Goal: Communication & Community: Answer question/provide support

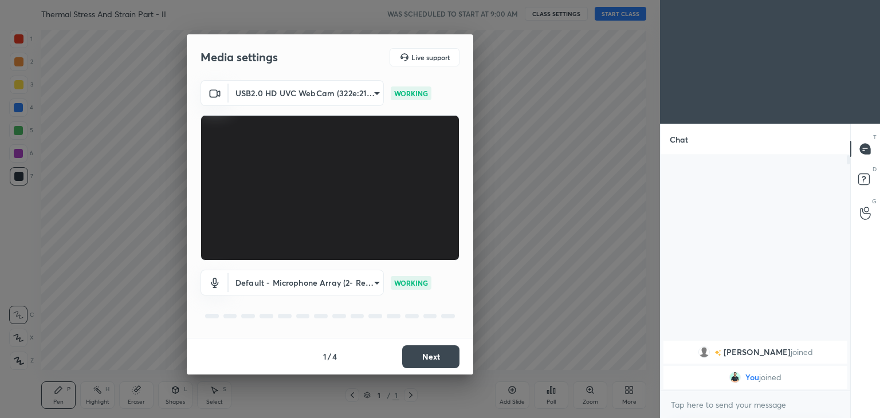
click at [433, 358] on button "Next" at bounding box center [430, 357] width 57 height 23
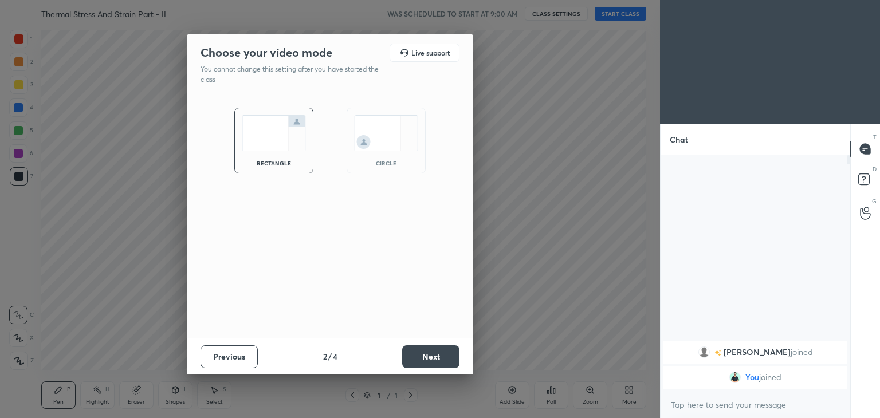
click at [433, 359] on button "Next" at bounding box center [430, 357] width 57 height 23
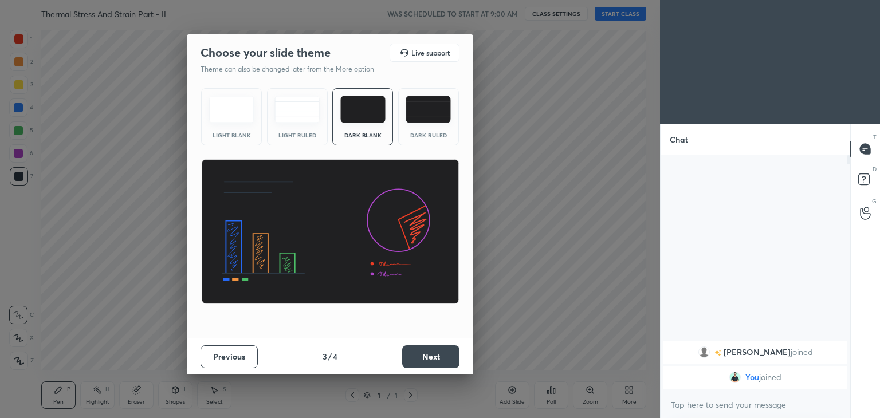
click at [441, 360] on button "Next" at bounding box center [430, 357] width 57 height 23
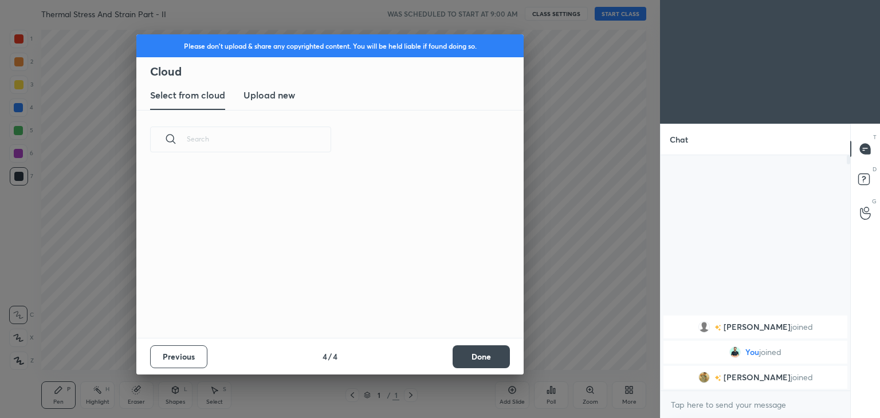
click at [492, 360] on button "Done" at bounding box center [481, 357] width 57 height 23
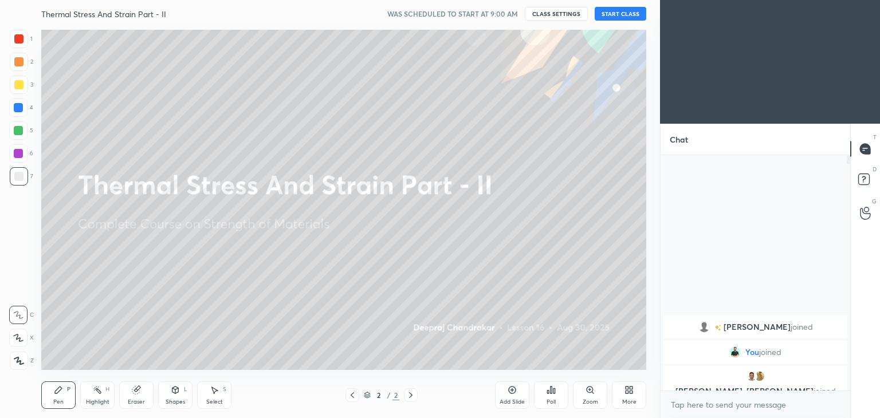
click at [633, 15] on button "START CLASS" at bounding box center [621, 14] width 52 height 14
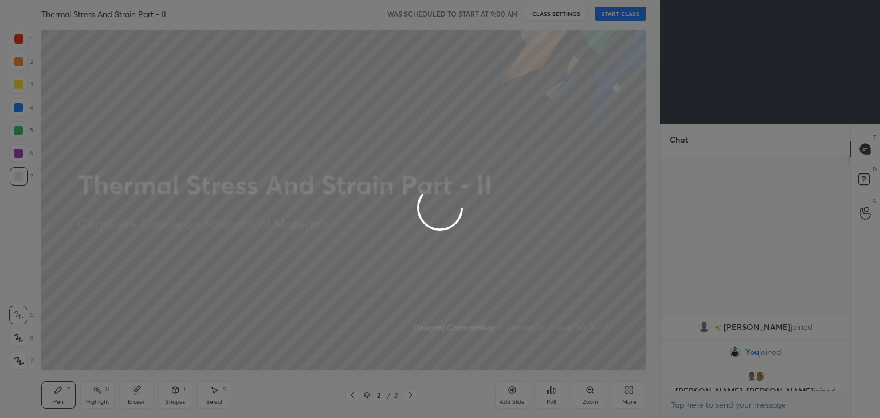
type textarea "x"
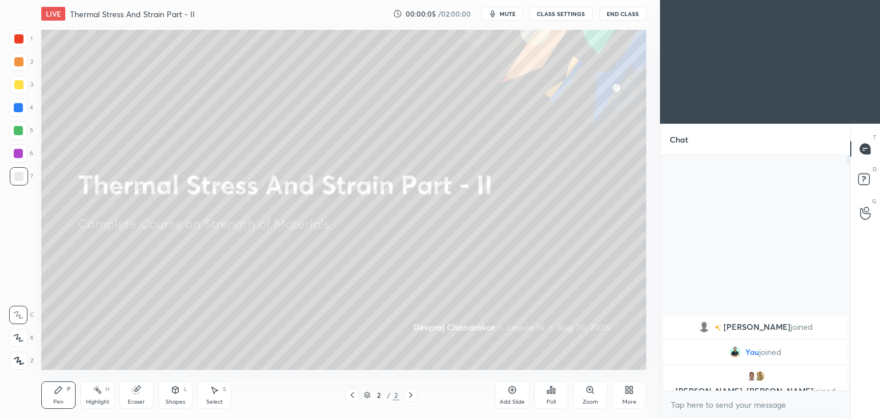
click at [23, 85] on div at bounding box center [19, 85] width 18 height 18
click at [66, 386] on div "Pen P" at bounding box center [58, 396] width 34 height 28
click at [176, 390] on icon at bounding box center [176, 390] width 6 height 2
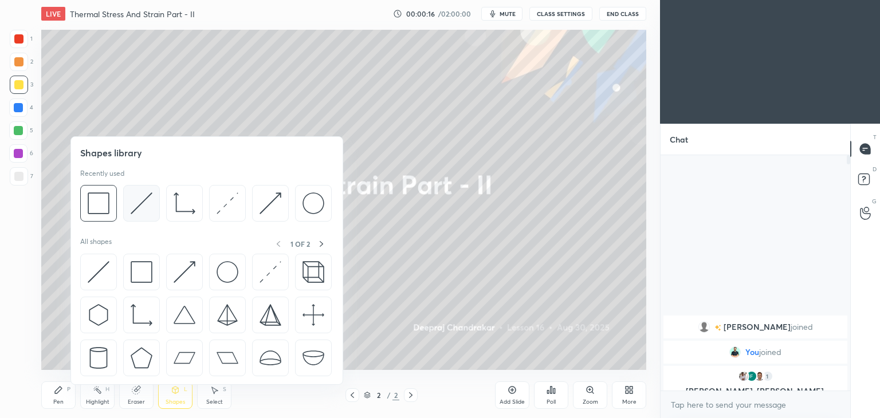
click at [144, 205] on img at bounding box center [142, 204] width 22 height 22
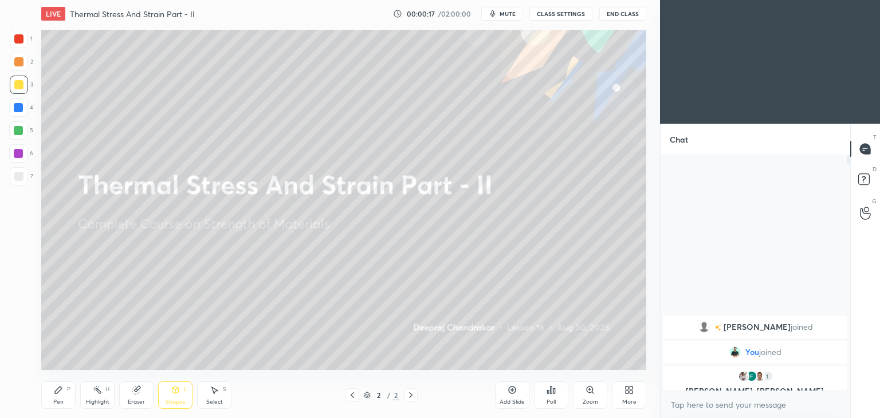
click at [15, 175] on div at bounding box center [18, 176] width 9 height 9
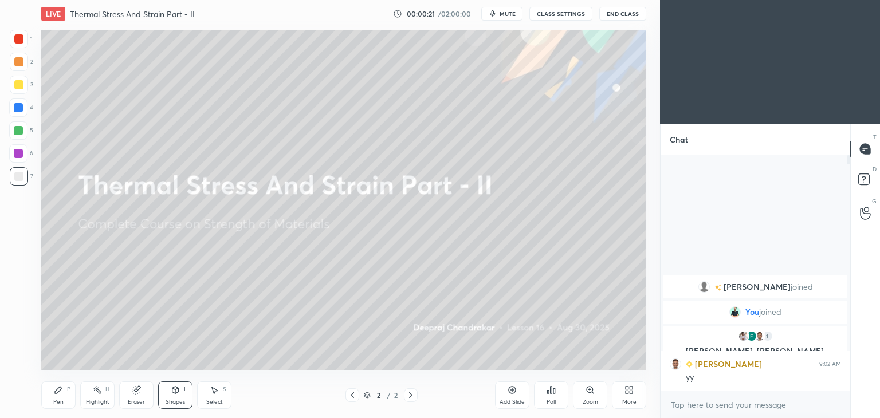
click at [57, 390] on icon at bounding box center [58, 390] width 7 height 7
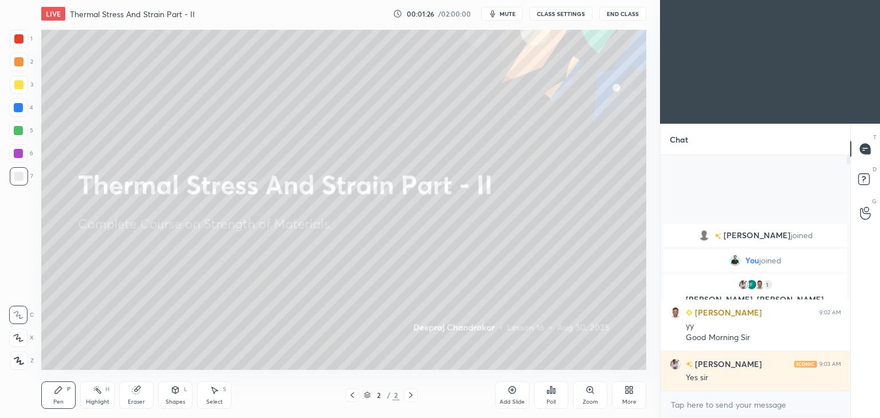
click at [511, 401] on div "Add Slide" at bounding box center [512, 403] width 25 height 6
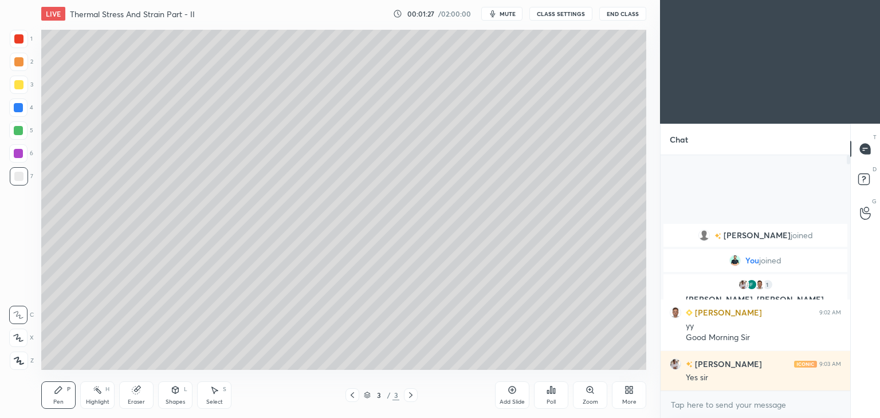
click at [62, 395] on div "Pen P" at bounding box center [58, 396] width 34 height 28
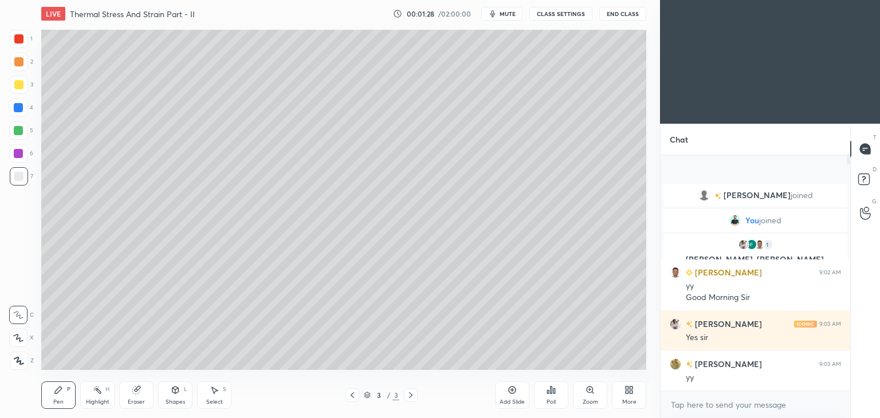
click at [22, 88] on div at bounding box center [18, 84] width 9 height 9
click at [177, 396] on div "Shapes L" at bounding box center [175, 396] width 34 height 28
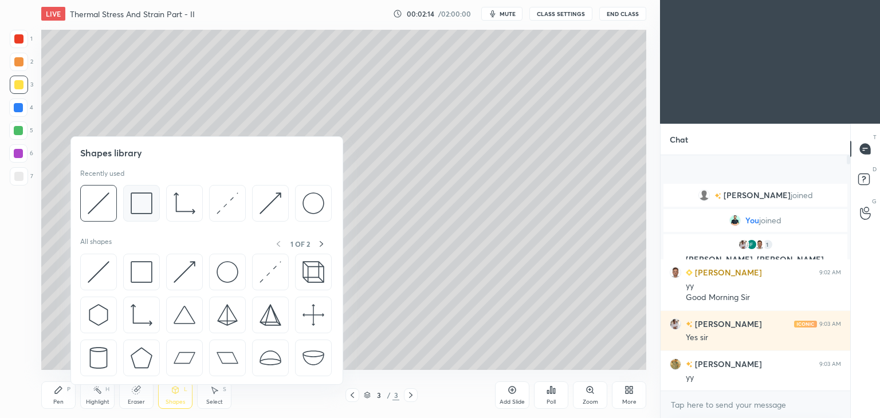
click at [144, 210] on img at bounding box center [142, 204] width 22 height 22
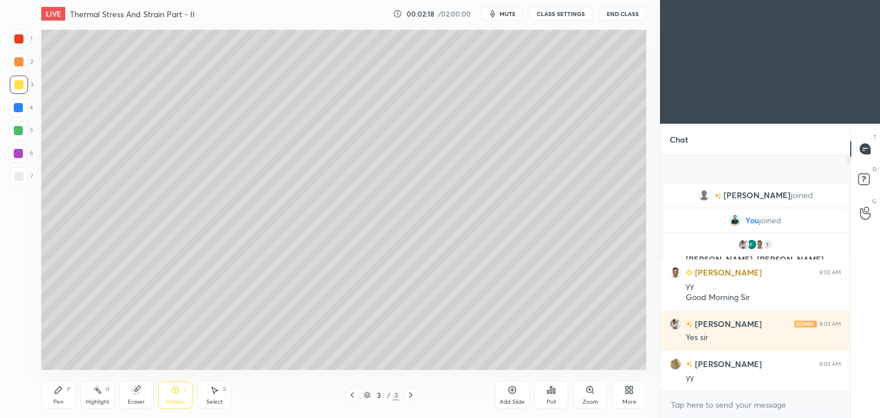
click at [214, 392] on icon at bounding box center [215, 391] width 6 height 7
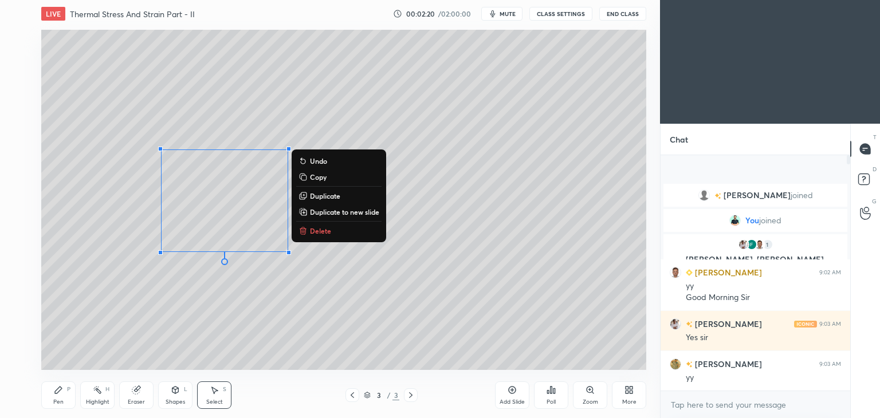
click at [58, 393] on icon at bounding box center [58, 390] width 9 height 9
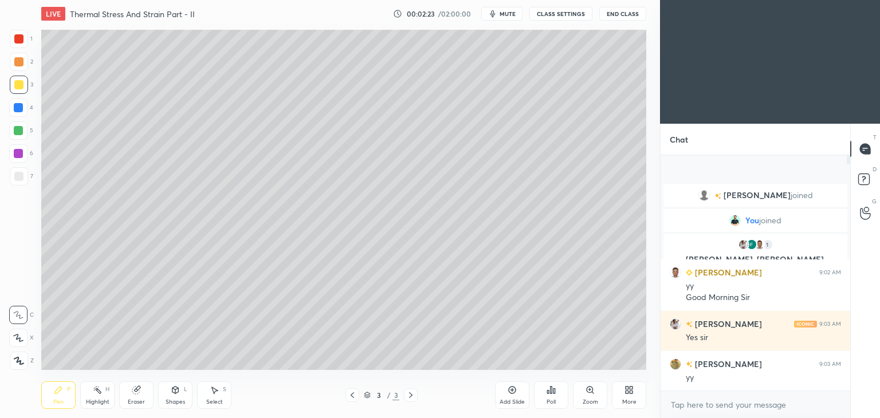
click at [22, 175] on div at bounding box center [18, 176] width 9 height 9
click at [178, 400] on div "Shapes" at bounding box center [175, 403] width 19 height 6
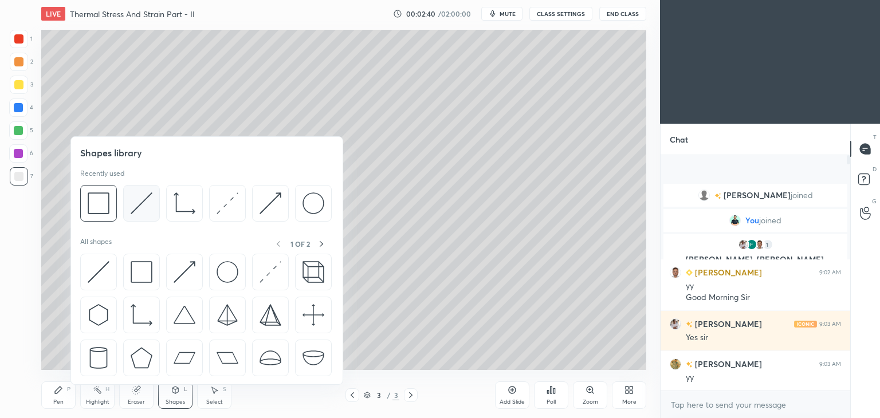
click at [138, 205] on img at bounding box center [142, 204] width 22 height 22
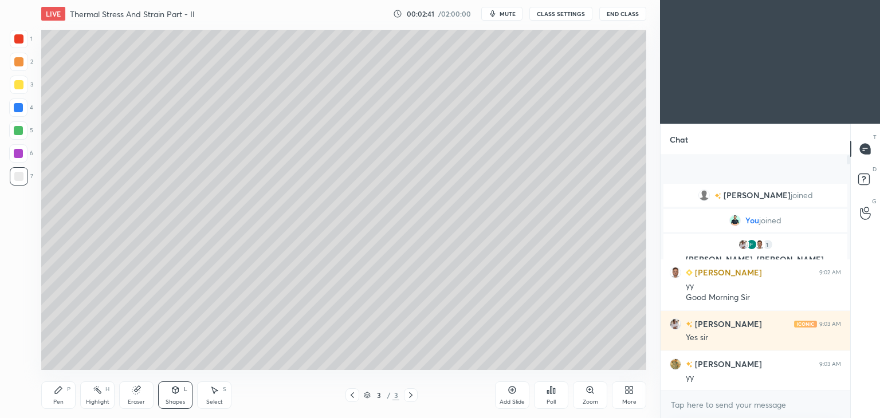
click at [14, 41] on div at bounding box center [18, 38] width 9 height 9
click at [19, 174] on div at bounding box center [18, 176] width 9 height 9
click at [62, 392] on icon at bounding box center [58, 390] width 9 height 9
click at [171, 402] on div "Shapes" at bounding box center [175, 403] width 19 height 6
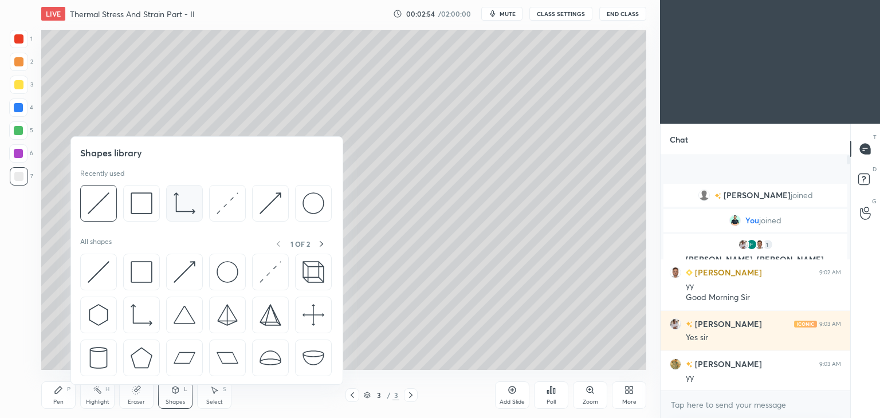
click at [179, 209] on img at bounding box center [185, 204] width 22 height 22
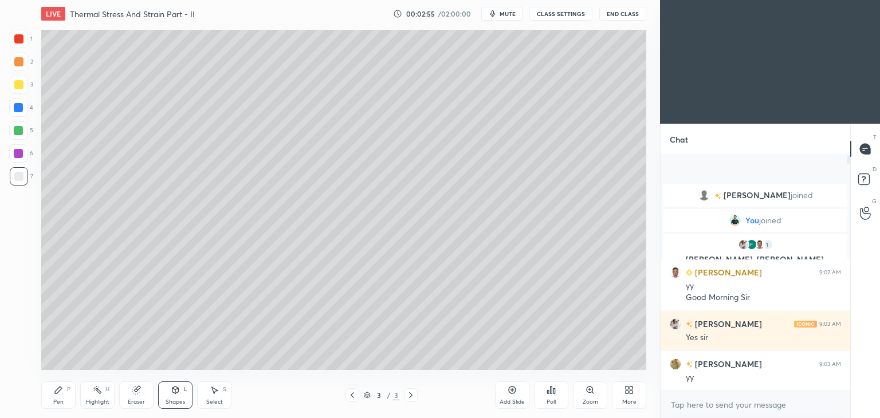
click at [21, 37] on div at bounding box center [18, 38] width 9 height 9
click at [169, 395] on div "Shapes L" at bounding box center [175, 396] width 34 height 28
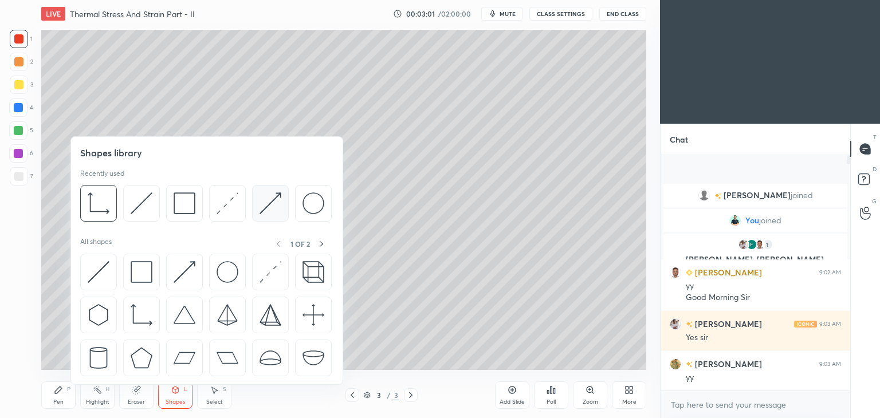
click at [268, 205] on img at bounding box center [271, 204] width 22 height 22
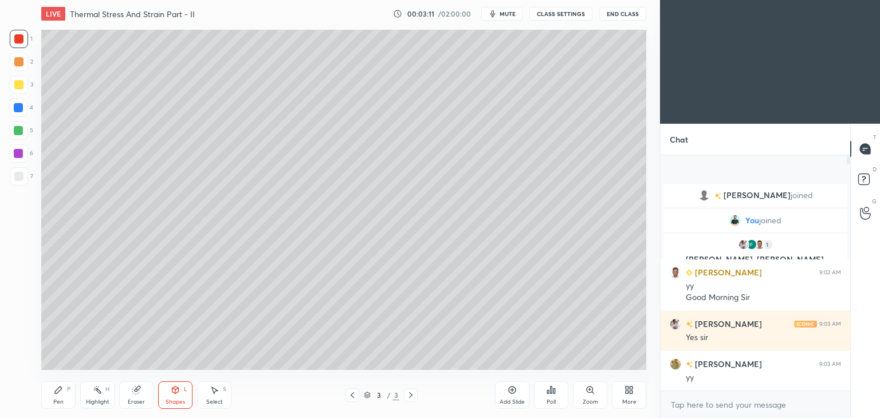
click at [65, 394] on div "Pen P" at bounding box center [58, 396] width 34 height 28
click at [21, 179] on div at bounding box center [18, 176] width 9 height 9
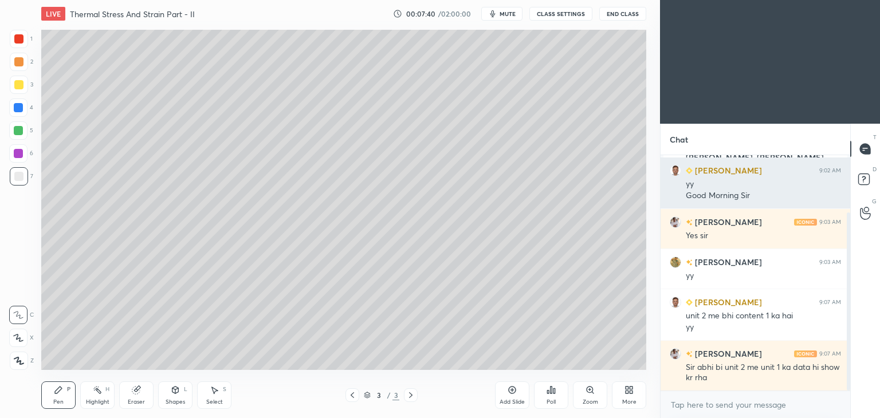
scroll to position [116, 0]
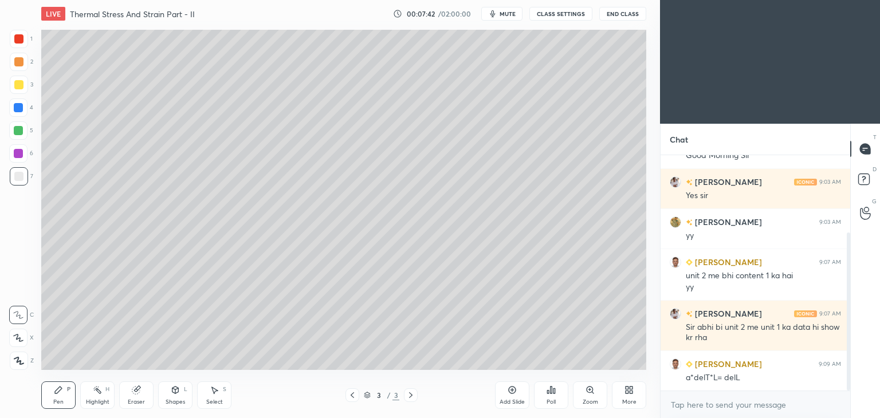
click at [221, 402] on div "Select" at bounding box center [214, 403] width 17 height 6
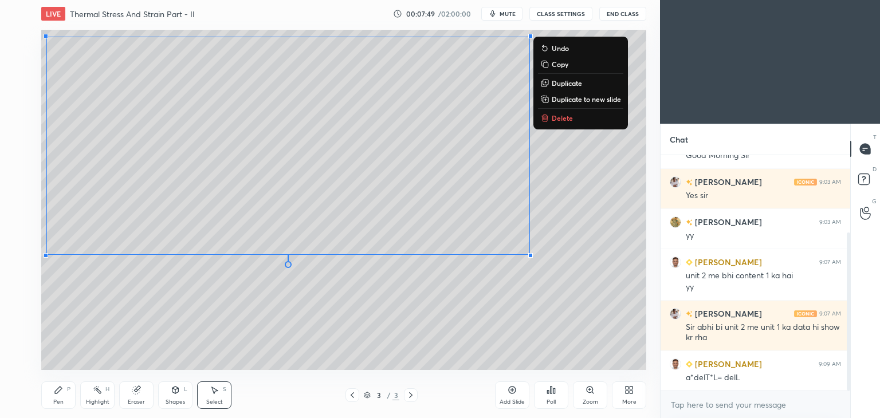
click at [53, 402] on div "Pen" at bounding box center [58, 403] width 10 height 6
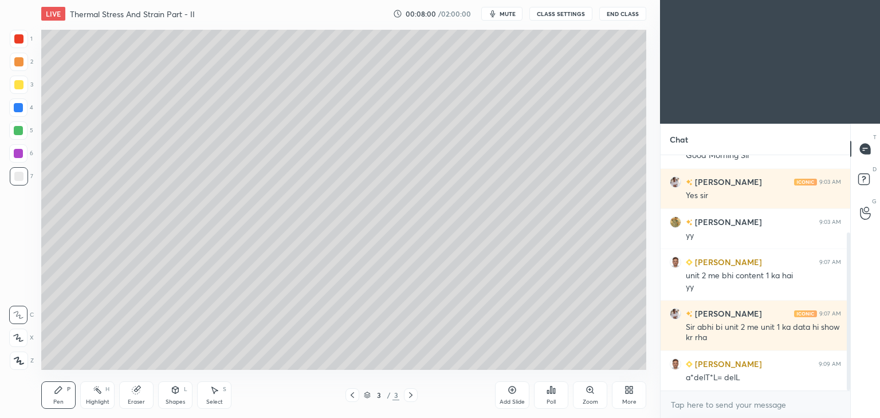
click at [177, 401] on div "Shapes" at bounding box center [175, 403] width 19 height 6
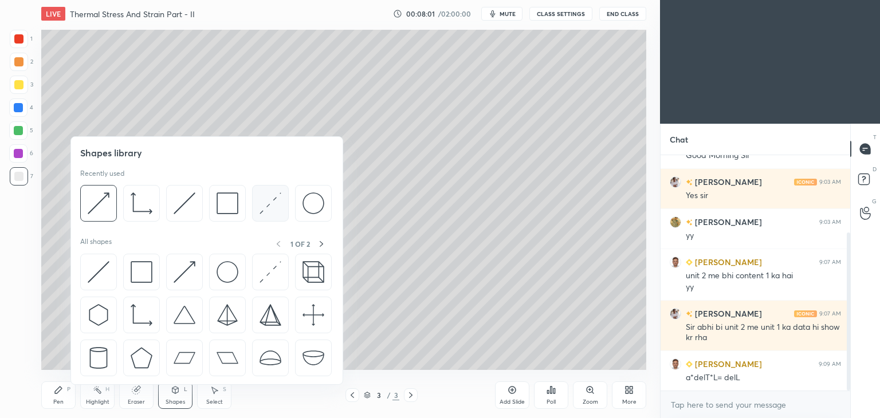
click at [273, 205] on img at bounding box center [271, 204] width 22 height 22
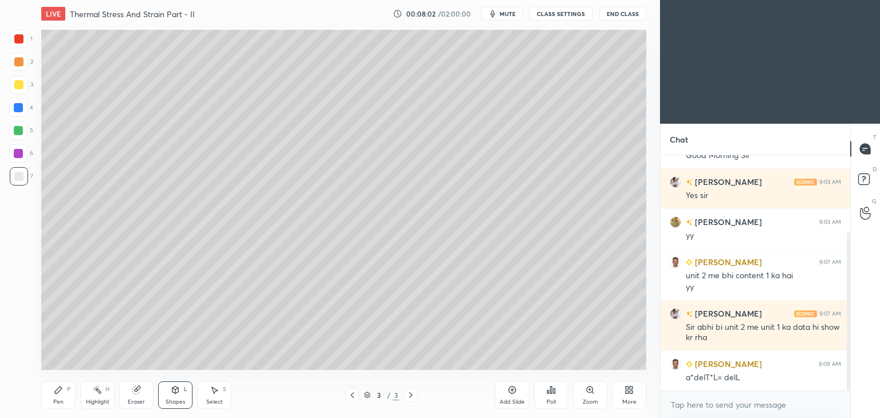
click at [22, 152] on div at bounding box center [18, 153] width 9 height 9
click at [173, 398] on div "Shapes L" at bounding box center [175, 396] width 34 height 28
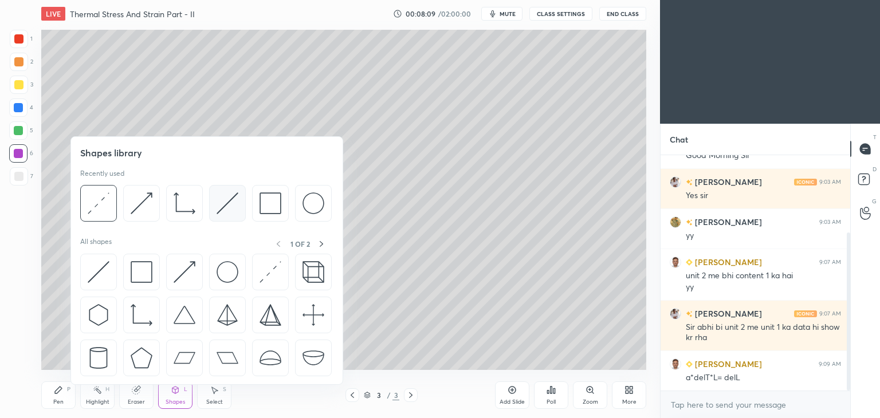
click at [228, 202] on img at bounding box center [228, 204] width 22 height 22
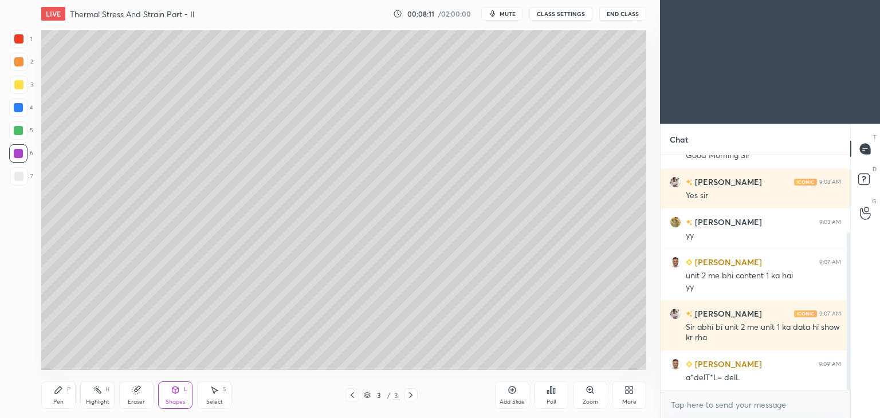
click at [60, 395] on div "Pen P" at bounding box center [58, 396] width 34 height 28
click at [175, 392] on icon at bounding box center [175, 392] width 0 height 4
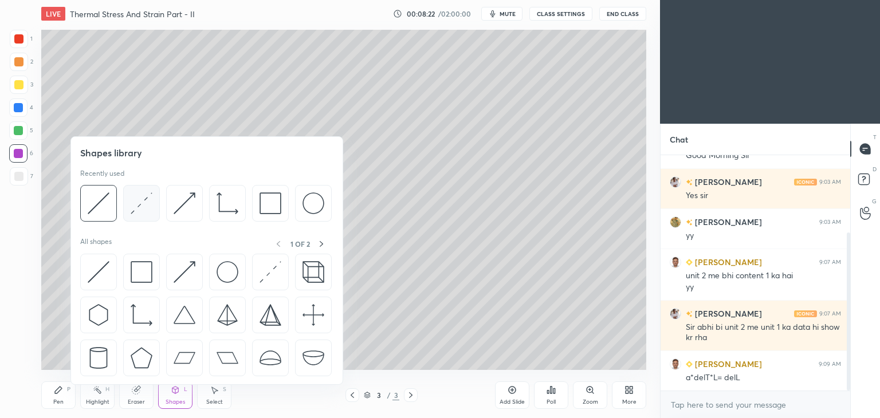
click at [136, 200] on img at bounding box center [142, 204] width 22 height 22
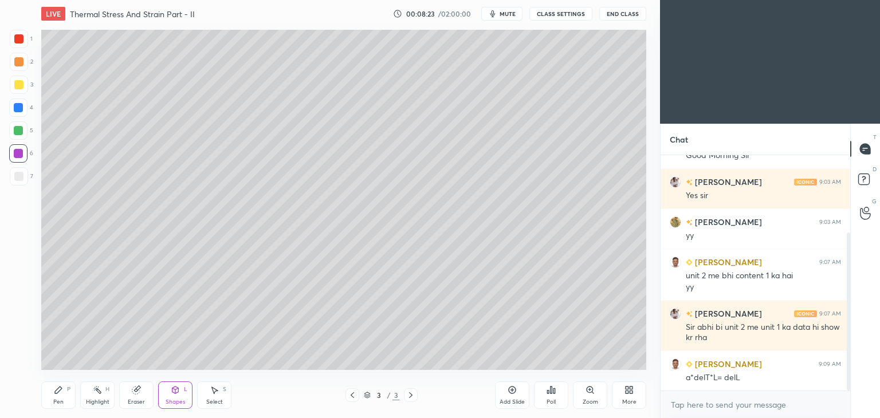
click at [17, 39] on div at bounding box center [18, 38] width 9 height 9
click at [174, 400] on div "Shapes" at bounding box center [175, 403] width 19 height 6
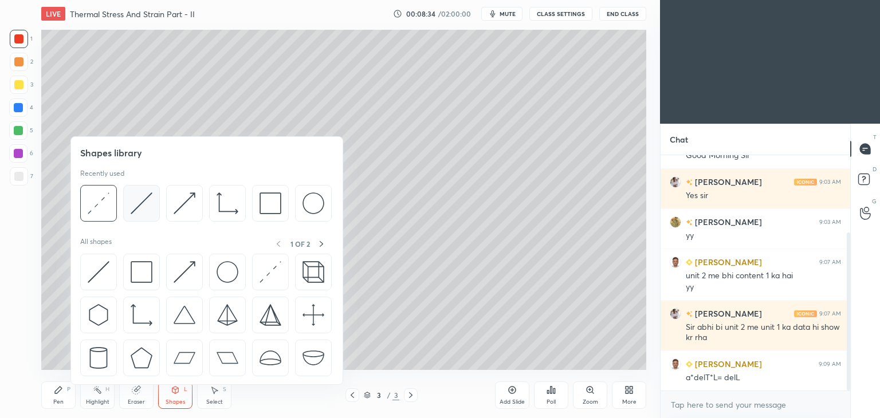
click at [138, 199] on img at bounding box center [142, 204] width 22 height 22
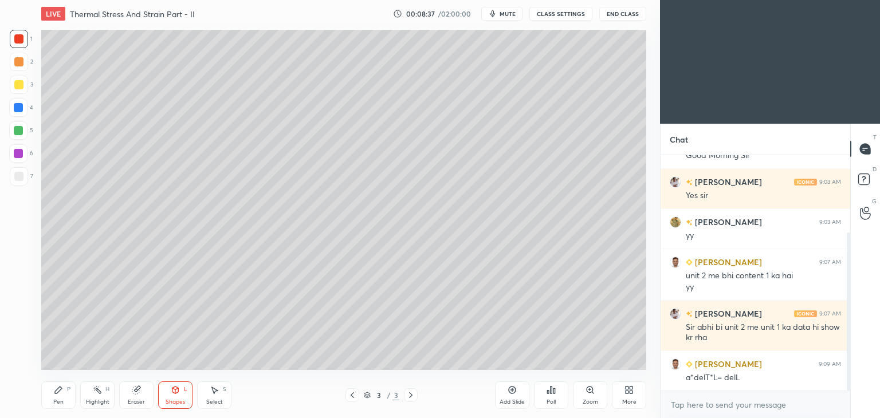
click at [62, 393] on icon at bounding box center [58, 390] width 9 height 9
click at [208, 402] on div "Select" at bounding box center [214, 403] width 17 height 6
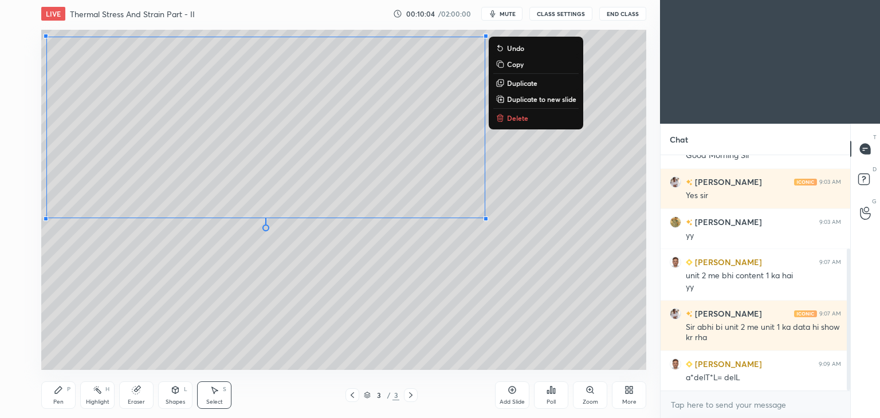
scroll to position [156, 0]
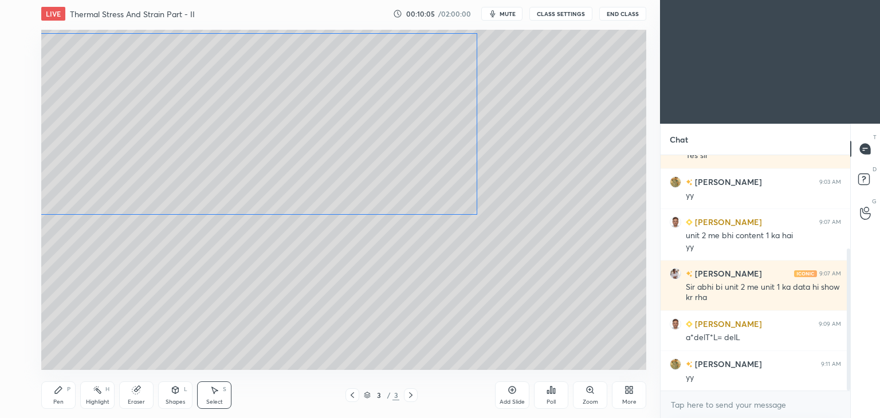
click at [425, 185] on div "0 ° Undo Copy Duplicate Duplicate to new slide Delete" at bounding box center [343, 200] width 605 height 341
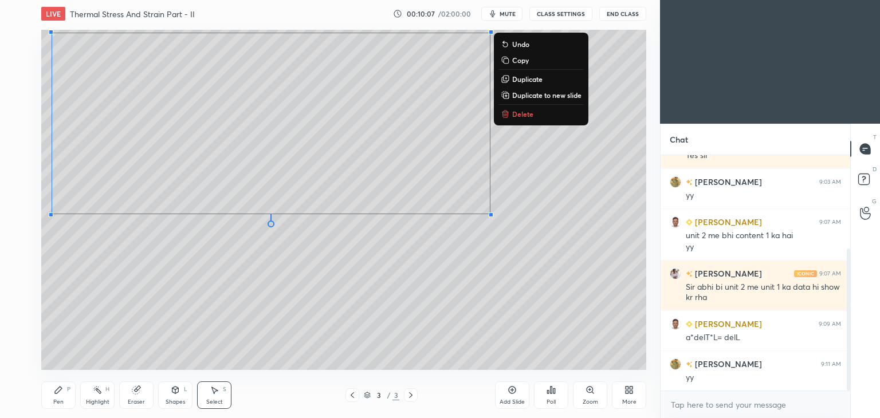
click at [58, 395] on icon at bounding box center [58, 390] width 9 height 9
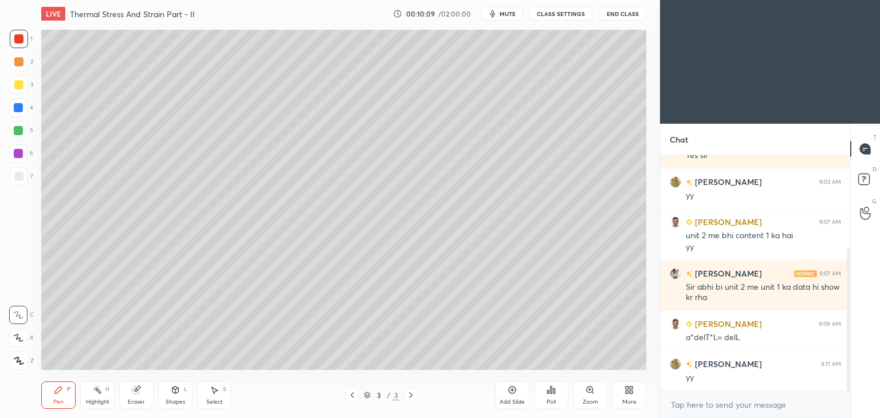
click at [22, 179] on div at bounding box center [18, 176] width 9 height 9
click at [172, 397] on div "Shapes L" at bounding box center [175, 396] width 34 height 28
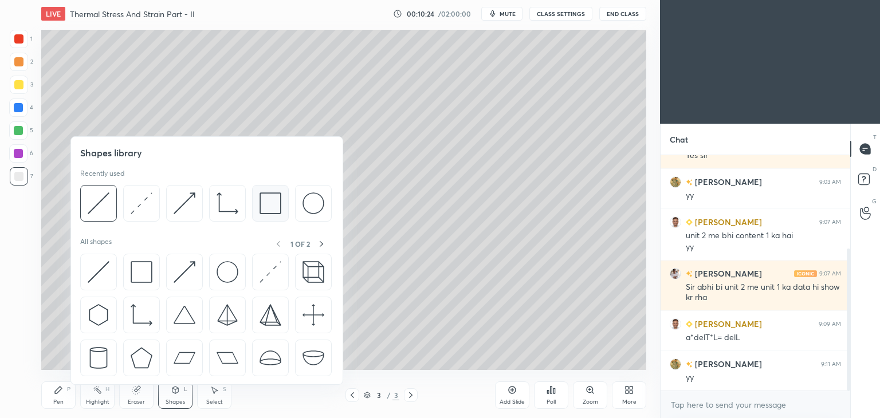
click at [265, 205] on img at bounding box center [271, 204] width 22 height 22
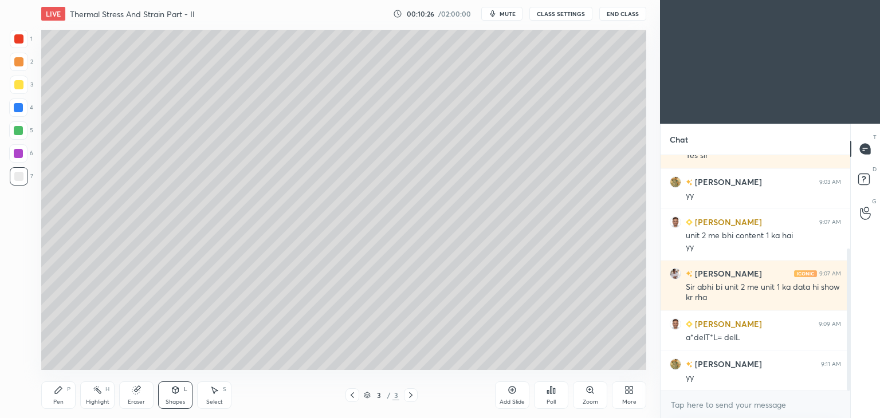
click at [13, 85] on div at bounding box center [19, 85] width 18 height 18
click at [220, 400] on div "Select" at bounding box center [214, 403] width 17 height 6
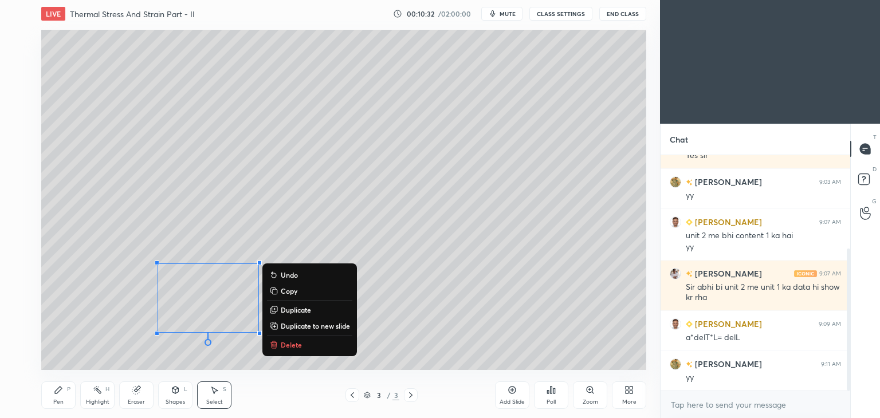
click at [62, 390] on icon at bounding box center [58, 390] width 9 height 9
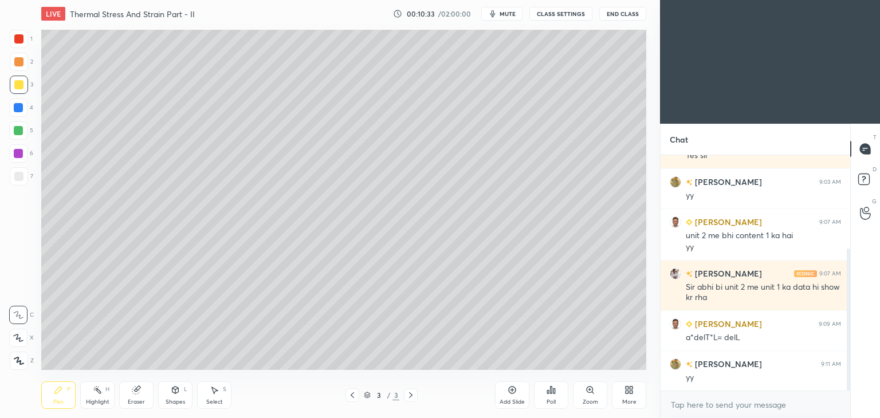
click at [19, 172] on div at bounding box center [18, 176] width 9 height 9
click at [176, 394] on icon at bounding box center [175, 390] width 9 height 9
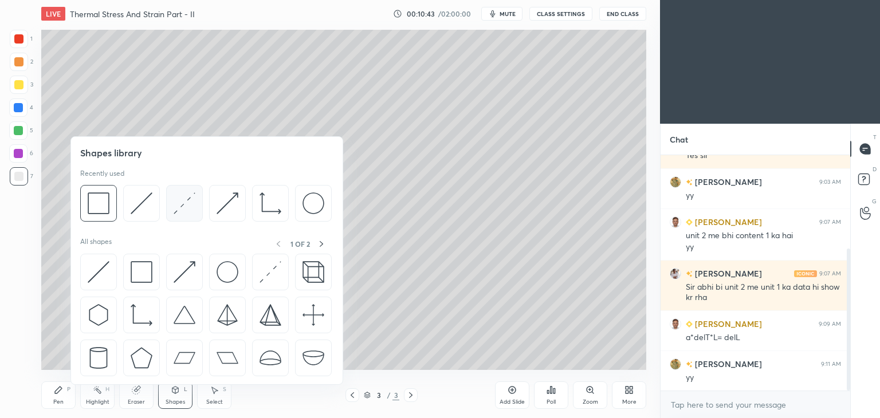
click at [185, 205] on img at bounding box center [185, 204] width 22 height 22
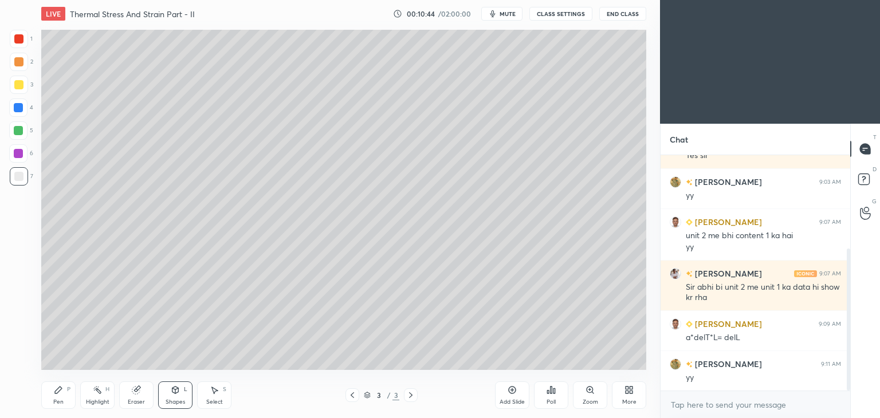
click at [21, 36] on div at bounding box center [18, 38] width 9 height 9
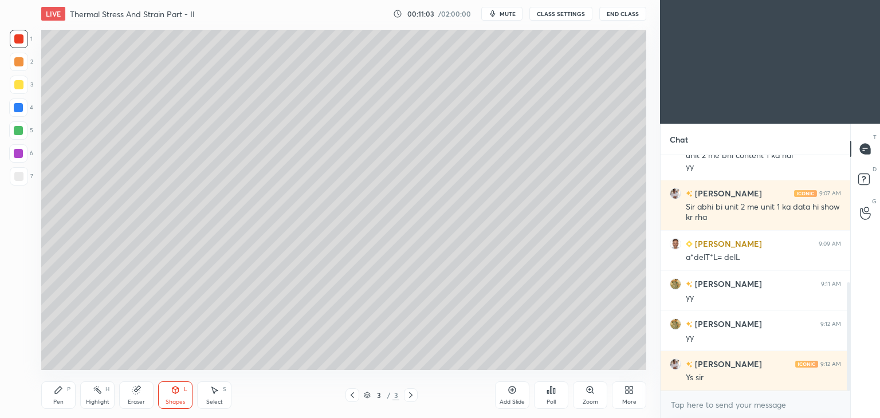
scroll to position [276, 0]
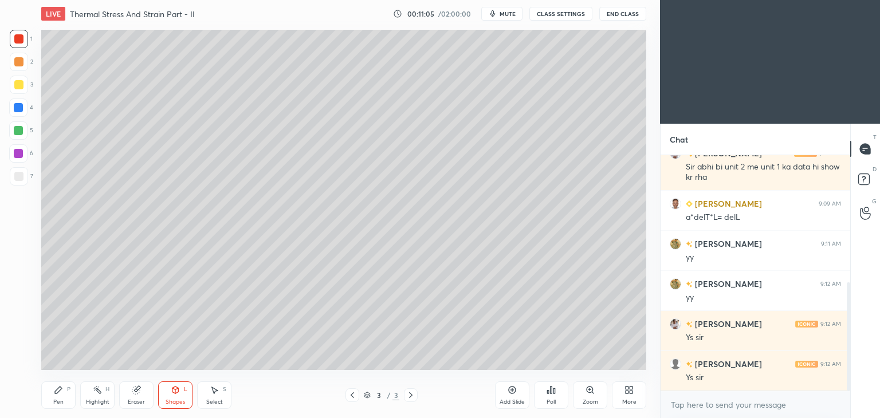
click at [172, 404] on div "Shapes" at bounding box center [175, 403] width 19 height 6
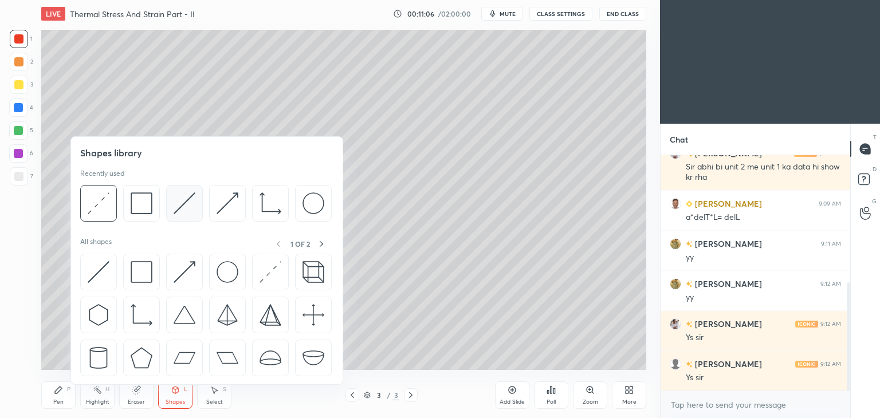
click at [187, 205] on img at bounding box center [185, 204] width 22 height 22
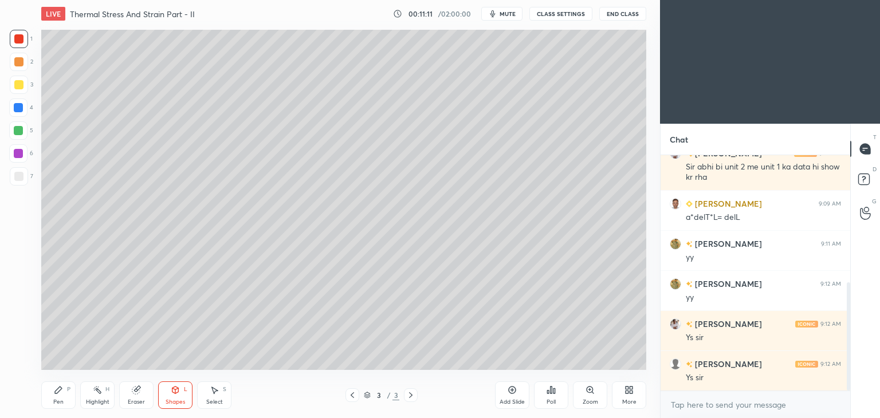
click at [14, 176] on div at bounding box center [18, 176] width 9 height 9
click at [61, 392] on icon at bounding box center [58, 390] width 9 height 9
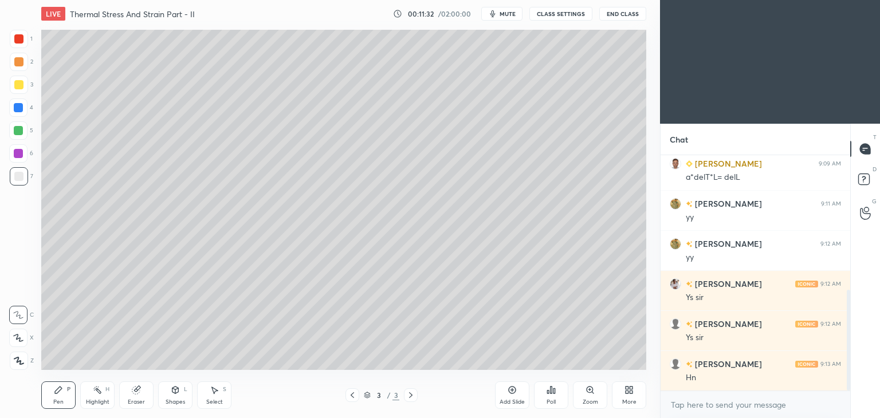
click at [514, 395] on icon at bounding box center [512, 390] width 9 height 9
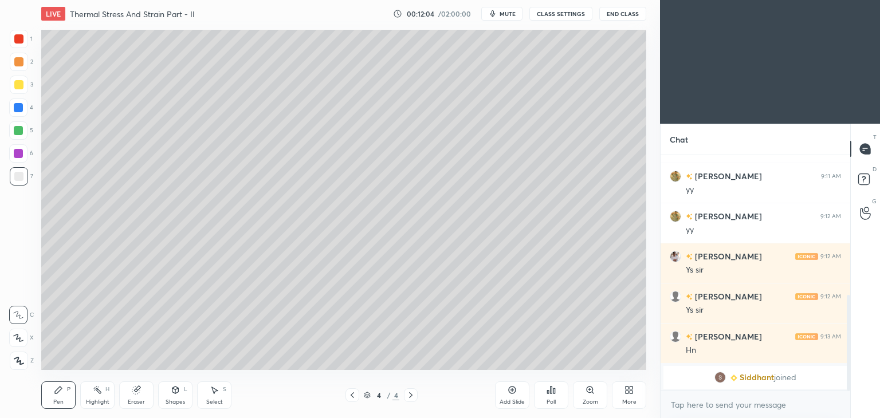
click at [351, 397] on icon at bounding box center [352, 395] width 9 height 9
click at [410, 395] on icon at bounding box center [410, 395] width 9 height 9
click at [211, 390] on icon at bounding box center [214, 390] width 9 height 9
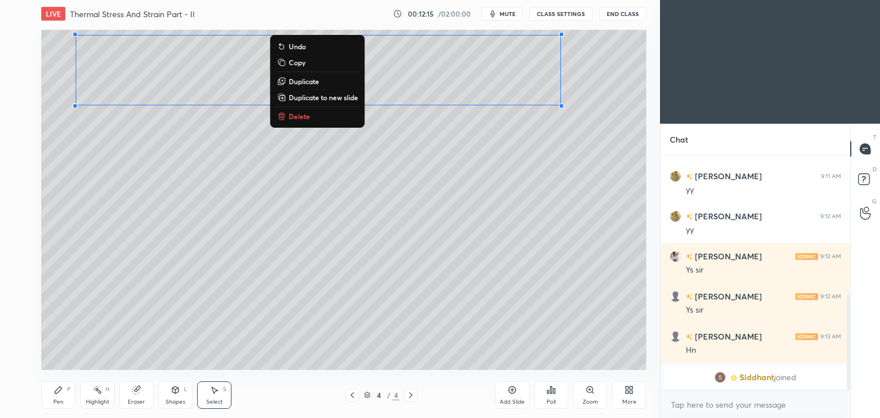
click at [62, 395] on div "Pen P" at bounding box center [58, 396] width 34 height 28
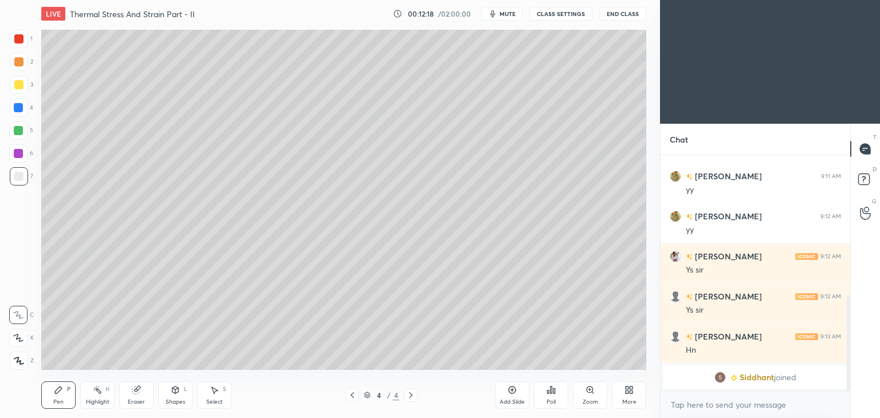
click at [349, 395] on icon at bounding box center [352, 395] width 9 height 9
click at [408, 396] on icon at bounding box center [410, 395] width 9 height 9
click at [351, 396] on icon at bounding box center [352, 395] width 9 height 9
click at [179, 397] on div "Shapes L" at bounding box center [175, 396] width 34 height 28
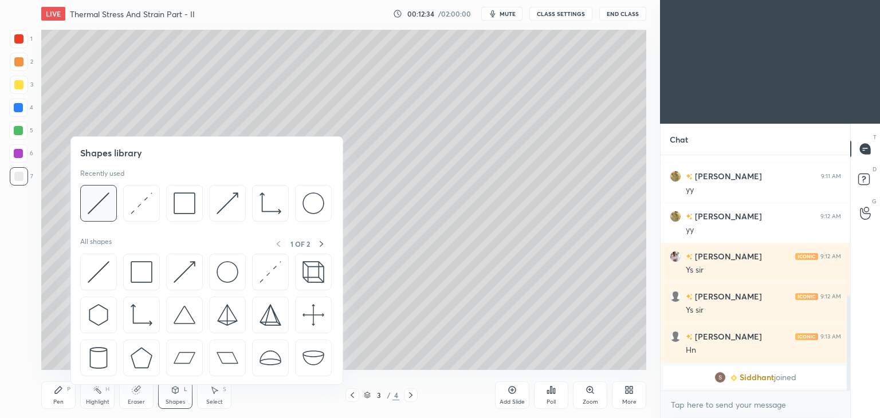
click at [103, 195] on img at bounding box center [99, 204] width 22 height 22
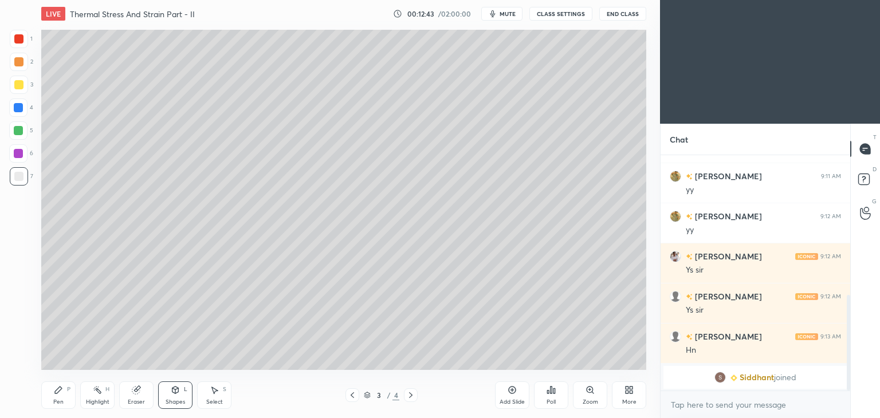
click at [55, 395] on div "Pen P" at bounding box center [58, 396] width 34 height 28
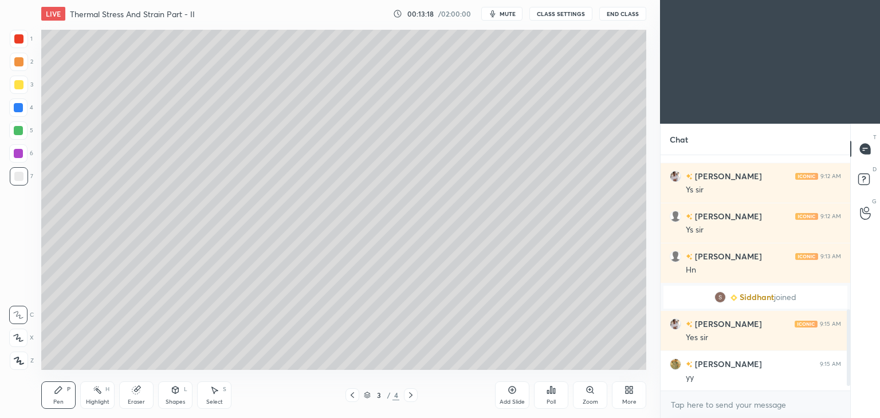
scroll to position [487, 0]
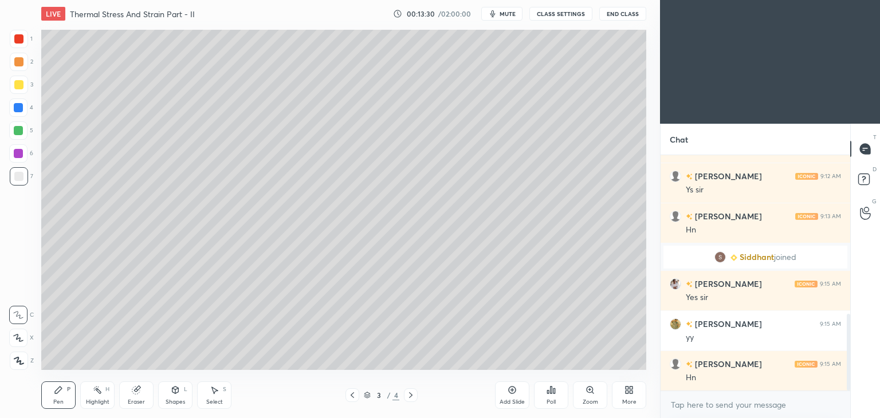
click at [175, 400] on div "Shapes" at bounding box center [175, 403] width 19 height 6
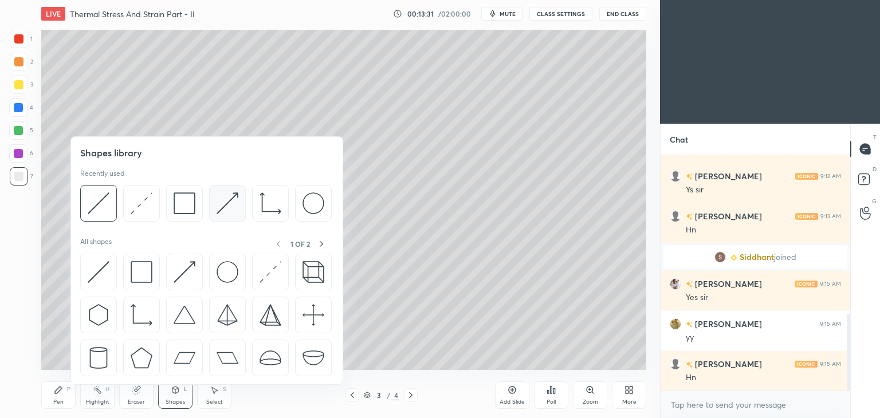
click at [223, 201] on img at bounding box center [228, 204] width 22 height 22
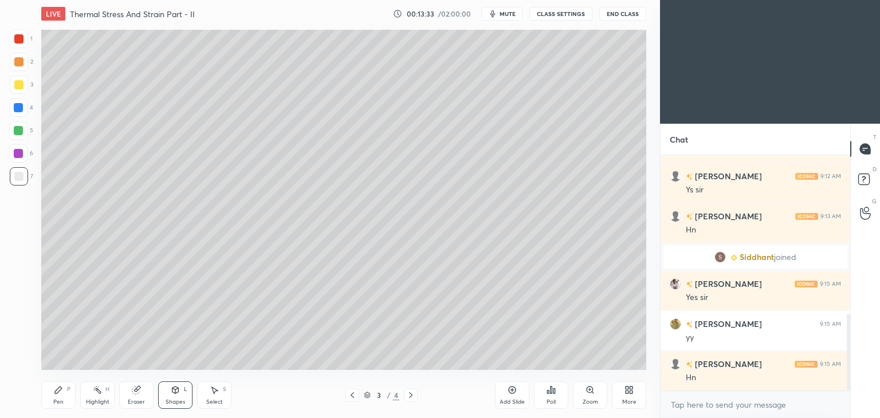
click at [18, 151] on div at bounding box center [18, 153] width 9 height 9
click at [66, 385] on div "Pen P" at bounding box center [58, 396] width 34 height 28
click at [19, 179] on div at bounding box center [18, 176] width 9 height 9
click at [215, 400] on div "Select" at bounding box center [214, 403] width 17 height 6
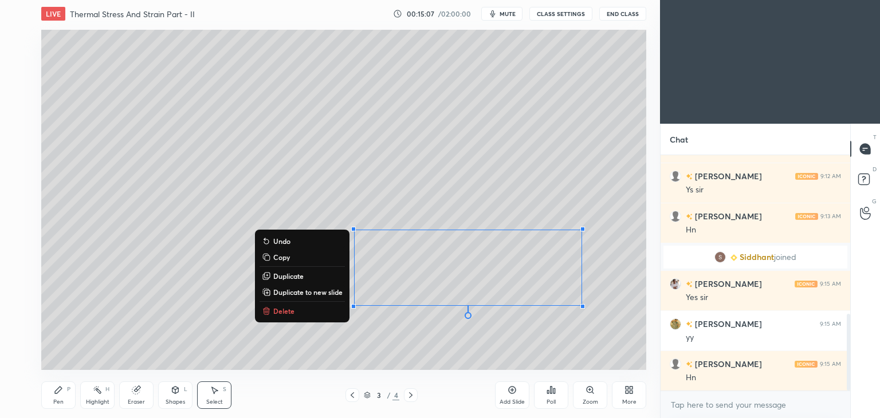
click at [55, 398] on div "Pen P" at bounding box center [58, 396] width 34 height 28
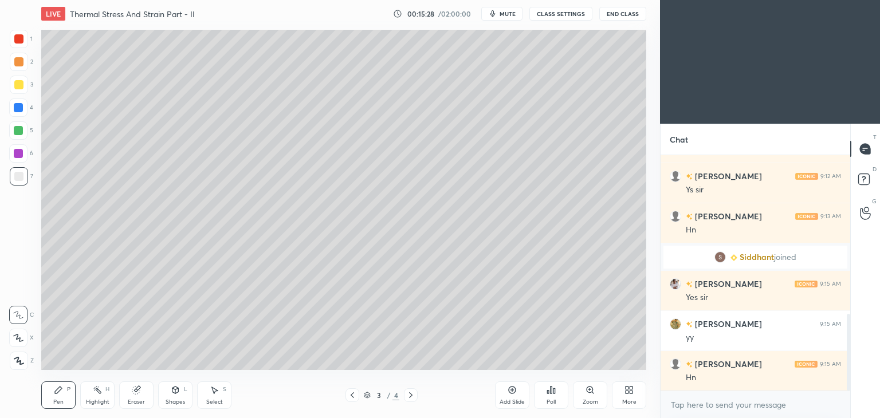
click at [227, 393] on div "Select S" at bounding box center [214, 396] width 34 height 28
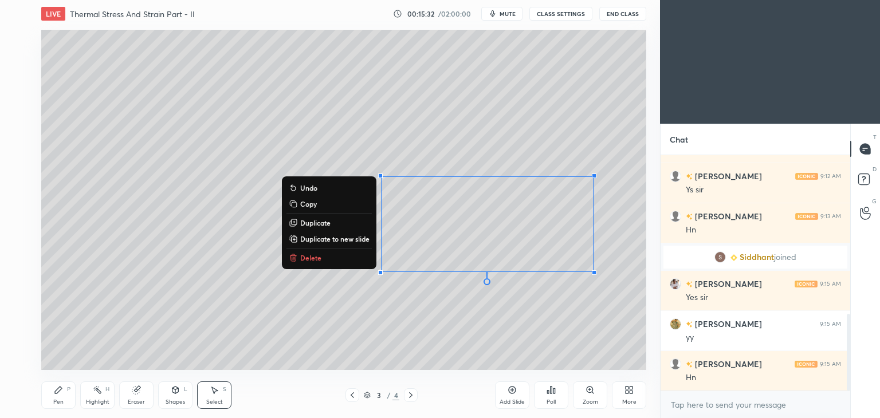
click at [60, 395] on icon at bounding box center [58, 390] width 9 height 9
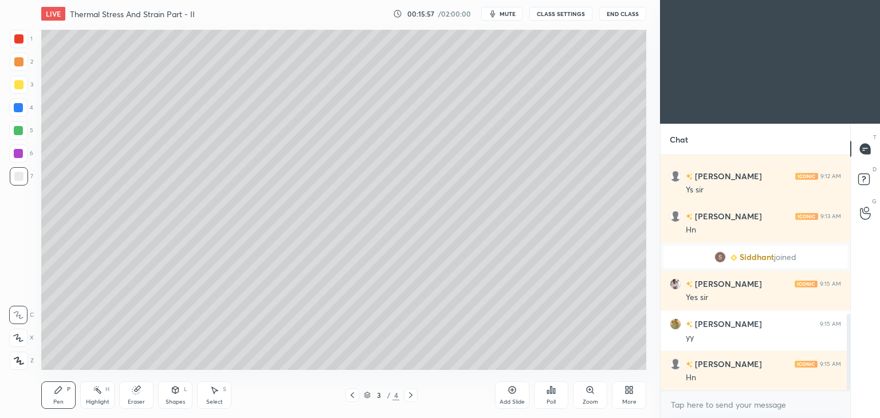
click at [216, 400] on div "Select" at bounding box center [214, 403] width 17 height 6
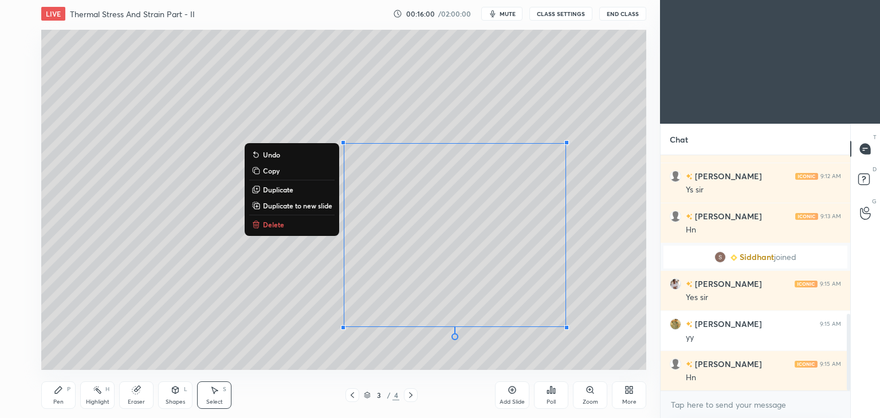
click at [63, 396] on div "Pen P" at bounding box center [58, 396] width 34 height 28
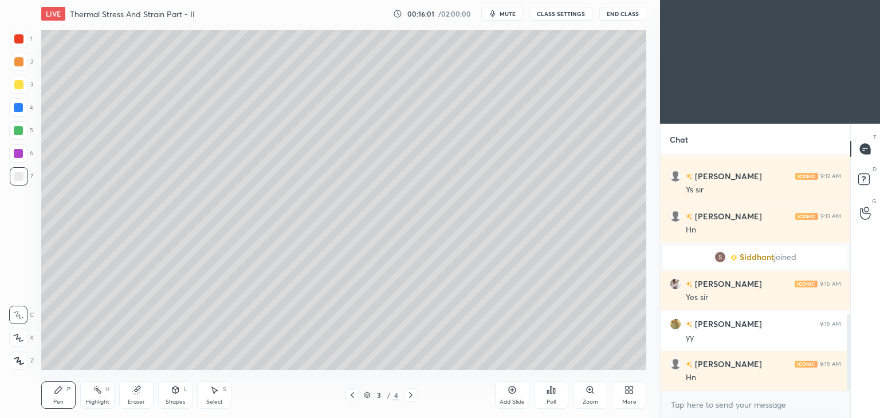
click at [21, 40] on div at bounding box center [18, 38] width 9 height 9
click at [588, 364] on div "Add Slide Poll Zoom More" at bounding box center [570, 395] width 151 height 64
click at [596, 364] on div "Add Slide Poll Zoom More" at bounding box center [570, 395] width 151 height 64
click at [410, 397] on icon at bounding box center [410, 395] width 9 height 9
click at [58, 390] on icon at bounding box center [58, 390] width 7 height 7
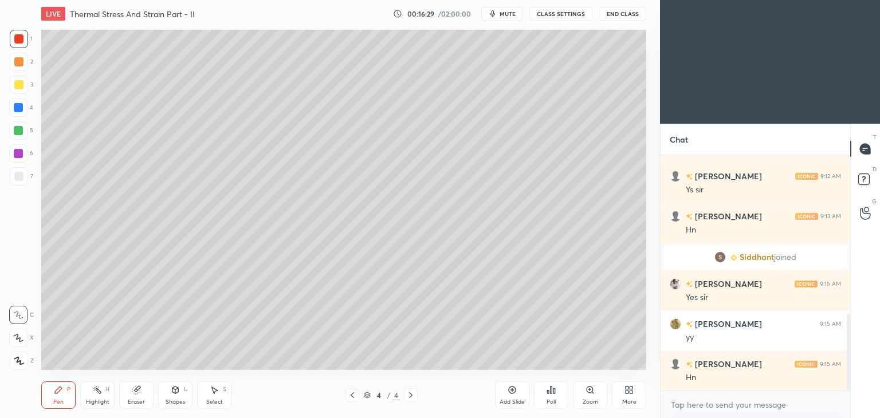
click at [17, 177] on div at bounding box center [18, 176] width 9 height 9
click at [212, 394] on icon at bounding box center [214, 390] width 9 height 9
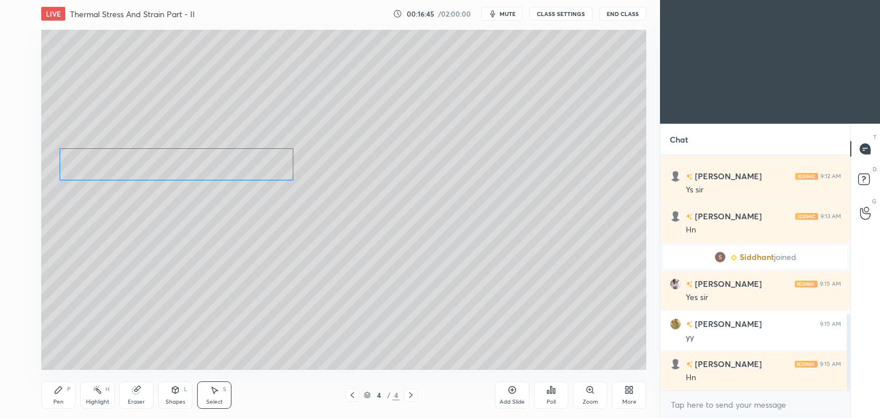
click at [202, 172] on div "0 ° Undo Copy Duplicate Duplicate to new slide Delete" at bounding box center [343, 200] width 605 height 341
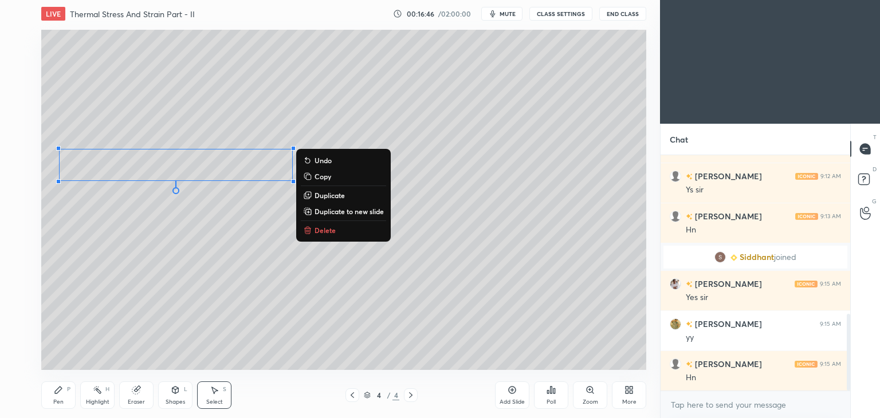
click at [55, 393] on icon at bounding box center [58, 390] width 7 height 7
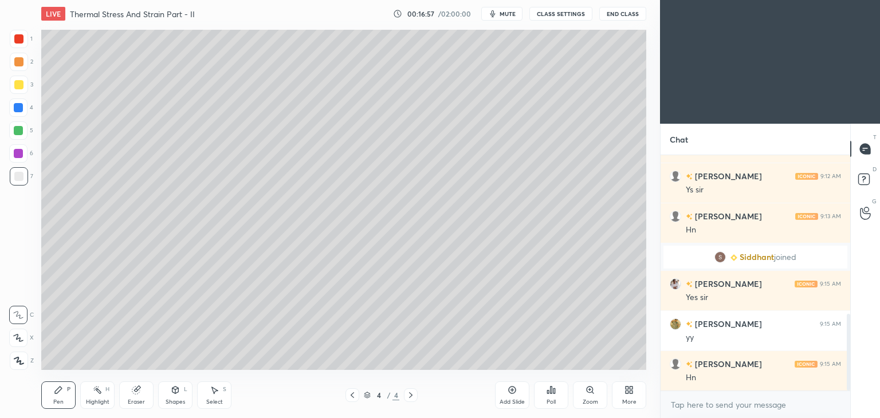
click at [350, 394] on icon at bounding box center [352, 395] width 9 height 9
click at [414, 394] on icon at bounding box center [410, 395] width 9 height 9
click at [141, 397] on div "Eraser" at bounding box center [136, 396] width 34 height 28
click at [14, 342] on icon at bounding box center [18, 339] width 9 height 10
click at [60, 394] on icon at bounding box center [58, 390] width 9 height 9
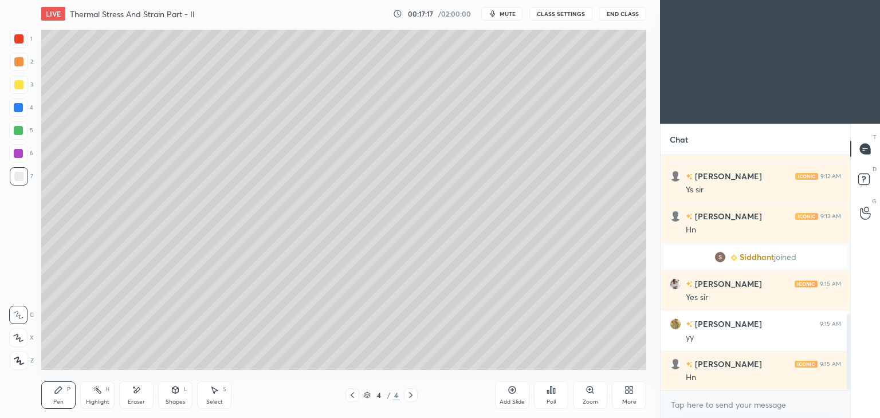
click at [169, 396] on div "Shapes L" at bounding box center [175, 396] width 34 height 28
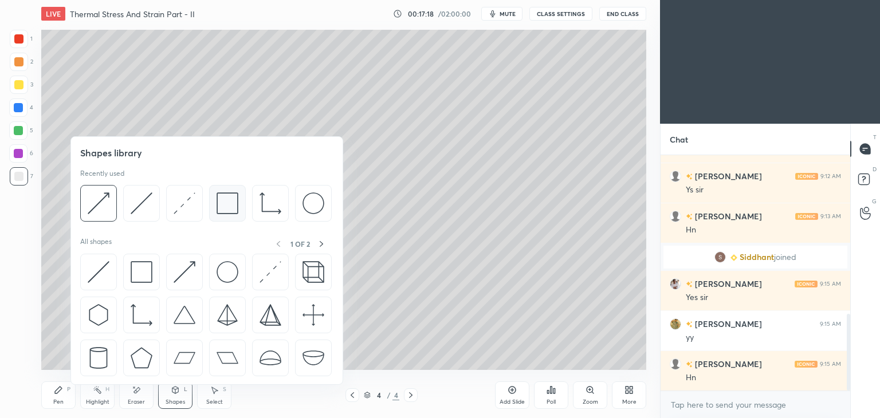
click at [223, 207] on img at bounding box center [228, 204] width 22 height 22
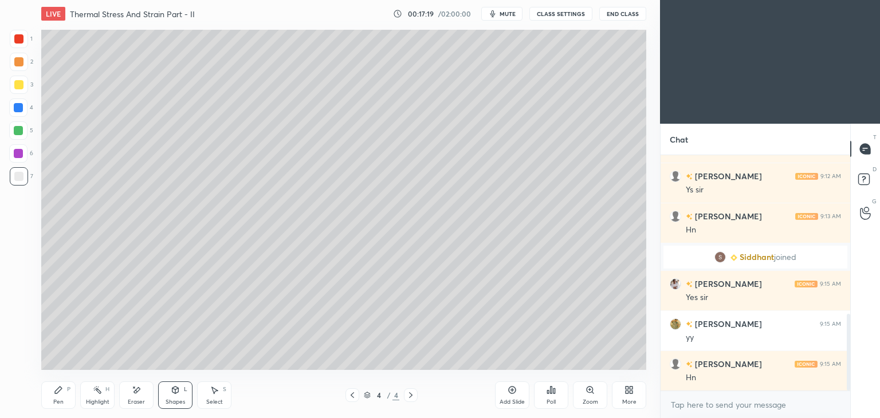
click at [14, 91] on div at bounding box center [19, 85] width 18 height 18
click at [48, 390] on div "Pen P" at bounding box center [58, 396] width 34 height 28
click at [353, 396] on icon at bounding box center [352, 395] width 9 height 9
click at [415, 397] on icon at bounding box center [410, 395] width 9 height 9
click at [514, 397] on div "Add Slide" at bounding box center [512, 396] width 34 height 28
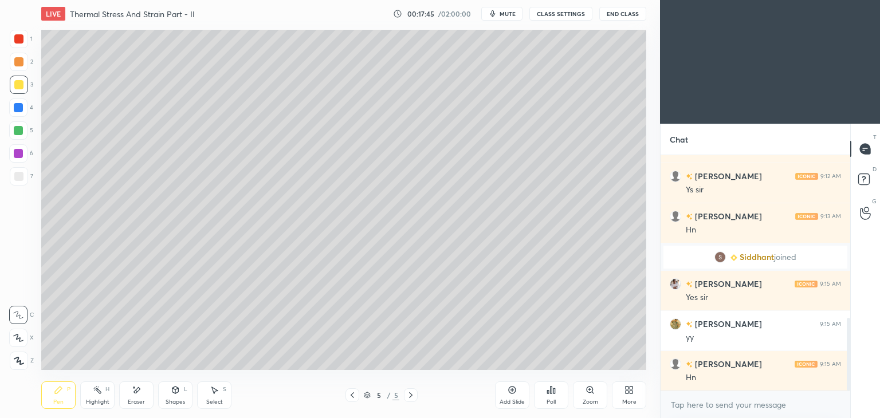
scroll to position [527, 0]
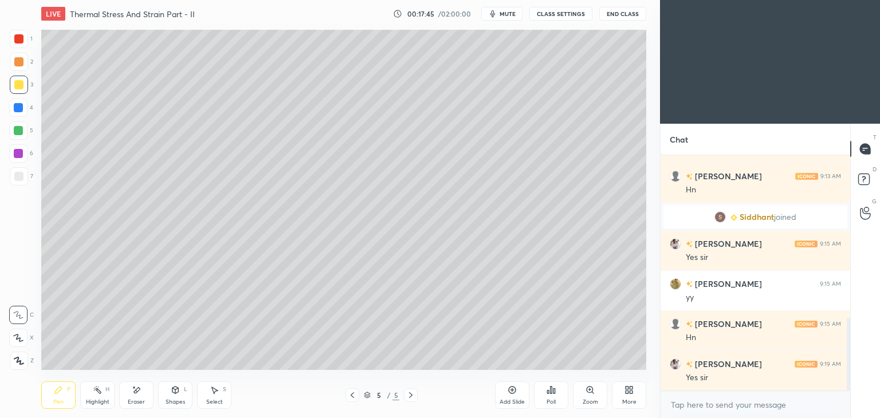
click at [57, 396] on div "Pen P" at bounding box center [58, 396] width 34 height 28
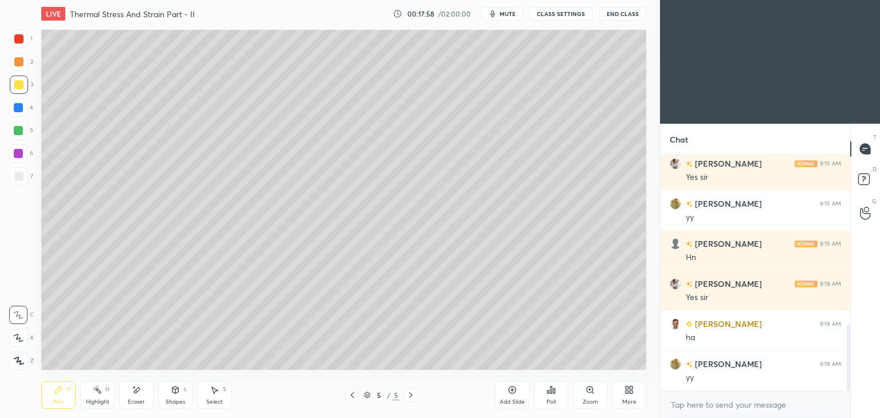
scroll to position [648, 0]
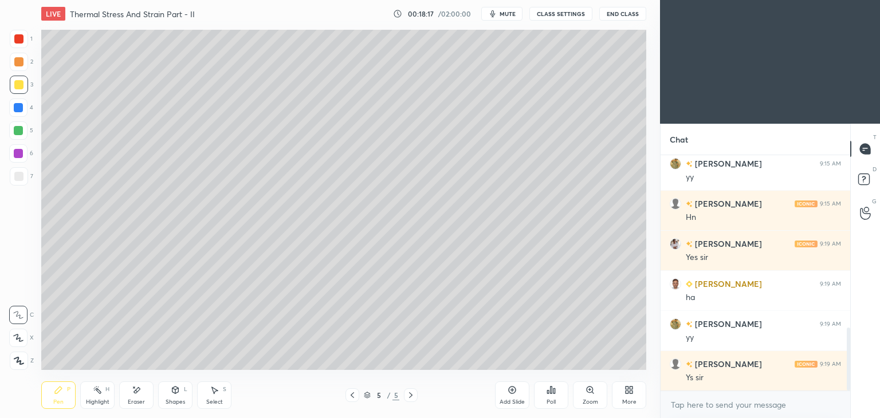
click at [166, 398] on div "Shapes L" at bounding box center [175, 396] width 34 height 28
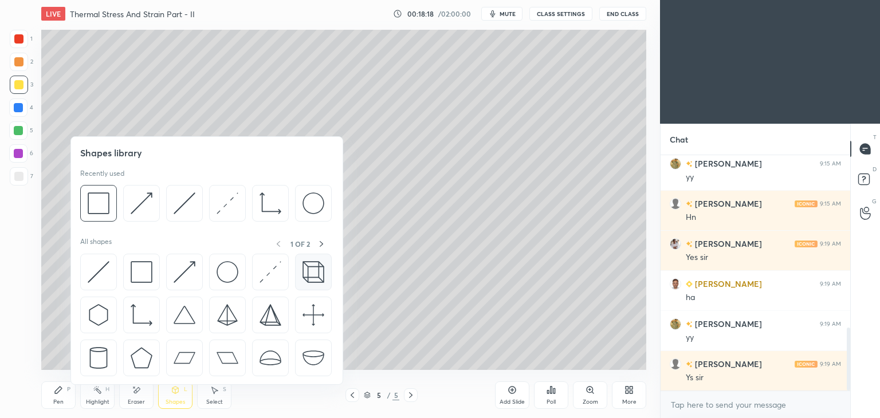
click at [305, 274] on img at bounding box center [314, 272] width 22 height 22
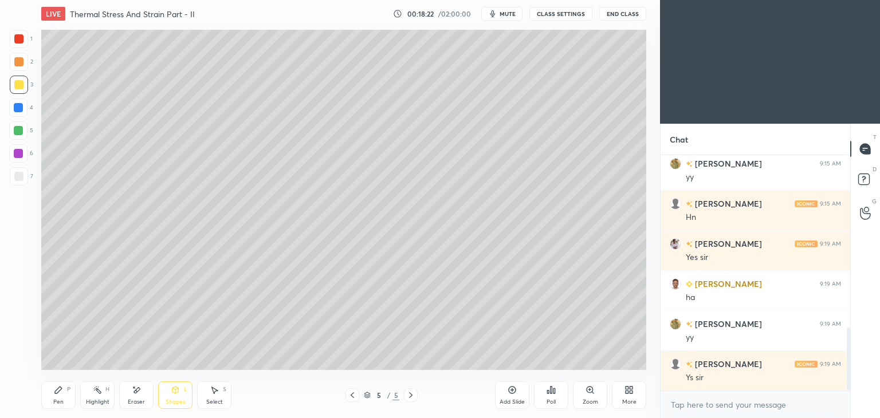
click at [185, 393] on div "Shapes L" at bounding box center [175, 396] width 34 height 28
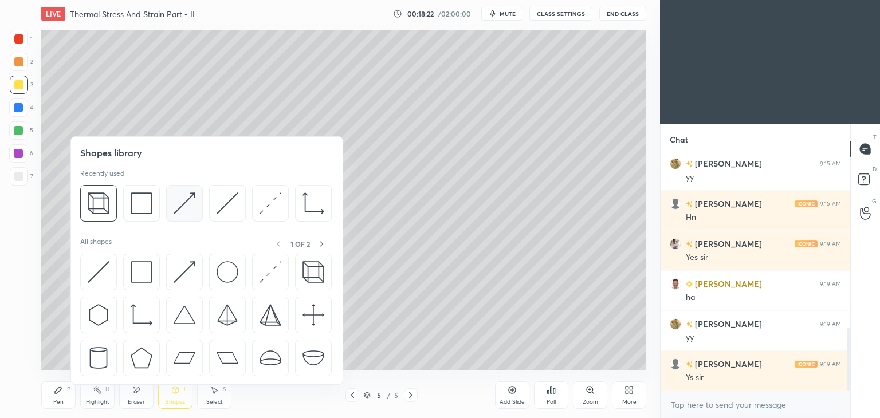
click at [194, 199] on img at bounding box center [185, 204] width 22 height 22
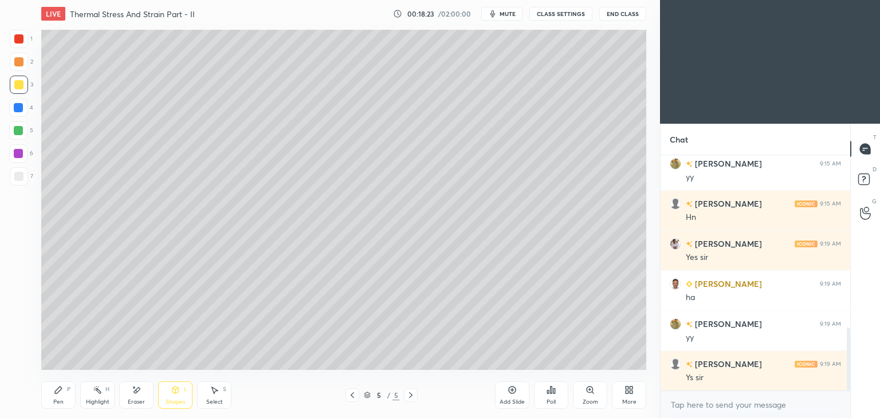
click at [24, 38] on div at bounding box center [19, 39] width 18 height 18
click at [63, 398] on div "Pen P" at bounding box center [58, 396] width 34 height 28
click at [170, 397] on div "Shapes L" at bounding box center [175, 396] width 34 height 28
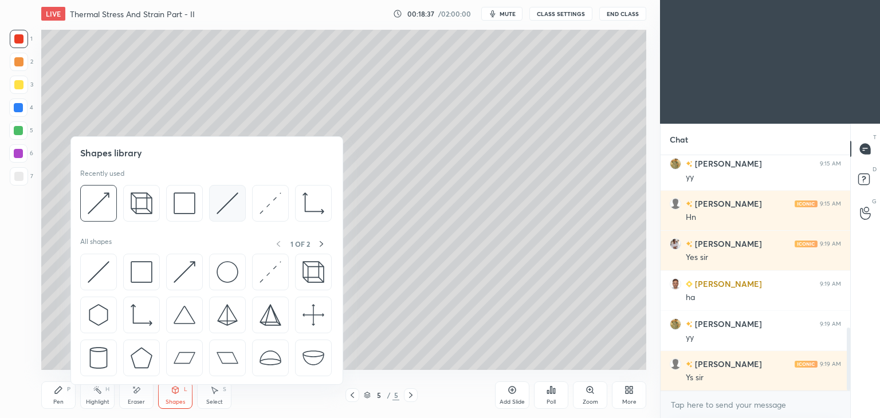
click at [216, 207] on div at bounding box center [227, 203] width 37 height 37
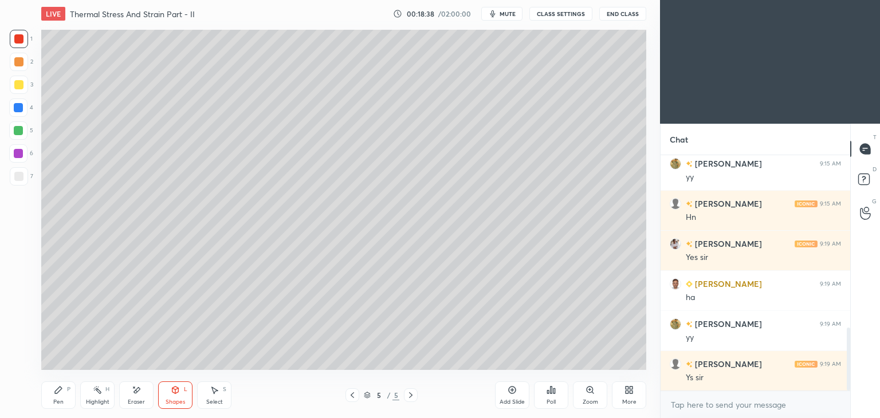
click at [21, 179] on div at bounding box center [18, 176] width 9 height 9
click at [18, 156] on div at bounding box center [18, 153] width 9 height 9
click at [60, 398] on div "Pen P" at bounding box center [58, 396] width 34 height 28
click at [136, 388] on icon at bounding box center [136, 391] width 9 height 10
click at [18, 312] on icon at bounding box center [18, 315] width 9 height 9
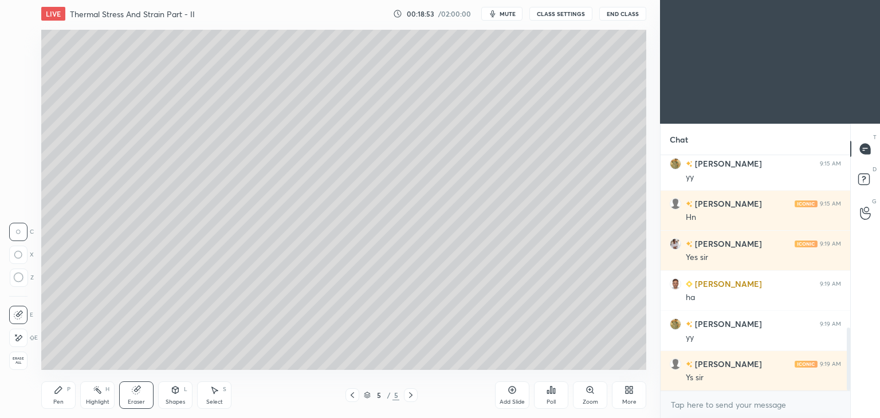
click at [60, 392] on icon at bounding box center [58, 390] width 9 height 9
click at [17, 41] on div at bounding box center [18, 38] width 9 height 9
click at [22, 175] on div at bounding box center [18, 176] width 9 height 9
click at [506, 14] on span "mute" at bounding box center [508, 14] width 16 height 8
click at [512, 15] on span "unmute" at bounding box center [507, 14] width 25 height 8
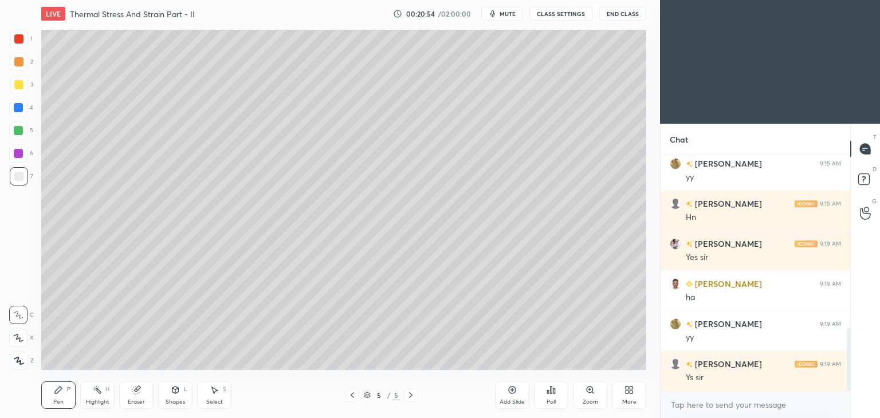
scroll to position [688, 0]
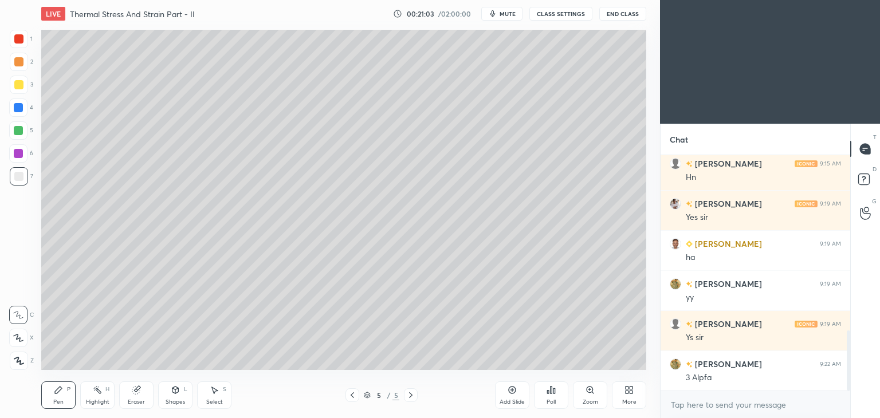
click at [28, 178] on div at bounding box center [19, 176] width 18 height 18
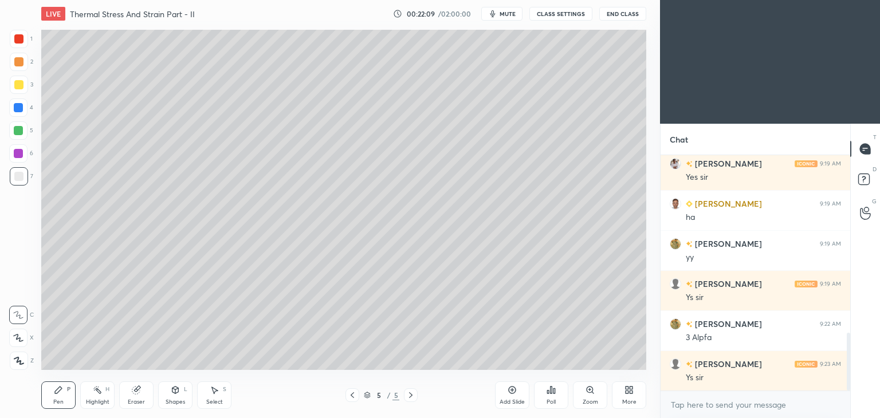
click at [510, 400] on div "Add Slide" at bounding box center [512, 403] width 25 height 6
click at [351, 397] on icon at bounding box center [352, 395] width 9 height 9
click at [415, 395] on icon at bounding box center [410, 395] width 9 height 9
click at [349, 399] on icon at bounding box center [352, 395] width 9 height 9
click at [413, 397] on icon at bounding box center [410, 395] width 9 height 9
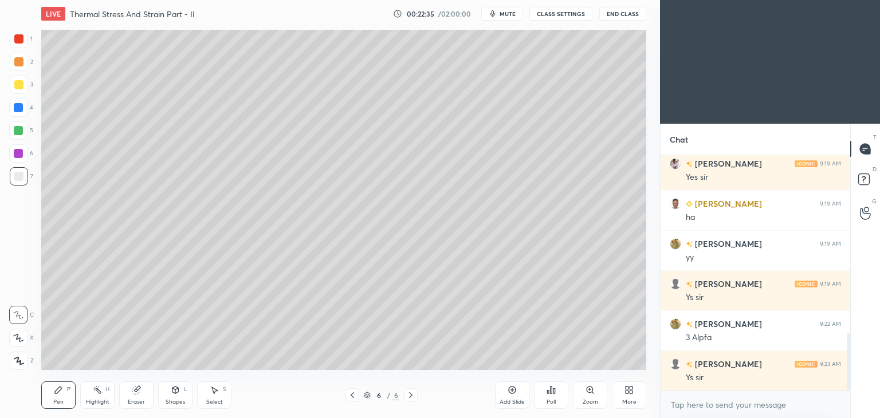
click at [353, 396] on icon at bounding box center [352, 395] width 9 height 9
click at [413, 393] on icon at bounding box center [410, 395] width 9 height 9
click at [349, 397] on icon at bounding box center [352, 395] width 9 height 9
click at [410, 397] on icon at bounding box center [410, 395] width 9 height 9
click at [354, 400] on div at bounding box center [353, 396] width 14 height 14
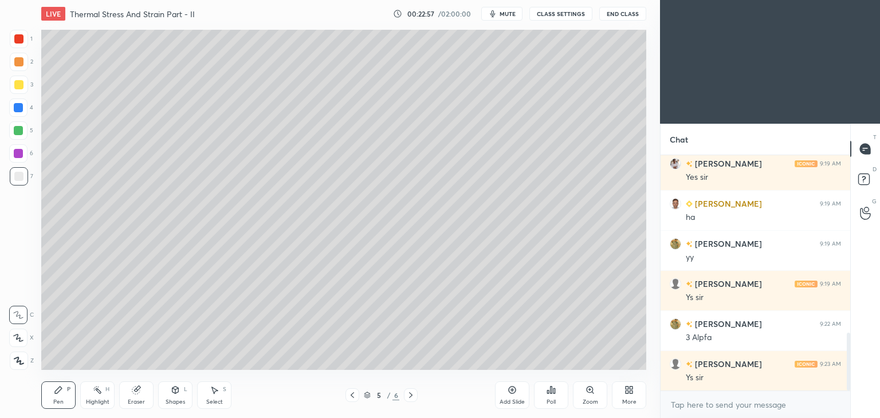
click at [413, 393] on icon at bounding box center [410, 395] width 9 height 9
click at [178, 395] on icon at bounding box center [175, 390] width 9 height 9
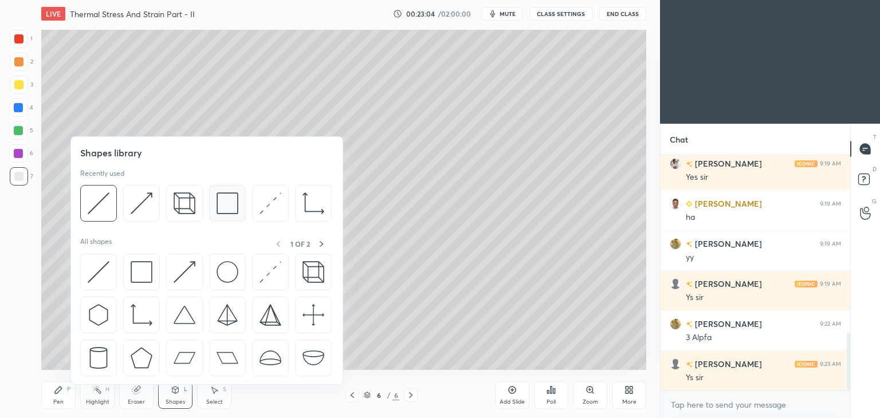
click at [211, 206] on div at bounding box center [227, 203] width 37 height 37
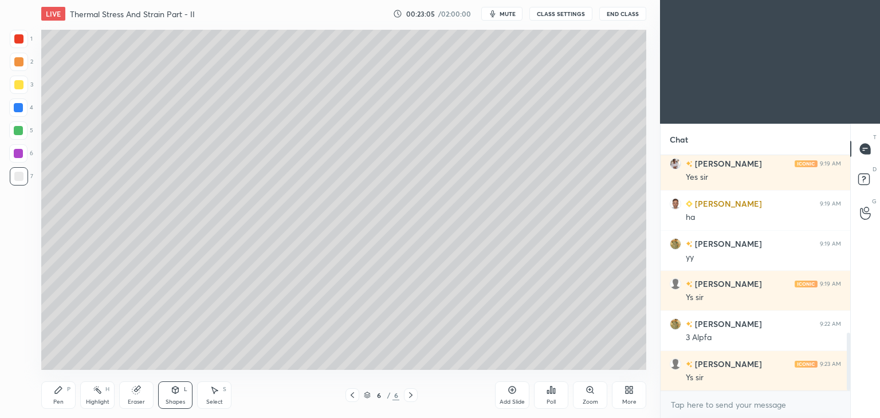
click at [14, 87] on div at bounding box center [18, 84] width 9 height 9
click at [62, 396] on div "Pen P" at bounding box center [58, 396] width 34 height 28
click at [352, 396] on icon at bounding box center [352, 395] width 9 height 9
click at [410, 398] on icon at bounding box center [410, 395] width 9 height 9
click at [362, 397] on div "6 / 6" at bounding box center [382, 396] width 72 height 14
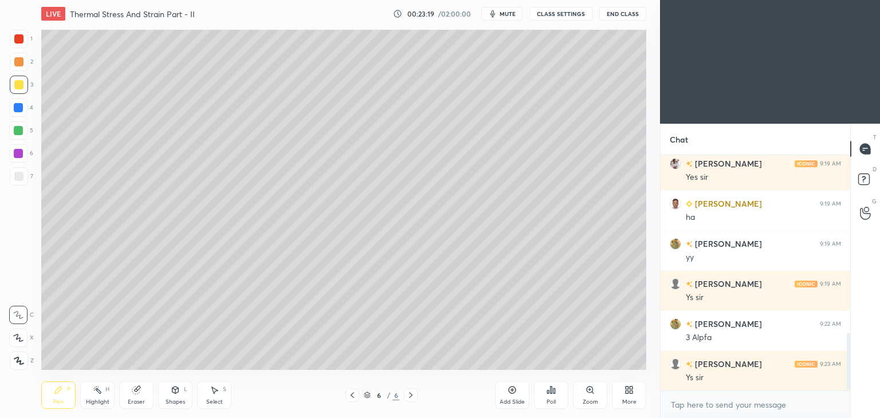
click at [351, 397] on icon at bounding box center [352, 395] width 9 height 9
click at [352, 396] on icon at bounding box center [352, 395] width 9 height 9
click at [353, 394] on icon at bounding box center [352, 396] width 3 height 6
click at [413, 398] on icon at bounding box center [410, 395] width 9 height 9
click at [415, 400] on icon at bounding box center [410, 395] width 9 height 9
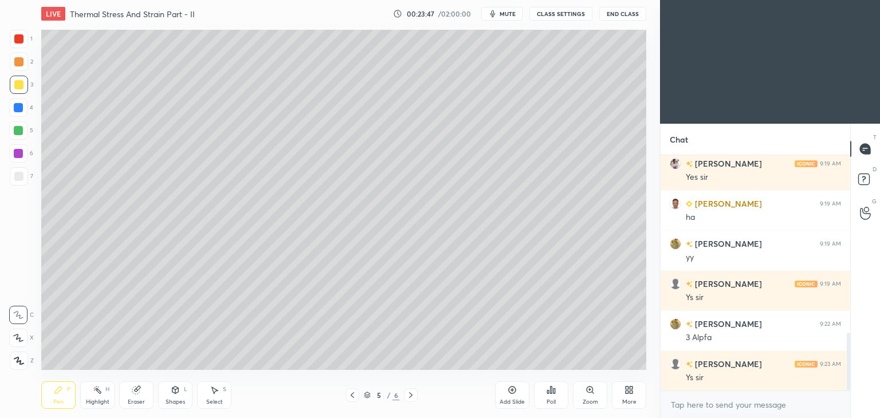
click at [408, 400] on icon at bounding box center [410, 395] width 9 height 9
click at [502, 402] on div "Add Slide" at bounding box center [512, 403] width 25 height 6
click at [58, 388] on icon at bounding box center [58, 390] width 7 height 7
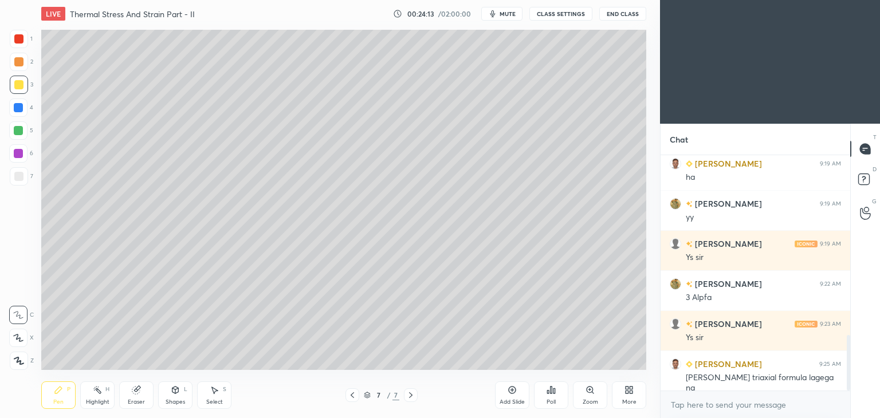
click at [178, 395] on div "Shapes L" at bounding box center [175, 396] width 34 height 28
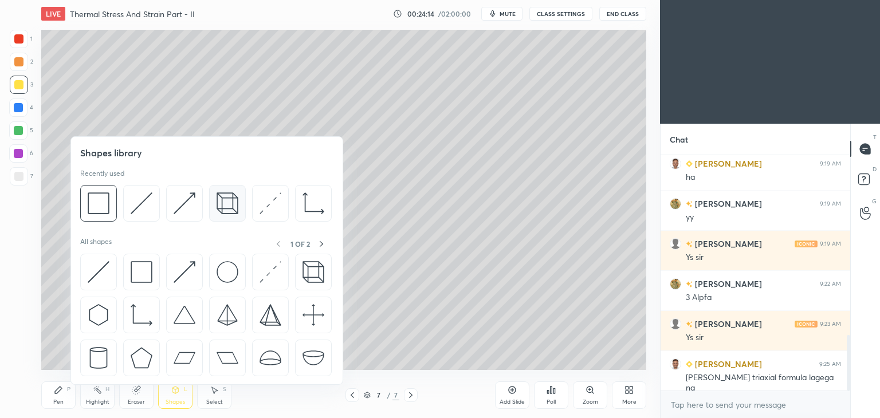
click at [220, 209] on img at bounding box center [228, 204] width 22 height 22
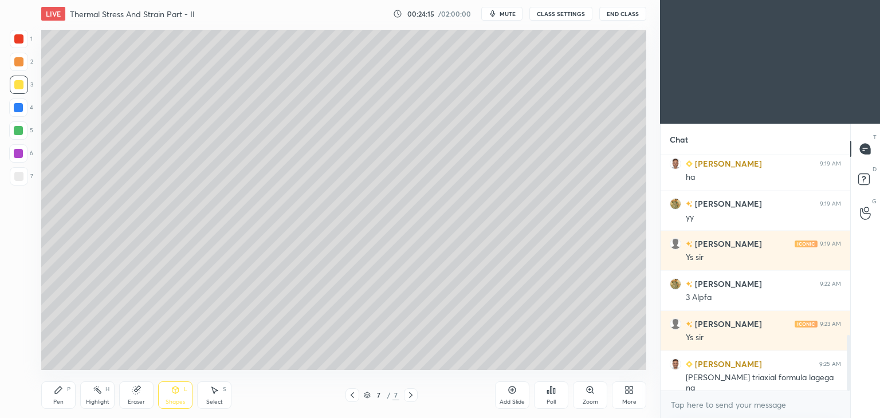
click at [15, 131] on div at bounding box center [18, 130] width 9 height 9
click at [172, 400] on div "Shapes" at bounding box center [175, 403] width 19 height 6
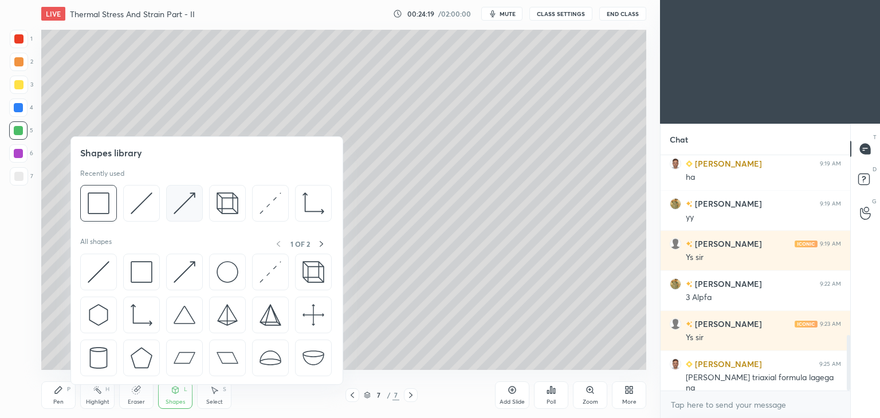
click at [183, 202] on img at bounding box center [185, 204] width 22 height 22
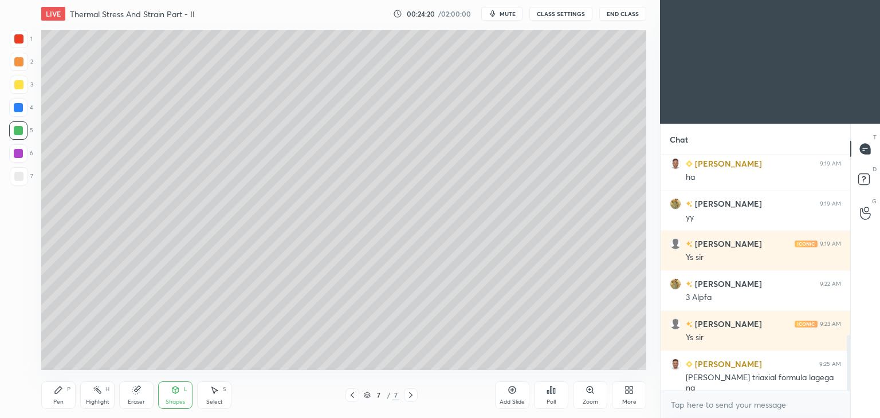
click at [22, 41] on div at bounding box center [18, 38] width 9 height 9
click at [57, 397] on div "Pen P" at bounding box center [58, 396] width 34 height 28
click at [172, 396] on div "Shapes L" at bounding box center [175, 396] width 34 height 28
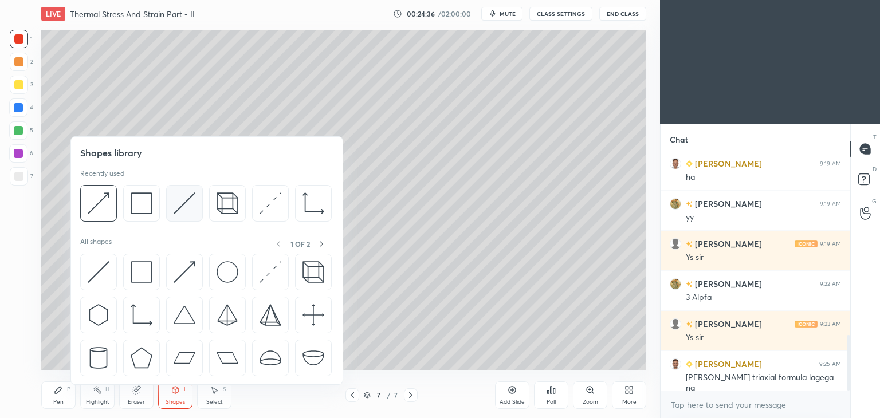
click at [181, 202] on img at bounding box center [185, 204] width 22 height 22
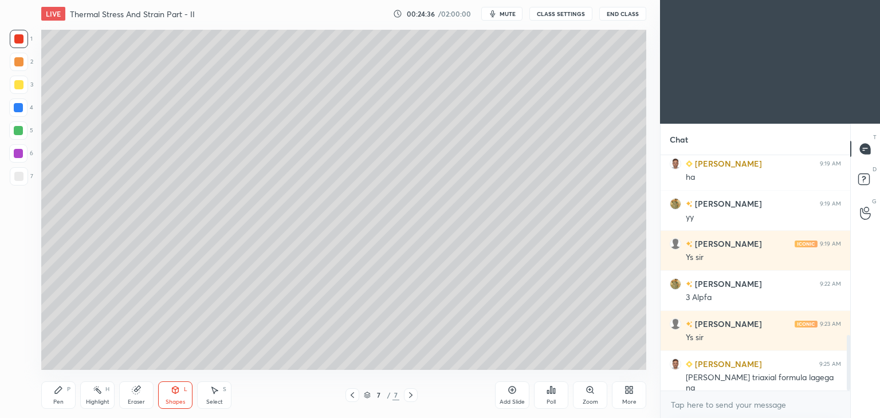
click at [24, 179] on div at bounding box center [19, 176] width 18 height 18
click at [60, 398] on div "Pen P" at bounding box center [58, 396] width 34 height 28
click at [351, 394] on icon at bounding box center [352, 395] width 9 height 9
click at [351, 397] on icon at bounding box center [352, 395] width 9 height 9
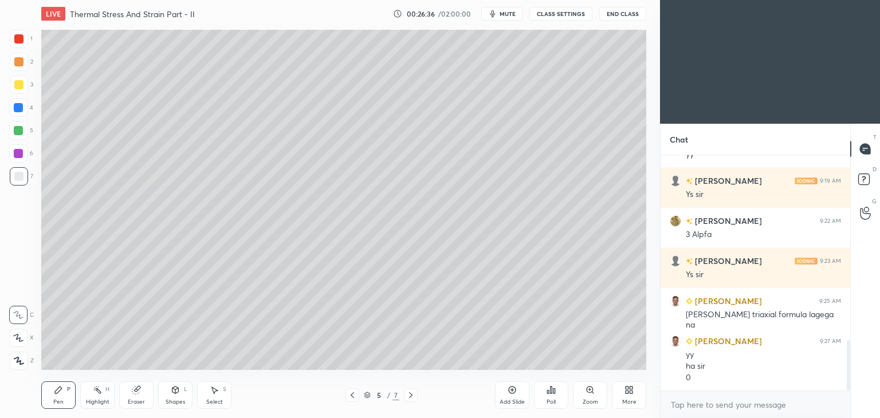
scroll to position [871, 0]
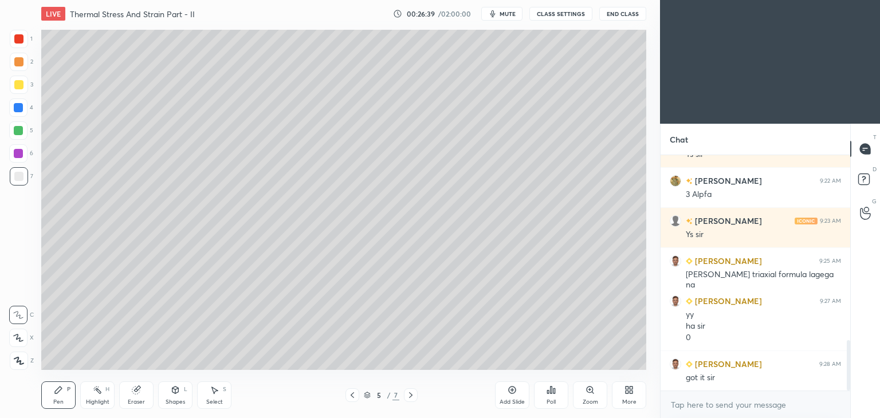
click at [143, 390] on div "Eraser" at bounding box center [136, 396] width 34 height 28
click at [14, 336] on icon at bounding box center [18, 339] width 9 height 10
click at [412, 396] on icon at bounding box center [410, 395] width 9 height 9
click at [410, 395] on icon at bounding box center [410, 395] width 9 height 9
click at [62, 400] on div "Pen" at bounding box center [58, 403] width 10 height 6
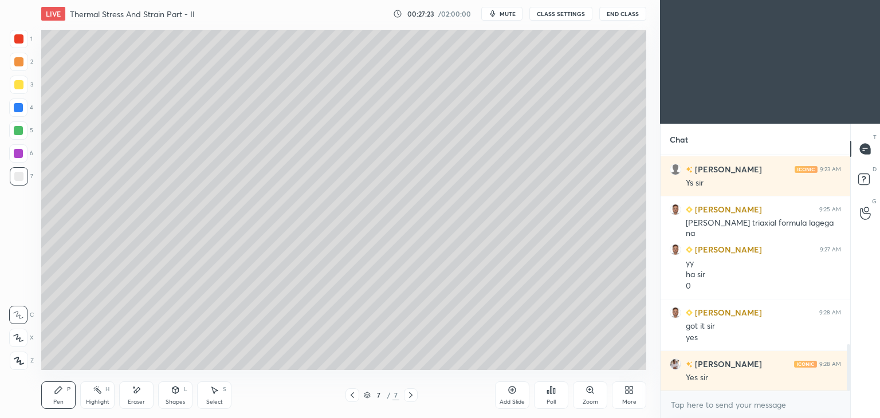
scroll to position [963, 0]
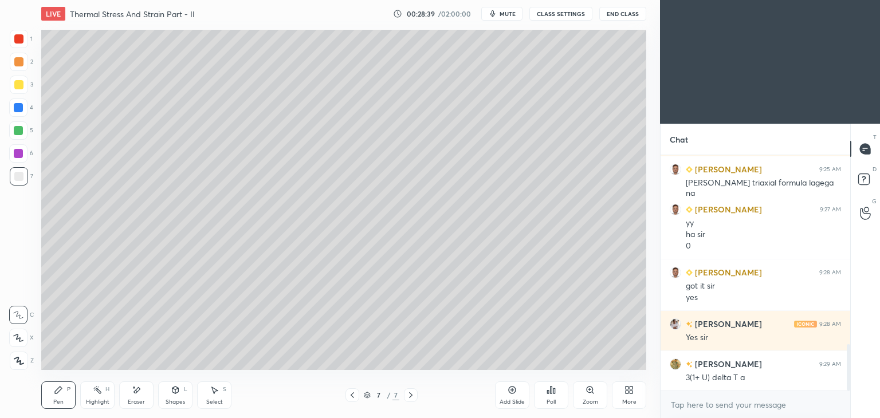
click at [214, 400] on div "Select" at bounding box center [214, 403] width 17 height 6
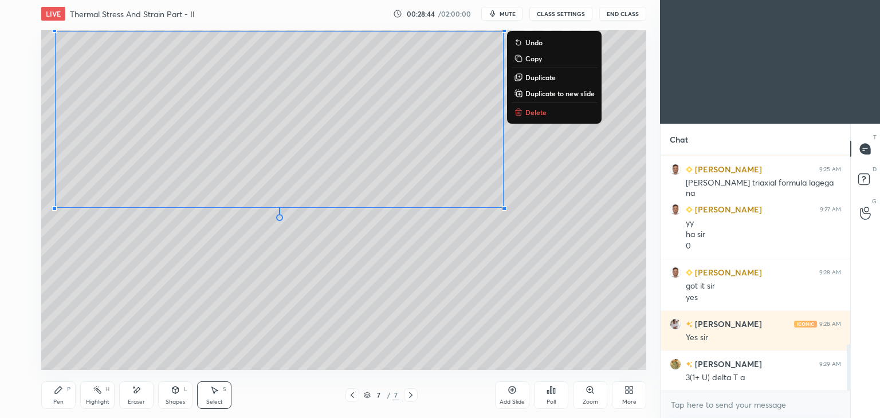
click at [52, 400] on div "Pen P" at bounding box center [58, 396] width 34 height 28
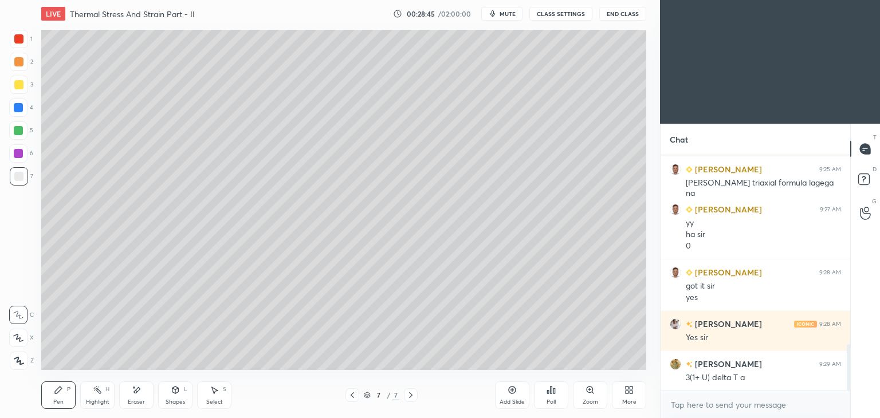
click at [21, 176] on div at bounding box center [18, 176] width 9 height 9
click at [177, 395] on icon at bounding box center [175, 390] width 9 height 9
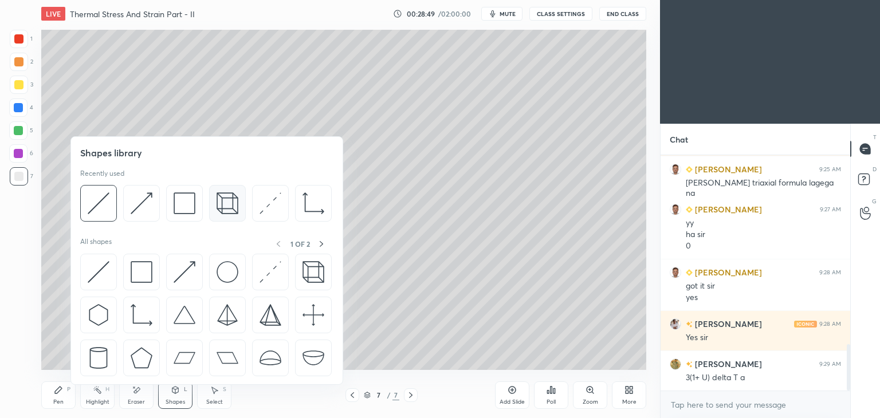
click at [225, 203] on img at bounding box center [228, 204] width 22 height 22
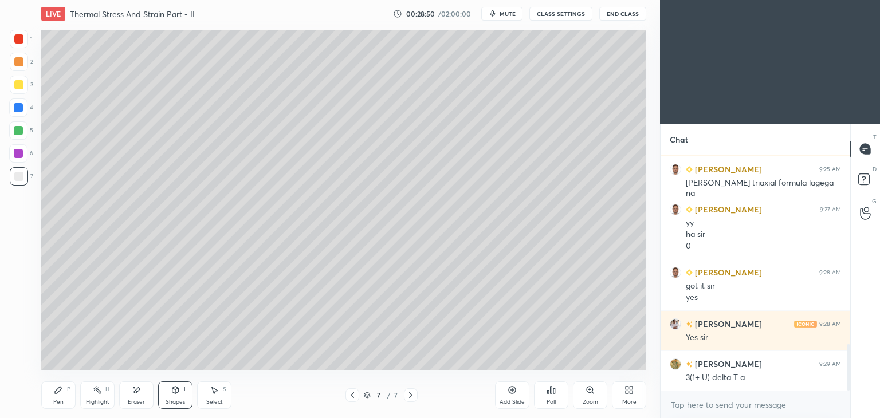
click at [14, 127] on div at bounding box center [18, 130] width 9 height 9
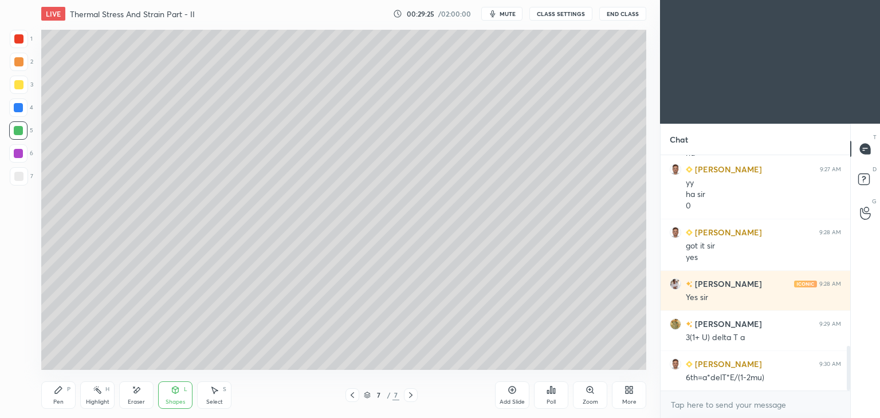
scroll to position [1043, 0]
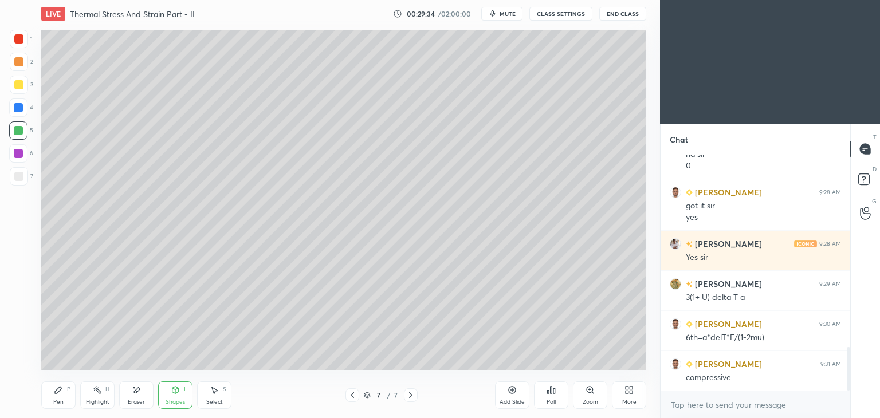
click at [176, 398] on div "Shapes L" at bounding box center [175, 396] width 34 height 28
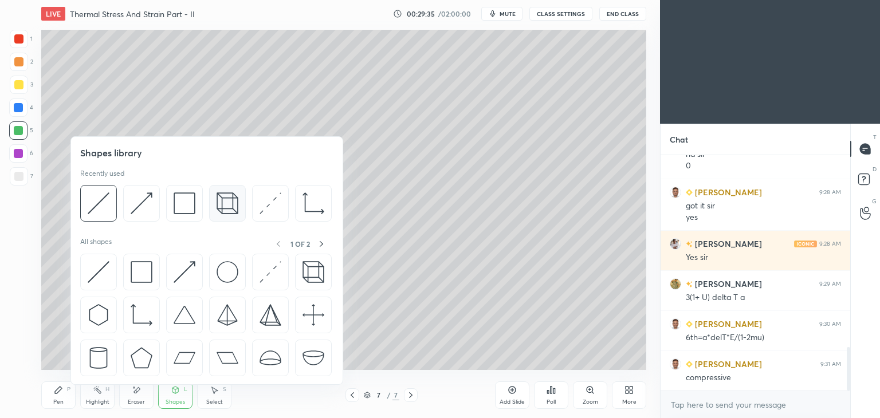
click at [228, 205] on img at bounding box center [228, 204] width 22 height 22
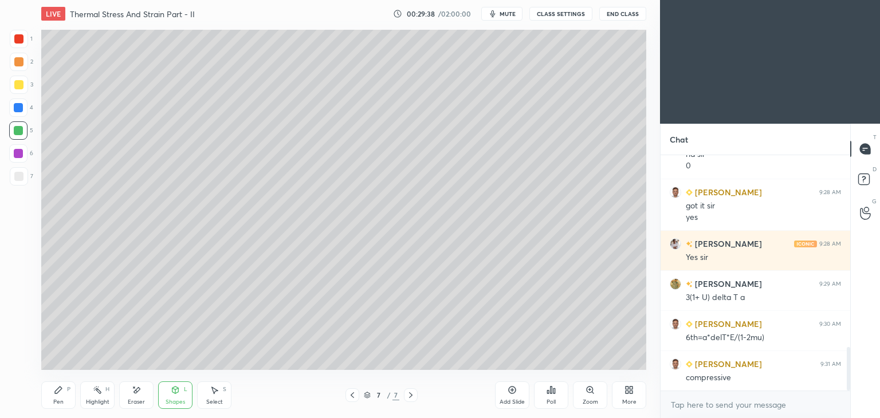
click at [60, 397] on div "Pen P" at bounding box center [58, 396] width 34 height 28
click at [178, 400] on div "Shapes" at bounding box center [175, 403] width 19 height 6
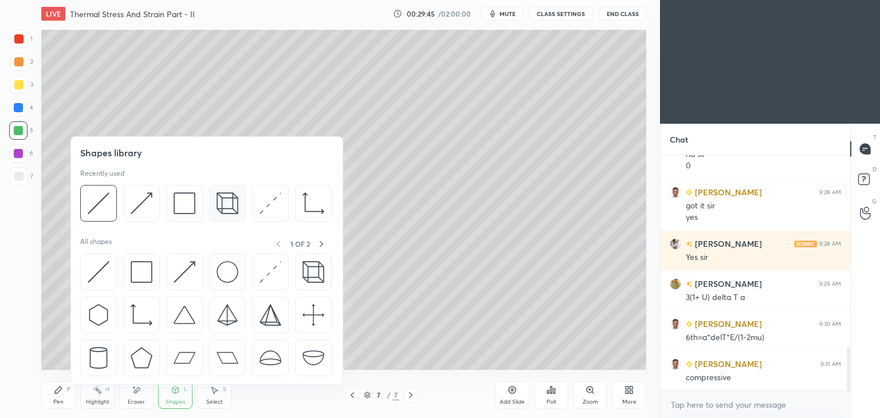
click at [229, 201] on img at bounding box center [228, 204] width 22 height 22
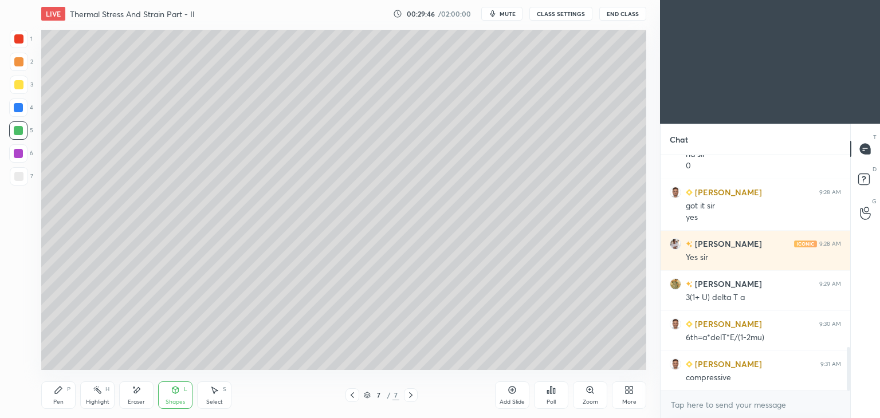
click at [21, 179] on div at bounding box center [18, 176] width 9 height 9
click at [57, 393] on icon at bounding box center [58, 390] width 7 height 7
click at [26, 178] on div at bounding box center [19, 176] width 18 height 18
click at [213, 405] on div "Select" at bounding box center [214, 403] width 17 height 6
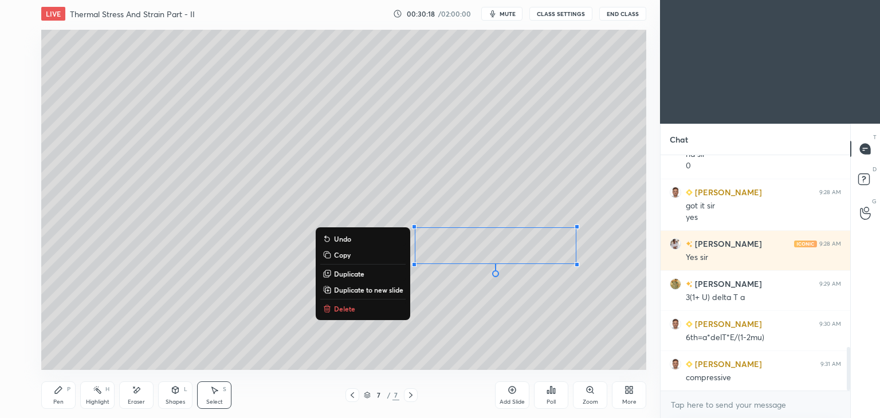
click at [49, 396] on div "Pen P" at bounding box center [58, 396] width 34 height 28
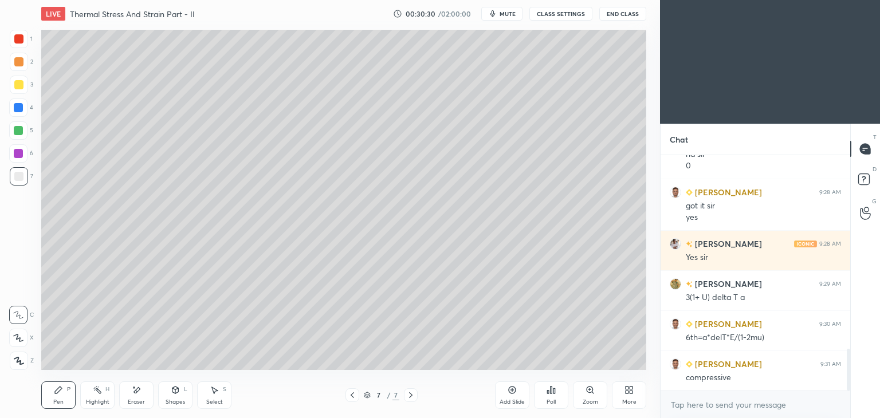
scroll to position [1083, 0]
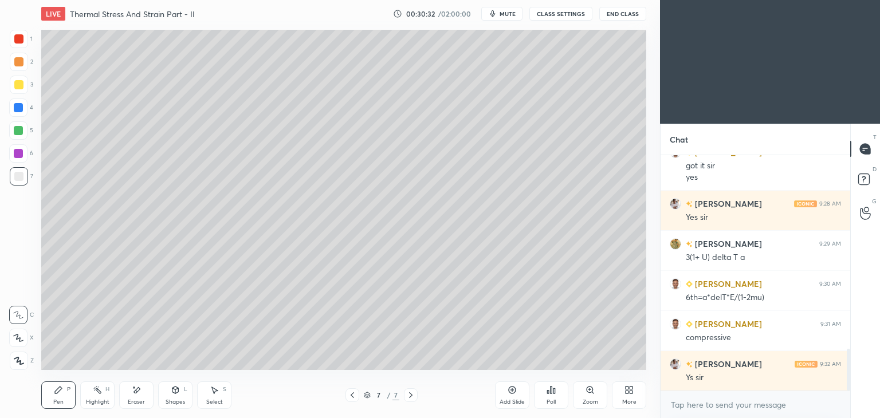
click at [170, 397] on div "Shapes L" at bounding box center [175, 396] width 34 height 28
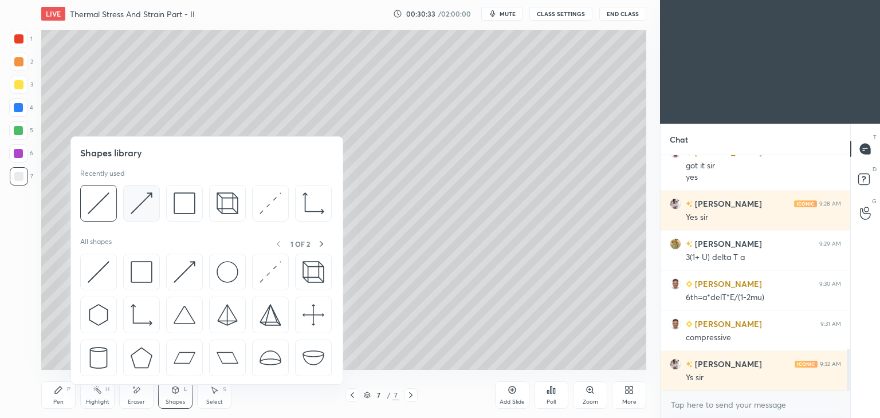
click at [143, 200] on img at bounding box center [142, 204] width 22 height 22
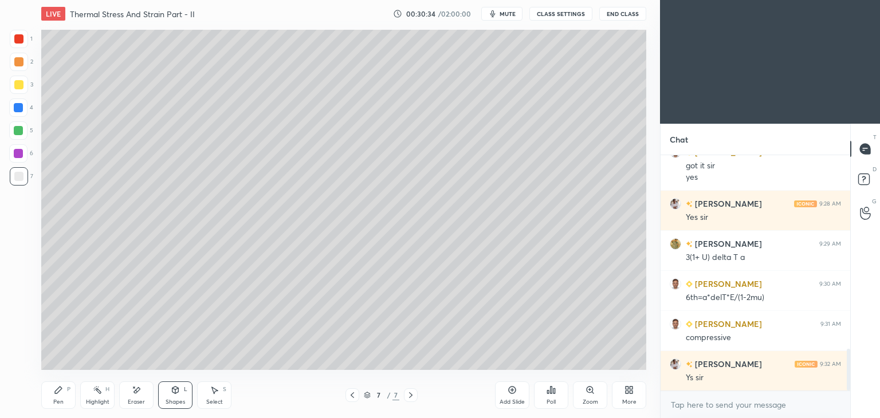
click at [60, 395] on icon at bounding box center [58, 390] width 9 height 9
click at [17, 152] on div at bounding box center [18, 153] width 9 height 9
click at [21, 106] on div at bounding box center [18, 107] width 9 height 9
click at [26, 175] on div at bounding box center [19, 176] width 18 height 18
click at [177, 400] on div "Shapes" at bounding box center [175, 403] width 19 height 6
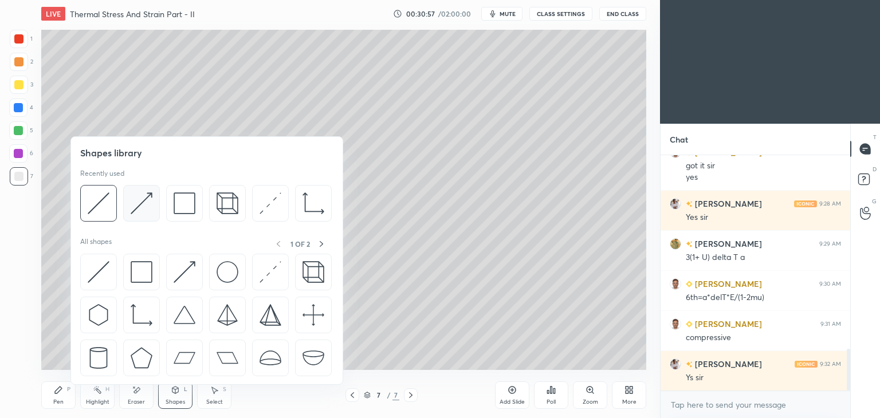
click at [139, 203] on img at bounding box center [142, 204] width 22 height 22
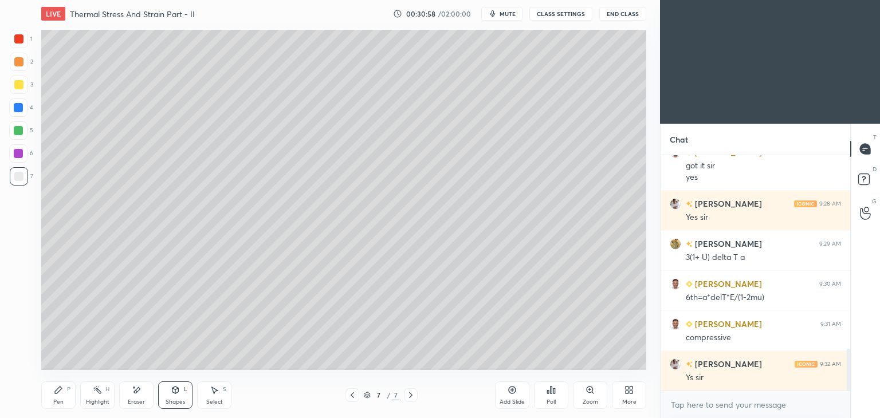
click at [19, 130] on div at bounding box center [18, 130] width 9 height 9
click at [16, 106] on div at bounding box center [18, 107] width 9 height 9
click at [56, 396] on div "Pen P" at bounding box center [58, 396] width 34 height 28
click at [14, 175] on div at bounding box center [18, 176] width 9 height 9
click at [219, 397] on div "Select S" at bounding box center [214, 396] width 34 height 28
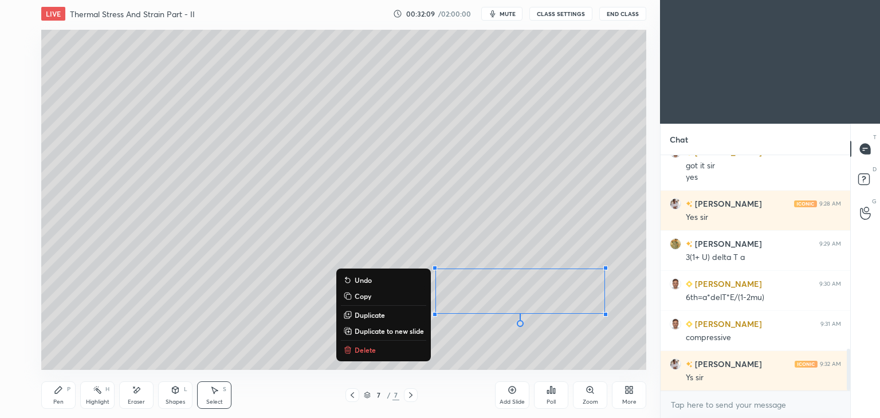
click at [60, 396] on div "Pen P" at bounding box center [58, 396] width 34 height 28
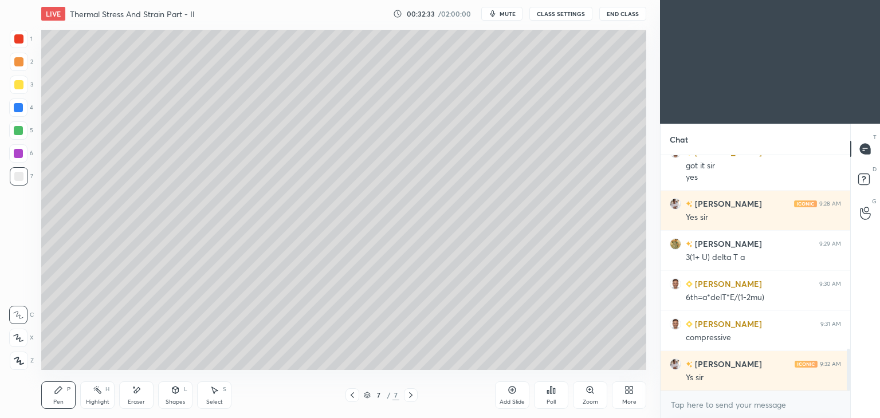
click at [510, 393] on icon at bounding box center [512, 390] width 7 height 7
click at [355, 395] on icon at bounding box center [352, 395] width 9 height 9
click at [409, 400] on icon at bounding box center [410, 395] width 9 height 9
click at [195, 392] on div "Pen P Highlight H Eraser Shapes L Select S" at bounding box center [154, 396] width 227 height 28
click at [213, 395] on div "Select S" at bounding box center [214, 396] width 34 height 28
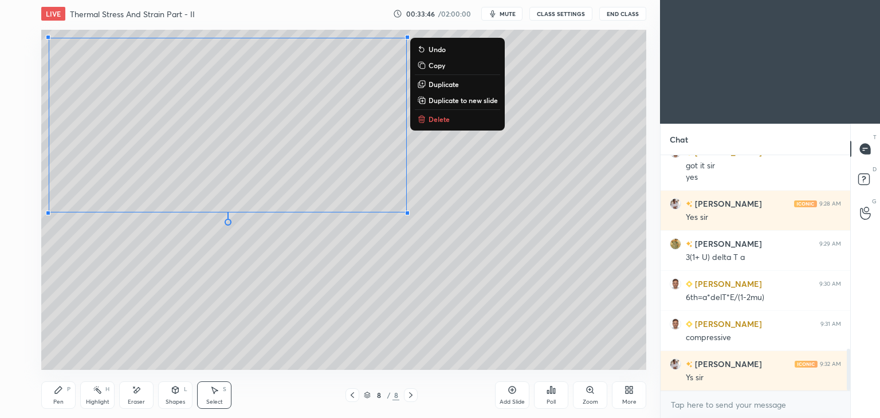
click at [138, 390] on icon at bounding box center [137, 391] width 6 height 6
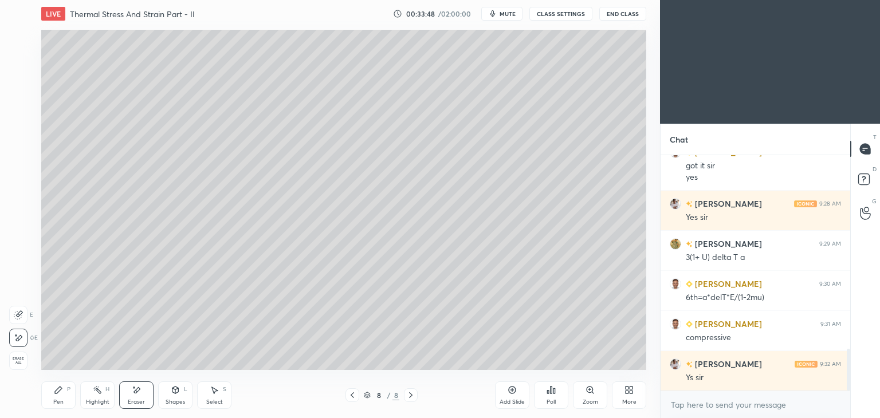
click at [56, 394] on icon at bounding box center [58, 390] width 7 height 7
click at [351, 394] on icon at bounding box center [352, 395] width 9 height 9
click at [410, 398] on icon at bounding box center [410, 395] width 9 height 9
click at [216, 396] on div "Select S" at bounding box center [214, 396] width 34 height 28
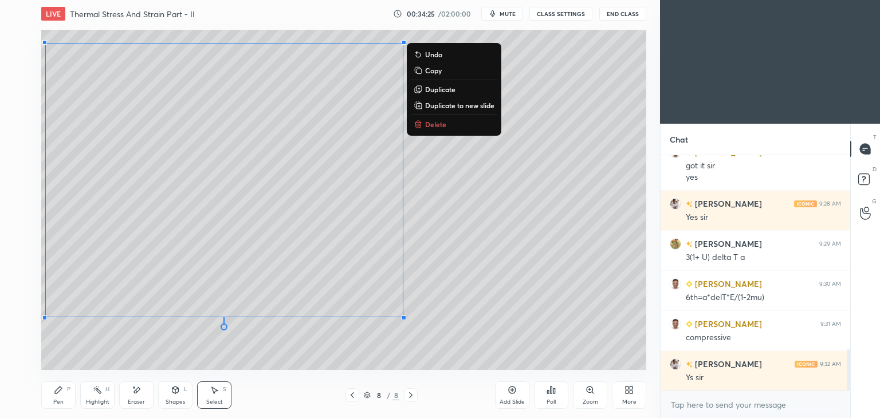
click at [172, 396] on div "Shapes L" at bounding box center [175, 396] width 34 height 28
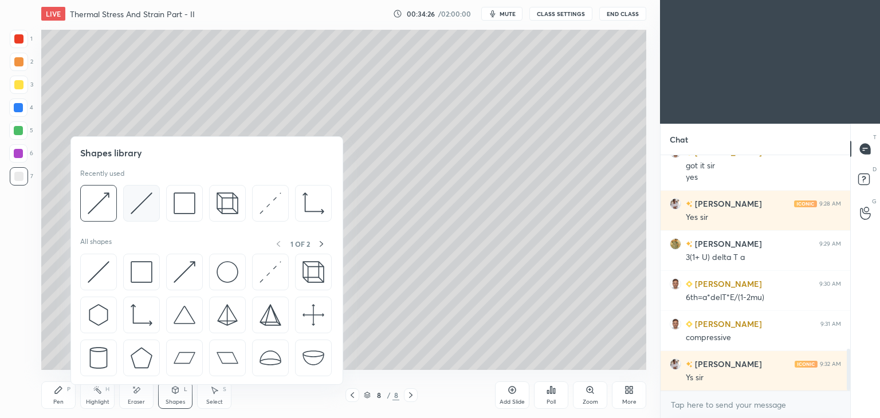
click at [150, 202] on img at bounding box center [142, 204] width 22 height 22
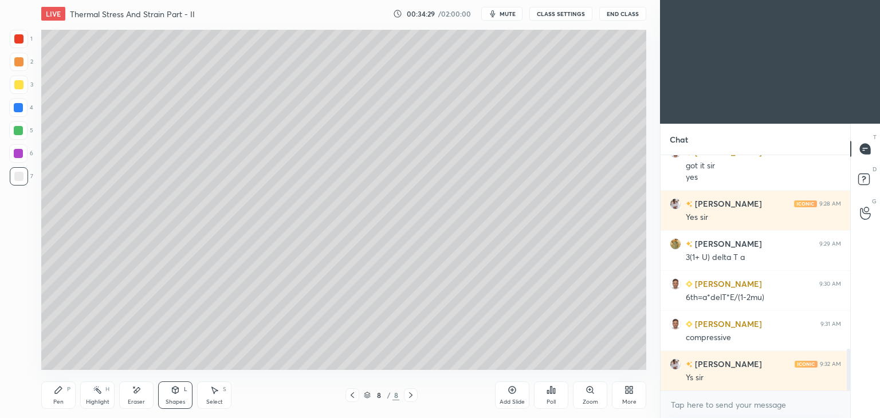
click at [56, 400] on div "Pen" at bounding box center [58, 403] width 10 height 6
click at [172, 400] on div "Shapes" at bounding box center [175, 403] width 19 height 6
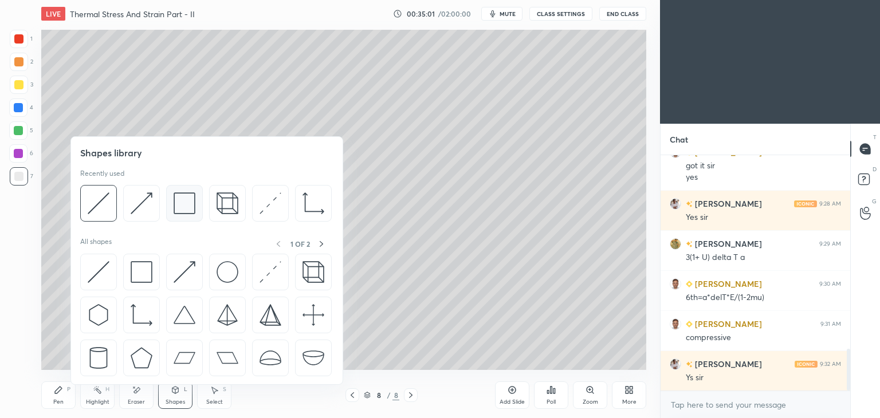
click at [181, 206] on img at bounding box center [185, 204] width 22 height 22
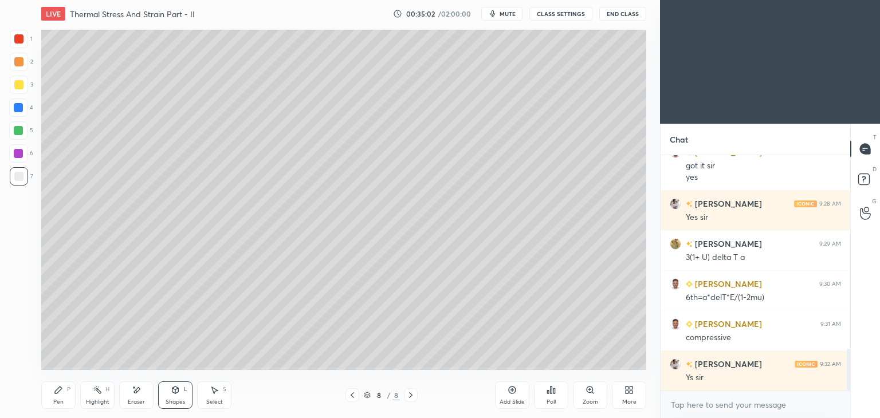
click at [17, 82] on div at bounding box center [18, 84] width 9 height 9
click at [60, 394] on icon at bounding box center [58, 390] width 9 height 9
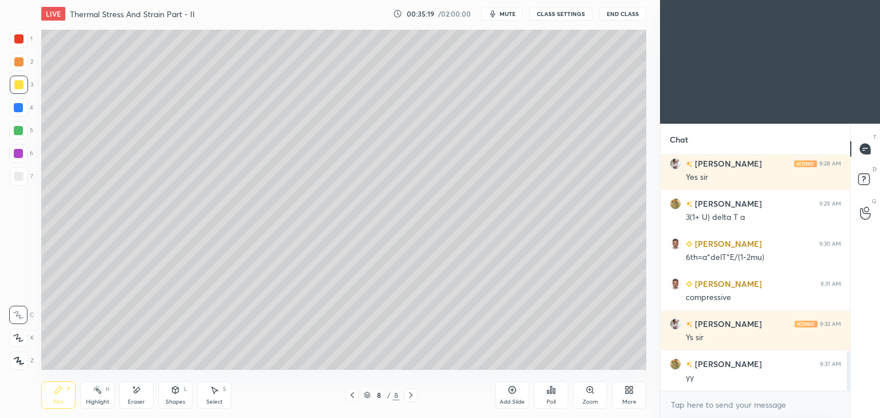
scroll to position [1164, 0]
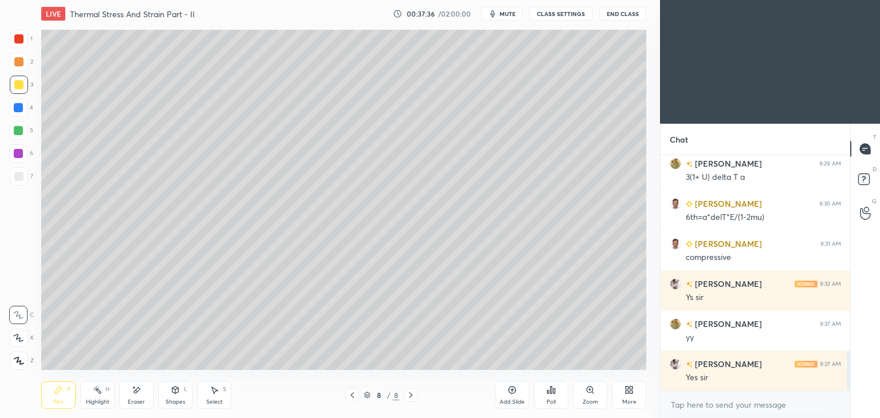
click at [509, 398] on div "Add Slide" at bounding box center [512, 396] width 34 height 28
click at [57, 401] on div "Pen" at bounding box center [58, 403] width 10 height 6
click at [179, 398] on div "Shapes L" at bounding box center [175, 396] width 34 height 28
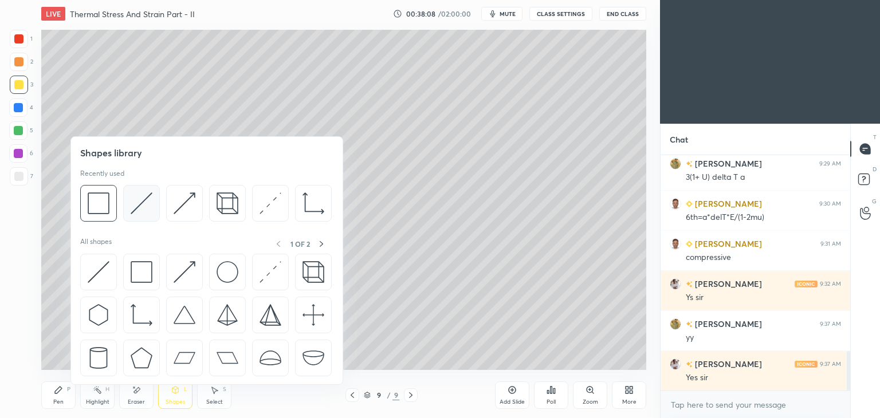
click at [139, 205] on img at bounding box center [142, 204] width 22 height 22
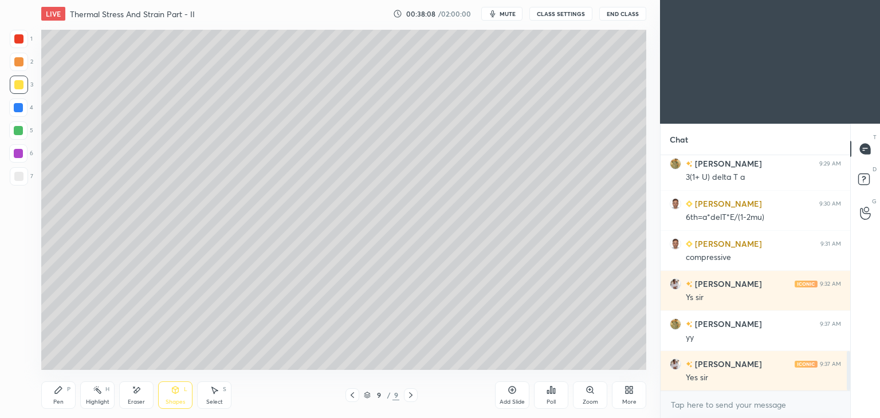
click at [21, 176] on div at bounding box center [18, 176] width 9 height 9
click at [203, 396] on div "Select S" at bounding box center [214, 396] width 34 height 28
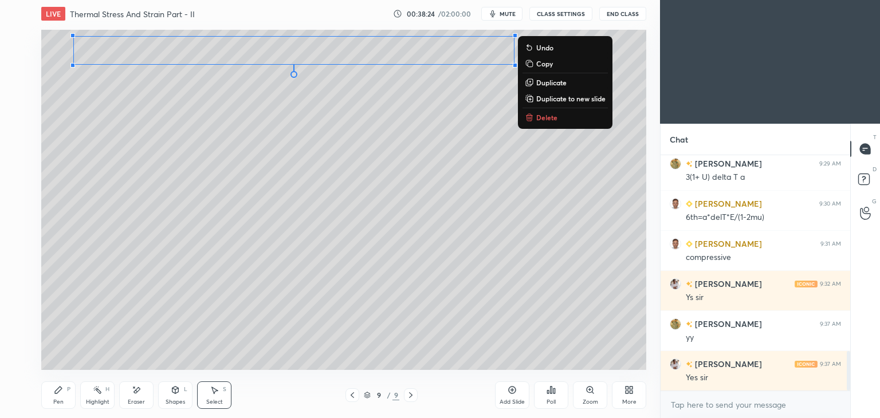
click at [57, 396] on div "Pen P" at bounding box center [58, 396] width 34 height 28
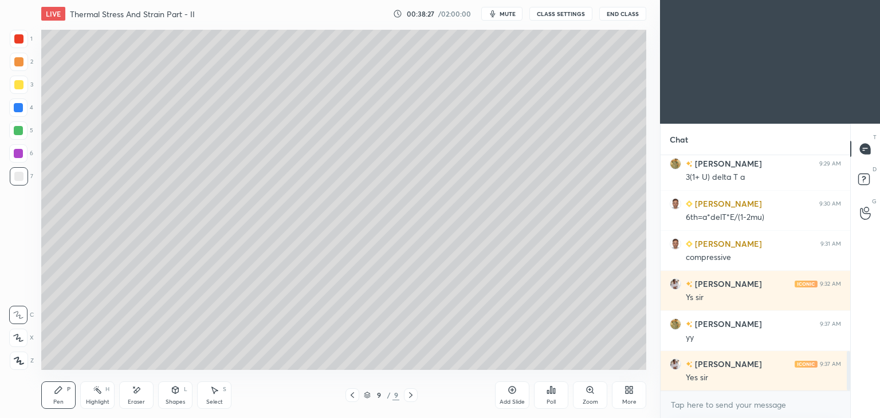
click at [57, 397] on div "Pen P" at bounding box center [58, 396] width 34 height 28
click at [183, 397] on div "Shapes L" at bounding box center [175, 396] width 34 height 28
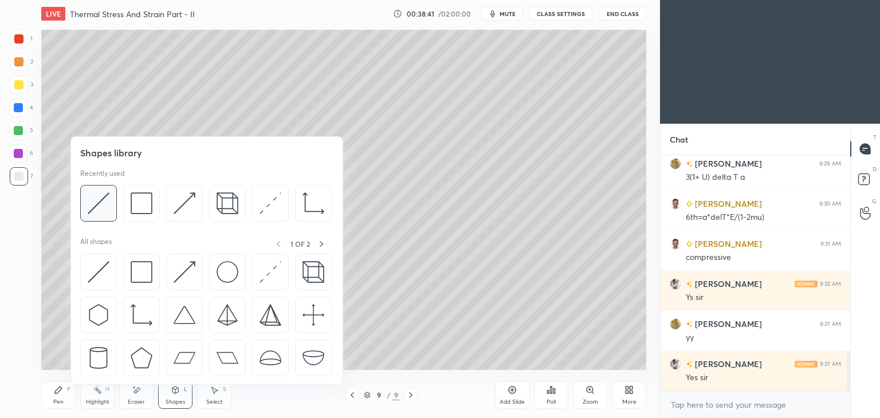
click at [101, 195] on img at bounding box center [99, 204] width 22 height 22
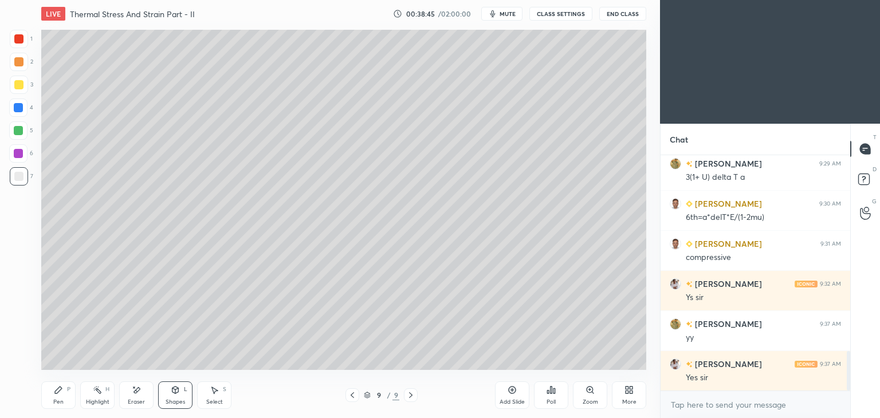
click at [58, 388] on icon at bounding box center [58, 390] width 7 height 7
click at [171, 392] on icon at bounding box center [175, 390] width 9 height 9
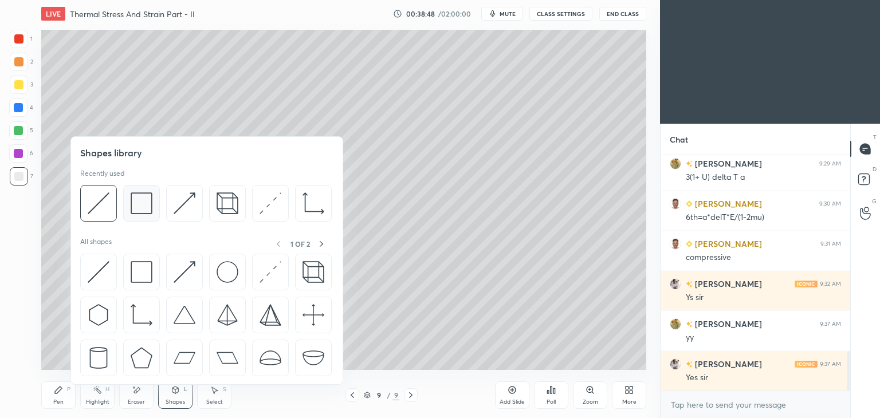
click at [142, 212] on img at bounding box center [142, 204] width 22 height 22
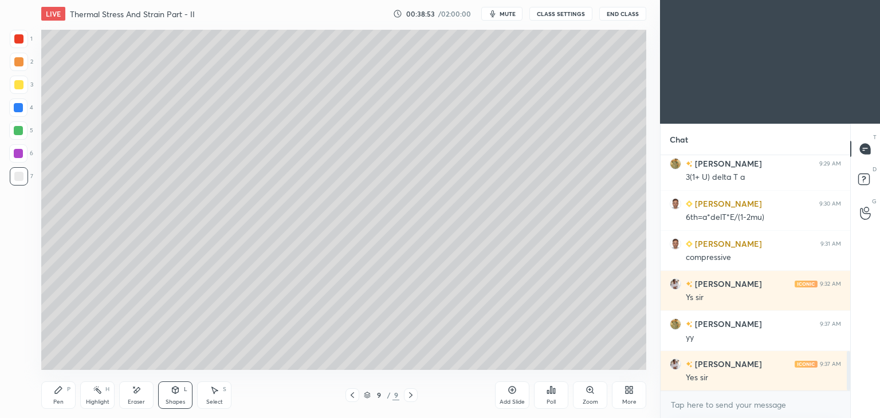
click at [49, 395] on div "Pen P" at bounding box center [58, 396] width 34 height 28
click at [177, 401] on div "Shapes" at bounding box center [175, 403] width 19 height 6
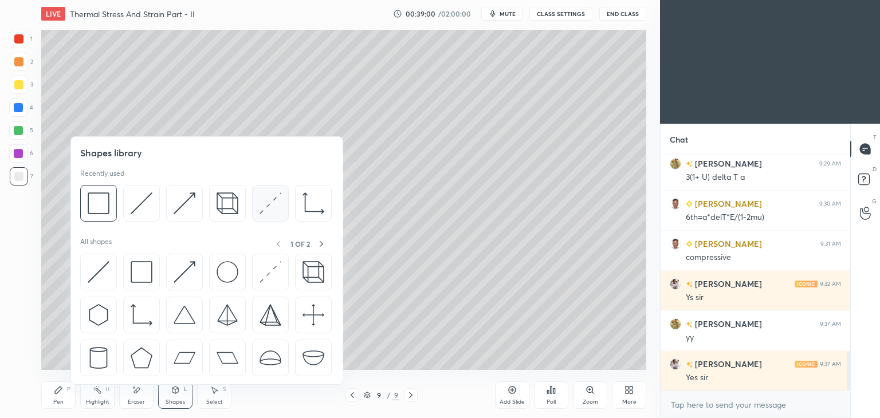
click at [255, 208] on div at bounding box center [270, 203] width 37 height 37
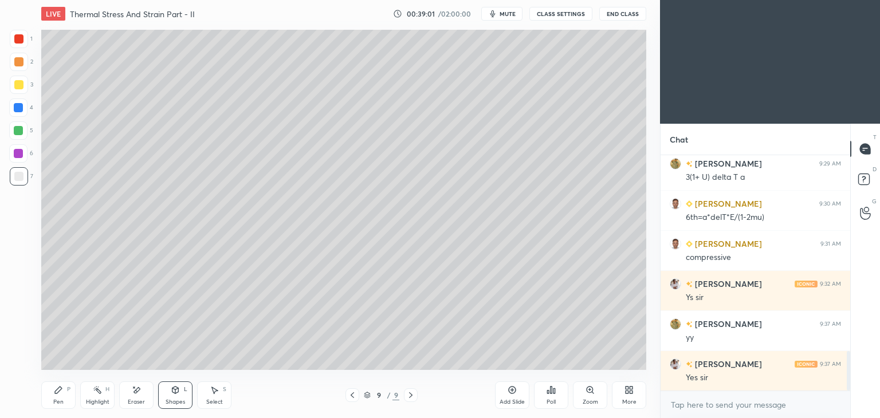
click at [20, 36] on div at bounding box center [18, 38] width 9 height 9
click at [64, 393] on div "Pen P" at bounding box center [58, 396] width 34 height 28
click at [178, 397] on div "Shapes L" at bounding box center [175, 396] width 34 height 28
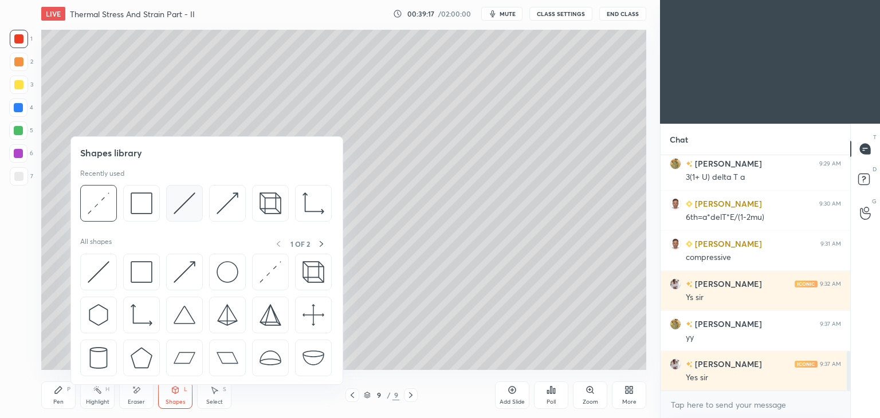
click at [179, 205] on img at bounding box center [185, 204] width 22 height 22
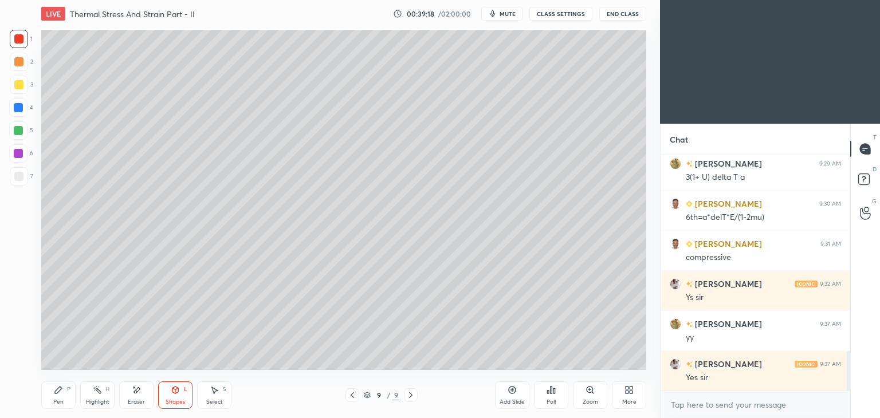
click at [20, 83] on div at bounding box center [18, 84] width 9 height 9
click at [59, 394] on icon at bounding box center [58, 390] width 9 height 9
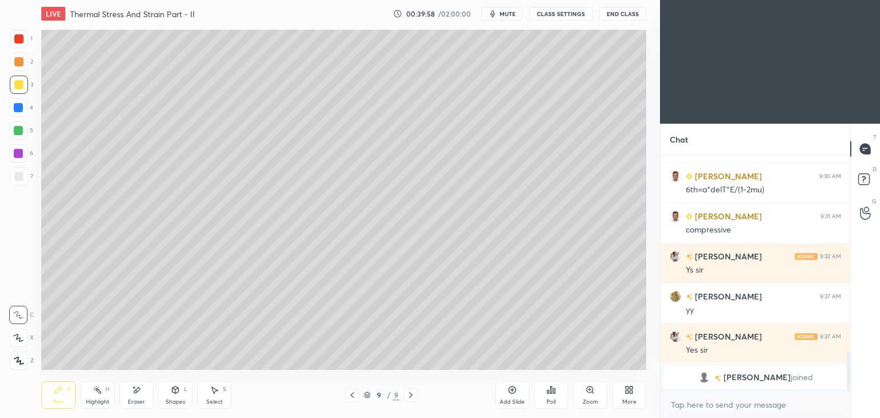
click at [133, 396] on div "Eraser" at bounding box center [136, 396] width 34 height 28
click at [18, 314] on icon at bounding box center [19, 314] width 6 height 6
click at [23, 243] on div "C X Z" at bounding box center [21, 259] width 25 height 83
click at [64, 393] on div "Pen P" at bounding box center [58, 396] width 34 height 28
click at [26, 42] on div at bounding box center [19, 39] width 18 height 18
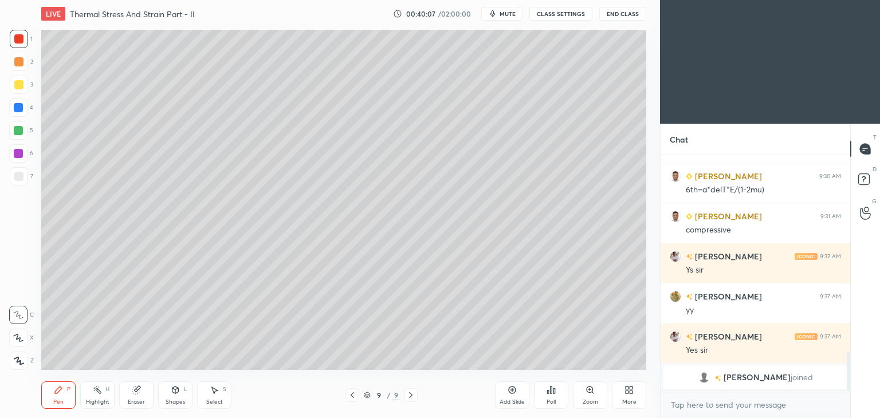
click at [23, 109] on div at bounding box center [18, 108] width 18 height 18
click at [135, 397] on div "Eraser" at bounding box center [136, 396] width 34 height 28
click at [22, 339] on icon at bounding box center [18, 339] width 9 height 10
click at [54, 397] on div "Pen P" at bounding box center [58, 396] width 34 height 28
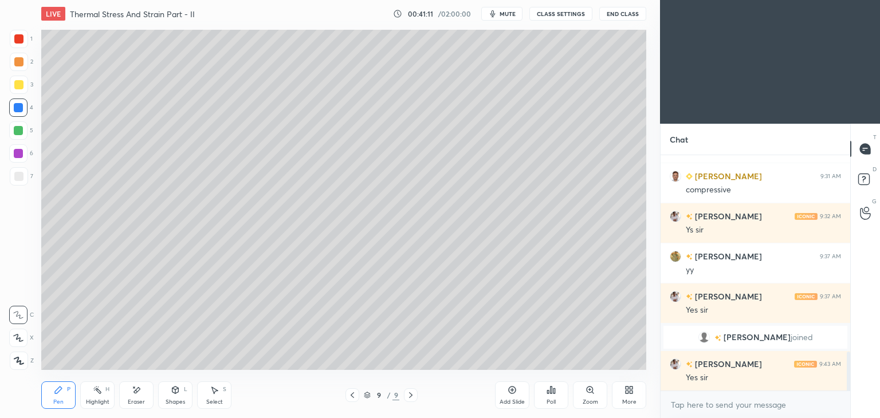
scroll to position [1047, 0]
click at [16, 178] on div at bounding box center [18, 176] width 9 height 9
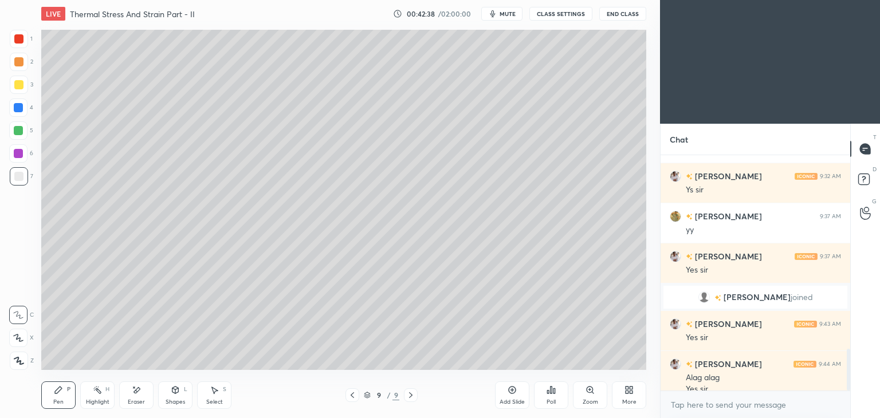
scroll to position [1098, 0]
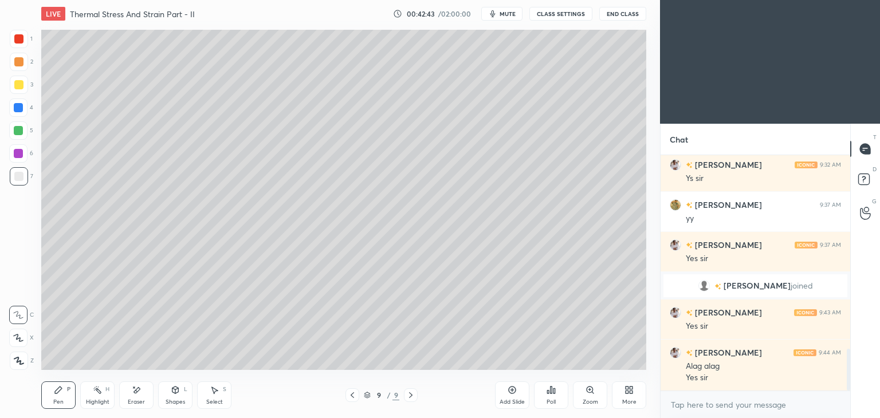
click at [213, 394] on icon at bounding box center [214, 390] width 9 height 9
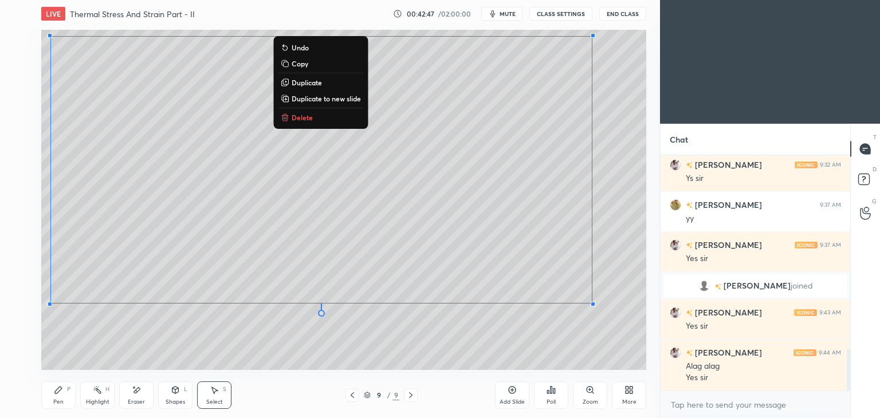
click at [57, 396] on div "Pen P" at bounding box center [58, 396] width 34 height 28
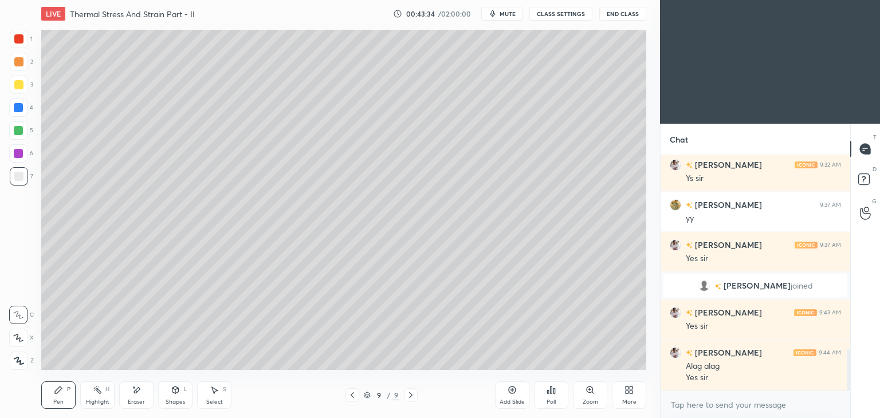
scroll to position [1138, 0]
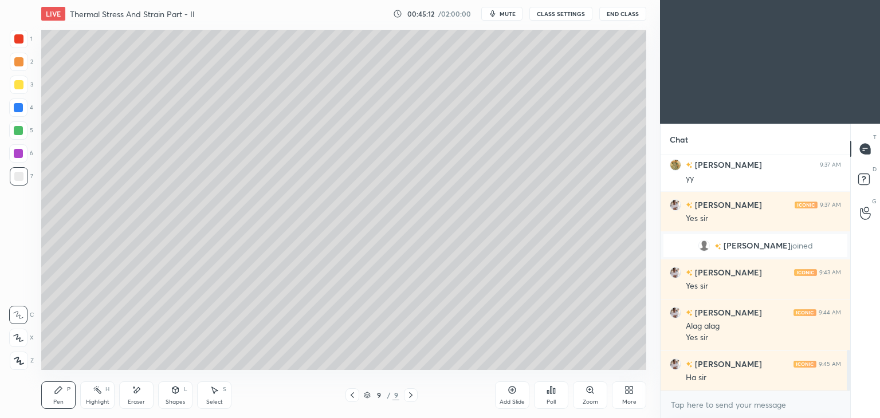
click at [507, 398] on div "Add Slide" at bounding box center [512, 396] width 34 height 28
click at [177, 393] on icon at bounding box center [176, 390] width 6 height 7
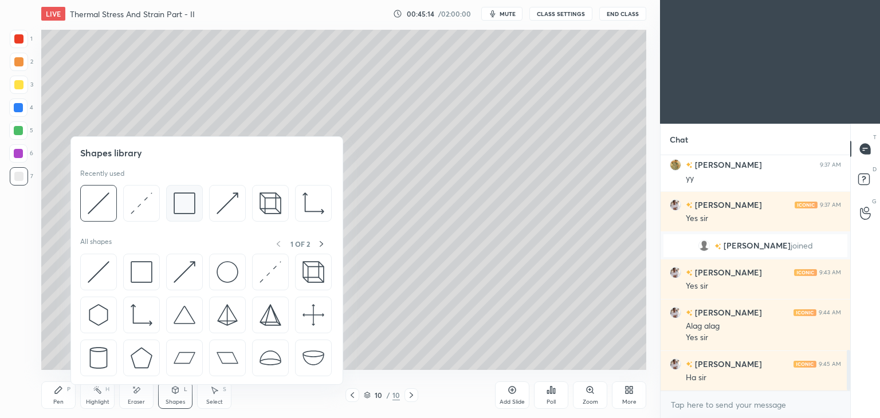
click at [178, 198] on img at bounding box center [185, 204] width 22 height 22
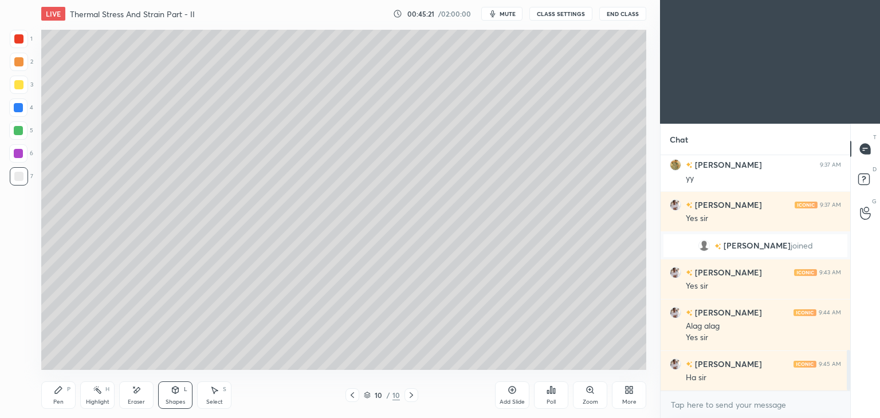
click at [64, 390] on div "Pen P" at bounding box center [58, 396] width 34 height 28
click at [174, 400] on div "Shapes" at bounding box center [175, 403] width 19 height 6
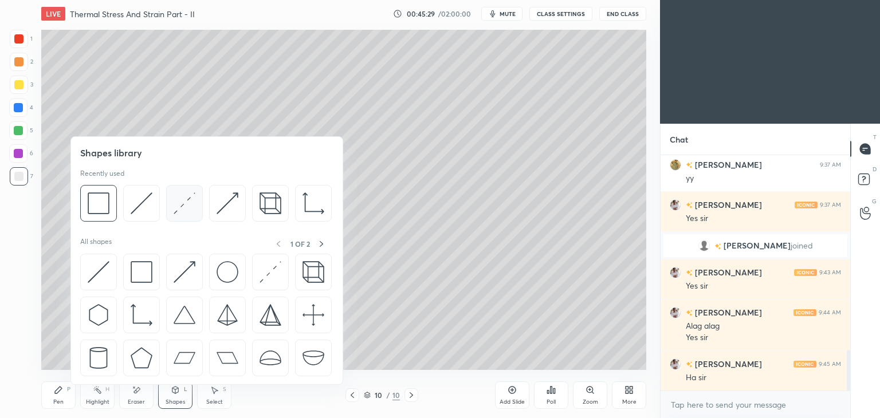
click at [183, 202] on img at bounding box center [185, 204] width 22 height 22
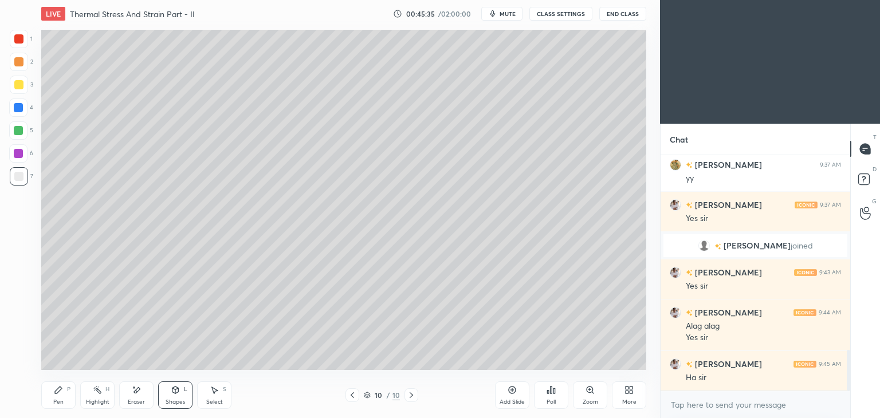
click at [353, 396] on icon at bounding box center [352, 395] width 9 height 9
click at [410, 397] on icon at bounding box center [411, 395] width 9 height 9
click at [53, 388] on div "Pen P" at bounding box center [58, 396] width 34 height 28
click at [16, 40] on div at bounding box center [18, 38] width 9 height 9
click at [353, 396] on icon at bounding box center [352, 395] width 9 height 9
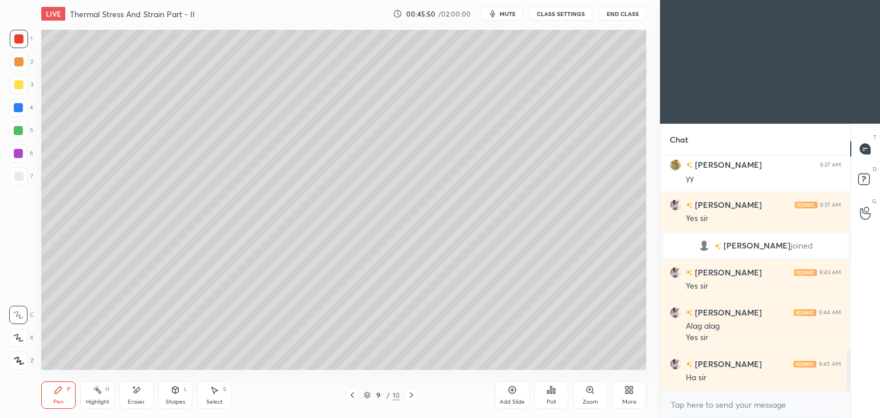
click at [173, 398] on div "Shapes L" at bounding box center [175, 396] width 34 height 28
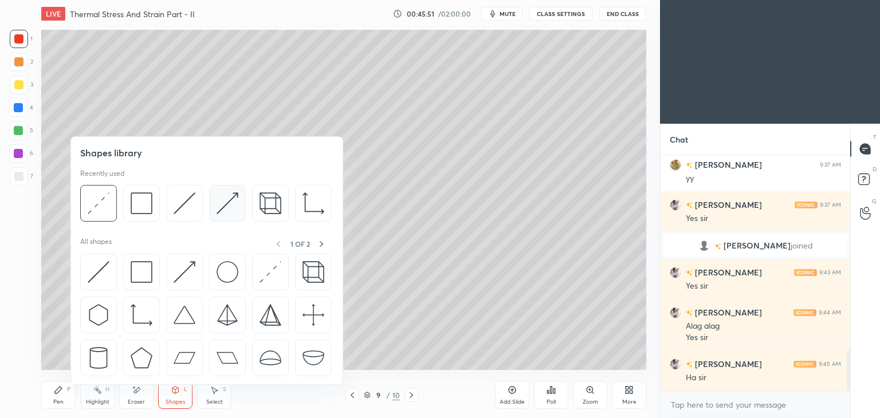
click at [213, 201] on div at bounding box center [227, 203] width 37 height 37
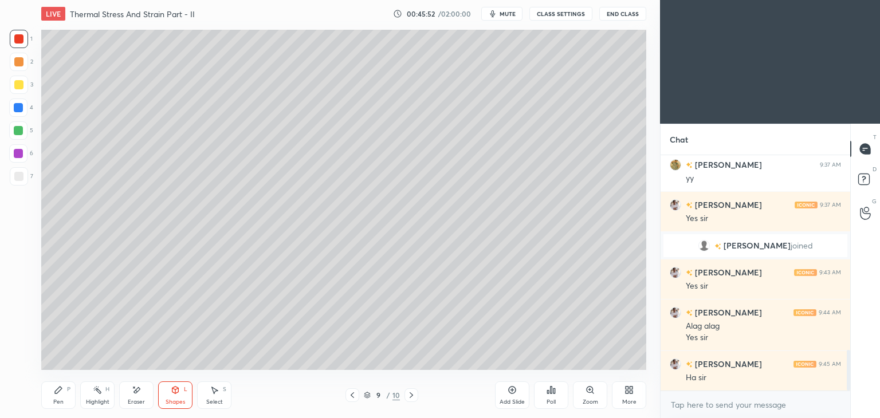
click at [19, 82] on div at bounding box center [18, 84] width 9 height 9
click at [19, 110] on div at bounding box center [18, 107] width 9 height 9
click at [17, 174] on div at bounding box center [18, 176] width 9 height 9
click at [14, 152] on div at bounding box center [18, 153] width 9 height 9
click at [65, 397] on div "Pen P" at bounding box center [58, 396] width 34 height 28
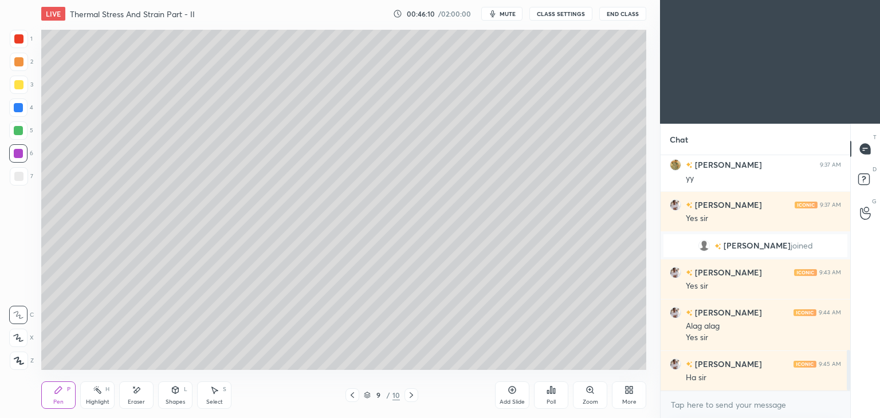
click at [413, 398] on icon at bounding box center [411, 395] width 9 height 9
click at [179, 395] on div "Shapes L" at bounding box center [175, 396] width 34 height 28
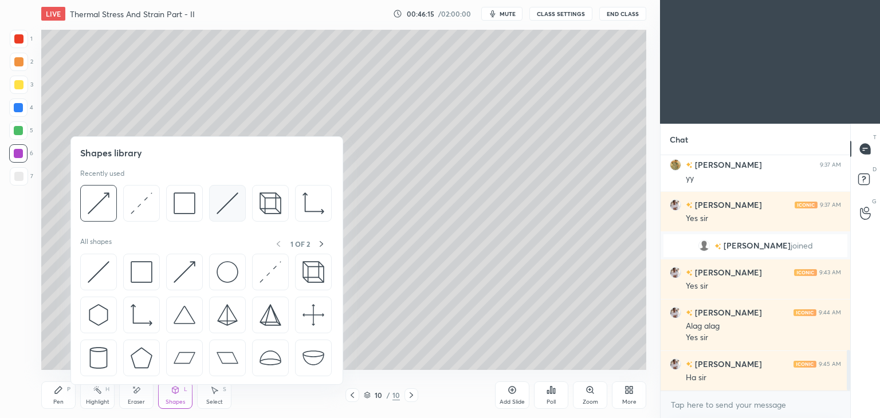
click at [224, 206] on img at bounding box center [228, 204] width 22 height 22
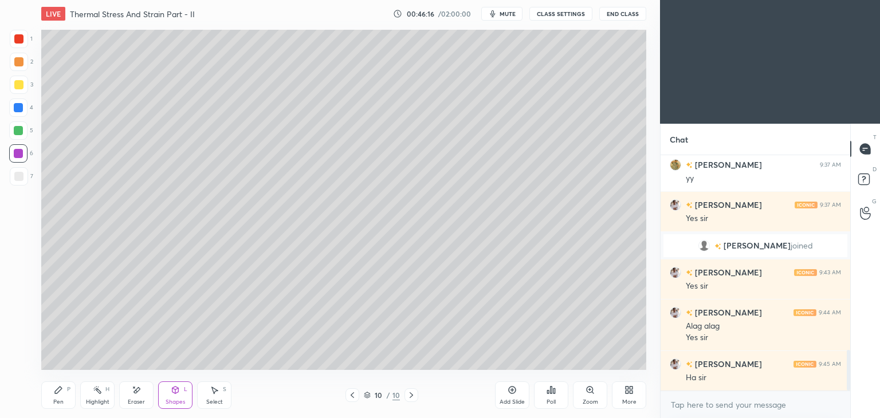
click at [353, 398] on icon at bounding box center [352, 396] width 3 height 6
click at [406, 397] on div at bounding box center [412, 396] width 14 height 14
click at [19, 84] on div at bounding box center [18, 84] width 9 height 9
click at [54, 397] on div "Pen P" at bounding box center [58, 396] width 34 height 28
click at [177, 388] on icon at bounding box center [176, 390] width 6 height 7
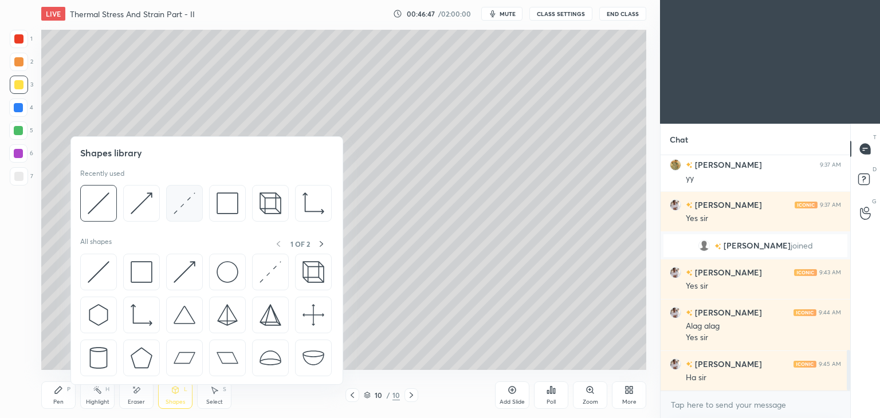
click at [181, 209] on img at bounding box center [185, 204] width 22 height 22
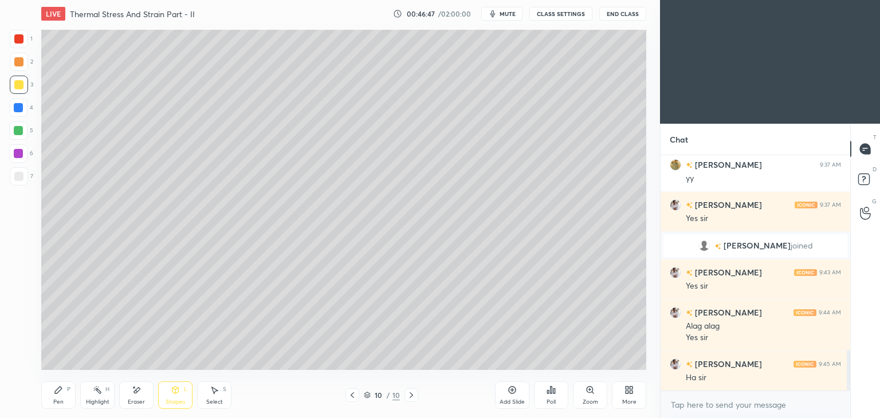
click at [19, 152] on div at bounding box center [18, 153] width 9 height 9
click at [181, 397] on div "Shapes L" at bounding box center [175, 396] width 34 height 28
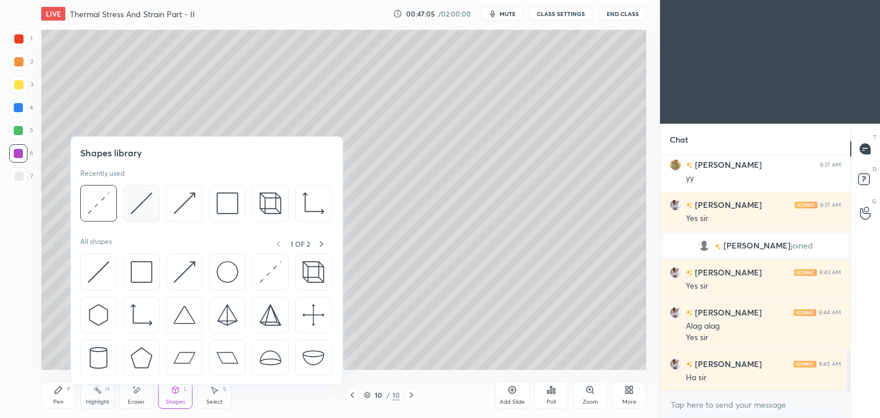
click at [146, 203] on img at bounding box center [142, 204] width 22 height 22
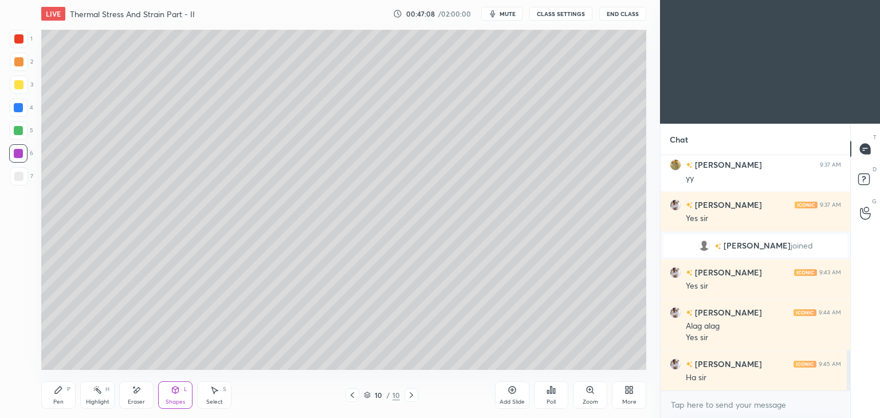
click at [62, 395] on icon at bounding box center [58, 390] width 9 height 9
click at [172, 393] on icon at bounding box center [175, 390] width 9 height 9
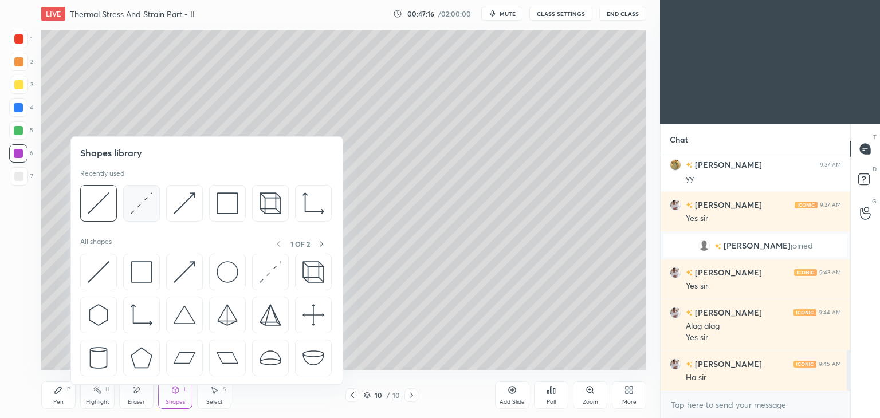
click at [142, 204] on img at bounding box center [142, 204] width 22 height 22
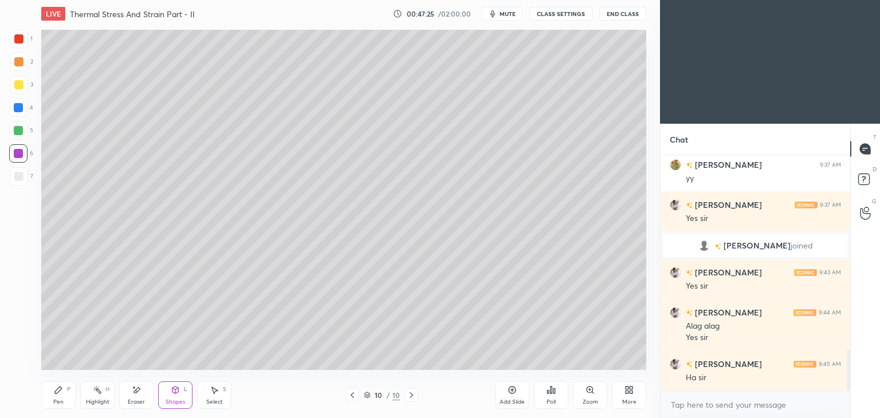
click at [53, 397] on div "Pen P" at bounding box center [58, 396] width 34 height 28
click at [174, 402] on div "Shapes" at bounding box center [175, 403] width 19 height 6
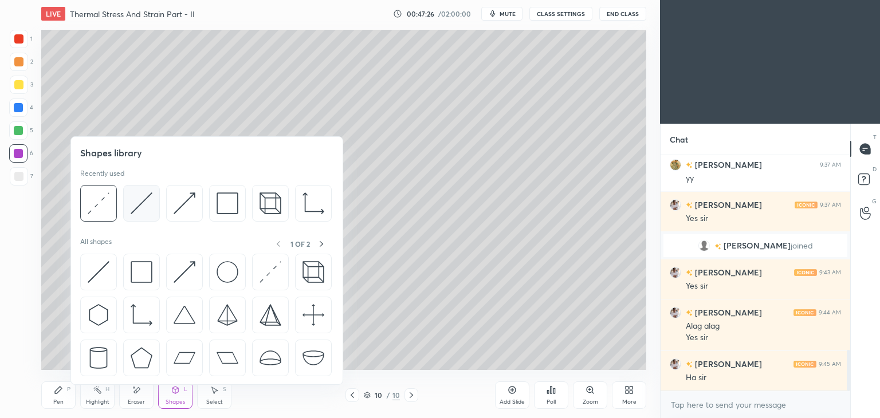
click at [143, 212] on img at bounding box center [142, 204] width 22 height 22
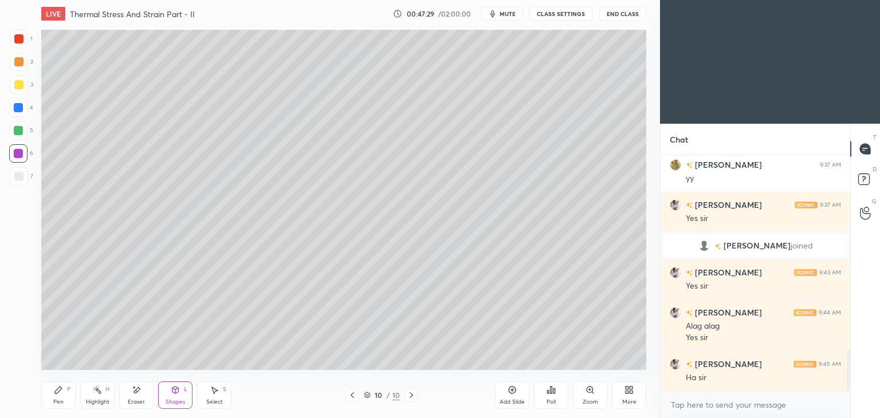
click at [60, 390] on icon at bounding box center [58, 390] width 7 height 7
click at [173, 392] on icon at bounding box center [176, 390] width 6 height 7
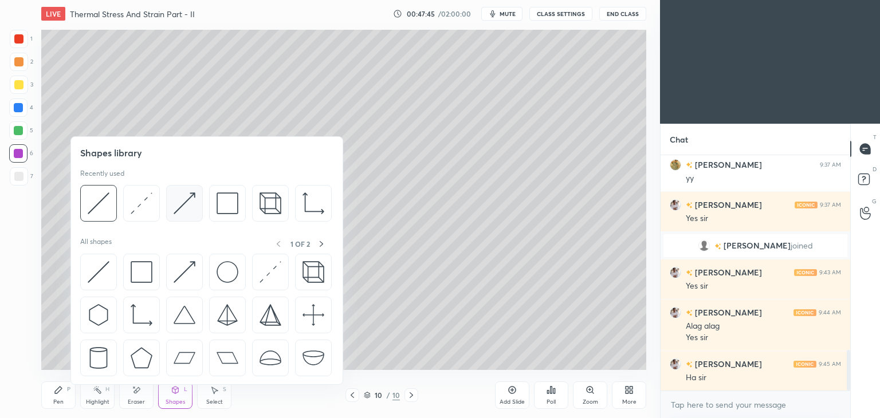
click at [187, 205] on img at bounding box center [185, 204] width 22 height 22
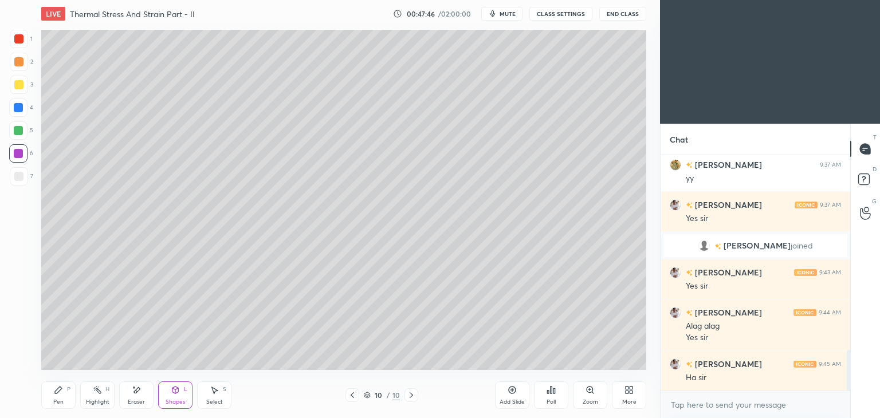
click at [18, 38] on div at bounding box center [18, 38] width 9 height 9
click at [18, 107] on div at bounding box center [18, 107] width 9 height 9
click at [21, 131] on div at bounding box center [18, 130] width 9 height 9
click at [73, 388] on div "Pen P" at bounding box center [58, 396] width 34 height 28
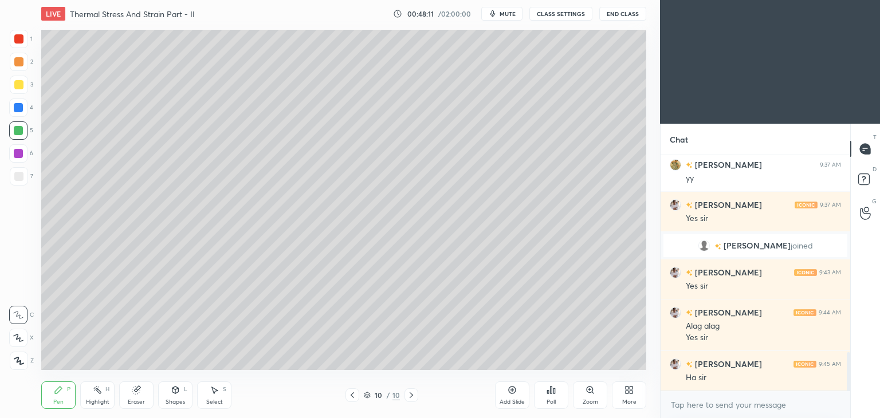
click at [176, 390] on icon at bounding box center [176, 390] width 6 height 2
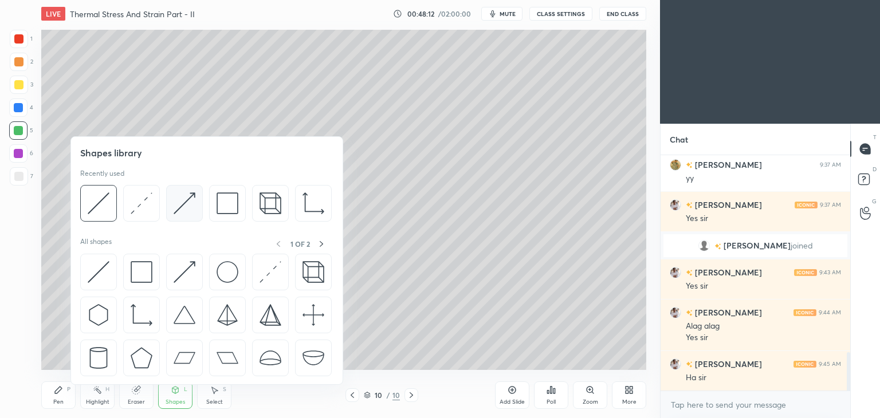
click at [181, 203] on img at bounding box center [185, 204] width 22 height 22
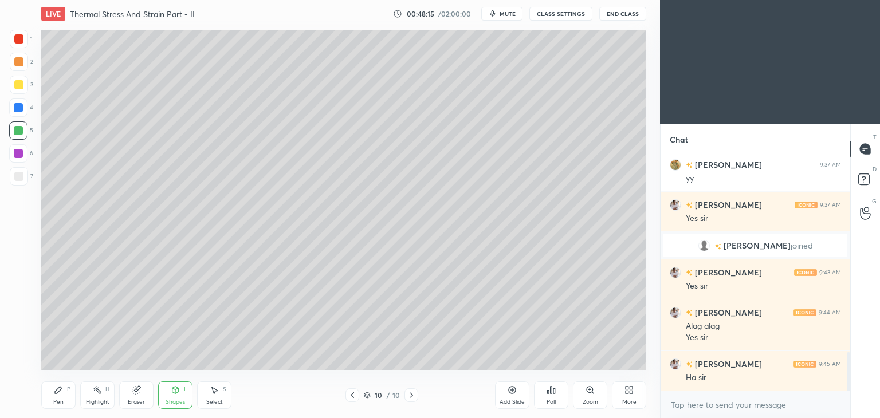
click at [60, 394] on icon at bounding box center [58, 390] width 9 height 9
click at [174, 398] on div "Shapes L" at bounding box center [175, 396] width 34 height 28
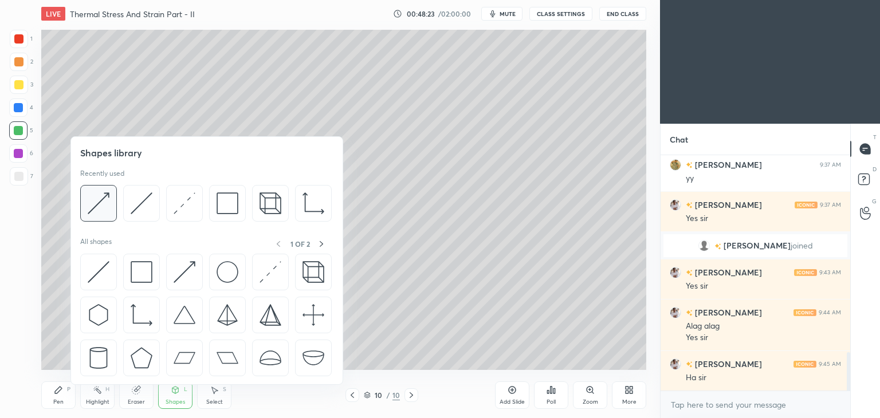
click at [108, 204] on img at bounding box center [99, 204] width 22 height 22
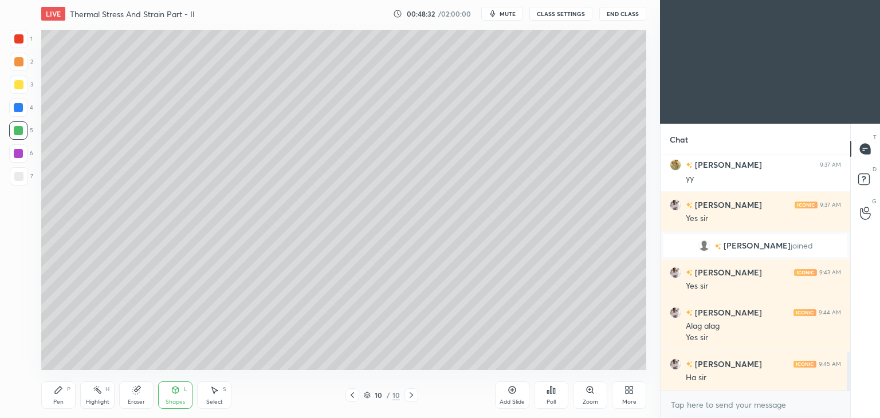
click at [59, 395] on icon at bounding box center [58, 390] width 9 height 9
click at [351, 398] on icon at bounding box center [352, 395] width 9 height 9
click at [413, 394] on icon at bounding box center [411, 395] width 9 height 9
click at [177, 396] on div "Shapes L" at bounding box center [175, 396] width 34 height 28
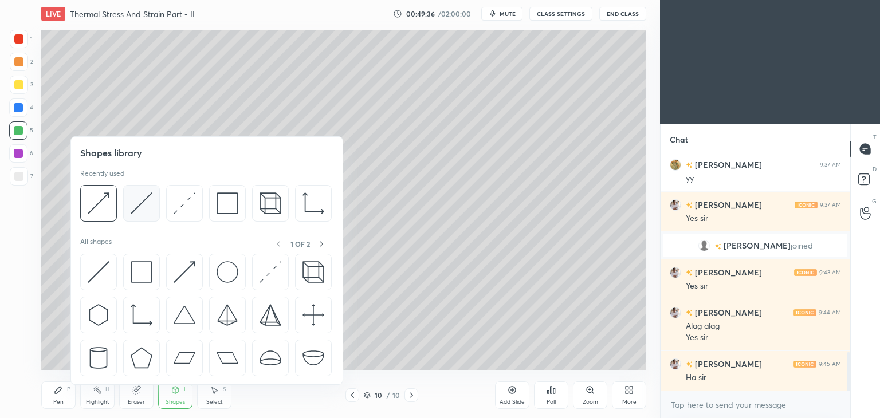
click at [137, 201] on img at bounding box center [142, 204] width 22 height 22
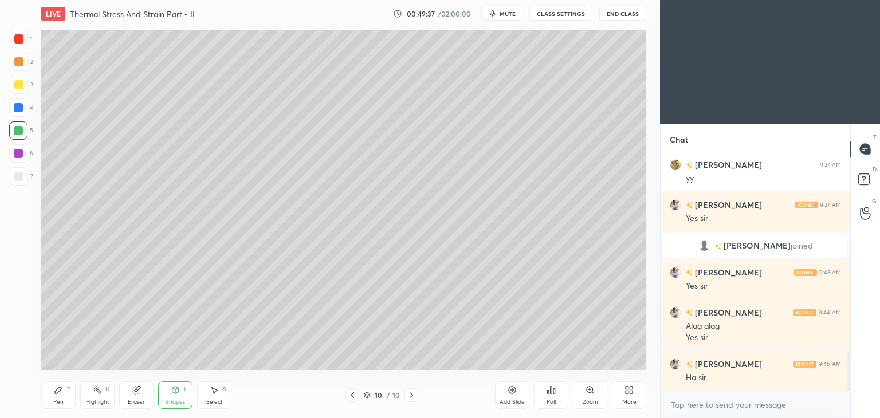
click at [16, 85] on div at bounding box center [18, 84] width 9 height 9
click at [66, 384] on div "Pen P" at bounding box center [58, 396] width 34 height 28
click at [23, 177] on div at bounding box center [19, 176] width 18 height 18
click at [212, 395] on div "Select S" at bounding box center [214, 396] width 34 height 28
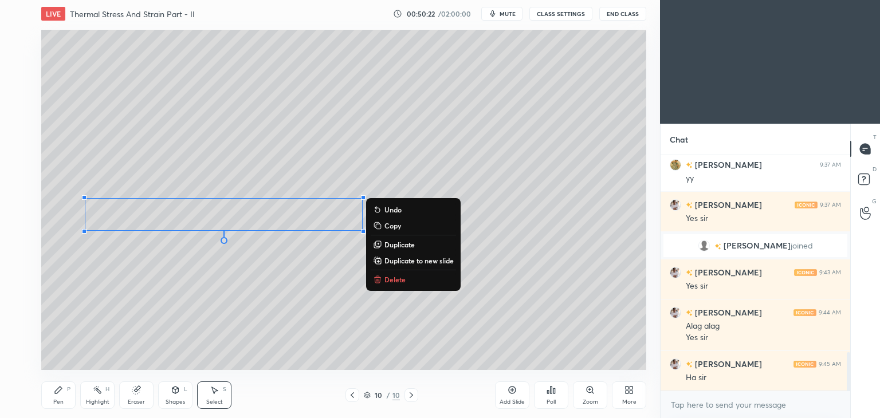
click at [355, 394] on icon at bounding box center [352, 395] width 9 height 9
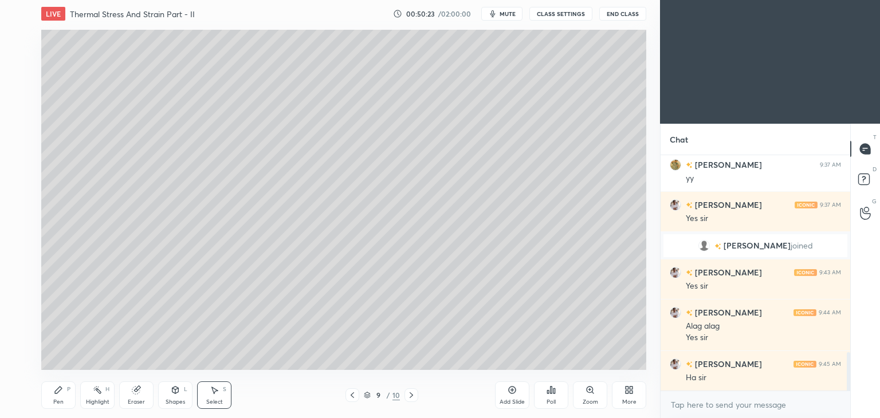
click at [66, 395] on div "Pen P" at bounding box center [58, 396] width 34 height 28
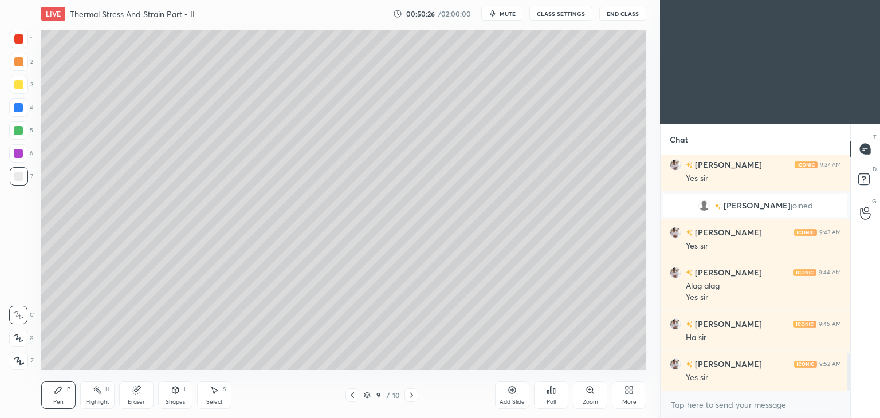
click at [413, 399] on icon at bounding box center [411, 395] width 9 height 9
click at [136, 396] on div "Eraser" at bounding box center [136, 396] width 34 height 28
click at [20, 342] on icon at bounding box center [18, 339] width 9 height 10
click at [62, 396] on div "Pen P" at bounding box center [58, 396] width 34 height 28
click at [214, 397] on div "Select S" at bounding box center [214, 396] width 34 height 28
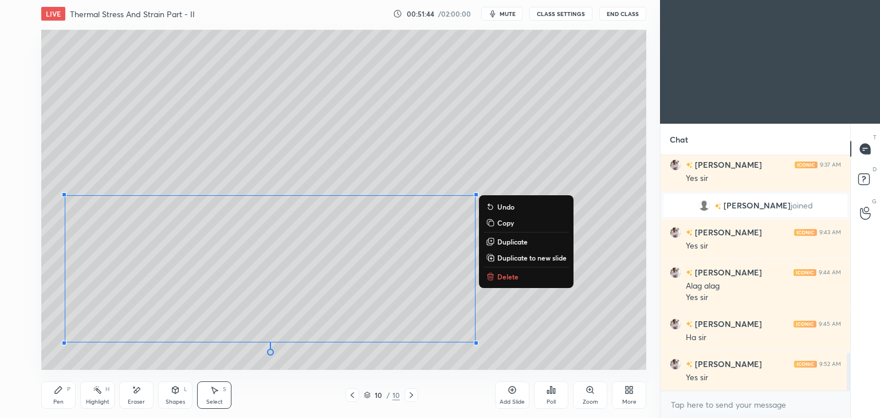
click at [59, 401] on div "Pen" at bounding box center [58, 403] width 10 height 6
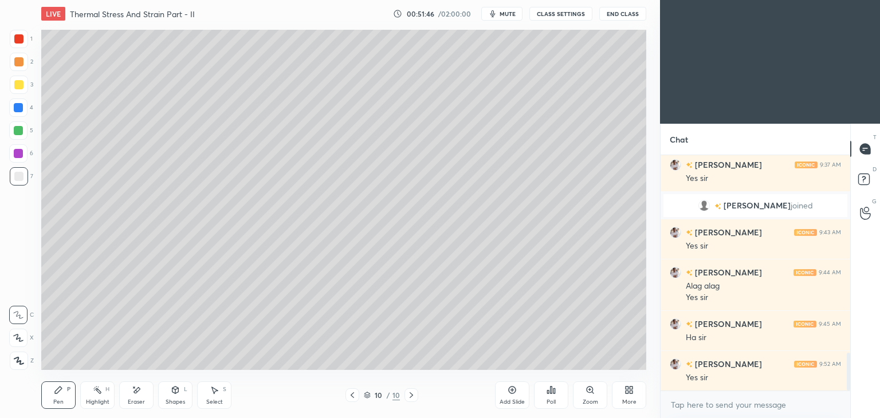
click at [507, 397] on div "Add Slide" at bounding box center [512, 396] width 34 height 28
click at [353, 401] on div at bounding box center [353, 396] width 14 height 14
click at [409, 396] on icon at bounding box center [410, 395] width 9 height 9
click at [349, 396] on icon at bounding box center [352, 395] width 9 height 9
click at [414, 397] on icon at bounding box center [410, 395] width 9 height 9
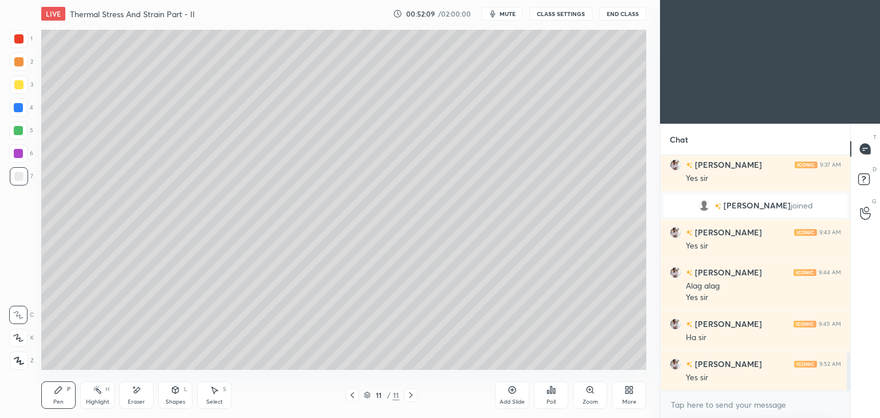
click at [345, 396] on div "11 / 11" at bounding box center [381, 396] width 227 height 14
click at [354, 395] on icon at bounding box center [352, 395] width 9 height 9
click at [408, 397] on icon at bounding box center [410, 395] width 9 height 9
click at [351, 397] on icon at bounding box center [352, 395] width 9 height 9
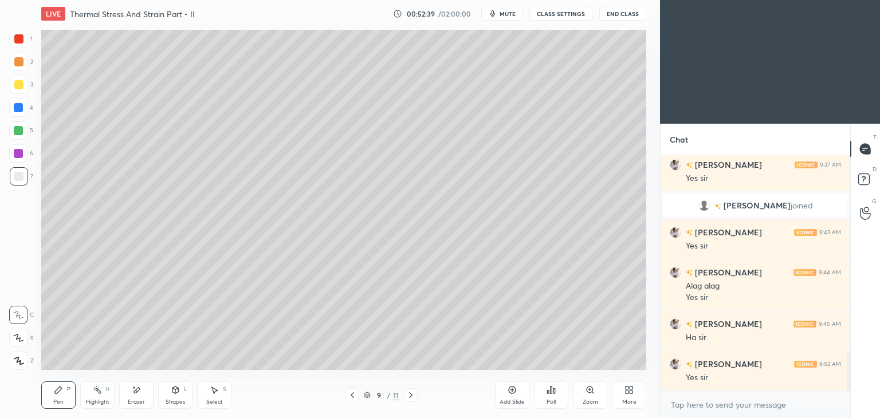
click at [413, 396] on icon at bounding box center [410, 395] width 9 height 9
click at [416, 396] on div at bounding box center [411, 396] width 14 height 14
click at [350, 397] on icon at bounding box center [352, 395] width 9 height 9
click at [351, 398] on icon at bounding box center [352, 395] width 9 height 9
click at [408, 397] on icon at bounding box center [410, 395] width 9 height 9
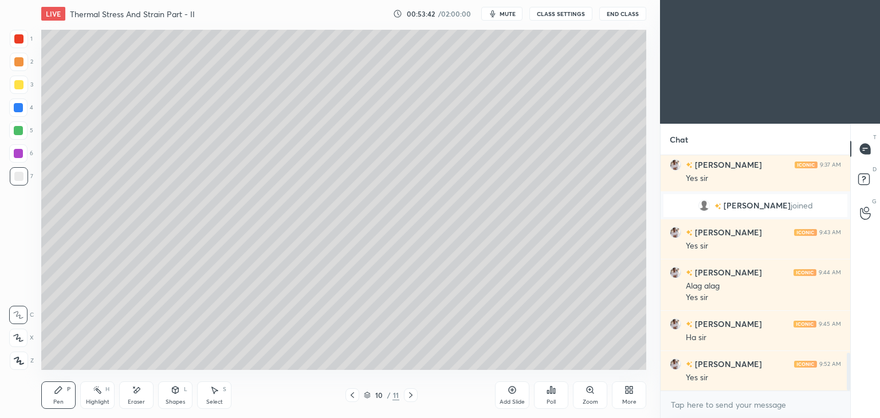
click at [412, 397] on icon at bounding box center [410, 395] width 9 height 9
click at [214, 397] on div "Select S" at bounding box center [214, 396] width 34 height 28
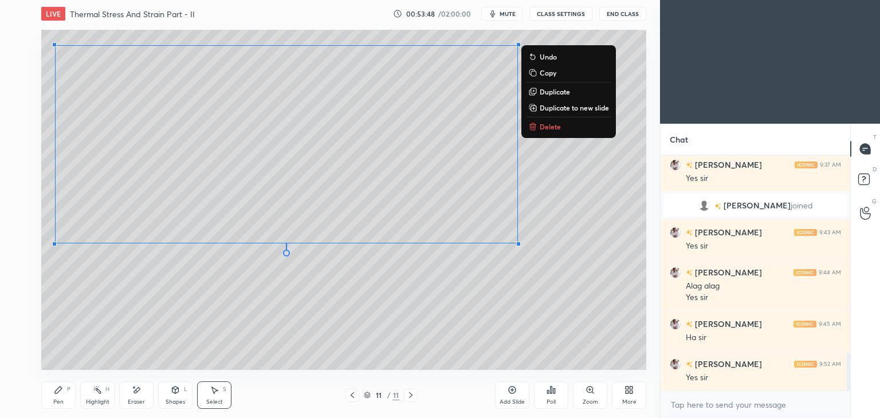
click at [55, 394] on icon at bounding box center [58, 390] width 7 height 7
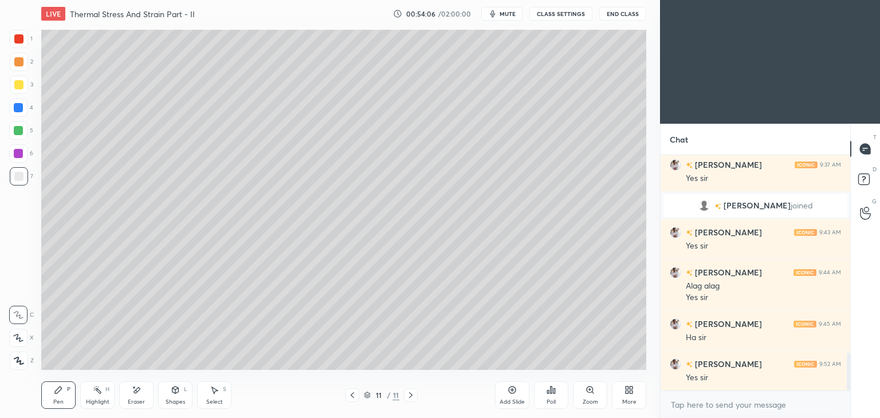
click at [352, 395] on icon at bounding box center [352, 396] width 3 height 6
click at [359, 390] on div at bounding box center [353, 396] width 14 height 14
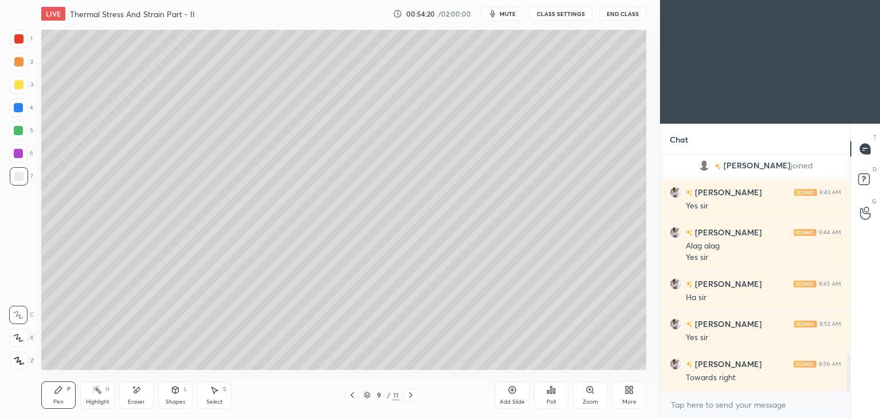
click at [58, 401] on div "Pen" at bounding box center [58, 403] width 10 height 6
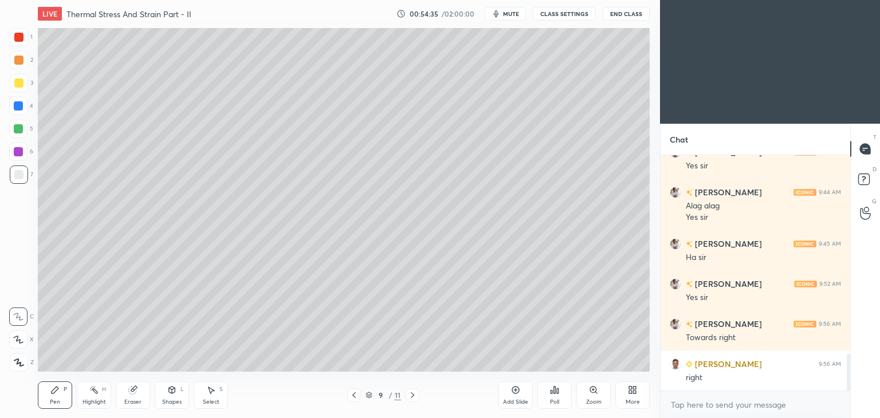
scroll to position [56978, 56709]
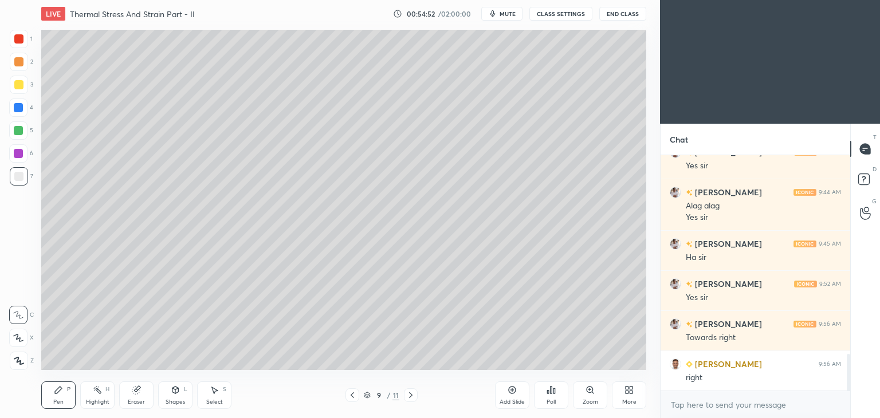
click at [412, 395] on icon at bounding box center [410, 396] width 3 height 6
click at [408, 396] on icon at bounding box center [410, 395] width 9 height 9
click at [349, 394] on icon at bounding box center [352, 395] width 9 height 9
click at [413, 394] on icon at bounding box center [410, 395] width 9 height 9
click at [413, 395] on icon at bounding box center [410, 395] width 9 height 9
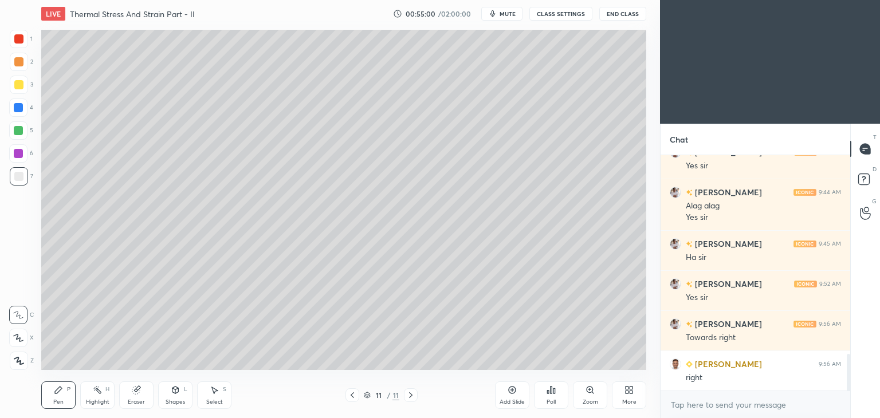
click at [414, 395] on icon at bounding box center [410, 395] width 9 height 9
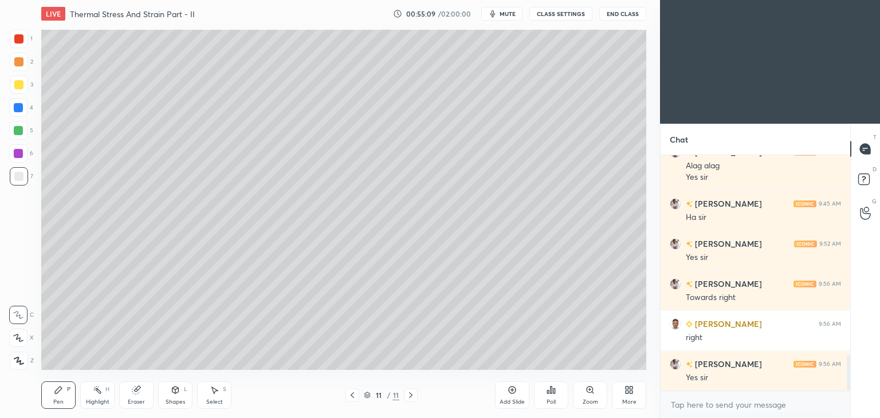
click at [508, 397] on div "Add Slide" at bounding box center [512, 396] width 34 height 28
click at [54, 388] on icon at bounding box center [58, 390] width 9 height 9
click at [18, 85] on div at bounding box center [18, 84] width 9 height 9
click at [172, 400] on div "Shapes" at bounding box center [175, 403] width 19 height 6
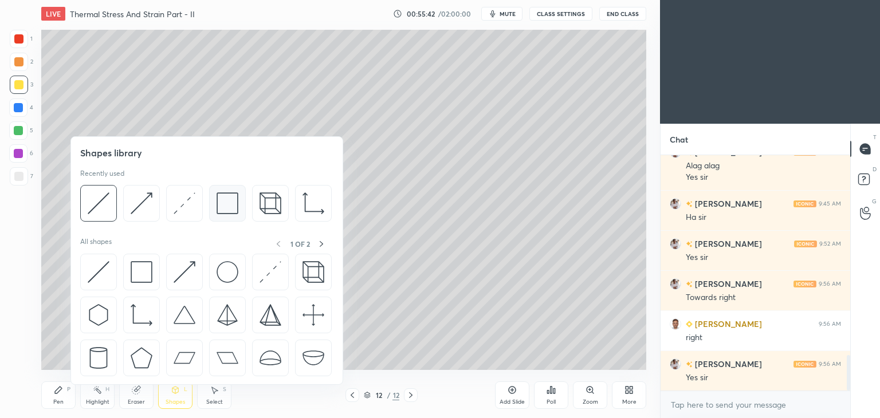
click at [212, 205] on div at bounding box center [227, 203] width 37 height 37
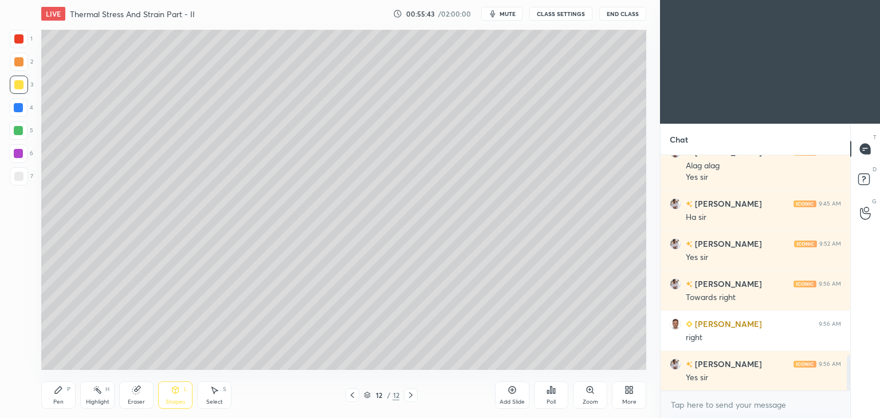
click at [14, 182] on div at bounding box center [19, 176] width 18 height 18
click at [219, 396] on div "Select S" at bounding box center [214, 396] width 34 height 28
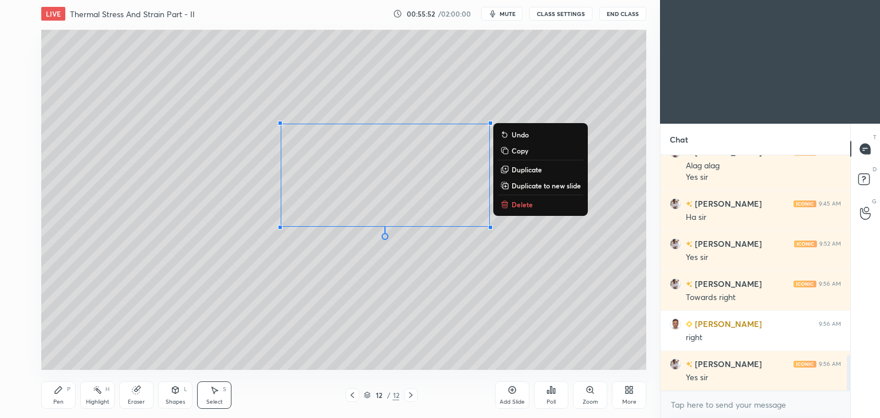
click at [174, 402] on div "Shapes" at bounding box center [175, 403] width 19 height 6
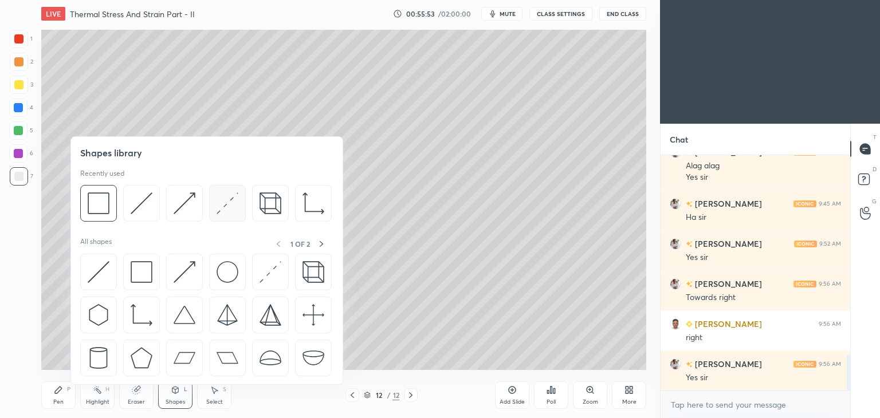
click at [233, 207] on img at bounding box center [228, 204] width 22 height 22
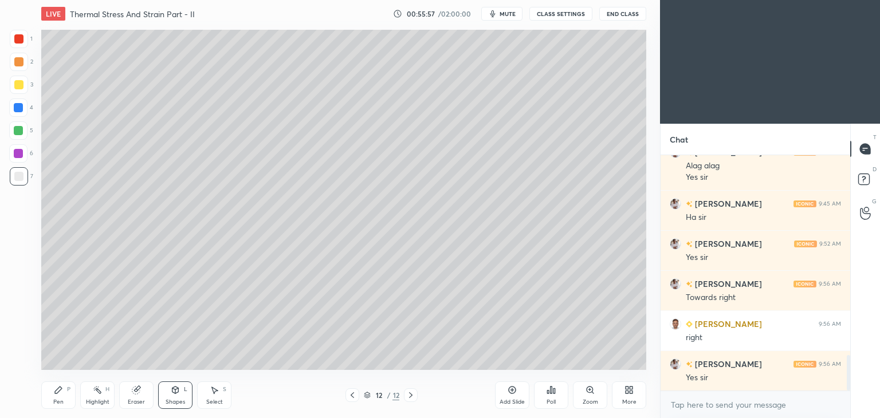
click at [60, 397] on div "Pen P" at bounding box center [58, 396] width 34 height 28
click at [174, 401] on div "Shapes" at bounding box center [175, 403] width 19 height 6
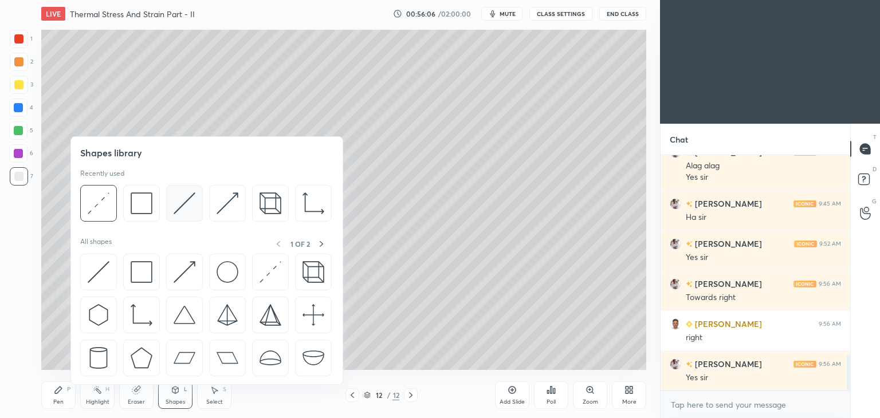
click at [181, 205] on img at bounding box center [185, 204] width 22 height 22
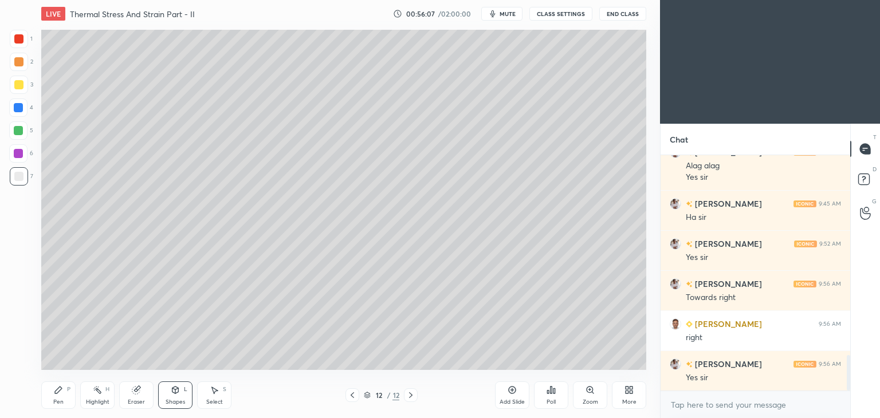
click at [18, 79] on div at bounding box center [19, 85] width 18 height 18
click at [56, 396] on div "Pen P" at bounding box center [58, 396] width 34 height 28
click at [17, 43] on div at bounding box center [18, 38] width 9 height 9
click at [177, 400] on div "Shapes" at bounding box center [175, 403] width 19 height 6
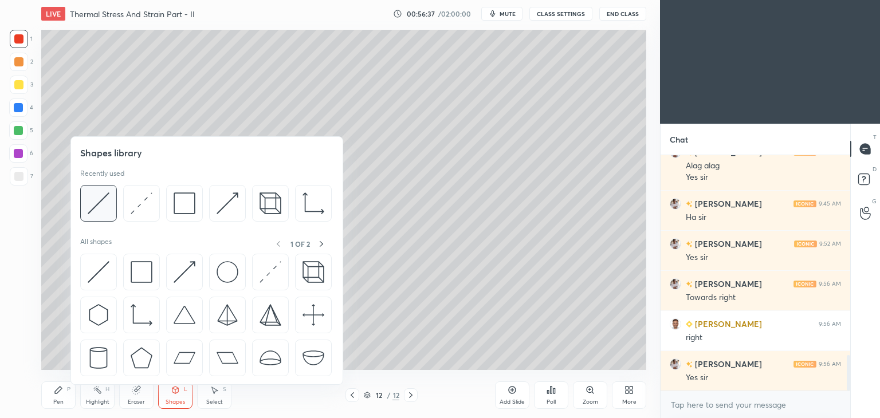
click at [105, 201] on img at bounding box center [99, 204] width 22 height 22
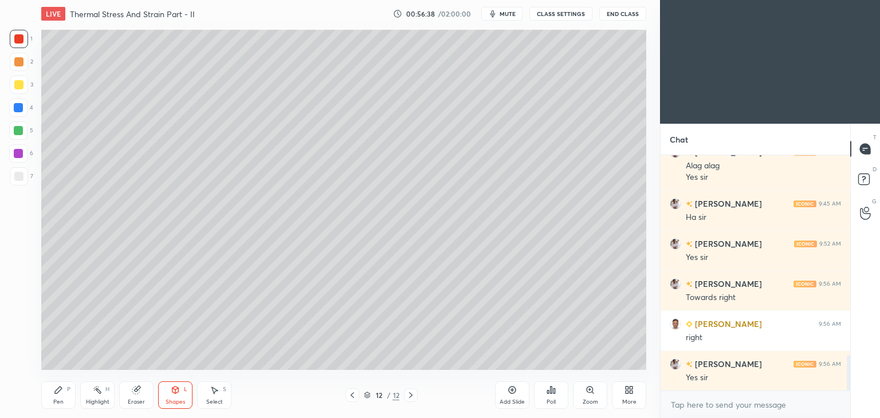
click at [20, 88] on div at bounding box center [18, 84] width 9 height 9
click at [60, 393] on icon at bounding box center [58, 390] width 9 height 9
click at [22, 178] on div at bounding box center [18, 176] width 9 height 9
click at [212, 390] on icon at bounding box center [214, 390] width 9 height 9
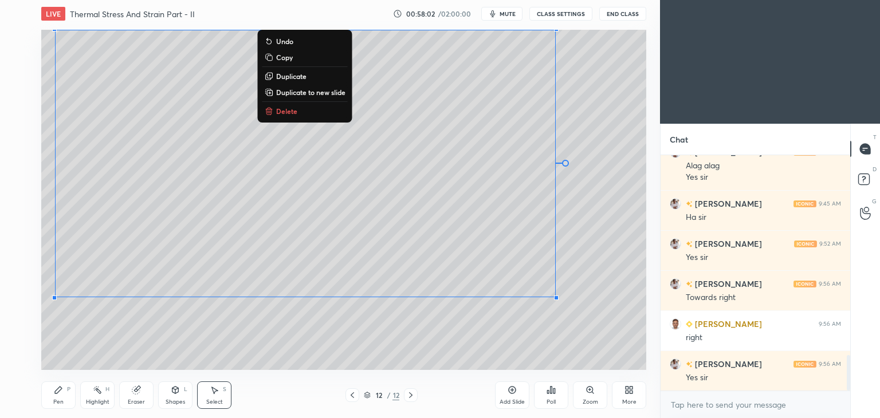
click at [58, 397] on div "Pen P" at bounding box center [58, 396] width 34 height 28
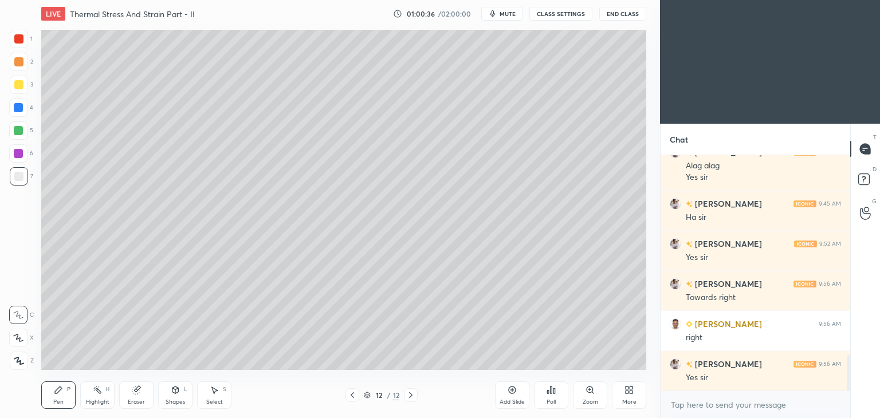
click at [19, 87] on div at bounding box center [18, 84] width 9 height 9
click at [509, 393] on icon at bounding box center [512, 390] width 7 height 7
click at [344, 397] on div "13 / 13" at bounding box center [381, 396] width 227 height 14
click at [358, 401] on div at bounding box center [353, 396] width 14 height 14
click at [178, 397] on div "Shapes L" at bounding box center [175, 396] width 34 height 28
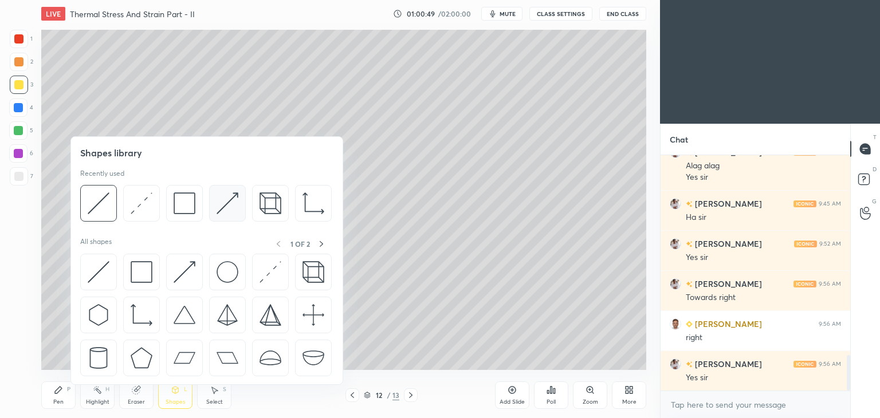
click at [225, 205] on img at bounding box center [228, 204] width 22 height 22
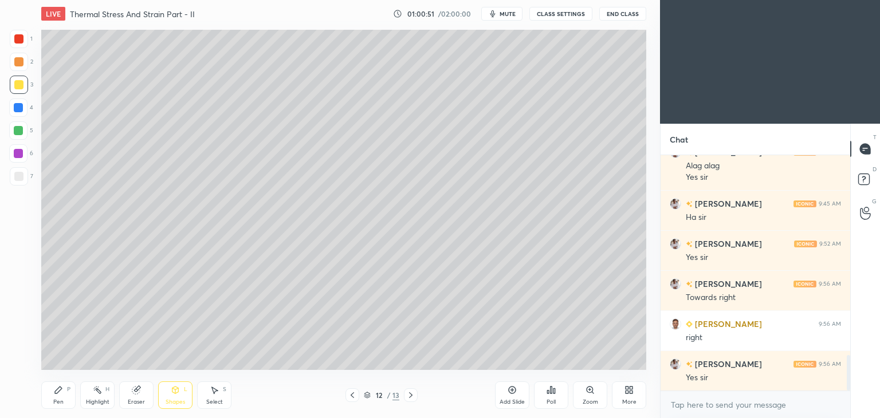
click at [16, 114] on div at bounding box center [18, 108] width 18 height 18
click at [69, 387] on div "P" at bounding box center [68, 390] width 3 height 6
click at [408, 394] on icon at bounding box center [410, 395] width 9 height 9
click at [58, 397] on div "Pen P" at bounding box center [58, 396] width 34 height 28
click at [21, 171] on div at bounding box center [19, 176] width 18 height 18
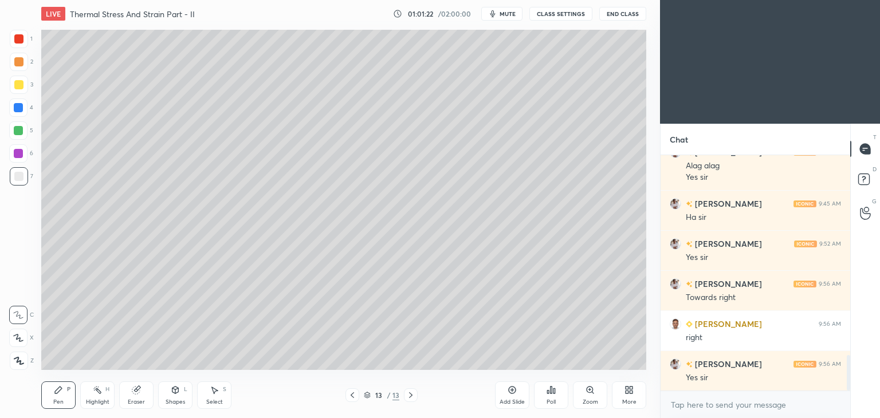
click at [355, 398] on icon at bounding box center [352, 395] width 9 height 9
click at [410, 396] on icon at bounding box center [410, 395] width 9 height 9
click at [350, 395] on icon at bounding box center [352, 395] width 9 height 9
click at [416, 398] on div at bounding box center [411, 396] width 14 height 14
click at [350, 398] on icon at bounding box center [352, 395] width 9 height 9
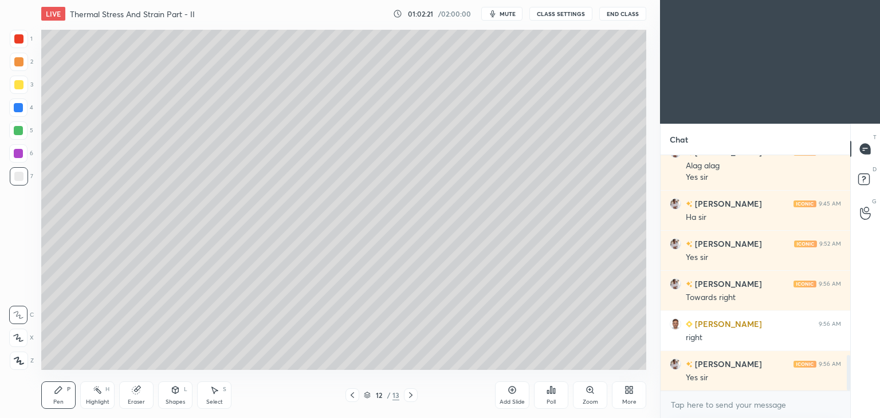
click at [410, 397] on icon at bounding box center [410, 395] width 9 height 9
click at [199, 401] on div "Select S" at bounding box center [214, 396] width 34 height 28
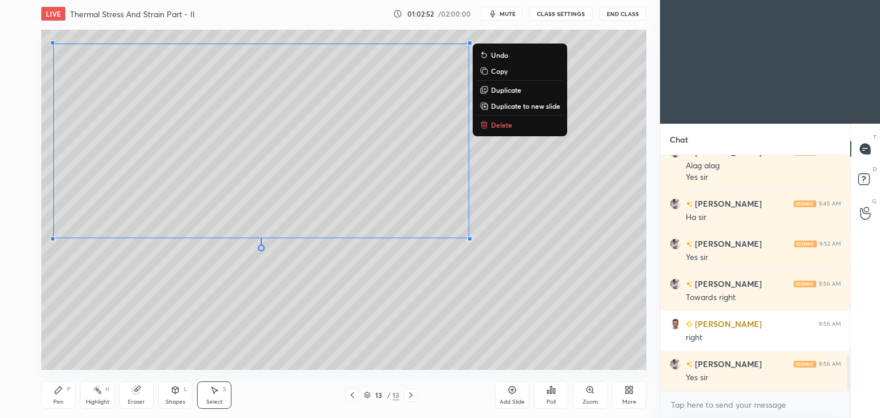
click at [52, 398] on div "Pen P" at bounding box center [58, 396] width 34 height 28
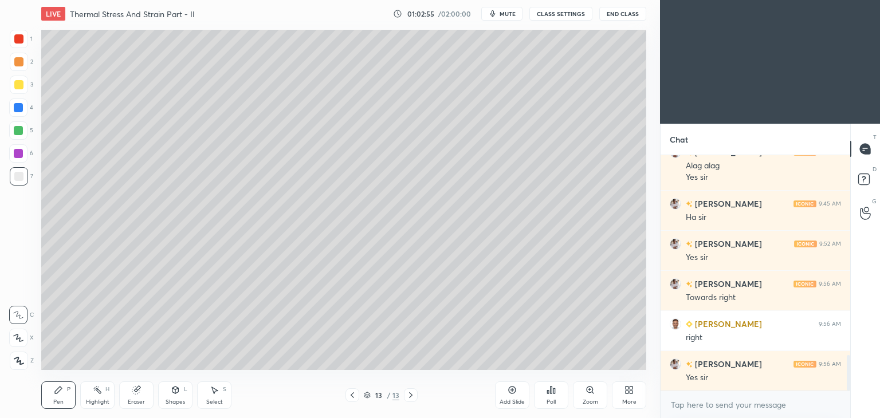
click at [346, 397] on div at bounding box center [353, 396] width 14 height 14
click at [410, 395] on icon at bounding box center [410, 395] width 9 height 9
click at [346, 396] on div at bounding box center [353, 396] width 14 height 14
click at [413, 399] on icon at bounding box center [410, 395] width 9 height 9
click at [351, 397] on icon at bounding box center [352, 395] width 9 height 9
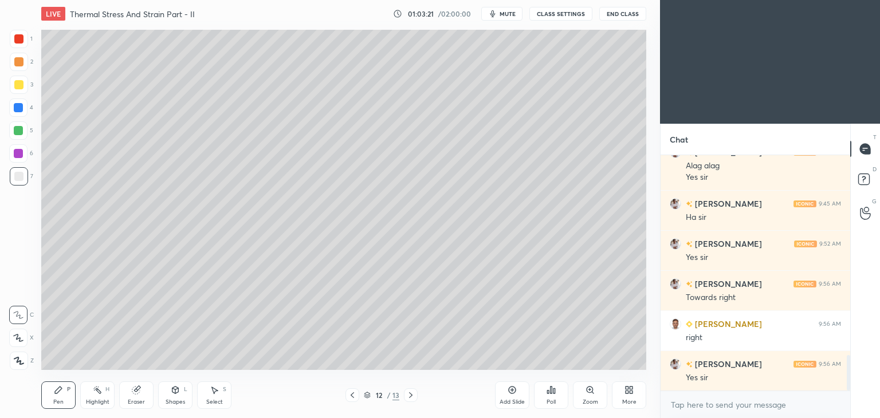
click at [408, 397] on icon at bounding box center [410, 395] width 9 height 9
click at [353, 397] on icon at bounding box center [352, 396] width 3 height 6
click at [408, 395] on icon at bounding box center [410, 395] width 9 height 9
click at [355, 396] on icon at bounding box center [352, 395] width 9 height 9
click at [408, 396] on icon at bounding box center [410, 395] width 9 height 9
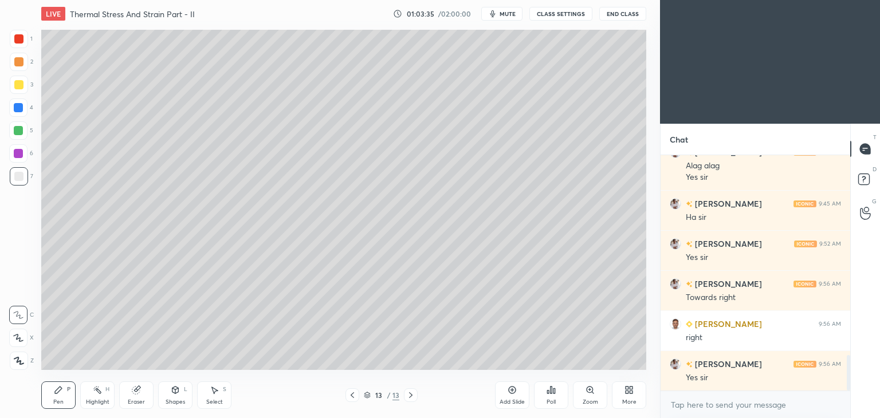
click at [350, 397] on icon at bounding box center [352, 395] width 9 height 9
click at [412, 394] on icon at bounding box center [410, 395] width 9 height 9
click at [355, 395] on icon at bounding box center [352, 395] width 9 height 9
click at [412, 393] on icon at bounding box center [410, 395] width 9 height 9
click at [349, 397] on icon at bounding box center [352, 395] width 9 height 9
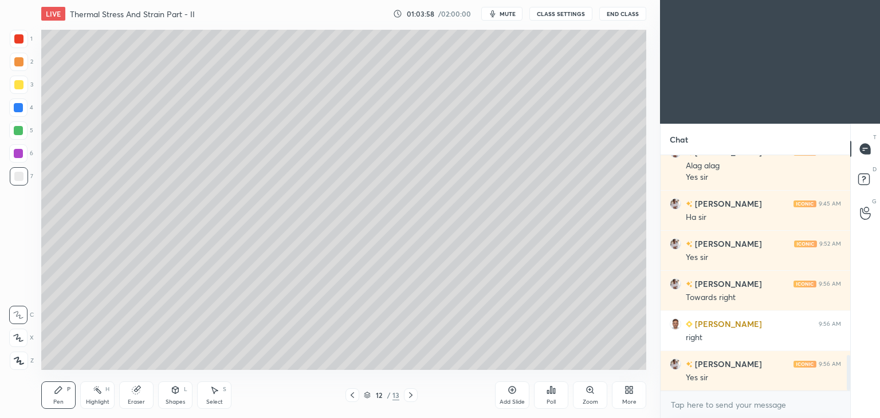
click at [415, 395] on icon at bounding box center [410, 395] width 9 height 9
click at [349, 397] on icon at bounding box center [352, 395] width 9 height 9
click at [411, 396] on icon at bounding box center [410, 395] width 9 height 9
click at [349, 397] on icon at bounding box center [352, 395] width 9 height 9
click at [410, 396] on icon at bounding box center [410, 395] width 9 height 9
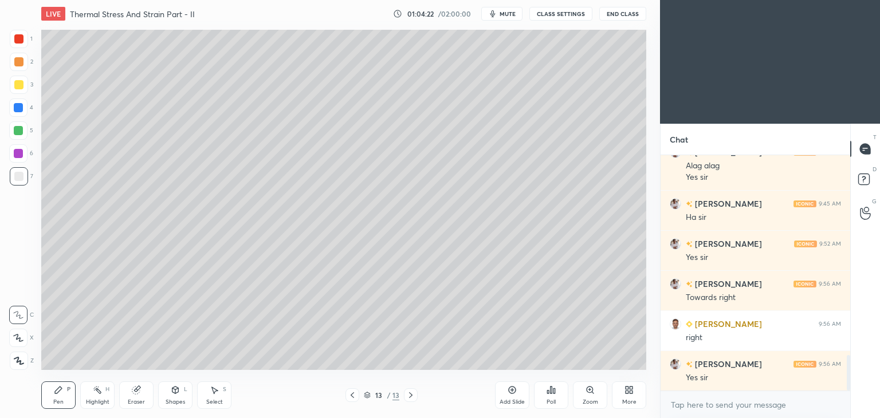
click at [221, 397] on div "Select S" at bounding box center [214, 396] width 34 height 28
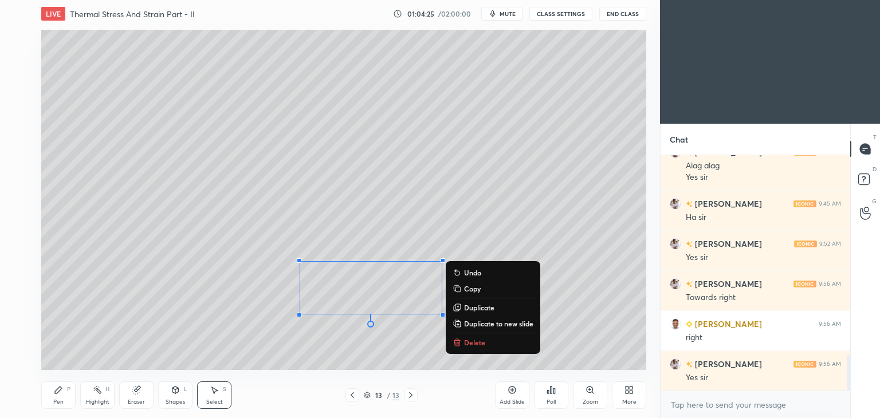
click at [335, 350] on div "0 ° Undo Copy Duplicate Duplicate to new slide Delete" at bounding box center [343, 200] width 605 height 341
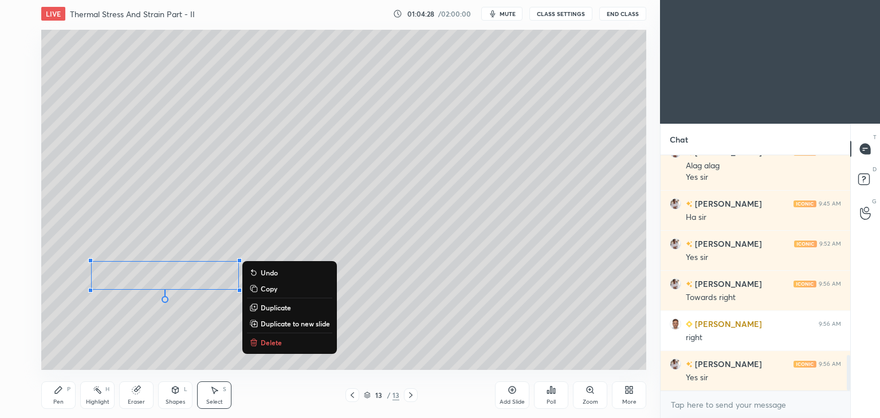
click at [167, 333] on div "0 ° Undo Copy Duplicate Duplicate to new slide Delete" at bounding box center [343, 200] width 605 height 341
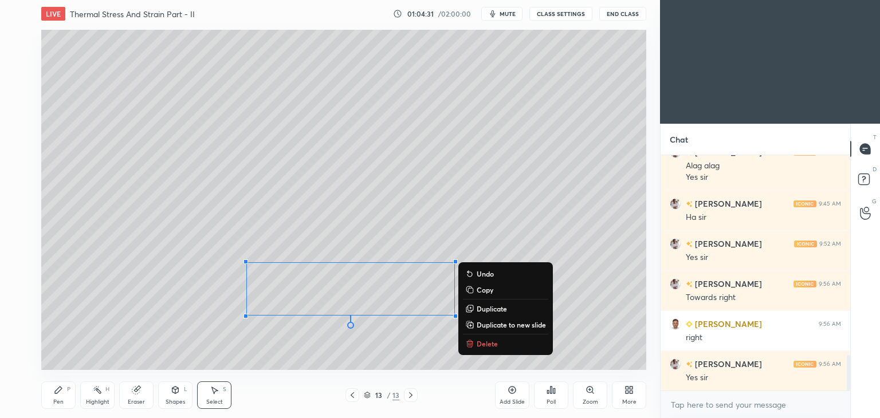
click at [158, 338] on div "0 ° Undo Copy Duplicate Duplicate to new slide Delete" at bounding box center [343, 200] width 605 height 341
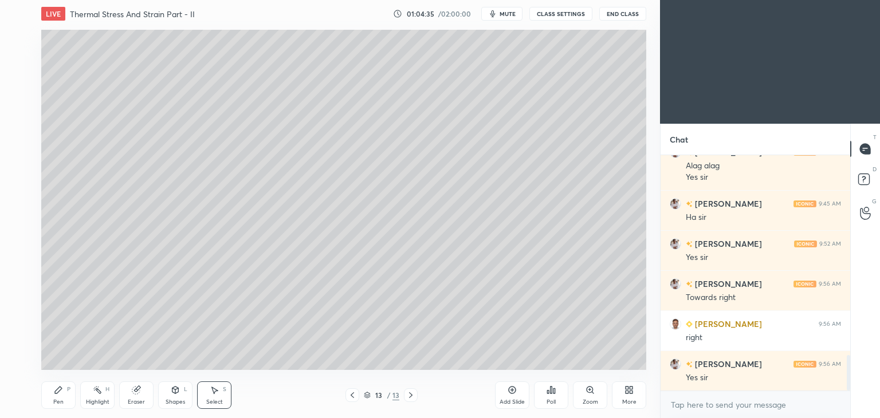
click at [135, 395] on div "Eraser" at bounding box center [136, 396] width 34 height 28
click at [18, 343] on icon at bounding box center [18, 339] width 9 height 10
click at [55, 398] on div "Pen P" at bounding box center [58, 396] width 34 height 28
click at [350, 395] on icon at bounding box center [352, 395] width 9 height 9
click at [411, 397] on icon at bounding box center [410, 396] width 3 height 6
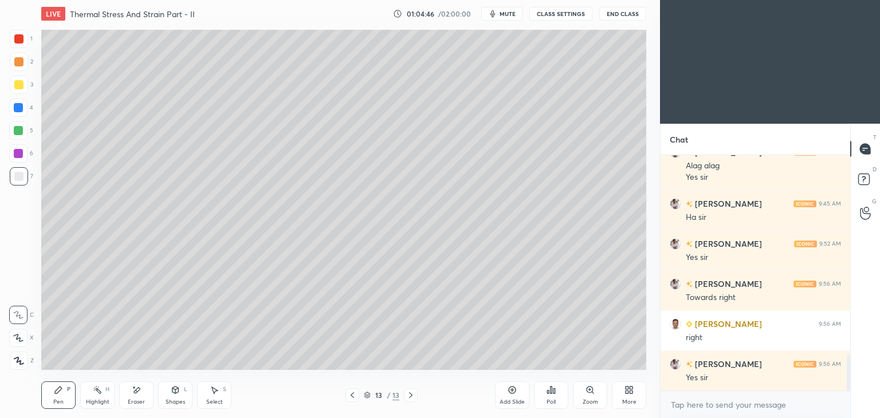
click at [350, 394] on icon at bounding box center [352, 395] width 9 height 9
click at [409, 400] on icon at bounding box center [410, 395] width 9 height 9
click at [353, 395] on icon at bounding box center [352, 395] width 9 height 9
click at [406, 397] on div at bounding box center [411, 396] width 14 height 14
click at [351, 397] on icon at bounding box center [352, 395] width 9 height 9
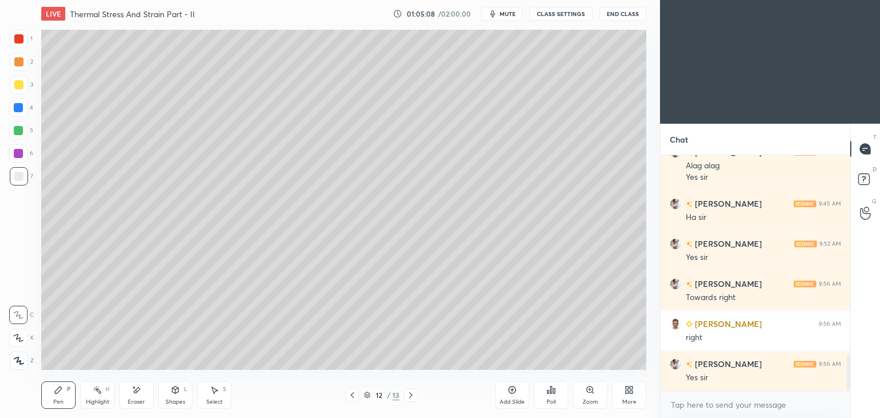
click at [409, 397] on icon at bounding box center [410, 395] width 9 height 9
click at [351, 396] on icon at bounding box center [352, 396] width 3 height 6
click at [413, 397] on icon at bounding box center [410, 395] width 9 height 9
click at [220, 398] on div "Select S" at bounding box center [214, 396] width 34 height 28
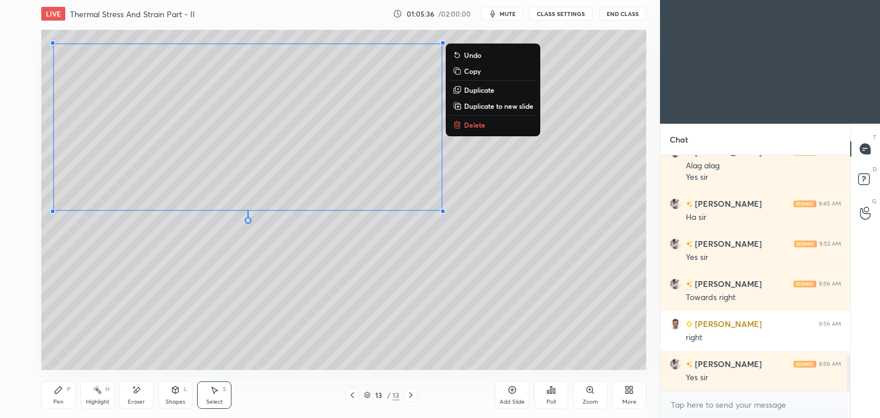
click at [170, 348] on div "0 ° Undo Copy Duplicate Duplicate to new slide Delete" at bounding box center [343, 200] width 605 height 341
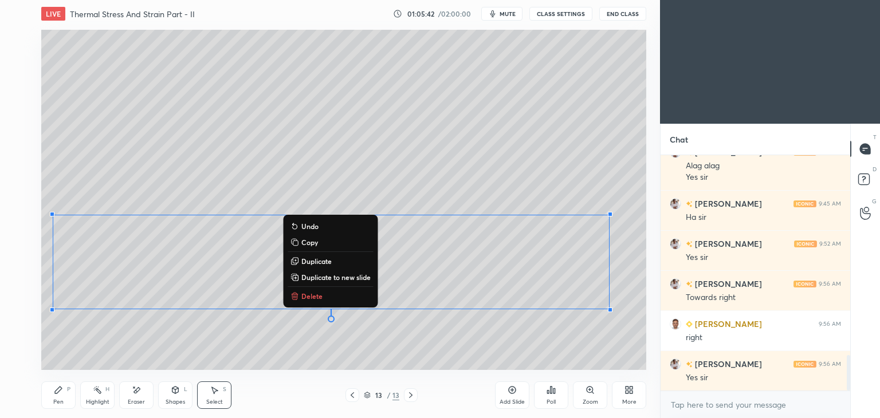
click at [57, 400] on div "Pen" at bounding box center [58, 403] width 10 height 6
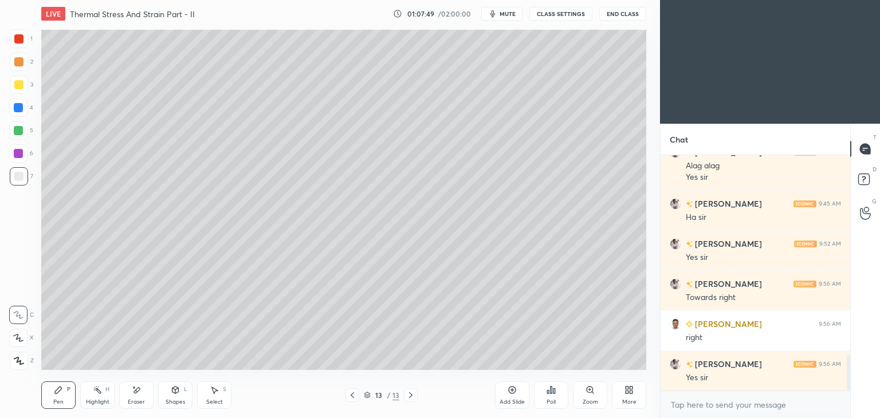
click at [66, 398] on div "Pen P" at bounding box center [58, 396] width 34 height 28
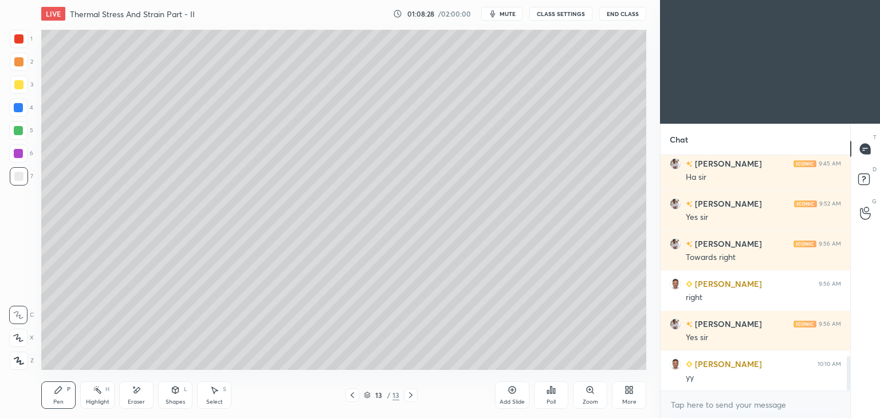
click at [212, 400] on div "Select" at bounding box center [214, 403] width 17 height 6
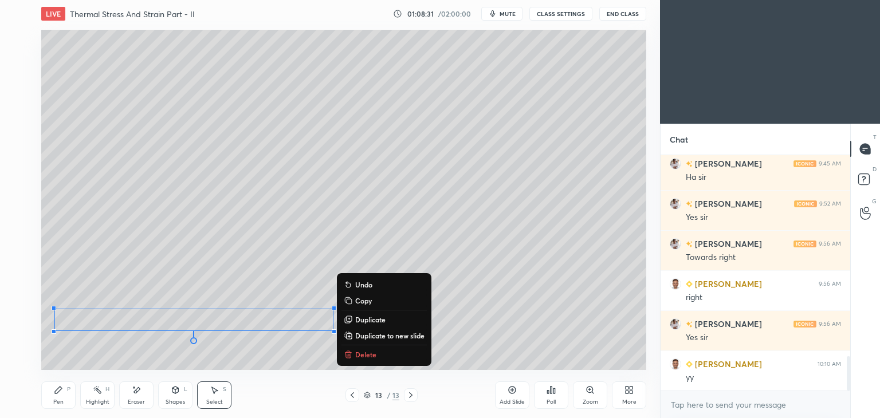
click at [518, 395] on div "Add Slide" at bounding box center [512, 396] width 34 height 28
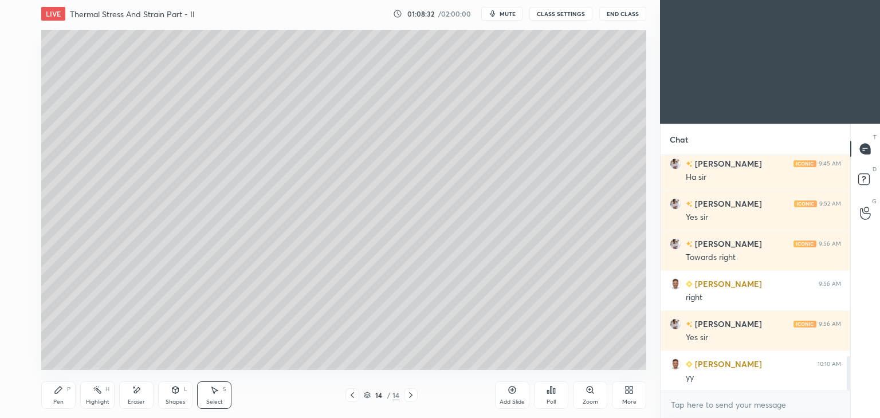
click at [349, 397] on icon at bounding box center [352, 395] width 9 height 9
click at [353, 397] on icon at bounding box center [352, 396] width 3 height 6
click at [414, 395] on icon at bounding box center [410, 395] width 9 height 9
click at [415, 398] on icon at bounding box center [410, 395] width 9 height 9
click at [58, 400] on div "Pen" at bounding box center [58, 403] width 10 height 6
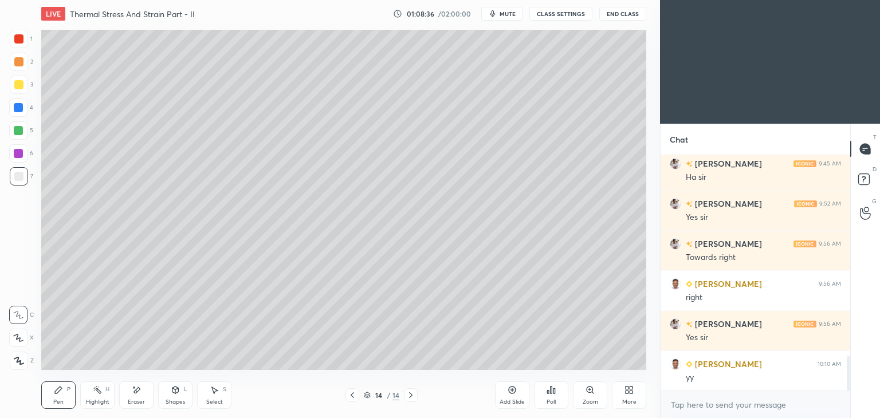
click at [350, 396] on icon at bounding box center [352, 395] width 9 height 9
click at [409, 396] on icon at bounding box center [410, 395] width 9 height 9
click at [205, 398] on div "Select S" at bounding box center [214, 396] width 34 height 28
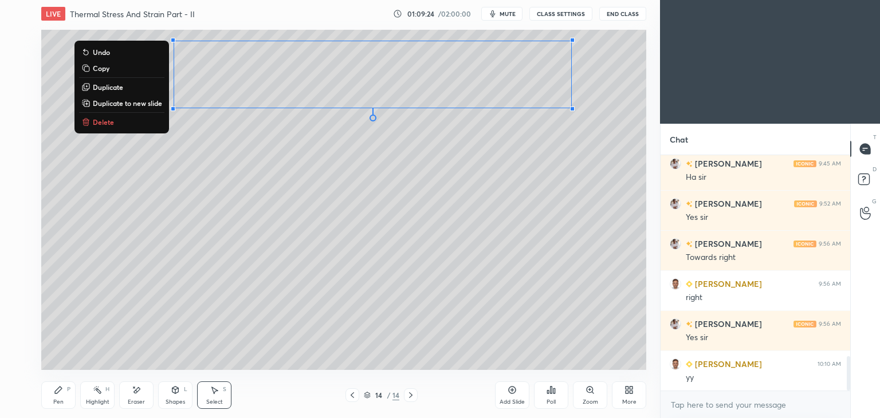
click at [60, 394] on icon at bounding box center [58, 390] width 9 height 9
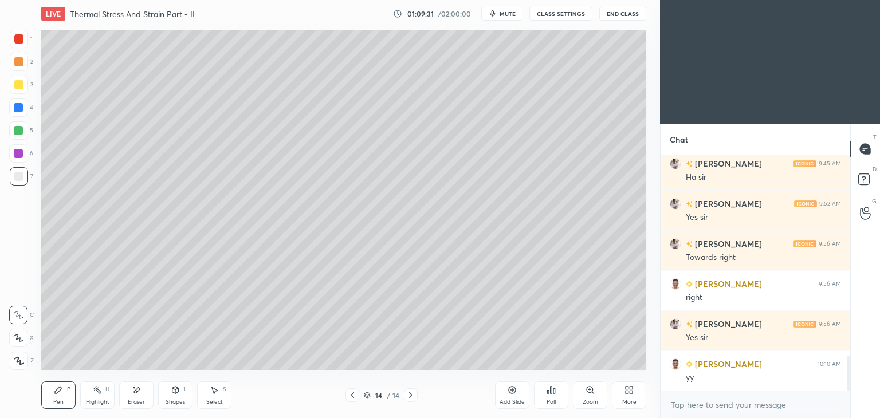
click at [213, 400] on div "Select" at bounding box center [214, 403] width 17 height 6
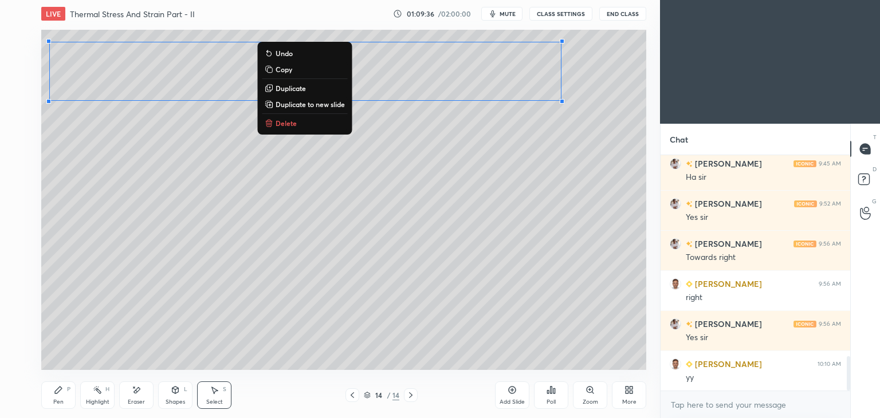
click at [142, 394] on div "Eraser" at bounding box center [136, 396] width 34 height 28
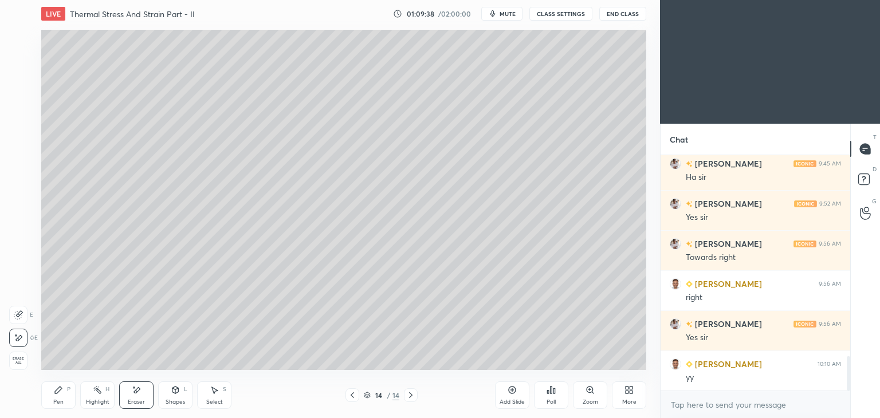
click at [60, 397] on div "Pen P" at bounding box center [58, 396] width 34 height 28
click at [349, 394] on icon at bounding box center [352, 395] width 9 height 9
click at [408, 396] on icon at bounding box center [410, 395] width 9 height 9
click at [350, 393] on icon at bounding box center [352, 395] width 9 height 9
click at [414, 395] on icon at bounding box center [410, 395] width 9 height 9
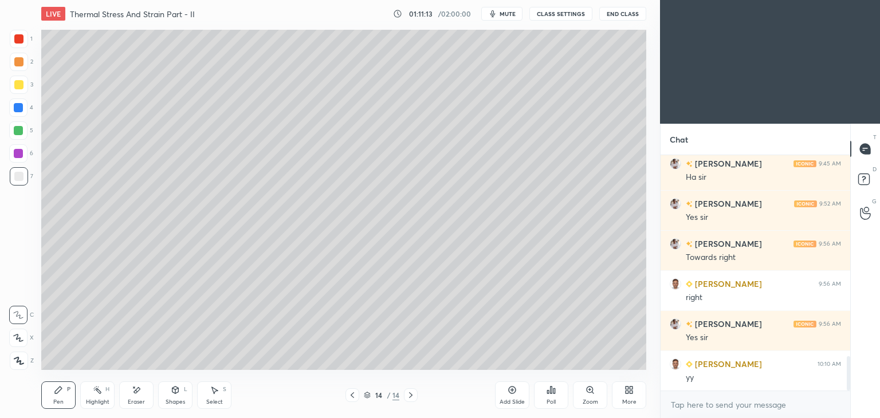
click at [351, 394] on icon at bounding box center [352, 395] width 9 height 9
click at [410, 397] on icon at bounding box center [410, 395] width 9 height 9
click at [216, 404] on div "Select" at bounding box center [214, 403] width 17 height 6
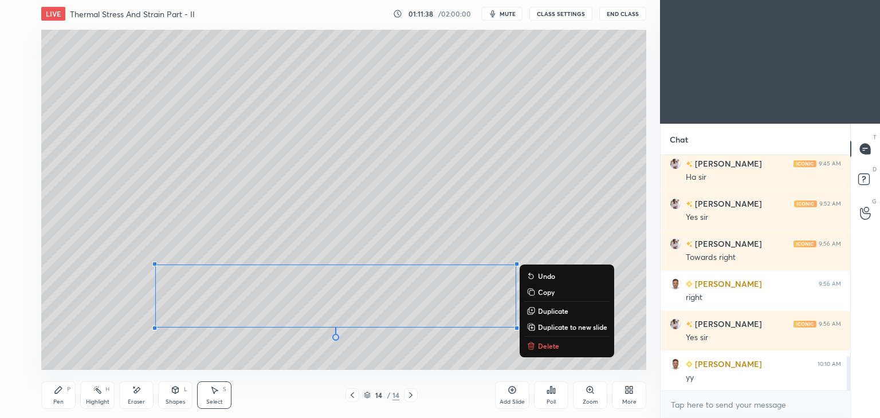
click at [54, 397] on div "Pen P" at bounding box center [58, 396] width 34 height 28
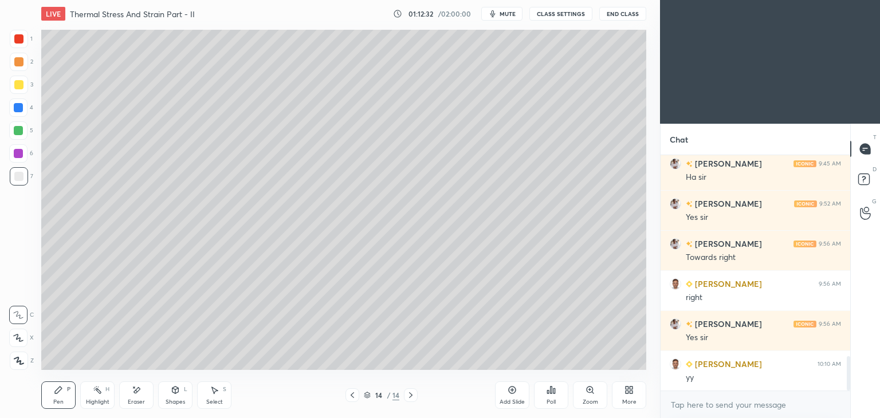
click at [213, 404] on div "Select" at bounding box center [214, 403] width 17 height 6
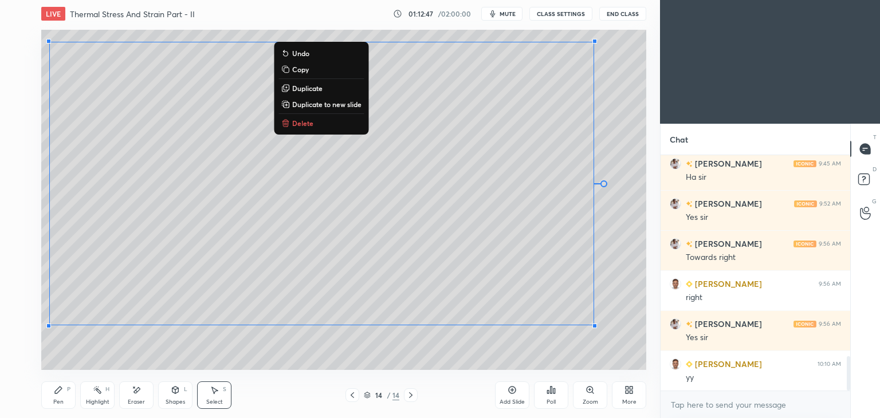
click at [51, 405] on div "Pen P" at bounding box center [58, 396] width 34 height 28
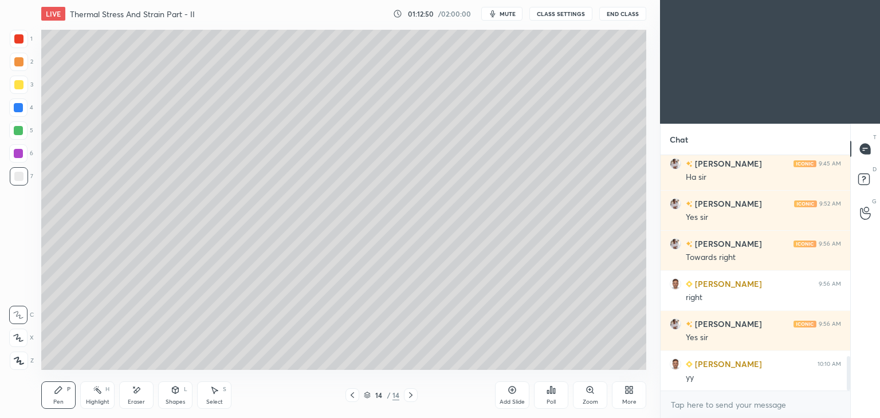
click at [352, 393] on icon at bounding box center [352, 395] width 9 height 9
click at [355, 395] on icon at bounding box center [352, 395] width 9 height 9
click at [410, 396] on icon at bounding box center [410, 395] width 9 height 9
click at [413, 396] on icon at bounding box center [410, 395] width 9 height 9
click at [212, 400] on div "Select" at bounding box center [214, 403] width 17 height 6
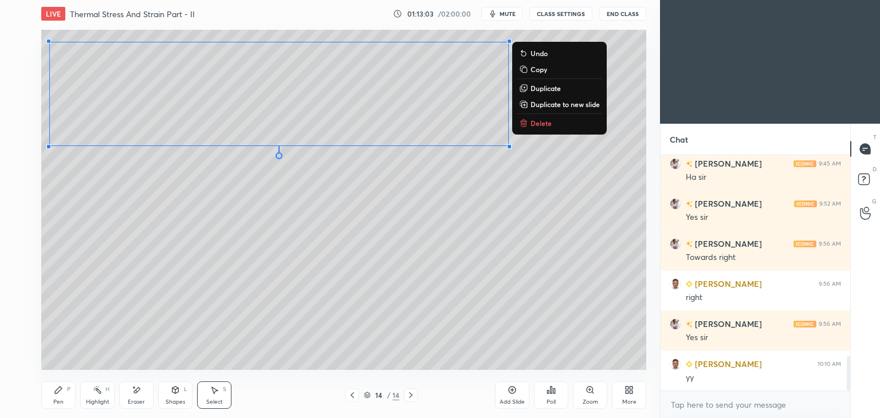
click at [461, 198] on div "0 ° Undo Copy Duplicate Duplicate to new slide Delete" at bounding box center [343, 200] width 605 height 341
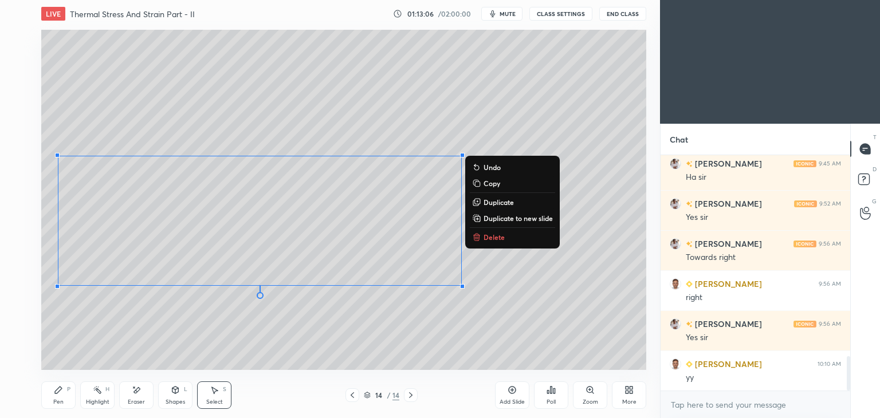
click at [60, 398] on div "Pen P" at bounding box center [58, 396] width 34 height 28
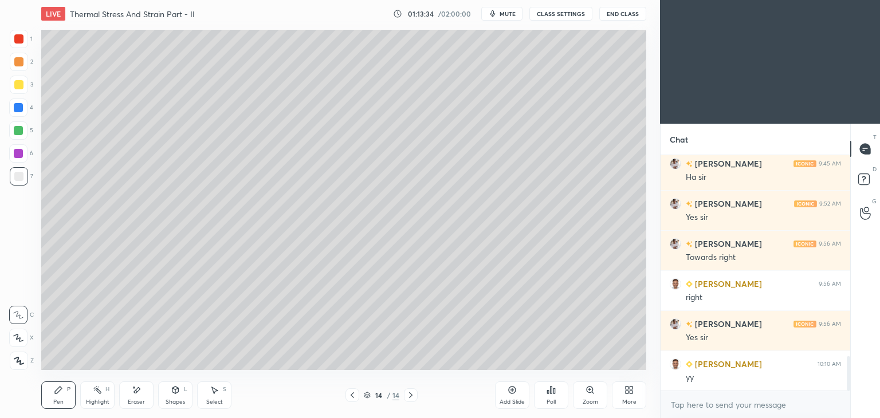
click at [351, 400] on icon at bounding box center [352, 395] width 9 height 9
click at [349, 397] on icon at bounding box center [352, 395] width 9 height 9
click at [351, 396] on icon at bounding box center [352, 396] width 3 height 6
click at [413, 393] on icon at bounding box center [410, 395] width 9 height 9
click at [407, 399] on icon at bounding box center [410, 395] width 9 height 9
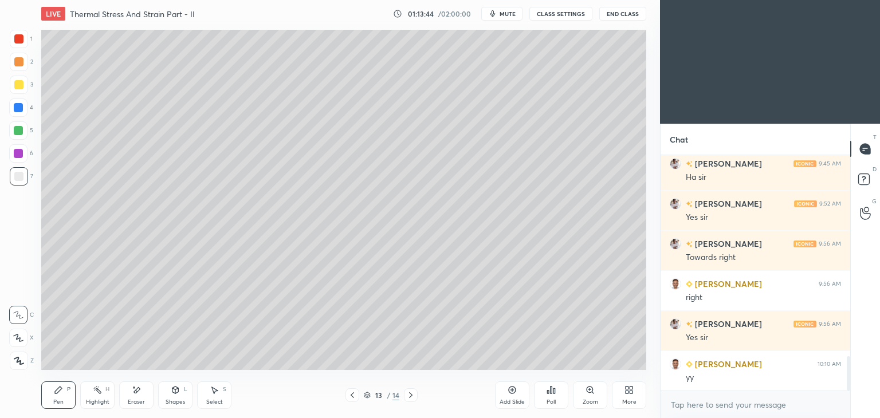
click at [408, 396] on icon at bounding box center [410, 395] width 9 height 9
click at [410, 395] on icon at bounding box center [410, 395] width 9 height 9
click at [412, 397] on icon at bounding box center [410, 395] width 9 height 9
click at [510, 400] on div "Add Slide" at bounding box center [512, 403] width 25 height 6
click at [23, 88] on div at bounding box center [19, 85] width 18 height 18
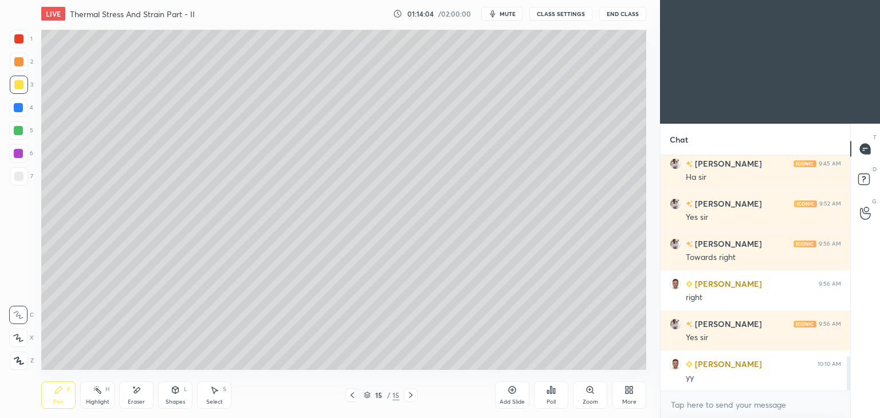
click at [170, 400] on div "Shapes" at bounding box center [175, 403] width 19 height 6
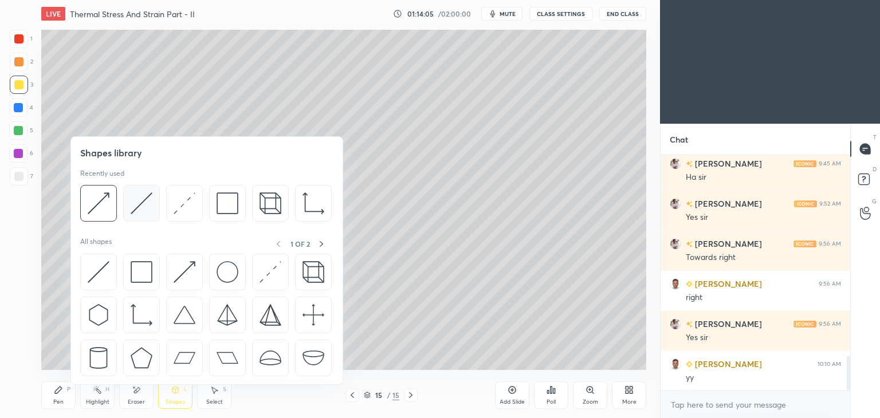
click at [142, 208] on img at bounding box center [142, 204] width 22 height 22
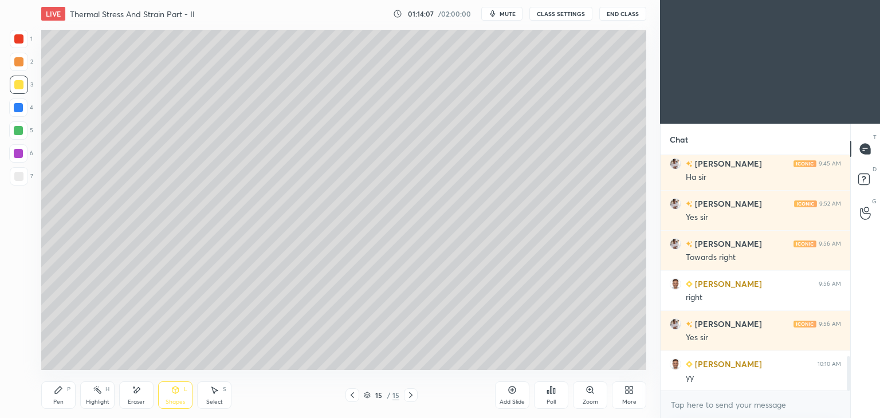
click at [179, 396] on div "Shapes L" at bounding box center [175, 396] width 34 height 28
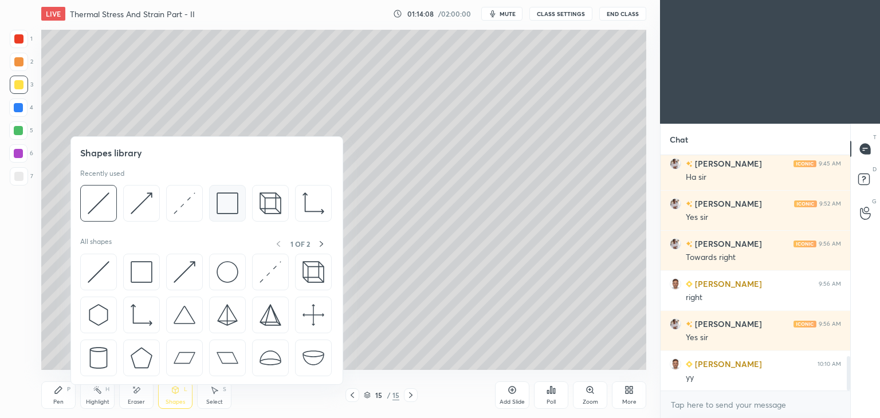
click at [224, 203] on img at bounding box center [228, 204] width 22 height 22
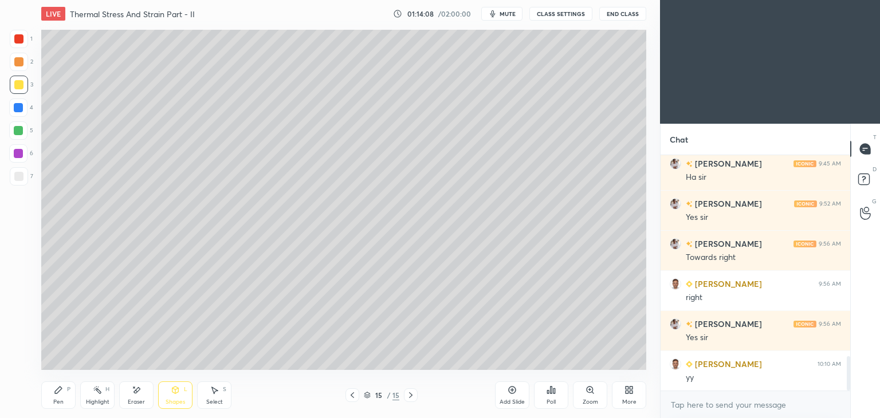
click at [21, 177] on div at bounding box center [18, 176] width 9 height 9
click at [173, 400] on div "Shapes" at bounding box center [175, 403] width 19 height 6
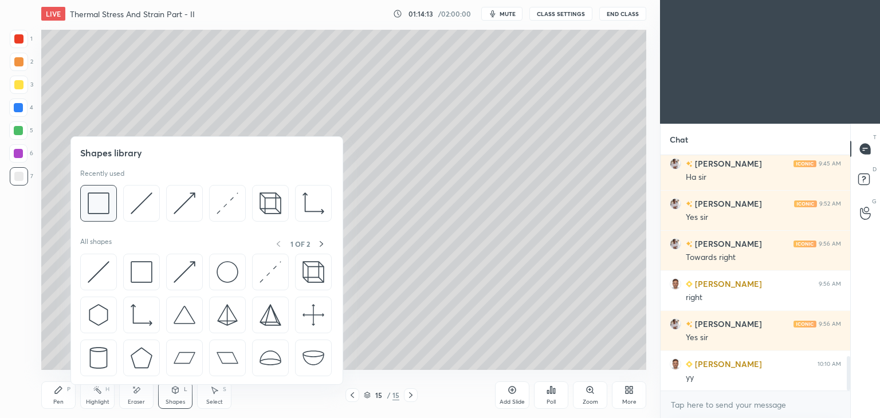
click at [101, 202] on img at bounding box center [99, 204] width 22 height 22
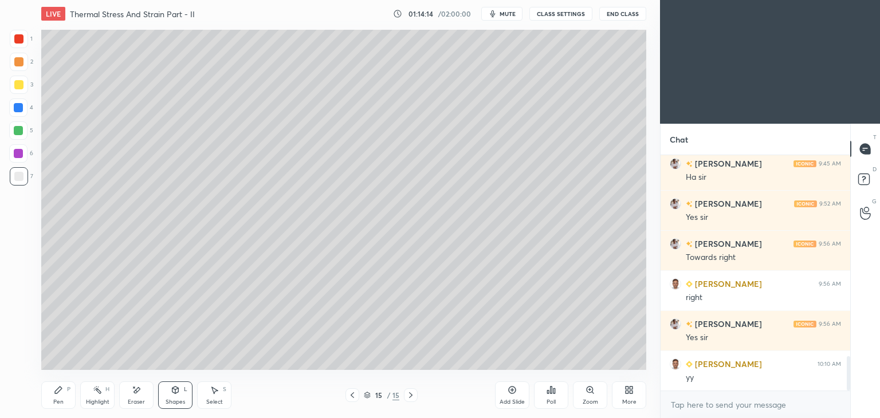
click at [22, 84] on div at bounding box center [18, 84] width 9 height 9
click at [169, 401] on div "Shapes" at bounding box center [175, 403] width 19 height 6
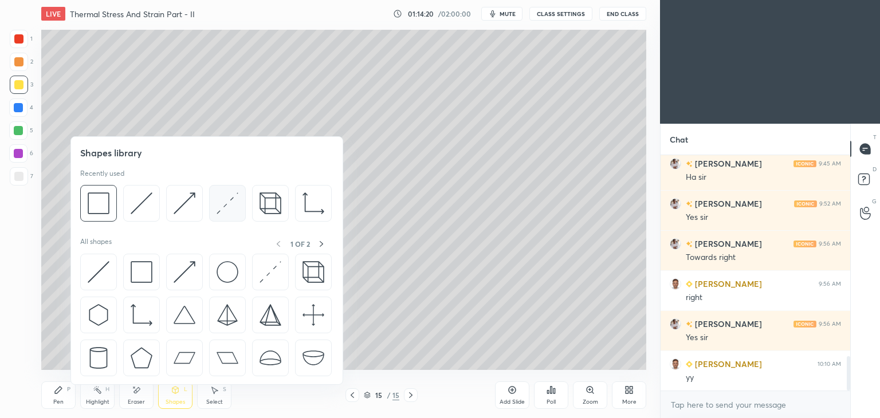
click at [222, 209] on img at bounding box center [228, 204] width 22 height 22
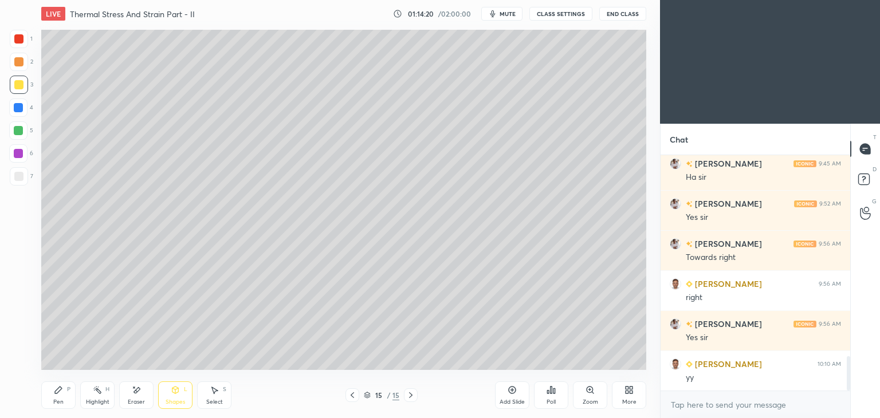
click at [22, 40] on div at bounding box center [18, 38] width 9 height 9
click at [174, 398] on div "Shapes L" at bounding box center [175, 396] width 34 height 28
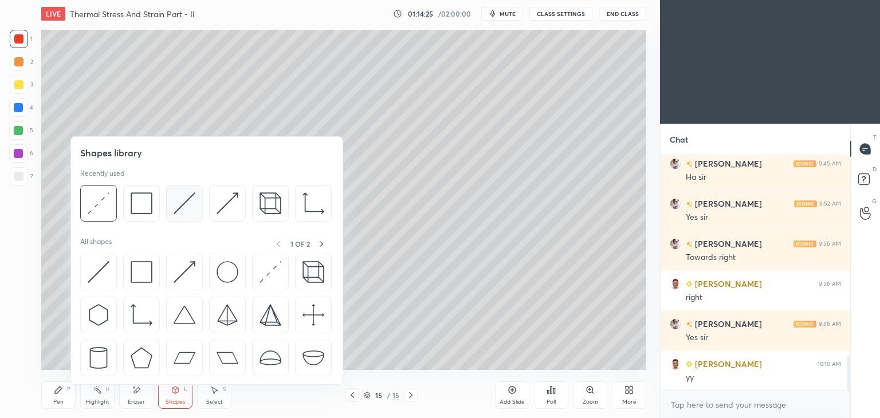
click at [181, 208] on img at bounding box center [185, 204] width 22 height 22
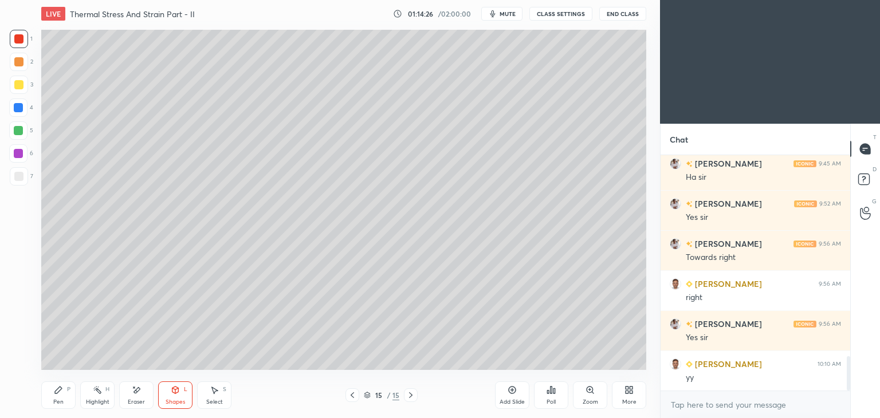
click at [19, 88] on div at bounding box center [18, 84] width 9 height 9
click at [15, 177] on div at bounding box center [18, 176] width 9 height 9
click at [57, 394] on icon at bounding box center [58, 390] width 7 height 7
click at [178, 400] on div "Shapes" at bounding box center [175, 403] width 19 height 6
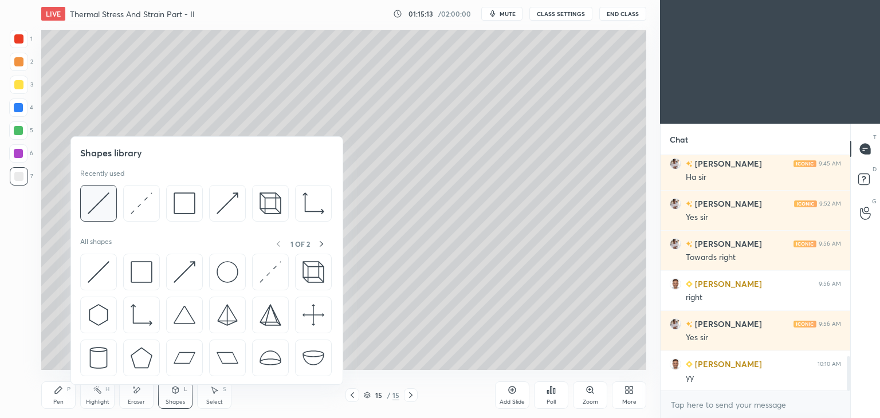
click at [109, 202] on div at bounding box center [98, 203] width 37 height 37
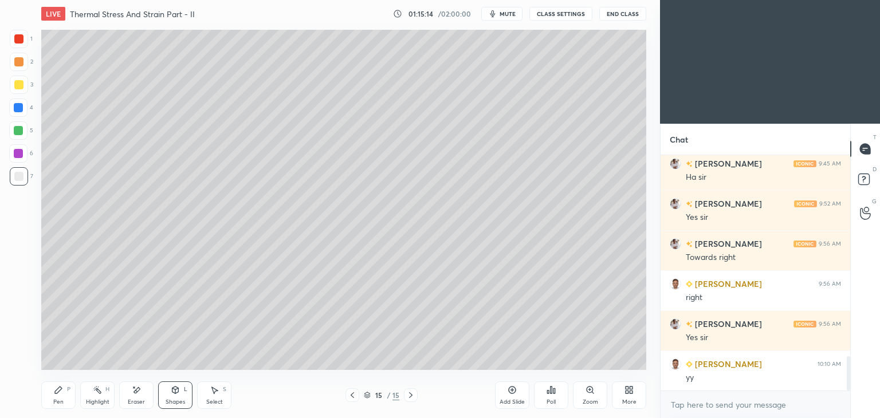
click at [22, 107] on div at bounding box center [18, 107] width 9 height 9
click at [58, 396] on div "Pen P" at bounding box center [58, 396] width 34 height 28
click at [18, 40] on div at bounding box center [18, 38] width 9 height 9
click at [20, 105] on div at bounding box center [18, 107] width 9 height 9
click at [179, 398] on div "Shapes L" at bounding box center [175, 396] width 34 height 28
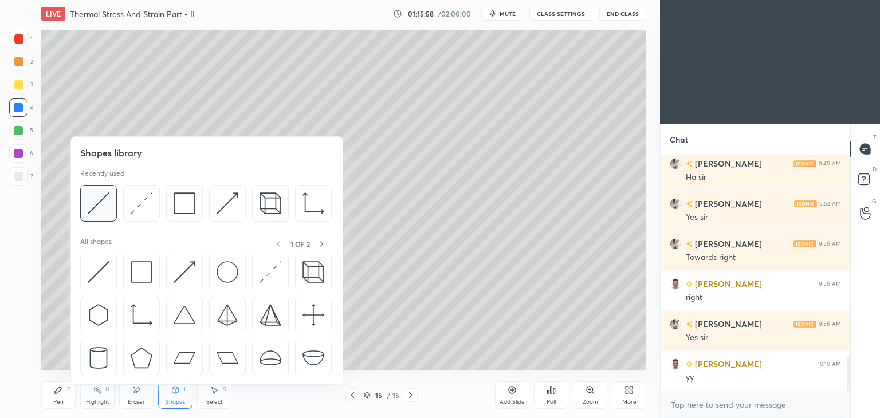
click at [103, 201] on img at bounding box center [99, 204] width 22 height 22
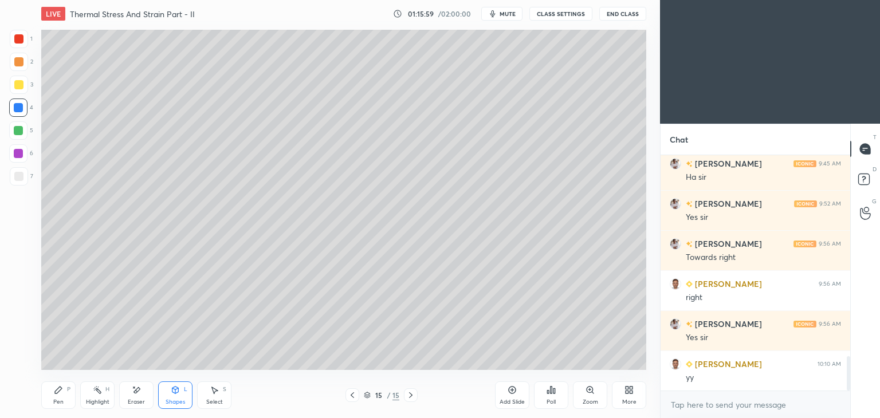
click at [22, 151] on div at bounding box center [18, 153] width 9 height 9
click at [64, 401] on div "Pen P" at bounding box center [58, 396] width 34 height 28
click at [213, 397] on div "Select S" at bounding box center [214, 396] width 34 height 28
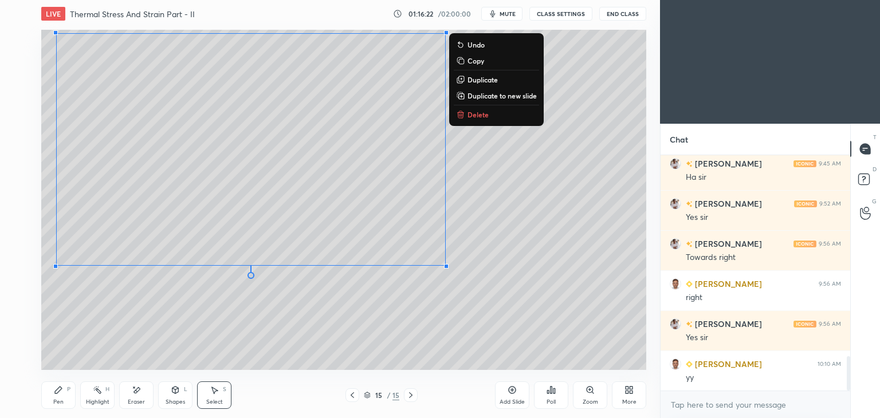
click at [60, 400] on div "Pen" at bounding box center [58, 403] width 10 height 6
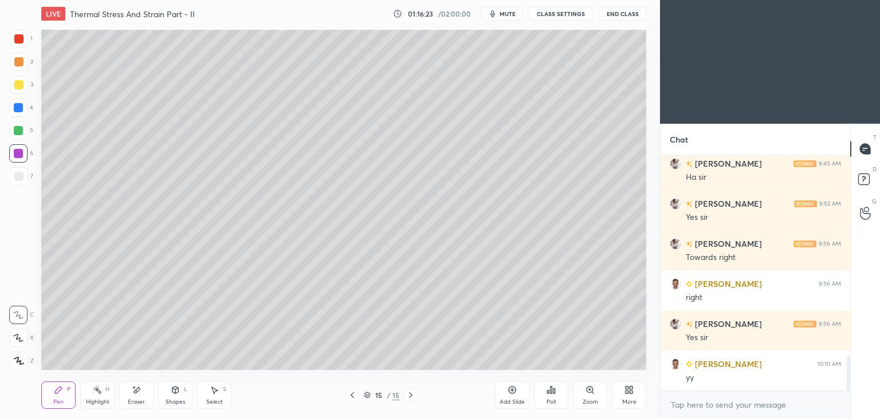
click at [22, 179] on div at bounding box center [18, 176] width 9 height 9
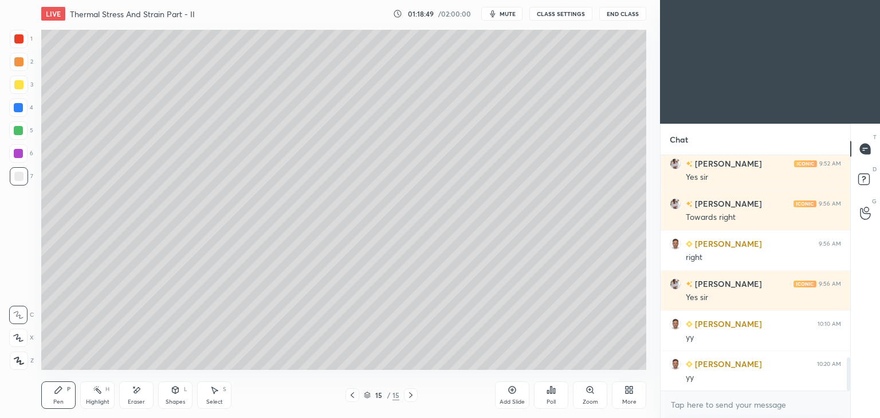
scroll to position [1449, 0]
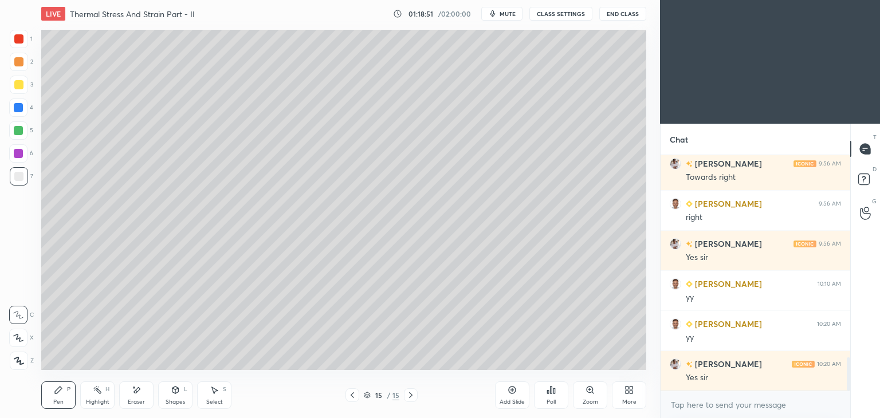
click at [141, 396] on div "Eraser" at bounding box center [136, 396] width 34 height 28
click at [57, 397] on div "Pen P" at bounding box center [58, 396] width 34 height 28
click at [502, 396] on div "Add Slide" at bounding box center [512, 396] width 34 height 28
click at [176, 398] on div "Shapes L" at bounding box center [175, 396] width 34 height 28
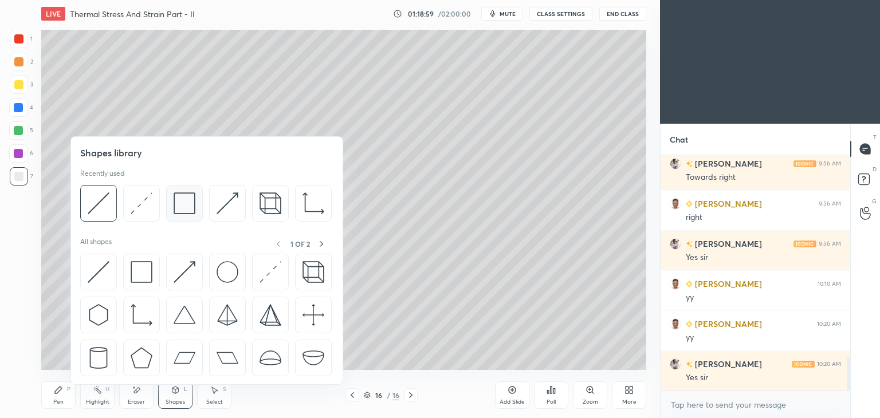
click at [181, 208] on img at bounding box center [185, 204] width 22 height 22
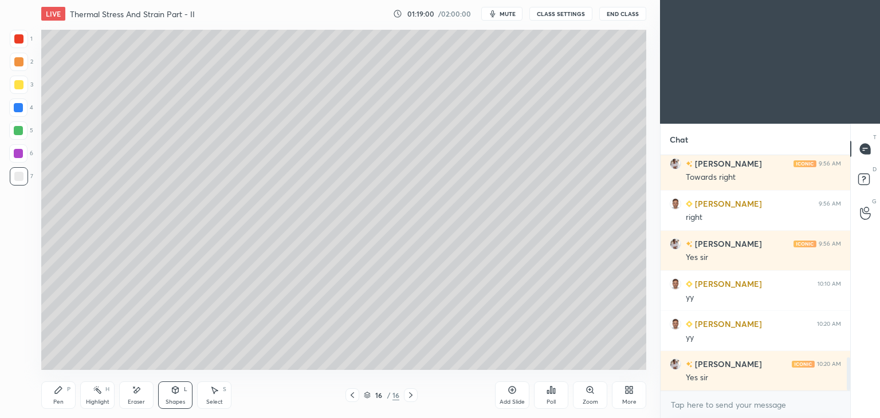
click at [21, 177] on div at bounding box center [18, 176] width 9 height 9
click at [174, 400] on div "Shapes" at bounding box center [175, 403] width 19 height 6
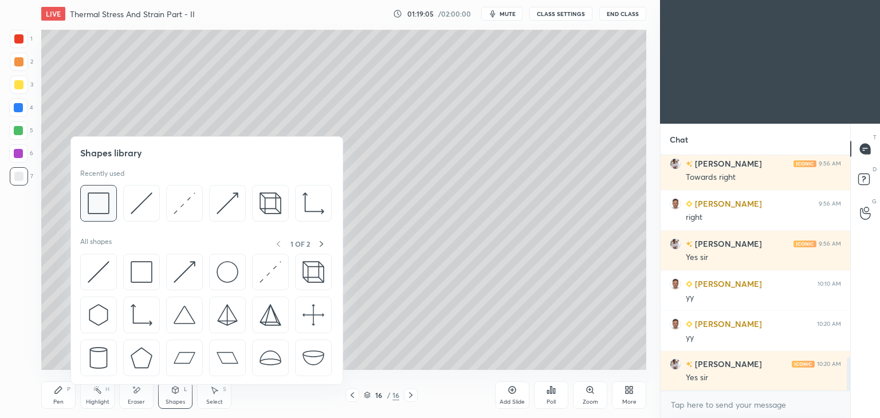
click at [96, 203] on img at bounding box center [99, 204] width 22 height 22
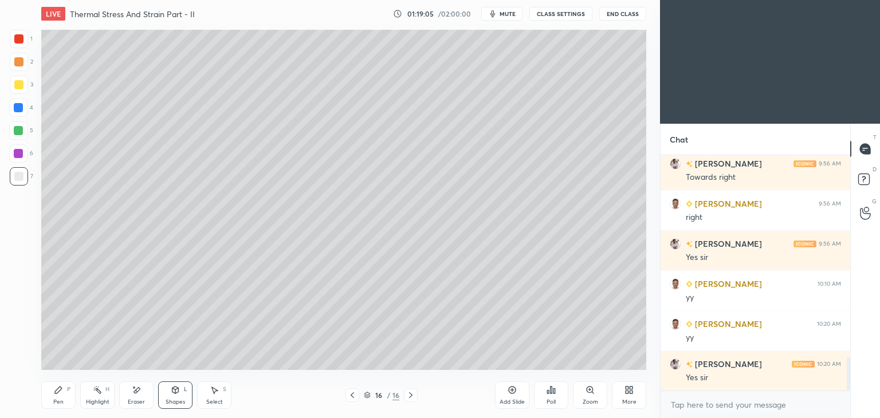
click at [21, 84] on div at bounding box center [18, 84] width 9 height 9
click at [178, 391] on icon at bounding box center [176, 390] width 6 height 7
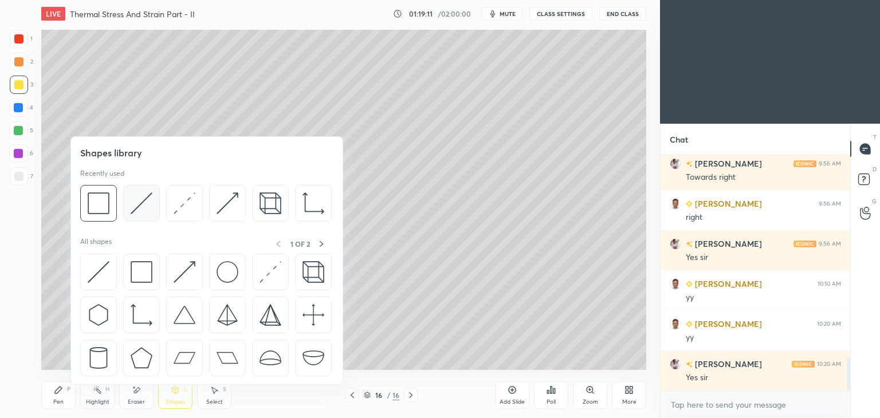
click at [140, 199] on img at bounding box center [142, 204] width 22 height 22
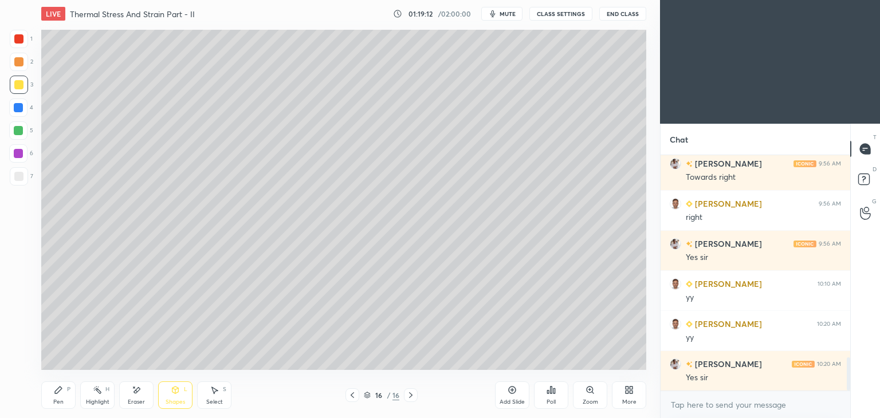
click at [17, 176] on div at bounding box center [18, 176] width 9 height 9
click at [48, 393] on div "Pen P" at bounding box center [58, 396] width 34 height 28
click at [19, 41] on div at bounding box center [18, 38] width 9 height 9
click at [23, 84] on div at bounding box center [18, 84] width 9 height 9
click at [356, 396] on icon at bounding box center [352, 395] width 9 height 9
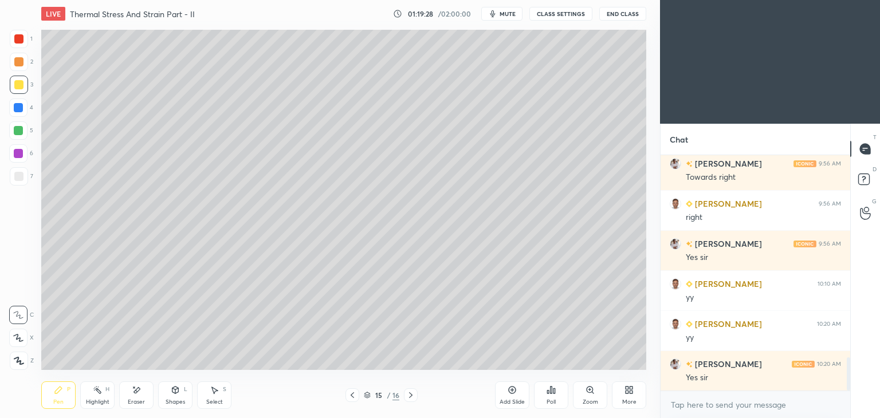
click at [410, 396] on icon at bounding box center [410, 395] width 9 height 9
click at [177, 397] on div "Shapes L" at bounding box center [175, 396] width 34 height 28
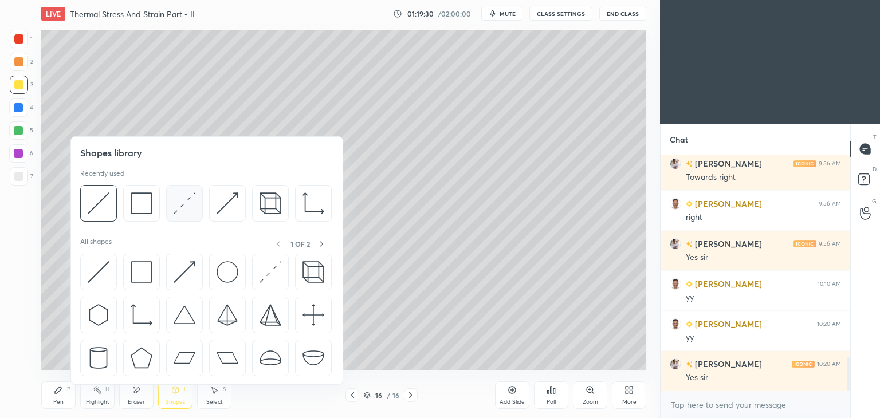
click at [180, 205] on img at bounding box center [185, 204] width 22 height 22
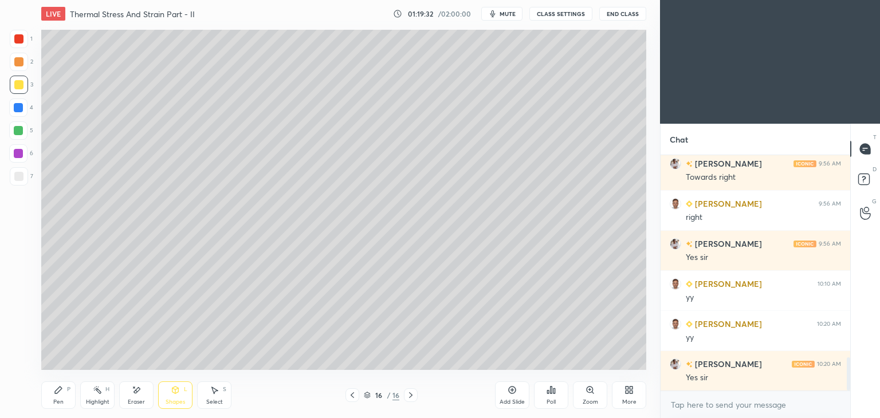
click at [18, 44] on div at bounding box center [19, 39] width 18 height 18
click at [355, 393] on icon at bounding box center [352, 395] width 9 height 9
click at [52, 399] on div "Pen P" at bounding box center [58, 396] width 34 height 28
click at [413, 398] on icon at bounding box center [410, 395] width 9 height 9
click at [175, 400] on div "Shapes" at bounding box center [175, 403] width 19 height 6
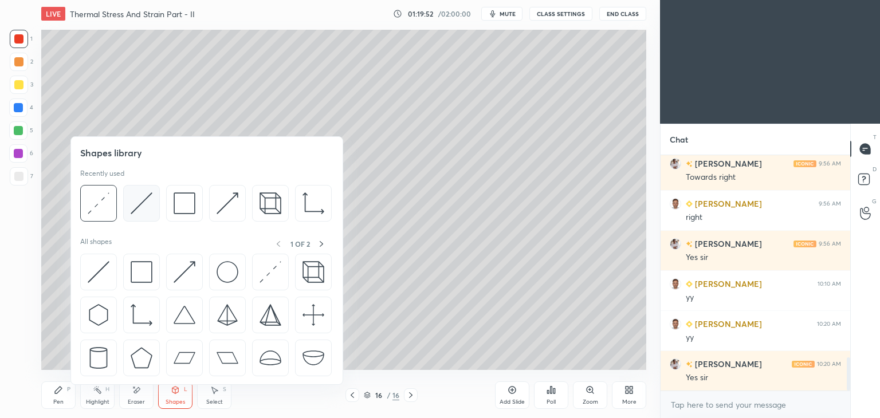
click at [135, 203] on img at bounding box center [142, 204] width 22 height 22
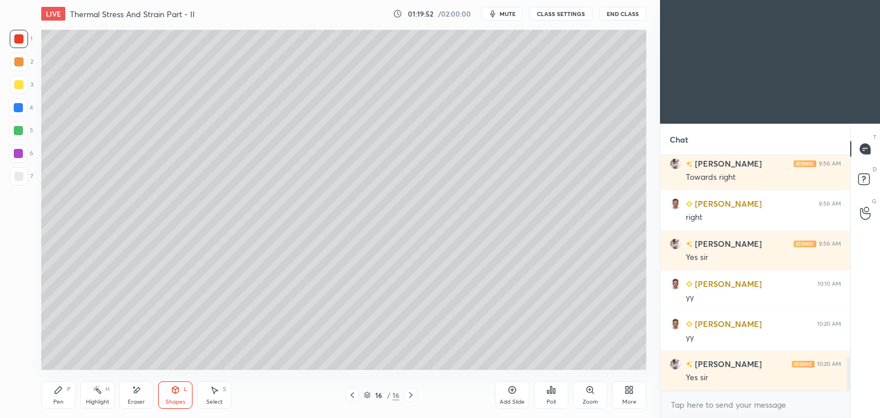
click at [19, 153] on div at bounding box center [18, 153] width 9 height 9
click at [177, 397] on div "Shapes L" at bounding box center [175, 396] width 34 height 28
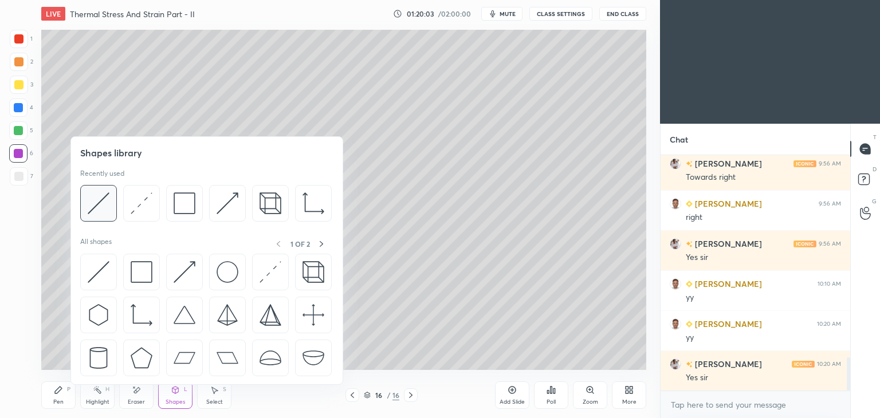
click at [107, 198] on img at bounding box center [99, 204] width 22 height 22
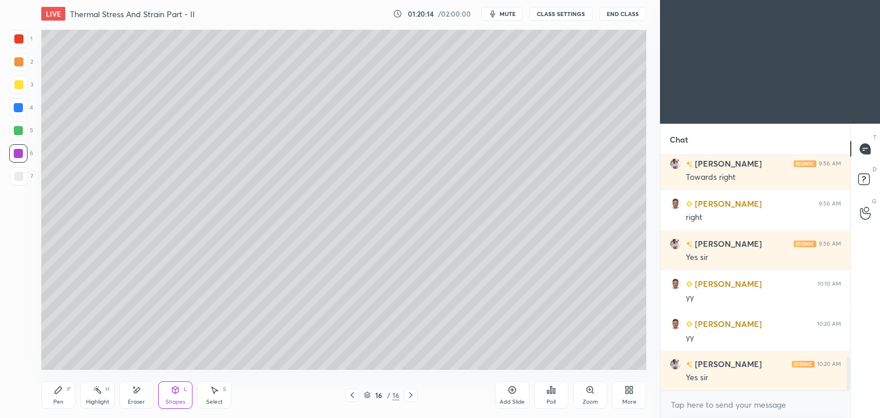
click at [177, 400] on div "Shapes" at bounding box center [175, 403] width 19 height 6
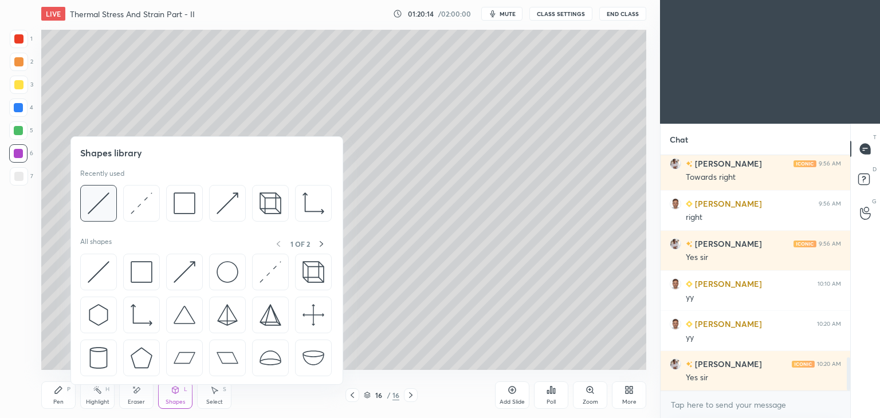
click at [99, 201] on img at bounding box center [99, 204] width 22 height 22
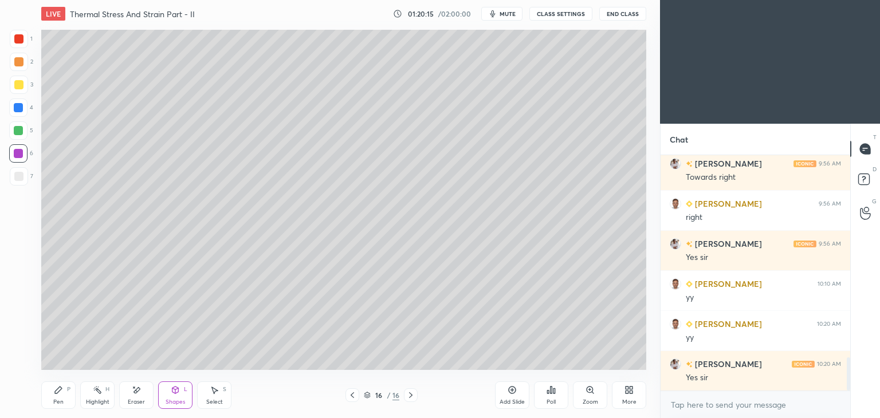
click at [18, 108] on div at bounding box center [18, 107] width 9 height 9
click at [60, 393] on icon at bounding box center [58, 390] width 9 height 9
click at [14, 38] on div at bounding box center [18, 38] width 9 height 9
click at [170, 397] on div "Shapes L" at bounding box center [175, 396] width 34 height 28
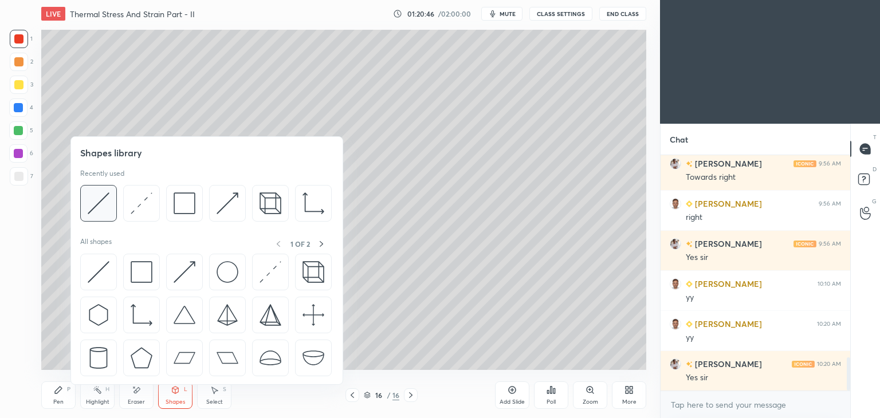
click at [104, 202] on img at bounding box center [99, 204] width 22 height 22
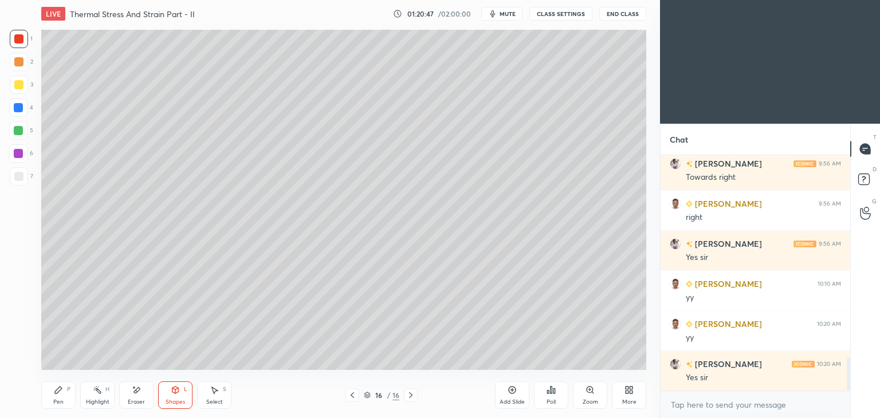
click at [23, 108] on div at bounding box center [18, 108] width 18 height 18
click at [28, 127] on div "5" at bounding box center [21, 131] width 24 height 18
click at [63, 394] on div "Pen P" at bounding box center [58, 396] width 34 height 28
click at [139, 395] on icon at bounding box center [136, 391] width 9 height 10
click at [21, 313] on icon at bounding box center [18, 315] width 9 height 9
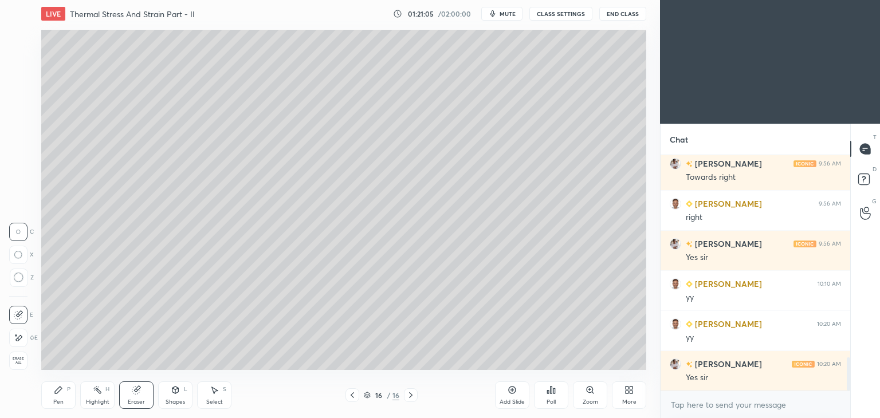
click at [60, 392] on icon at bounding box center [58, 390] width 9 height 9
click at [220, 400] on div "Select" at bounding box center [214, 403] width 17 height 6
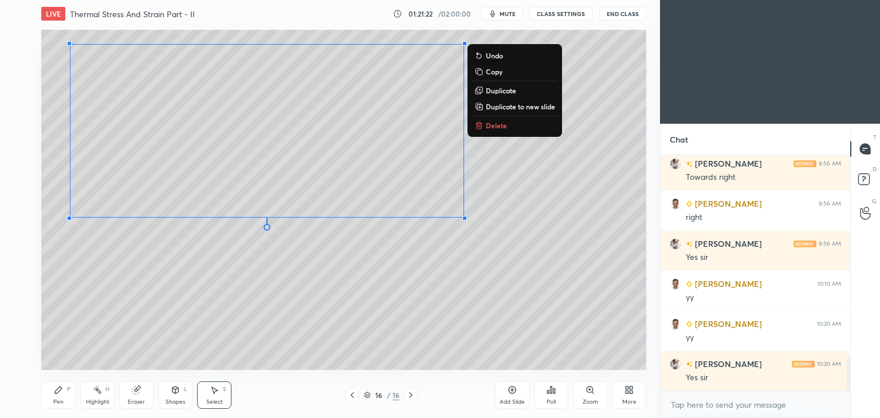
click at [55, 393] on icon at bounding box center [58, 390] width 7 height 7
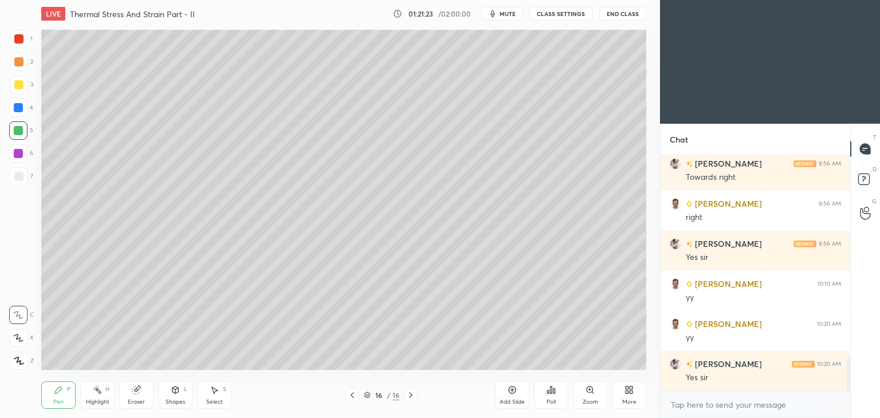
click at [18, 177] on div at bounding box center [18, 176] width 9 height 9
click at [69, 390] on div "P" at bounding box center [68, 390] width 3 height 6
click at [354, 397] on icon at bounding box center [352, 395] width 9 height 9
click at [409, 396] on icon at bounding box center [410, 395] width 9 height 9
click at [175, 401] on div "Shapes" at bounding box center [175, 403] width 19 height 6
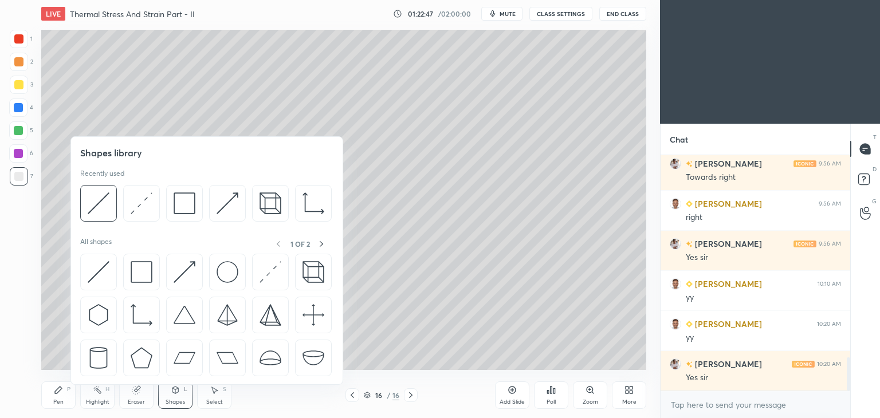
click at [14, 108] on div at bounding box center [18, 107] width 9 height 9
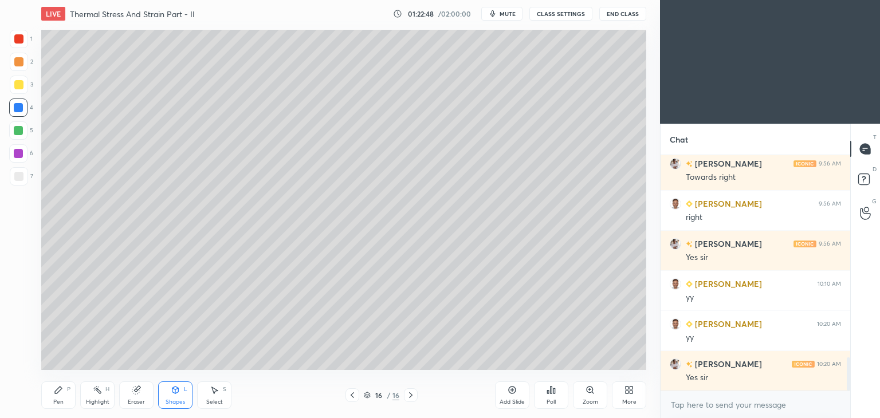
click at [22, 150] on div at bounding box center [18, 153] width 9 height 9
click at [62, 398] on div "Pen P" at bounding box center [58, 396] width 34 height 28
click at [175, 393] on icon at bounding box center [175, 392] width 0 height 4
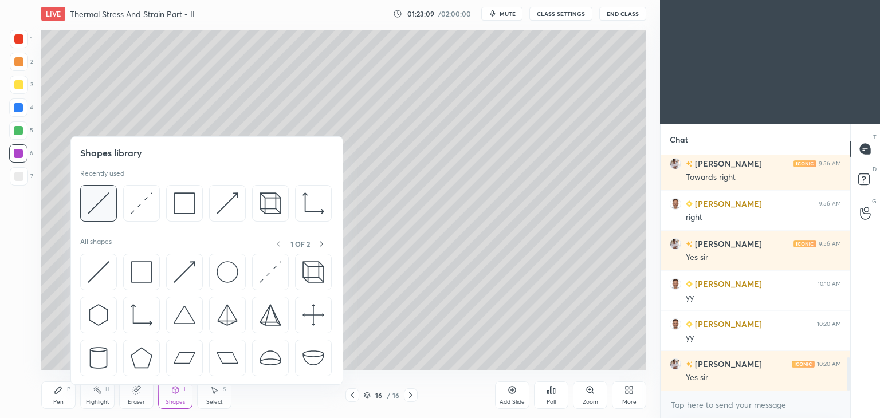
click at [107, 200] on img at bounding box center [99, 204] width 22 height 22
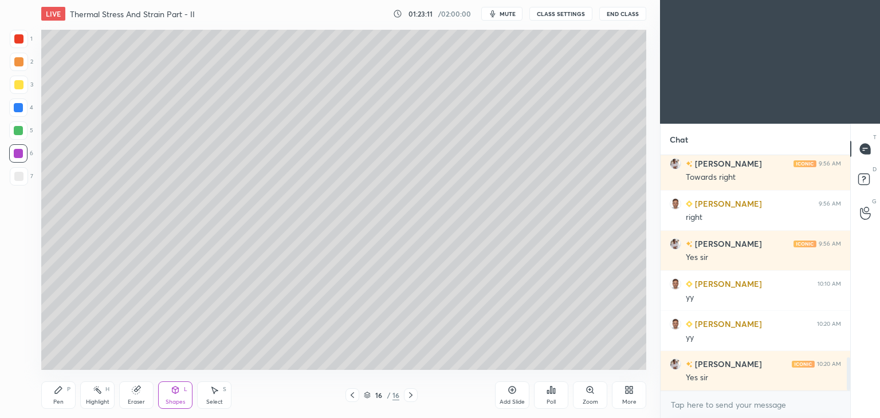
click at [20, 111] on div at bounding box center [18, 107] width 9 height 9
click at [62, 400] on div "Pen" at bounding box center [58, 403] width 10 height 6
click at [171, 397] on div "Shapes L" at bounding box center [175, 396] width 34 height 28
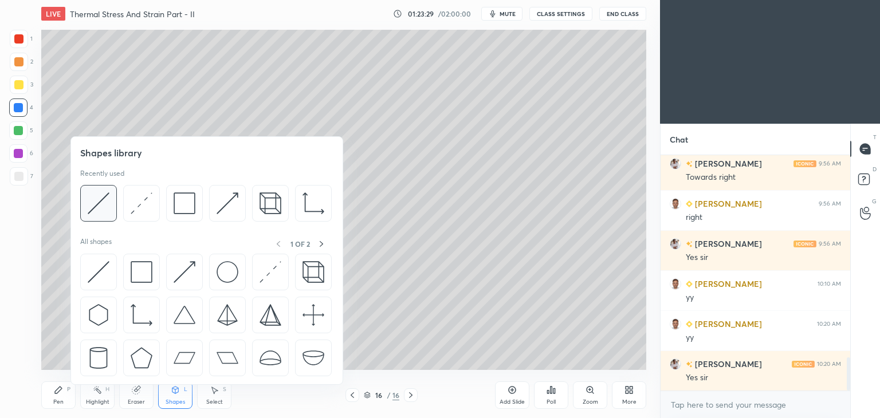
click at [105, 204] on img at bounding box center [99, 204] width 22 height 22
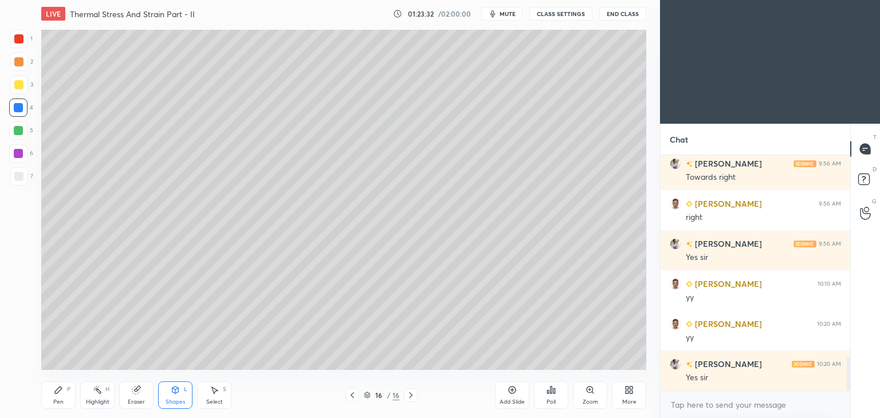
click at [23, 134] on div at bounding box center [18, 131] width 18 height 18
click at [62, 393] on icon at bounding box center [58, 390] width 9 height 9
click at [177, 397] on div "Shapes L" at bounding box center [175, 396] width 34 height 28
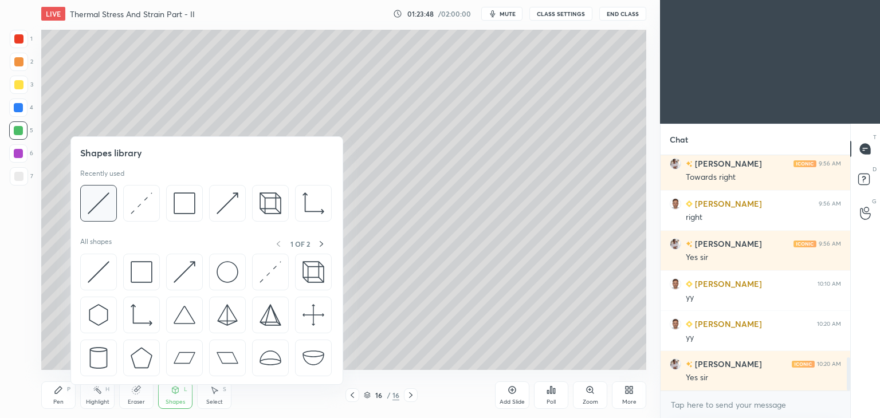
click at [100, 204] on img at bounding box center [99, 204] width 22 height 22
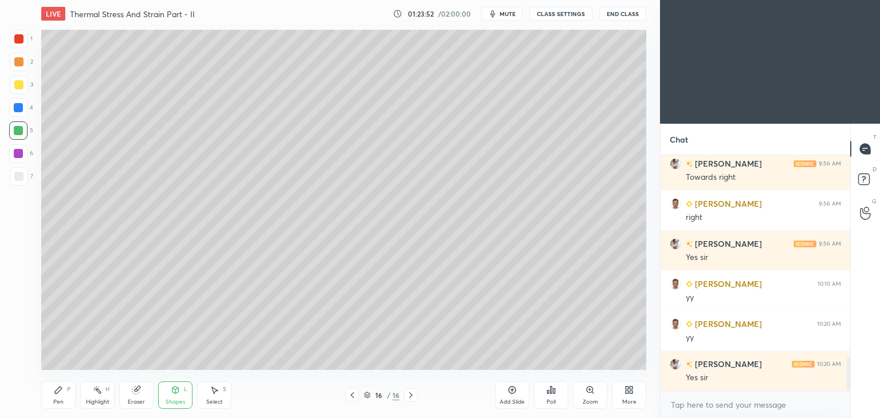
click at [60, 394] on icon at bounding box center [58, 390] width 9 height 9
click at [206, 400] on div "Select" at bounding box center [214, 403] width 17 height 6
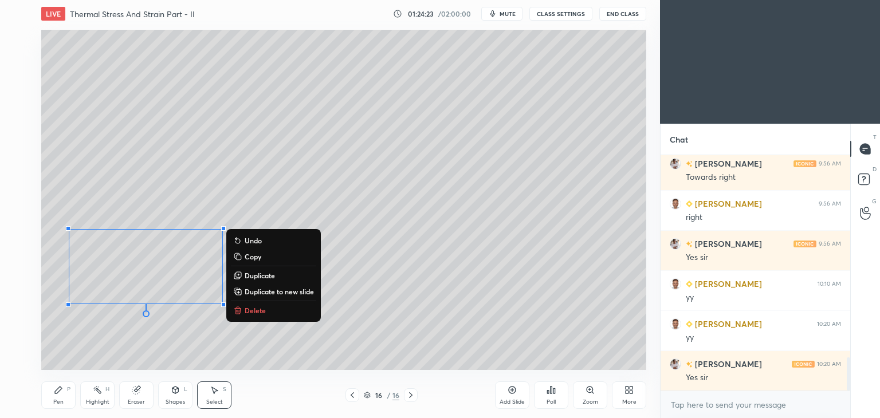
click at [59, 398] on div "Pen P" at bounding box center [58, 396] width 34 height 28
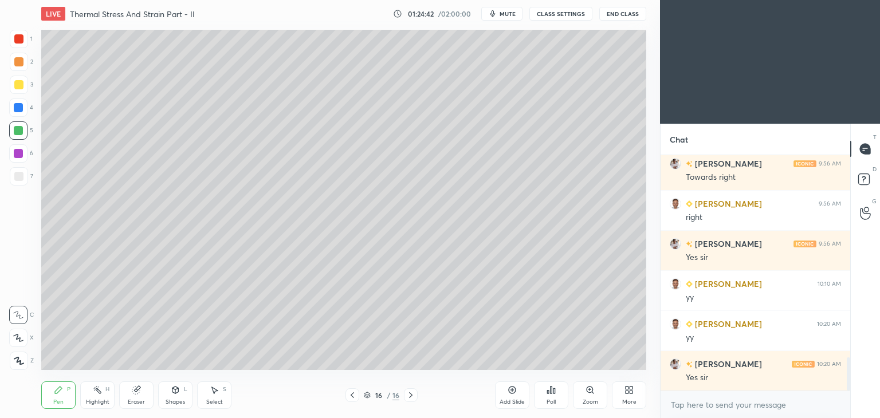
click at [138, 396] on div "Eraser" at bounding box center [136, 396] width 34 height 28
click at [22, 339] on icon at bounding box center [18, 339] width 9 height 10
click at [57, 390] on icon at bounding box center [58, 390] width 7 height 7
click at [19, 179] on div at bounding box center [18, 176] width 9 height 9
click at [504, 397] on div "Add Slide" at bounding box center [512, 396] width 34 height 28
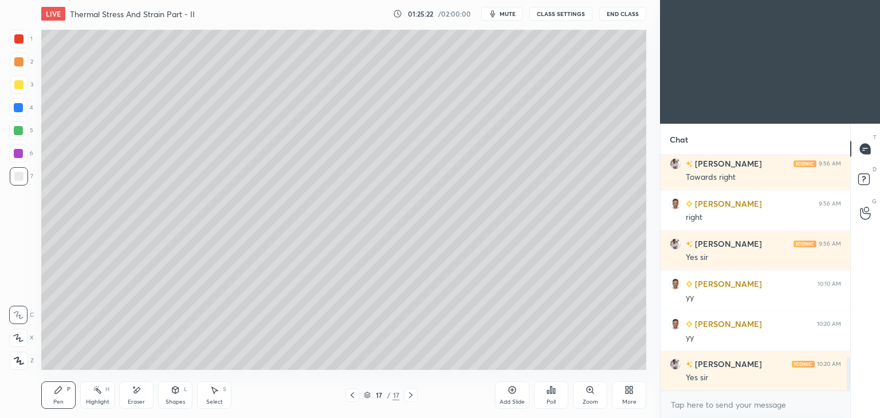
click at [54, 390] on icon at bounding box center [58, 390] width 9 height 9
click at [355, 397] on icon at bounding box center [352, 395] width 9 height 9
click at [413, 398] on icon at bounding box center [410, 395] width 9 height 9
click at [142, 387] on div "Eraser" at bounding box center [136, 396] width 34 height 28
click at [54, 397] on div "Pen P" at bounding box center [58, 396] width 34 height 28
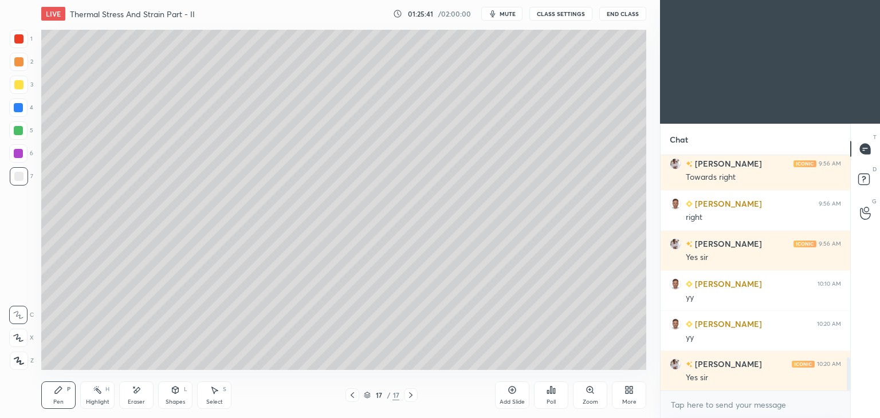
click at [352, 394] on icon at bounding box center [352, 395] width 9 height 9
click at [413, 396] on icon at bounding box center [410, 395] width 9 height 9
click at [350, 397] on icon at bounding box center [352, 395] width 9 height 9
click at [406, 397] on div at bounding box center [411, 396] width 14 height 14
click at [352, 397] on icon at bounding box center [352, 395] width 9 height 9
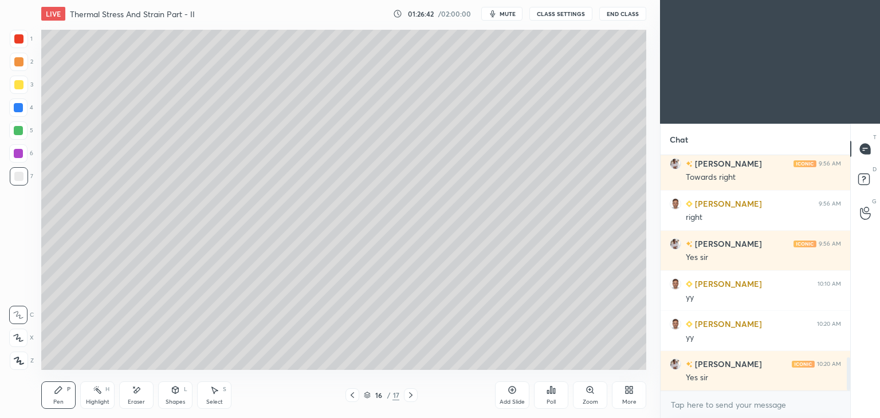
click at [408, 393] on icon at bounding box center [410, 395] width 9 height 9
click at [17, 95] on div "3" at bounding box center [22, 87] width 24 height 23
click at [223, 397] on div "Select S" at bounding box center [214, 396] width 34 height 28
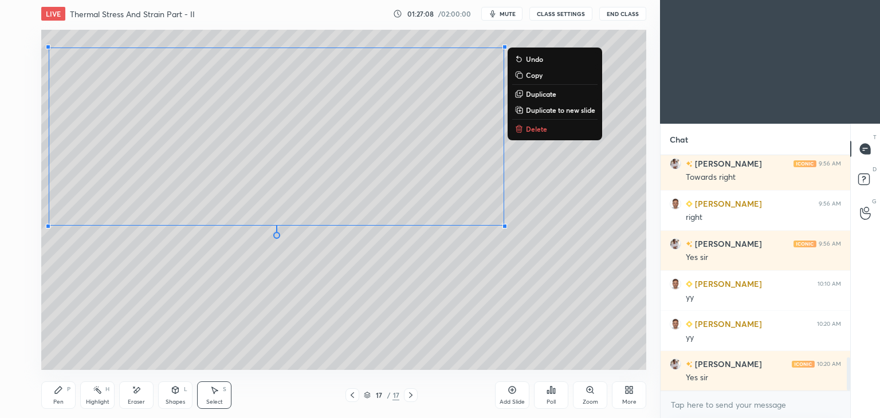
click at [351, 397] on icon at bounding box center [352, 395] width 9 height 9
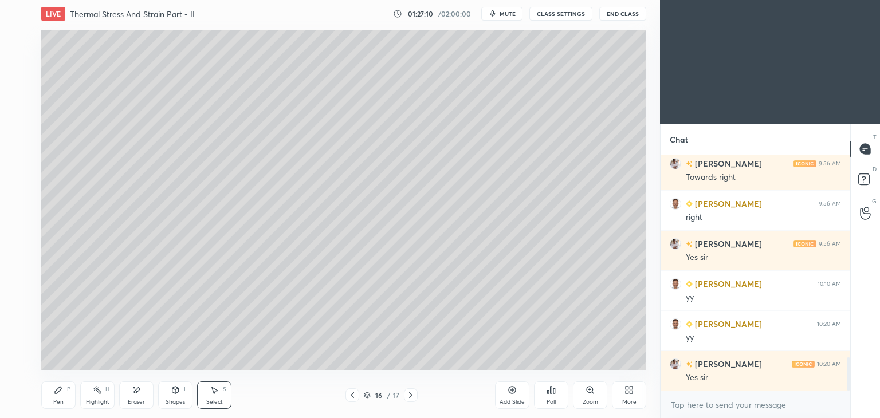
click at [410, 394] on icon at bounding box center [410, 395] width 9 height 9
click at [51, 394] on div "Pen P" at bounding box center [58, 396] width 34 height 28
click at [135, 397] on div "Eraser" at bounding box center [136, 396] width 34 height 28
click at [55, 395] on icon at bounding box center [58, 390] width 9 height 9
click at [134, 400] on div "Eraser" at bounding box center [136, 403] width 17 height 6
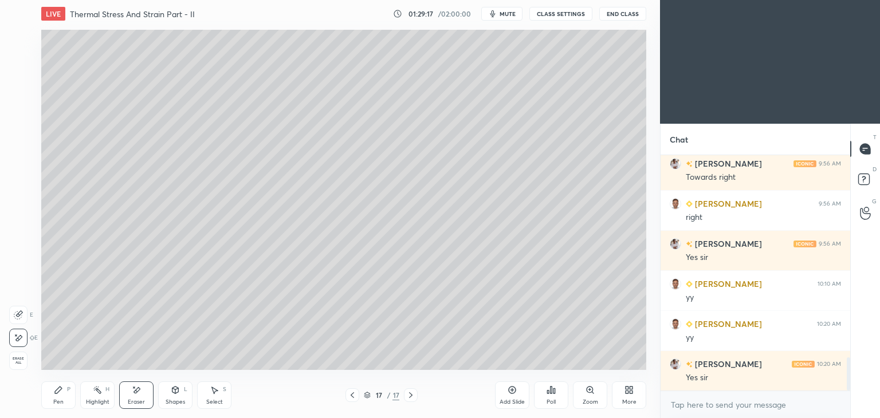
click at [57, 395] on div "Pen P" at bounding box center [58, 396] width 34 height 28
click at [135, 398] on div "Eraser" at bounding box center [136, 396] width 34 height 28
click at [55, 397] on div "Pen P" at bounding box center [58, 396] width 34 height 28
click at [205, 404] on div "Select S" at bounding box center [214, 396] width 34 height 28
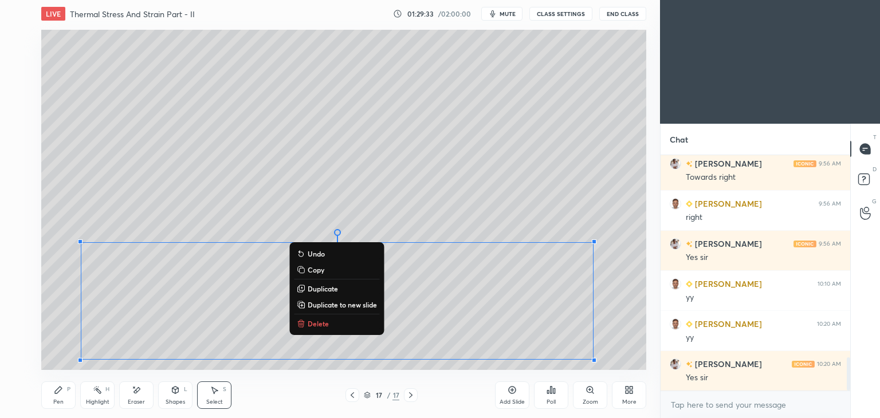
click at [41, 405] on div "Pen P" at bounding box center [58, 396] width 34 height 28
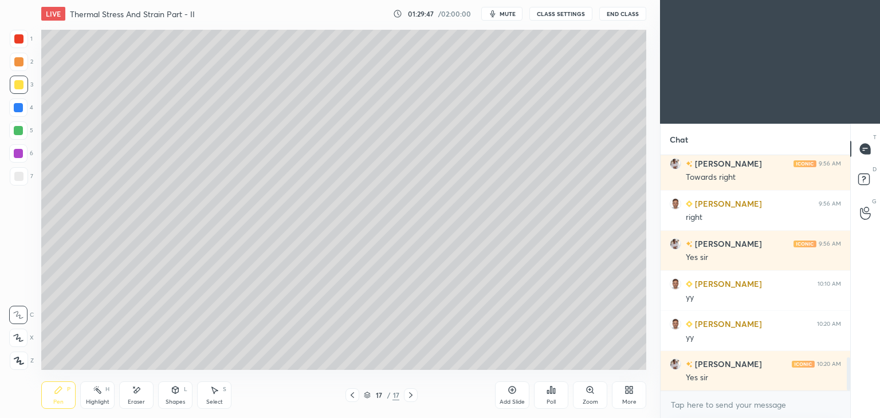
click at [143, 396] on div "Eraser" at bounding box center [136, 396] width 34 height 28
click at [55, 402] on div "Pen" at bounding box center [58, 403] width 10 height 6
click at [206, 400] on div "Select" at bounding box center [214, 403] width 17 height 6
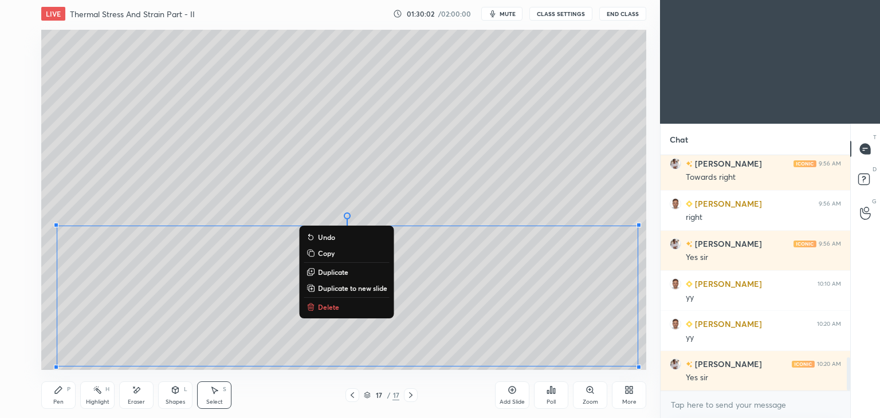
click at [326, 252] on p "Copy" at bounding box center [326, 253] width 17 height 9
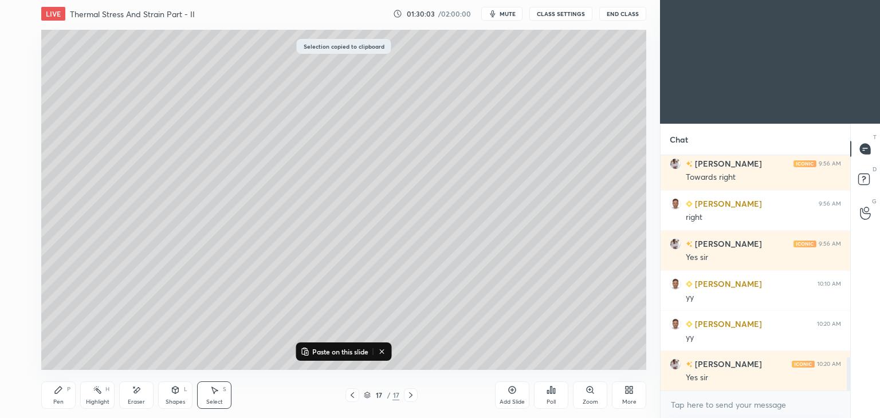
click at [496, 397] on div "Add Slide" at bounding box center [512, 396] width 34 height 28
click at [331, 351] on p "Paste on this slide" at bounding box center [340, 351] width 56 height 9
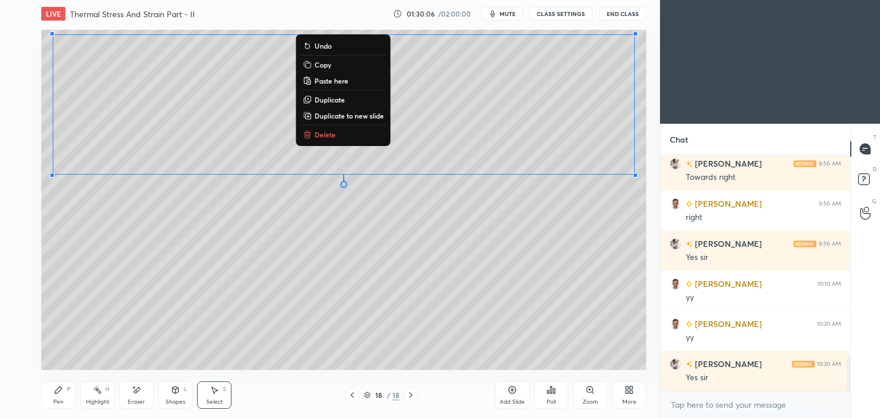
click at [62, 394] on icon at bounding box center [58, 390] width 9 height 9
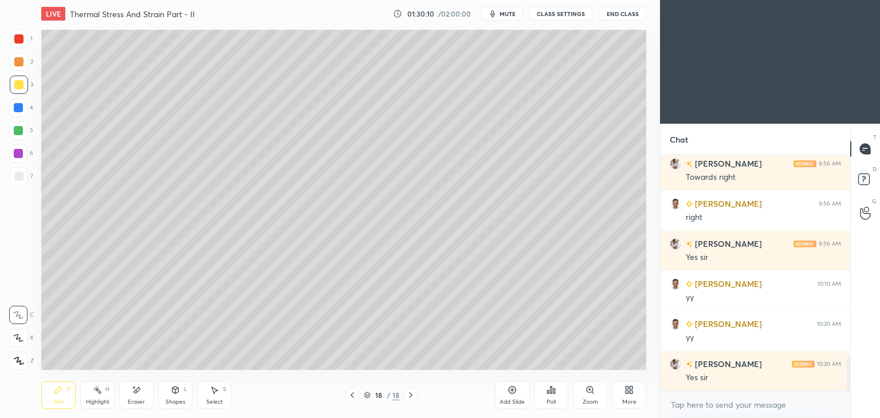
click at [140, 392] on icon at bounding box center [136, 391] width 9 height 10
click at [60, 393] on icon at bounding box center [58, 390] width 9 height 9
click at [138, 390] on icon at bounding box center [137, 391] width 6 height 6
click at [61, 397] on div "Pen P" at bounding box center [58, 396] width 34 height 28
click at [151, 390] on div "Eraser" at bounding box center [136, 396] width 34 height 28
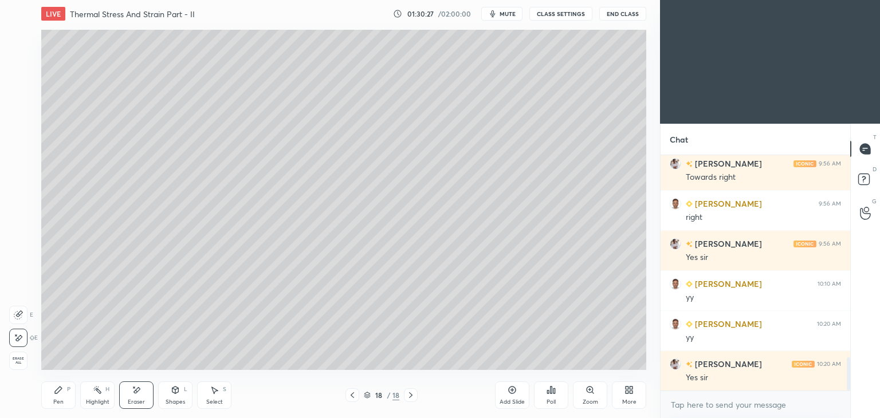
click at [60, 395] on icon at bounding box center [58, 390] width 9 height 9
click at [348, 402] on div at bounding box center [353, 396] width 14 height 14
click at [349, 395] on icon at bounding box center [352, 395] width 9 height 9
click at [354, 395] on icon at bounding box center [352, 395] width 9 height 9
click at [355, 393] on icon at bounding box center [352, 395] width 9 height 9
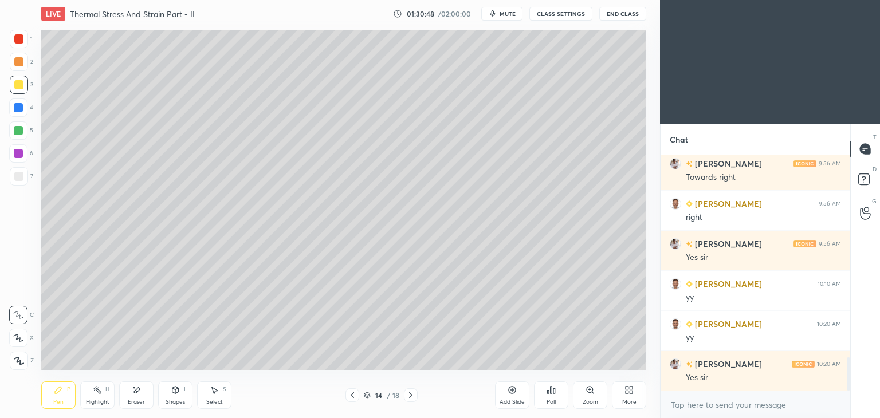
click at [406, 392] on icon at bounding box center [410, 395] width 9 height 9
click at [413, 394] on icon at bounding box center [410, 395] width 9 height 9
click at [410, 395] on icon at bounding box center [410, 395] width 9 height 9
click at [413, 397] on icon at bounding box center [410, 395] width 9 height 9
click at [408, 397] on icon at bounding box center [410, 395] width 9 height 9
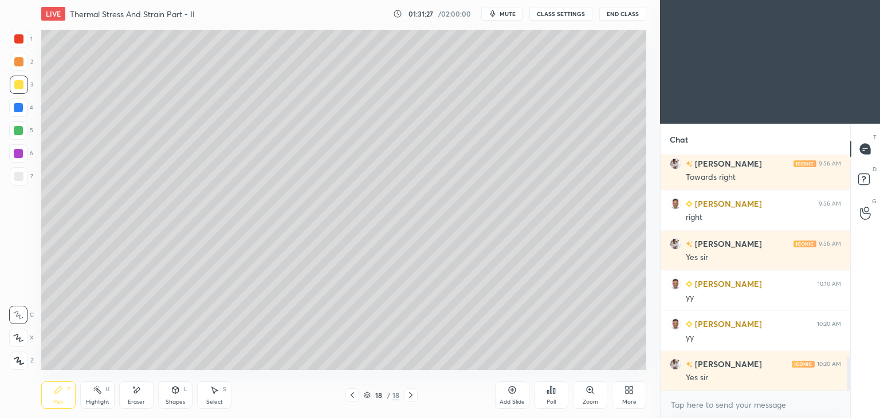
click at [628, 397] on div "More" at bounding box center [629, 396] width 34 height 28
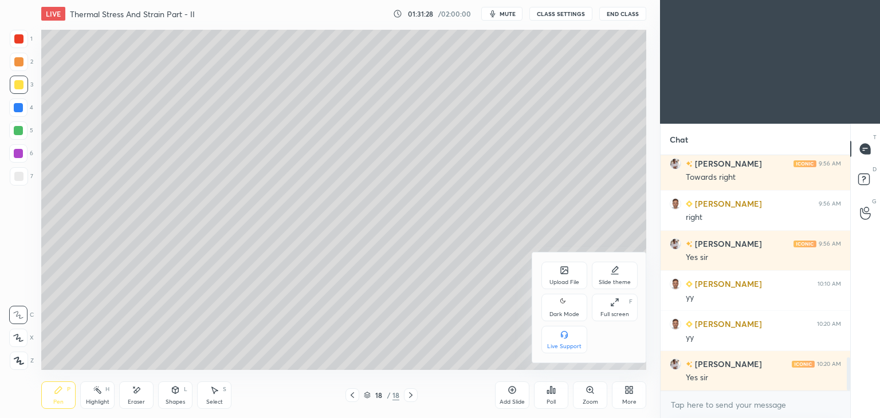
click at [567, 280] on div "Upload File" at bounding box center [565, 283] width 30 height 6
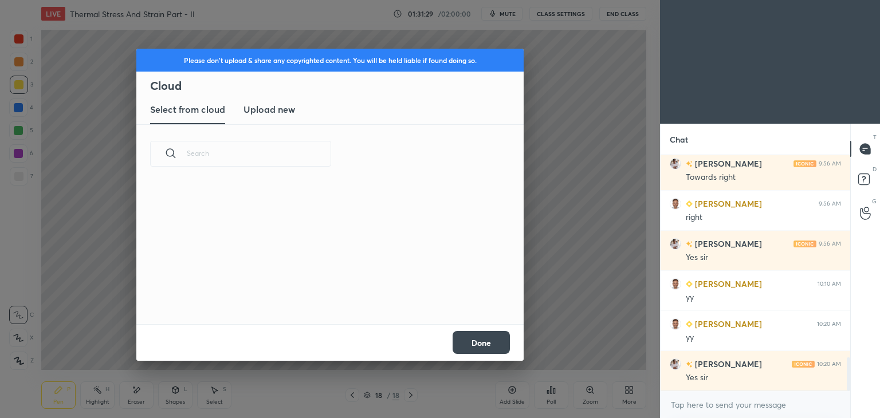
scroll to position [141, 368]
click at [278, 113] on h3 "Upload new" at bounding box center [270, 110] width 52 height 14
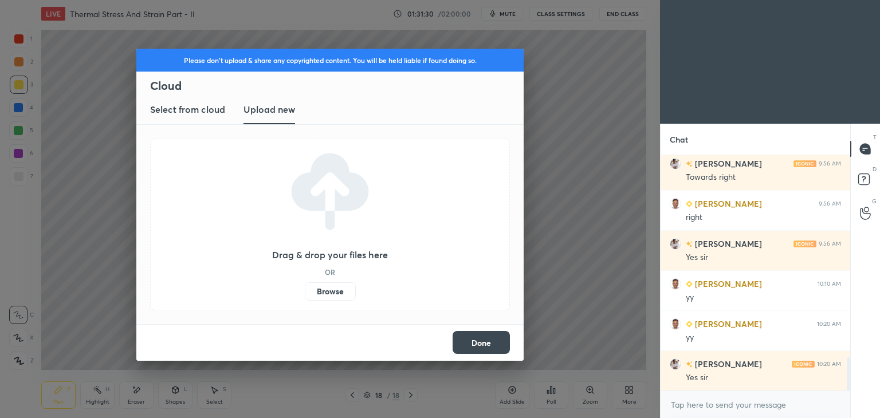
click at [329, 296] on label "Browse" at bounding box center [330, 292] width 51 height 18
click at [305, 296] on input "Browse" at bounding box center [305, 292] width 0 height 18
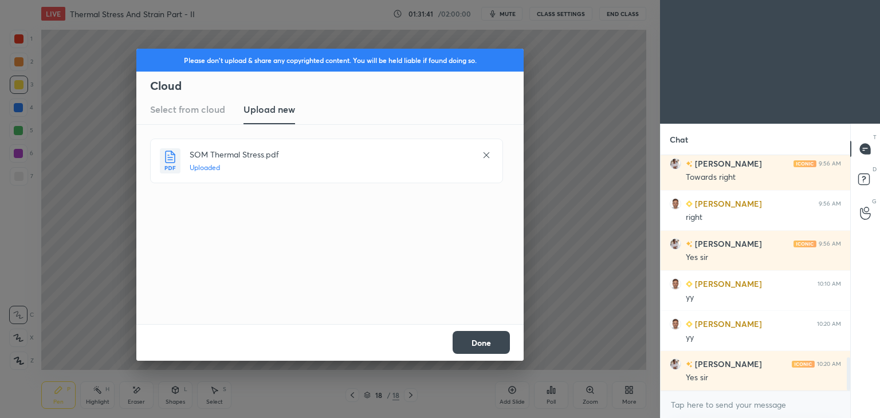
click at [474, 340] on button "Done" at bounding box center [481, 342] width 57 height 23
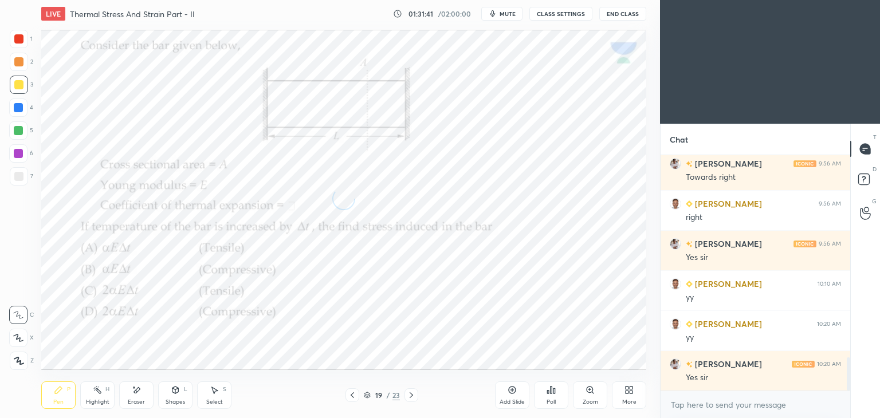
click at [352, 395] on icon at bounding box center [352, 396] width 3 height 6
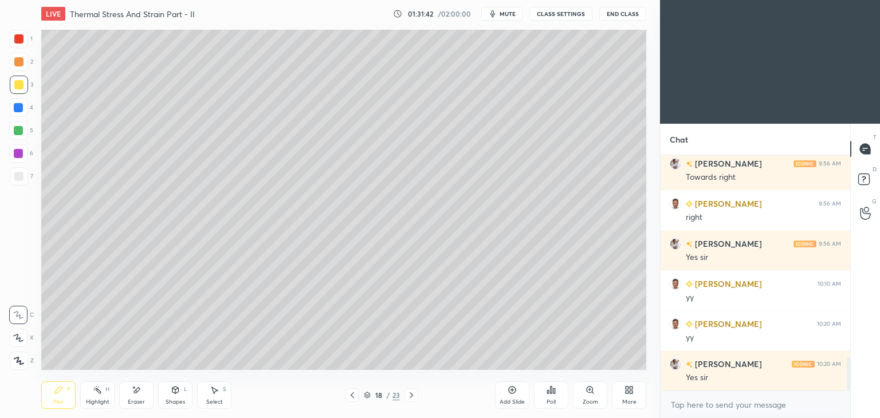
click at [59, 395] on icon at bounding box center [58, 390] width 9 height 9
click at [413, 396] on icon at bounding box center [411, 395] width 9 height 9
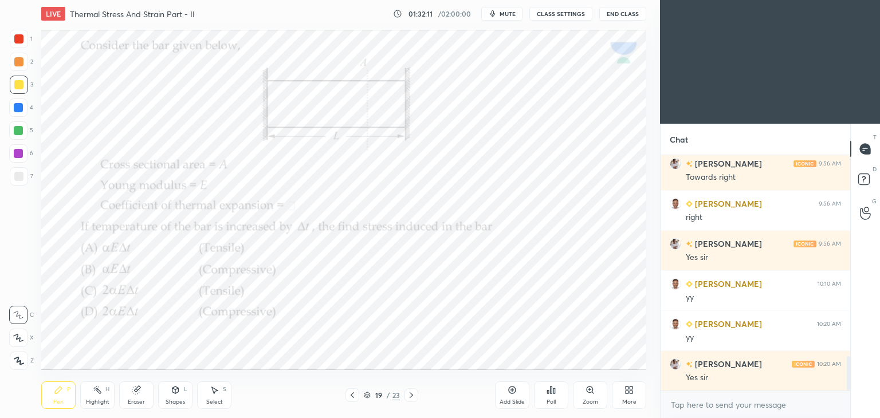
click at [19, 38] on div at bounding box center [18, 38] width 9 height 9
click at [551, 404] on div "Poll" at bounding box center [551, 403] width 9 height 6
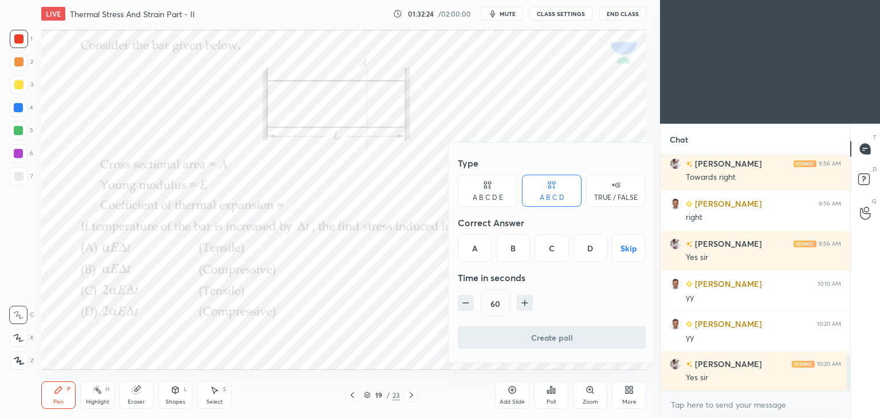
click at [525, 251] on div "B" at bounding box center [513, 248] width 34 height 28
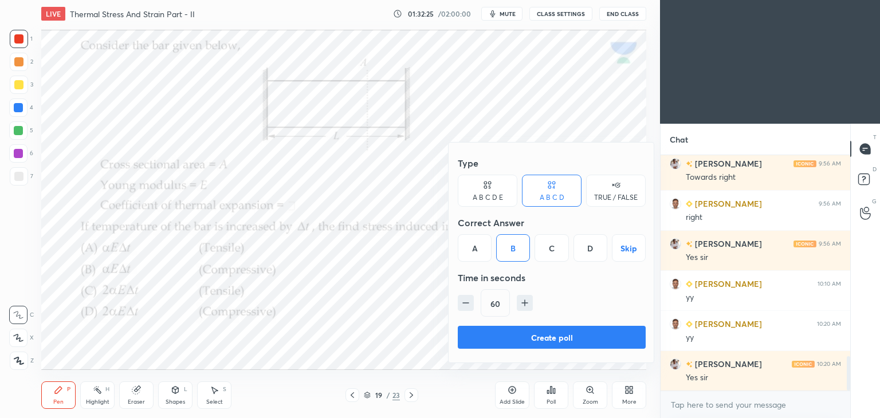
click at [561, 346] on button "Create poll" at bounding box center [552, 337] width 188 height 23
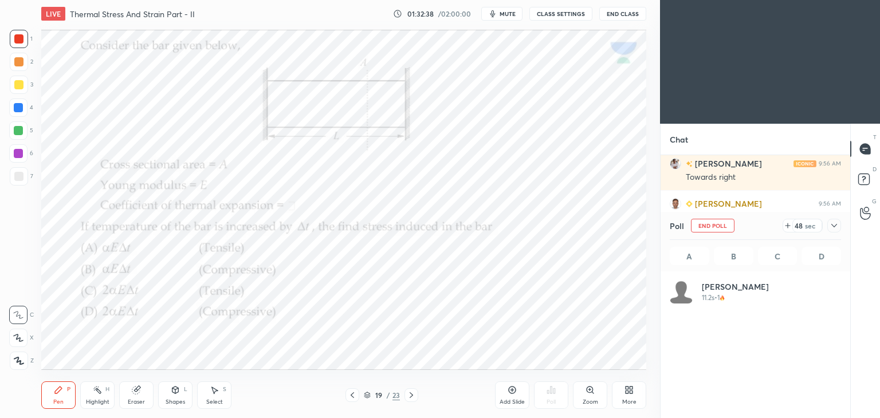
scroll to position [134, 168]
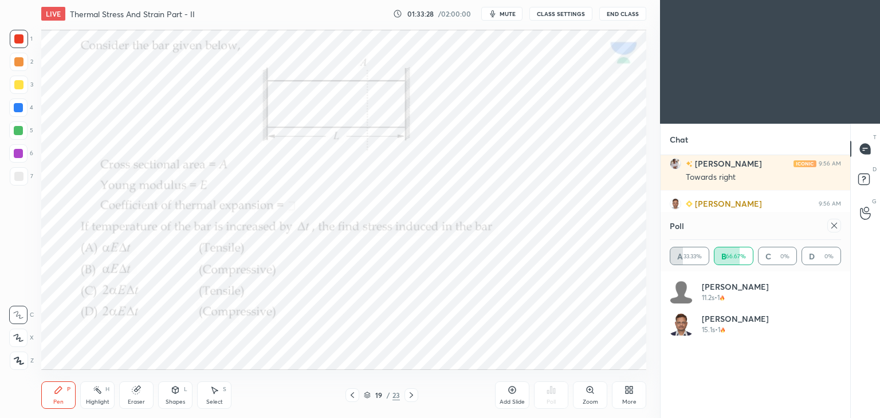
click at [833, 227] on icon at bounding box center [834, 225] width 9 height 9
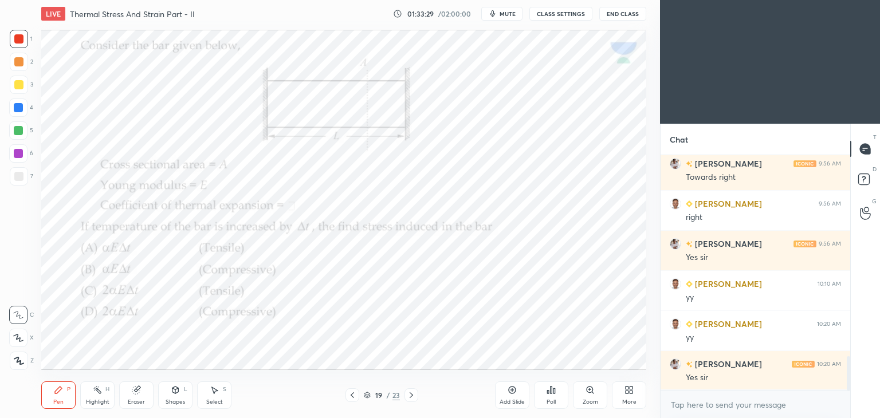
scroll to position [4, 3]
click at [23, 86] on div at bounding box center [19, 85] width 18 height 18
click at [18, 110] on div at bounding box center [18, 107] width 9 height 9
click at [139, 395] on div "Eraser" at bounding box center [136, 396] width 34 height 28
click at [20, 333] on div at bounding box center [18, 338] width 18 height 18
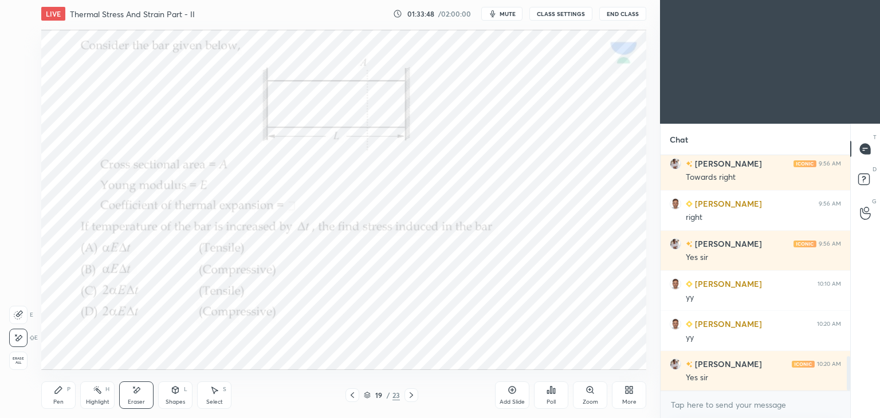
click at [58, 400] on div "Pen" at bounding box center [58, 403] width 10 height 6
click at [14, 42] on div at bounding box center [18, 38] width 9 height 9
click at [412, 393] on icon at bounding box center [411, 395] width 9 height 9
click at [212, 397] on div "Select S" at bounding box center [214, 396] width 34 height 28
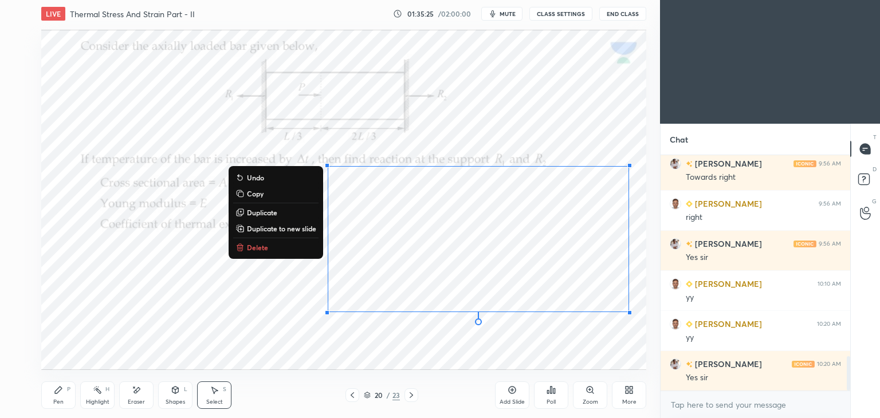
click at [264, 247] on p "Delete" at bounding box center [257, 247] width 21 height 9
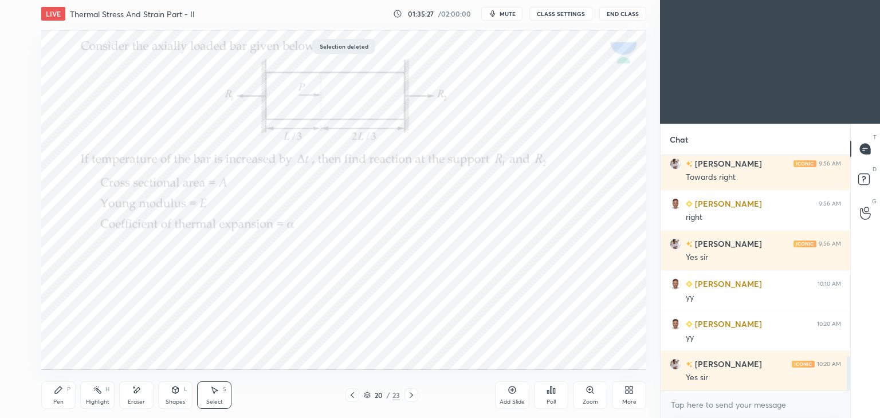
click at [142, 393] on div "Eraser" at bounding box center [136, 396] width 34 height 28
click at [61, 389] on icon at bounding box center [58, 390] width 7 height 7
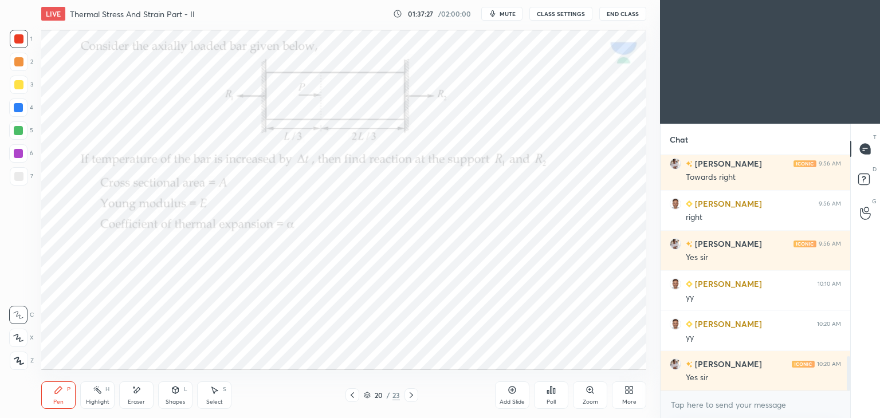
click at [142, 392] on div "Eraser" at bounding box center [136, 396] width 34 height 28
click at [56, 398] on div "Pen P" at bounding box center [58, 396] width 34 height 28
click at [141, 393] on div "Eraser" at bounding box center [136, 396] width 34 height 28
click at [54, 400] on div "Pen" at bounding box center [58, 403] width 10 height 6
click at [186, 386] on div "Shapes L" at bounding box center [175, 396] width 34 height 28
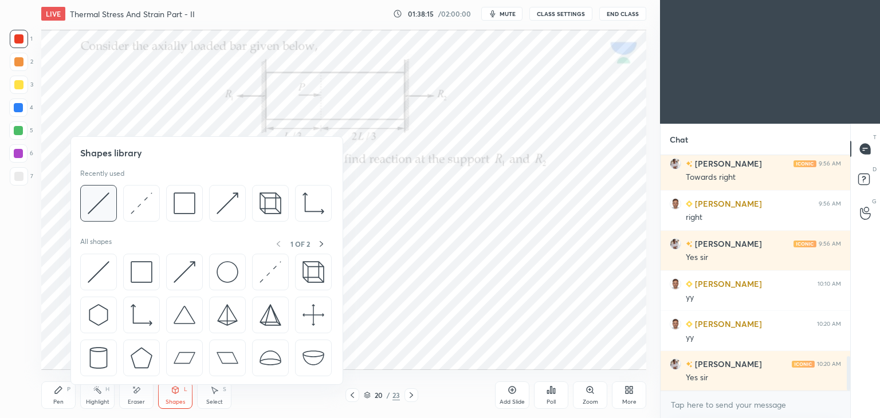
click at [107, 203] on img at bounding box center [99, 204] width 22 height 22
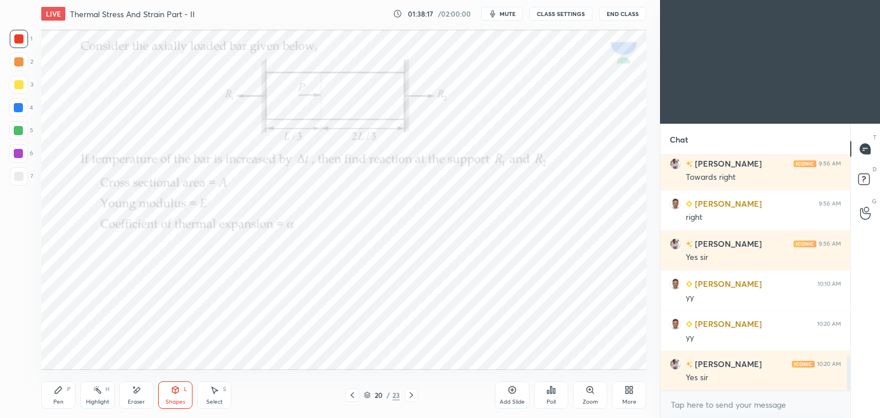
click at [61, 401] on div "Pen" at bounding box center [58, 403] width 10 height 6
click at [506, 402] on div "Add Slide" at bounding box center [512, 403] width 25 height 6
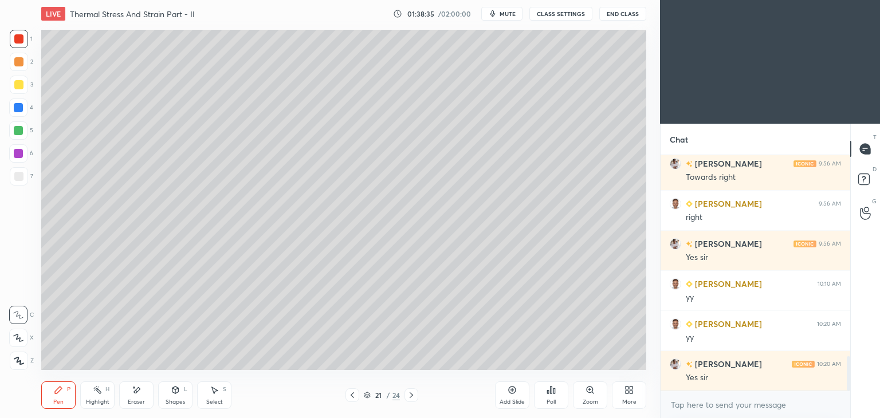
click at [16, 88] on div at bounding box center [18, 84] width 9 height 9
click at [353, 395] on icon at bounding box center [352, 395] width 9 height 9
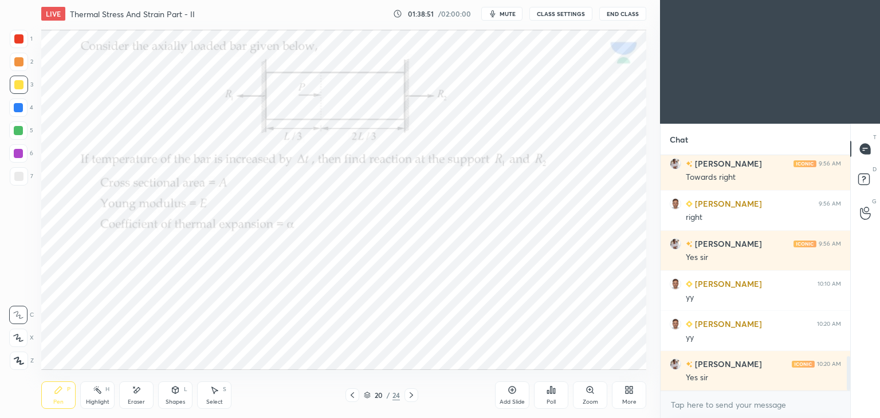
click at [413, 396] on icon at bounding box center [411, 395] width 9 height 9
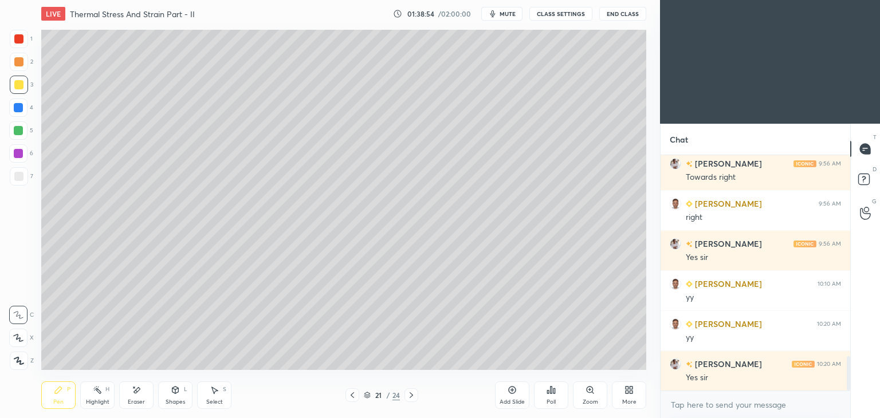
click at [351, 396] on icon at bounding box center [352, 396] width 3 height 6
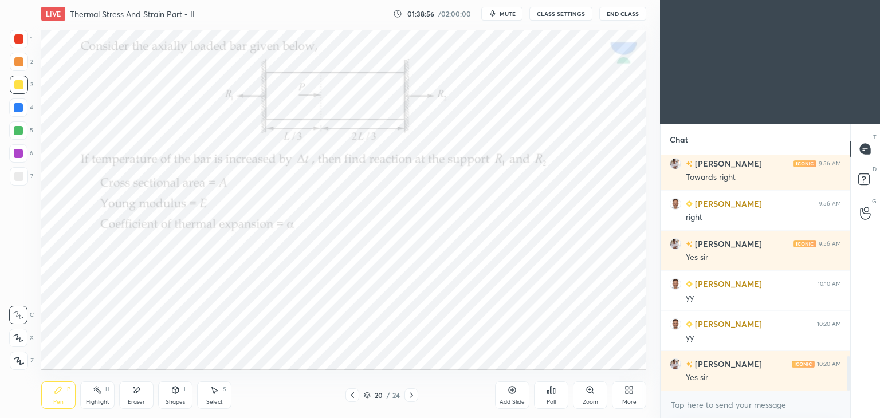
click at [414, 393] on icon at bounding box center [411, 395] width 9 height 9
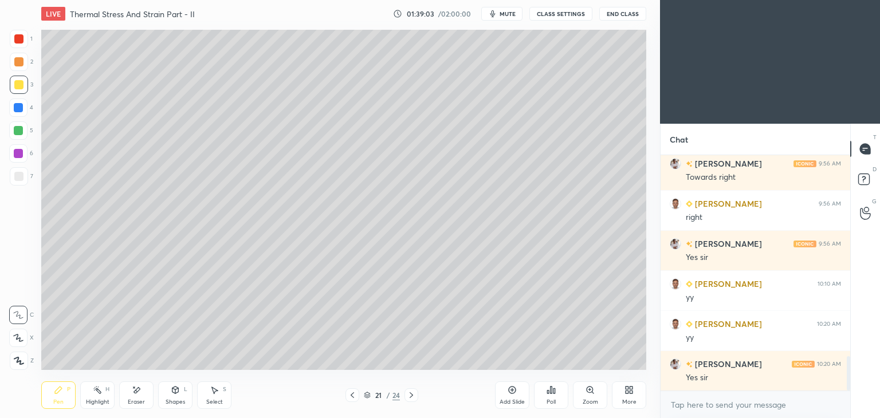
click at [139, 393] on icon at bounding box center [136, 391] width 9 height 10
click at [63, 394] on div "Pen P" at bounding box center [58, 396] width 34 height 28
click at [134, 396] on div "Eraser" at bounding box center [136, 396] width 34 height 28
click at [54, 395] on icon at bounding box center [58, 390] width 9 height 9
click at [347, 399] on div at bounding box center [353, 396] width 14 height 14
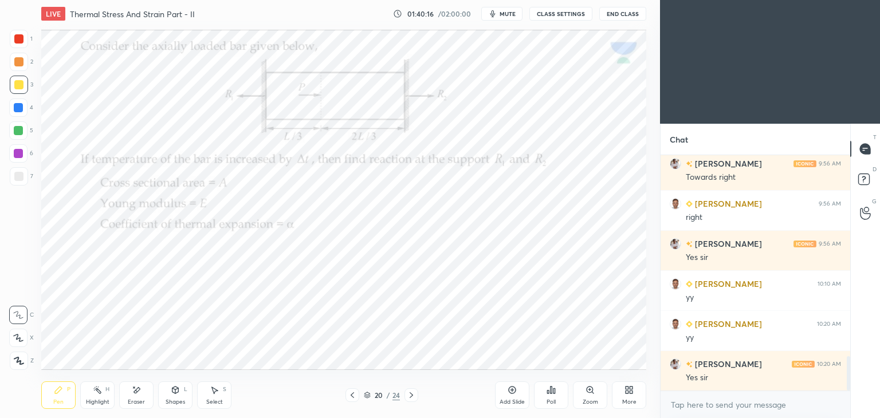
click at [405, 397] on div at bounding box center [412, 396] width 14 height 14
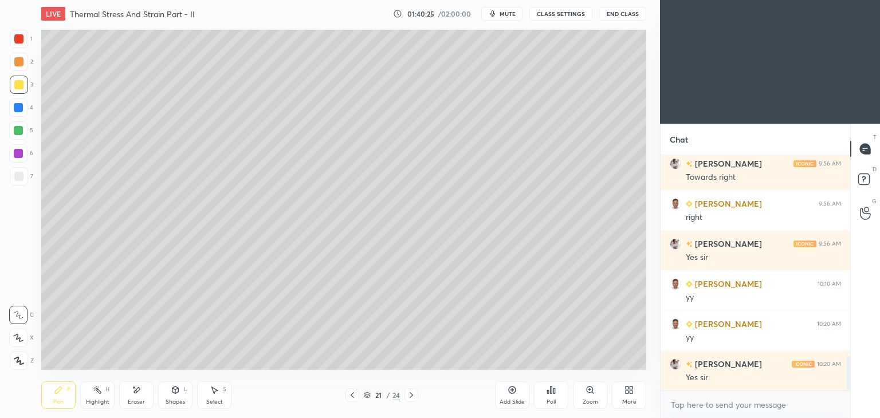
click at [353, 392] on icon at bounding box center [352, 395] width 9 height 9
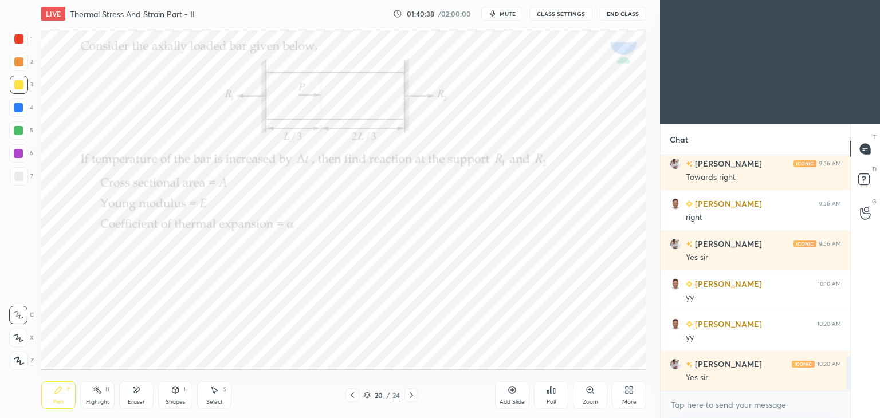
click at [410, 396] on icon at bounding box center [411, 395] width 9 height 9
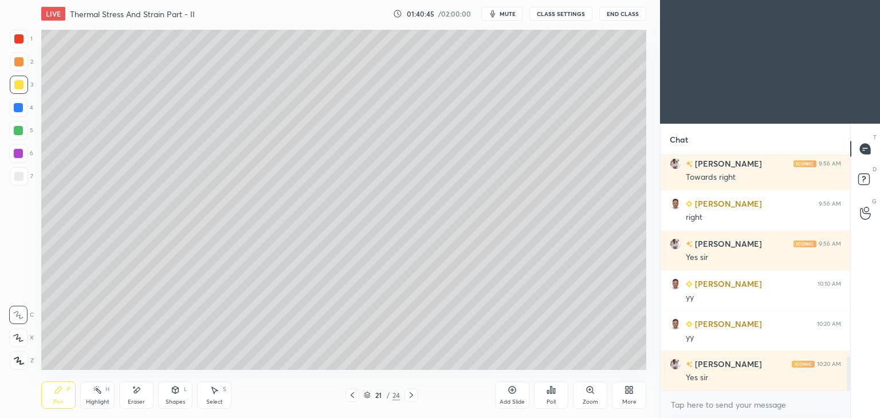
click at [353, 395] on icon at bounding box center [352, 395] width 9 height 9
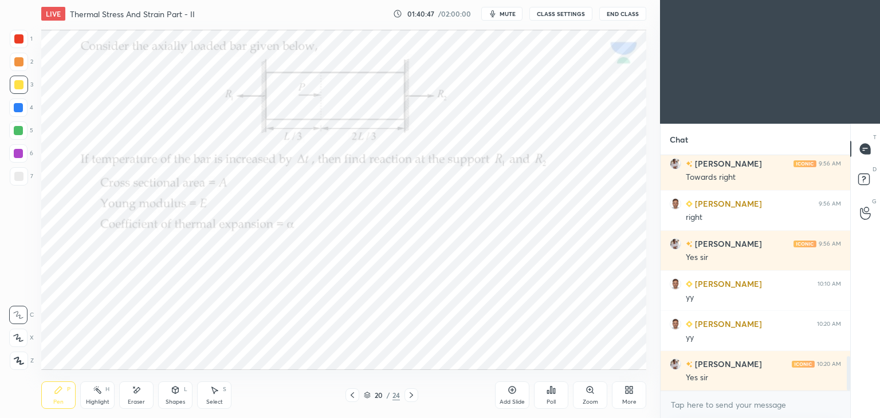
click at [413, 397] on icon at bounding box center [411, 395] width 9 height 9
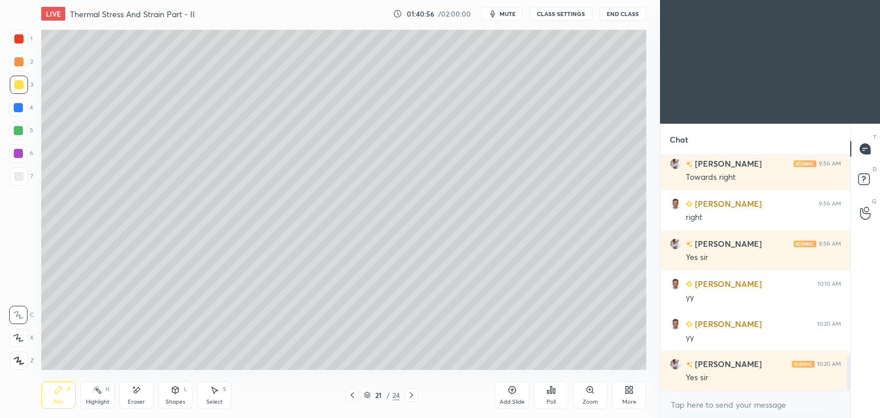
click at [212, 400] on div "Select" at bounding box center [214, 403] width 17 height 6
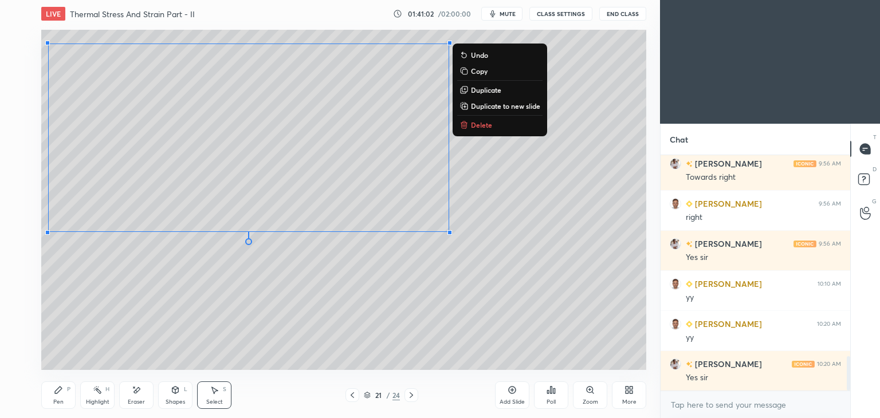
click at [52, 402] on div "Pen P" at bounding box center [58, 396] width 34 height 28
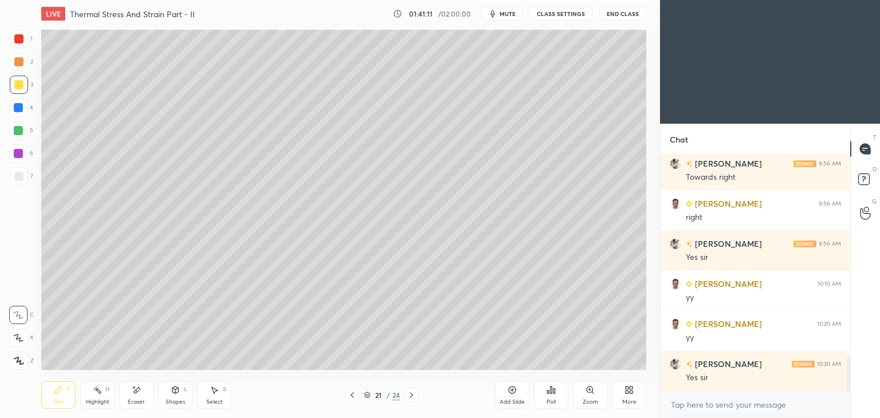
scroll to position [1419, 0]
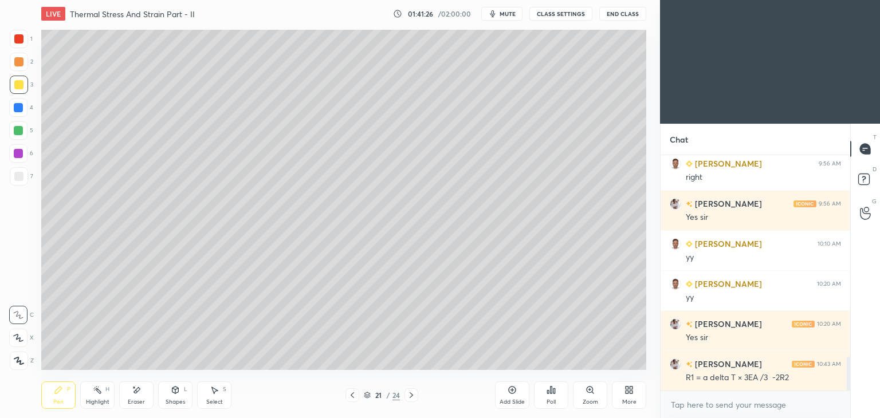
click at [349, 397] on icon at bounding box center [352, 395] width 9 height 9
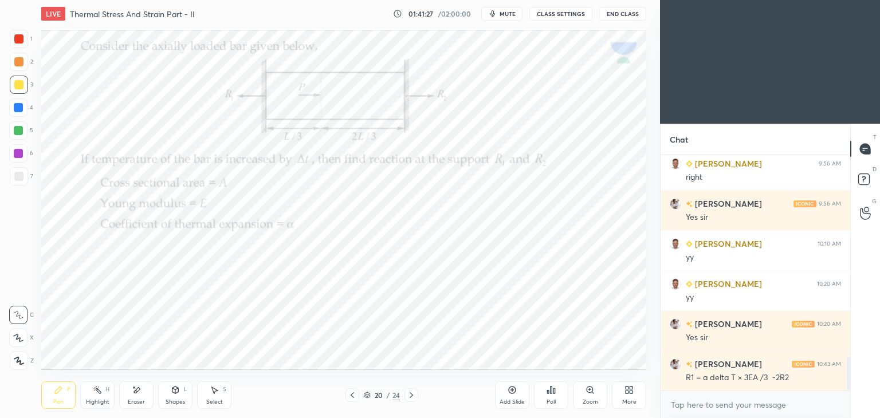
click at [414, 397] on icon at bounding box center [411, 395] width 9 height 9
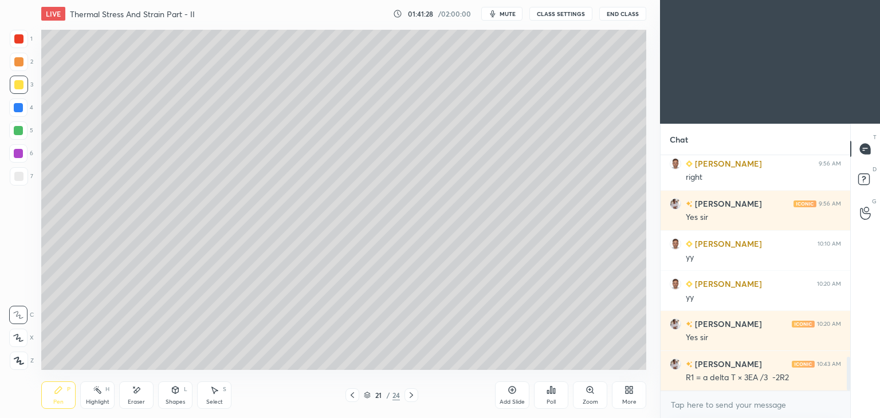
click at [55, 397] on div "Pen P" at bounding box center [58, 396] width 34 height 28
click at [510, 398] on div "Add Slide" at bounding box center [512, 396] width 34 height 28
click at [350, 395] on icon at bounding box center [352, 395] width 9 height 9
click at [411, 397] on icon at bounding box center [411, 395] width 9 height 9
click at [349, 396] on icon at bounding box center [352, 395] width 9 height 9
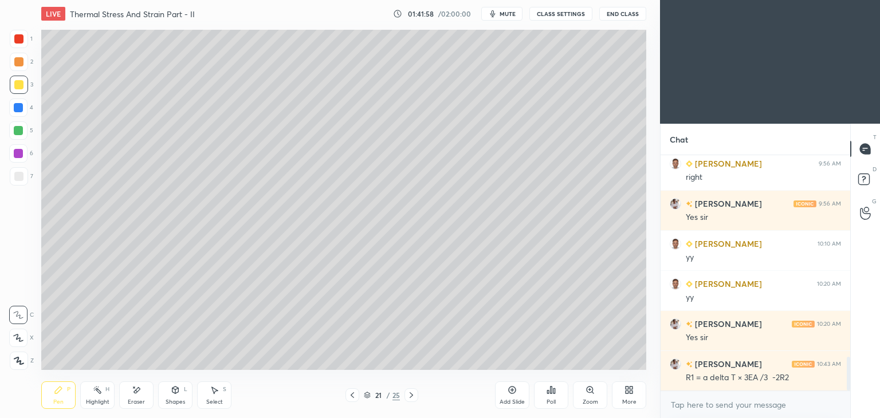
click at [409, 397] on icon at bounding box center [411, 395] width 9 height 9
click at [351, 400] on icon at bounding box center [352, 395] width 9 height 9
click at [408, 396] on icon at bounding box center [411, 395] width 9 height 9
click at [354, 397] on icon at bounding box center [352, 395] width 9 height 9
click at [409, 398] on icon at bounding box center [411, 395] width 9 height 9
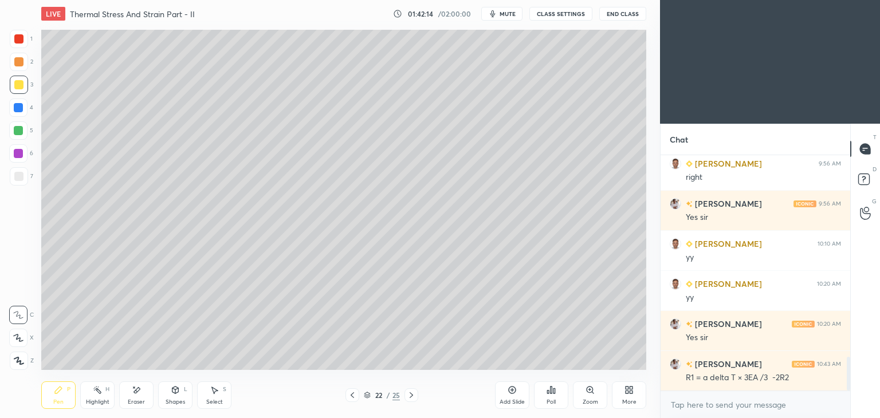
click at [352, 397] on icon at bounding box center [352, 395] width 9 height 9
click at [410, 401] on div at bounding box center [412, 396] width 14 height 14
click at [352, 397] on icon at bounding box center [352, 396] width 3 height 6
click at [413, 397] on icon at bounding box center [411, 395] width 9 height 9
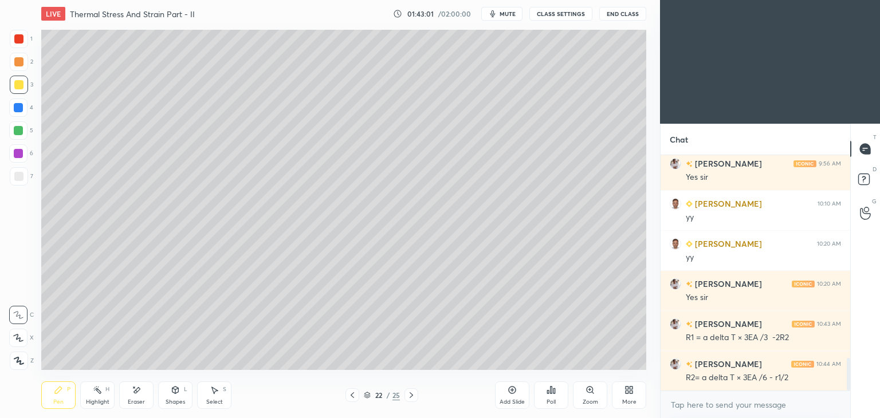
click at [174, 398] on div "Shapes L" at bounding box center [175, 396] width 34 height 28
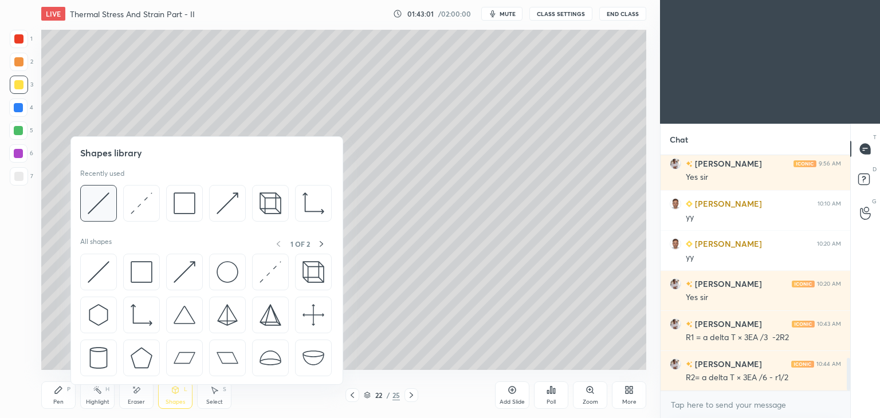
click at [100, 201] on img at bounding box center [99, 204] width 22 height 22
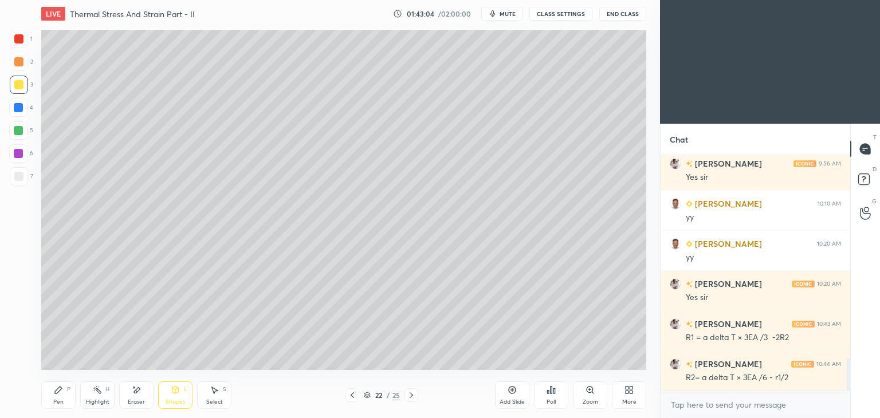
click at [60, 392] on icon at bounding box center [58, 390] width 9 height 9
click at [175, 395] on div "Shapes L" at bounding box center [175, 396] width 34 height 28
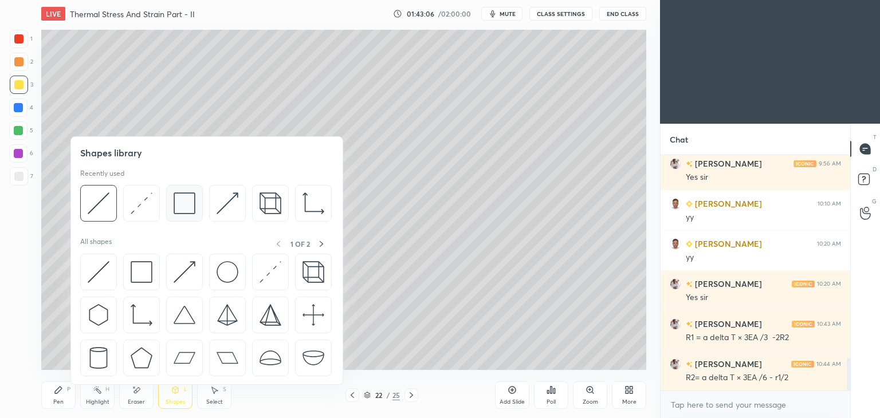
click at [181, 203] on img at bounding box center [185, 204] width 22 height 22
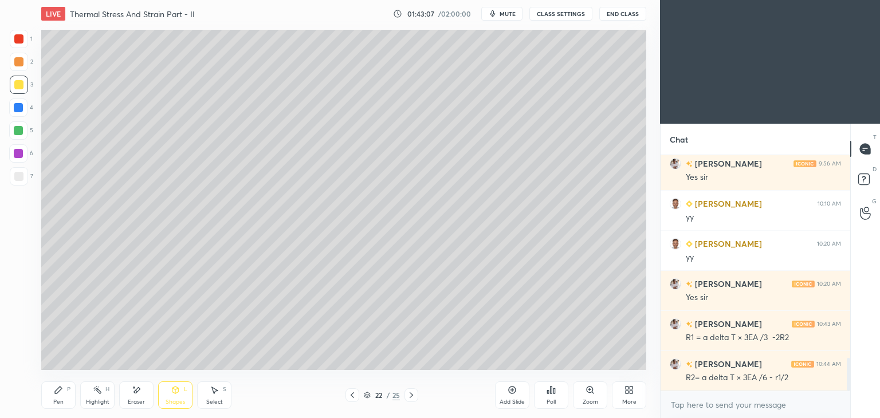
click at [19, 42] on div at bounding box center [18, 38] width 9 height 9
click at [54, 398] on div "Pen P" at bounding box center [58, 396] width 34 height 28
click at [16, 87] on div at bounding box center [18, 84] width 9 height 9
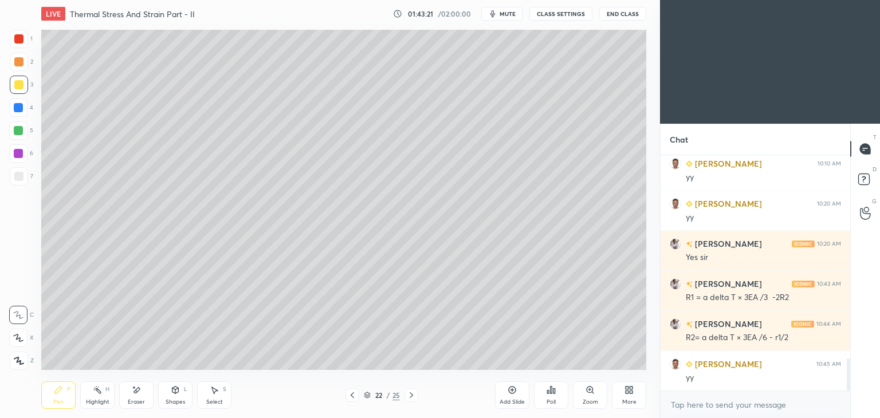
click at [354, 397] on icon at bounding box center [352, 395] width 9 height 9
click at [351, 395] on icon at bounding box center [352, 396] width 3 height 6
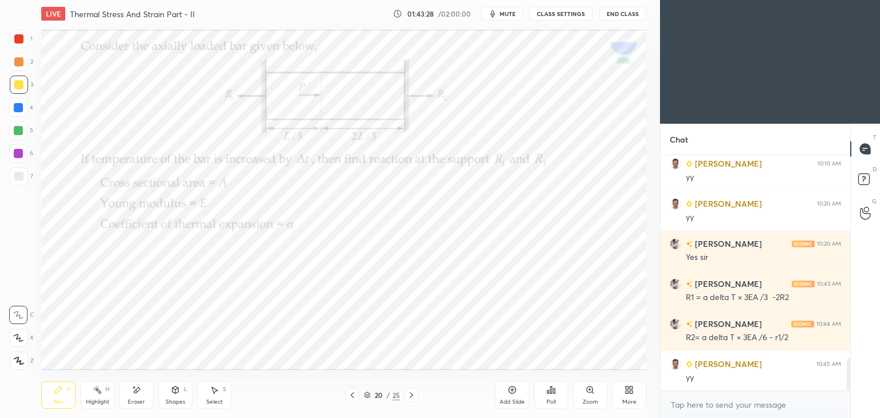
click at [408, 395] on icon at bounding box center [411, 395] width 9 height 9
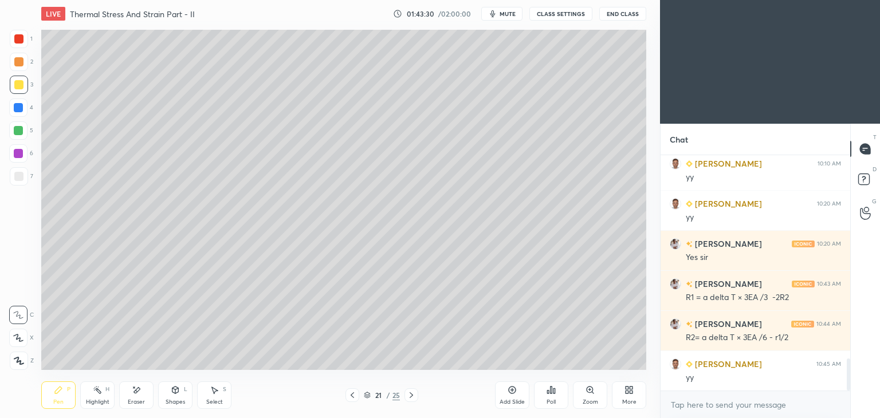
click at [409, 394] on icon at bounding box center [411, 395] width 9 height 9
click at [206, 401] on div "Select" at bounding box center [214, 403] width 17 height 6
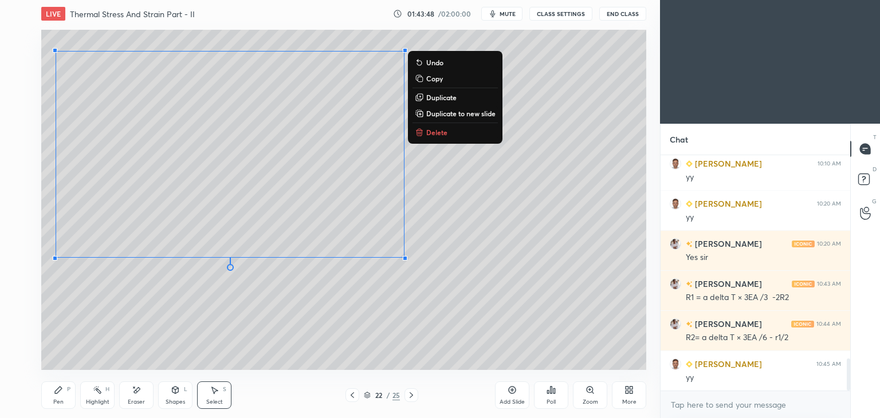
click at [57, 400] on div "Pen" at bounding box center [58, 403] width 10 height 6
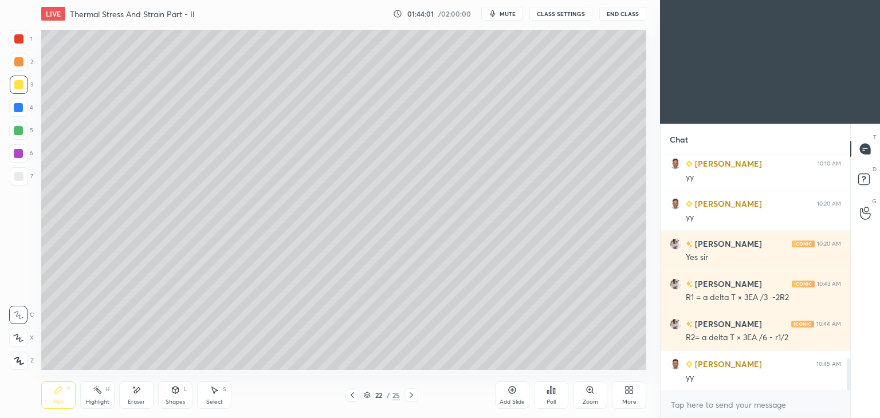
click at [170, 400] on div "Shapes" at bounding box center [175, 403] width 19 height 6
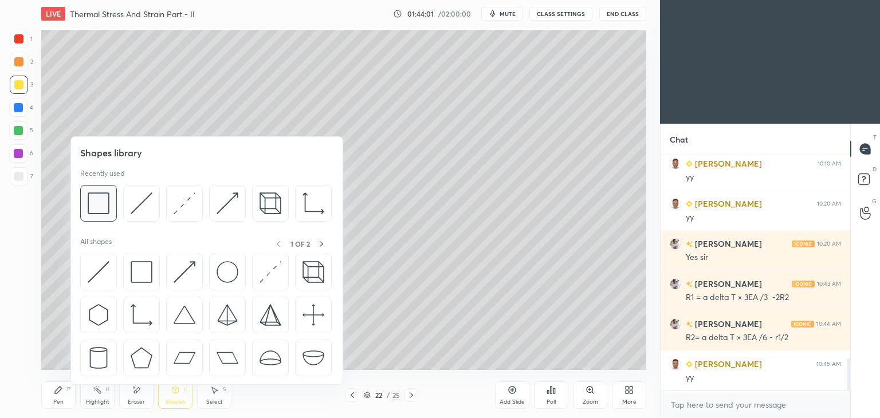
click at [100, 208] on img at bounding box center [99, 204] width 22 height 22
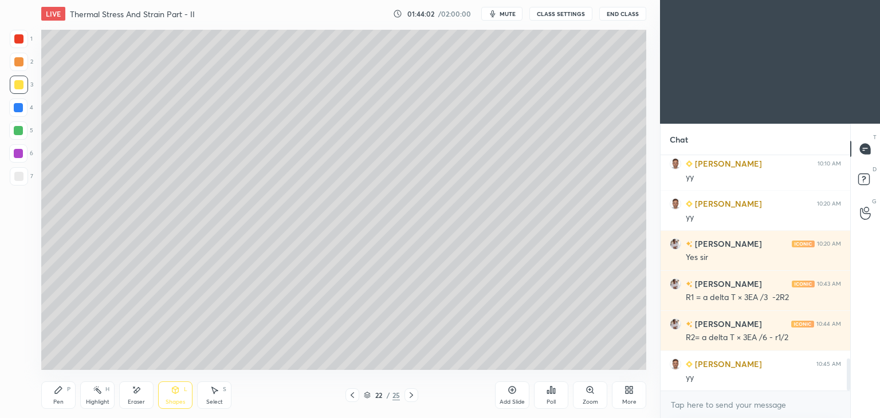
click at [20, 42] on div at bounding box center [18, 38] width 9 height 9
click at [57, 402] on div "Pen" at bounding box center [58, 403] width 10 height 6
click at [350, 396] on icon at bounding box center [352, 395] width 9 height 9
click at [355, 396] on icon at bounding box center [352, 395] width 9 height 9
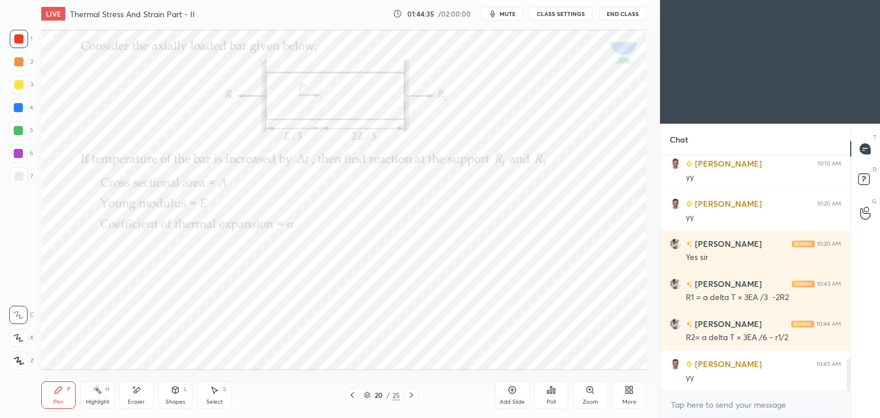
click at [407, 396] on icon at bounding box center [411, 395] width 9 height 9
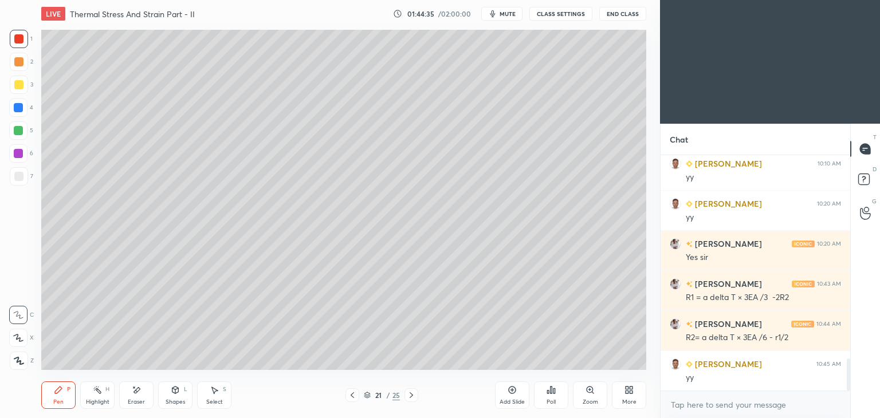
click at [410, 398] on icon at bounding box center [411, 396] width 3 height 6
click at [413, 395] on icon at bounding box center [411, 395] width 9 height 9
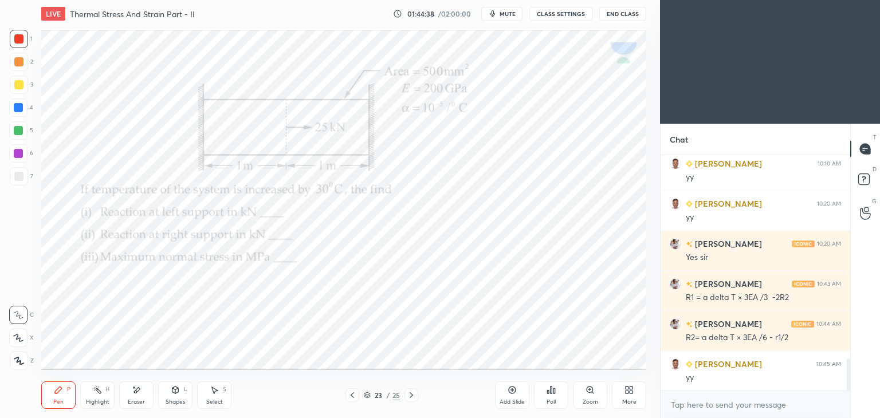
click at [26, 38] on div at bounding box center [19, 39] width 18 height 18
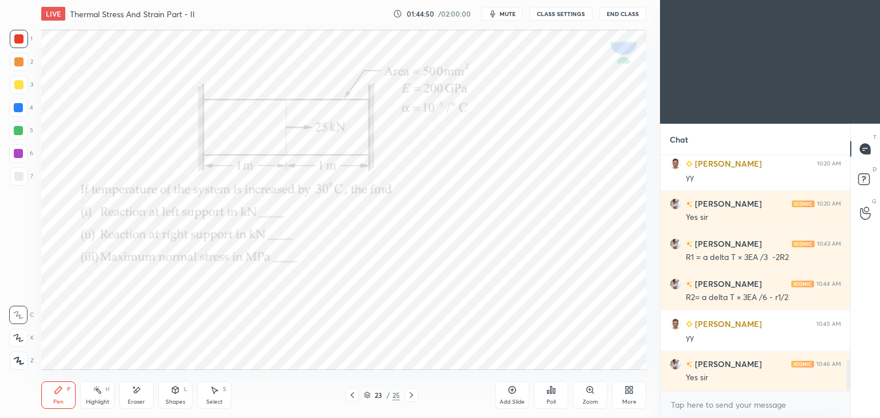
click at [348, 397] on icon at bounding box center [352, 395] width 9 height 9
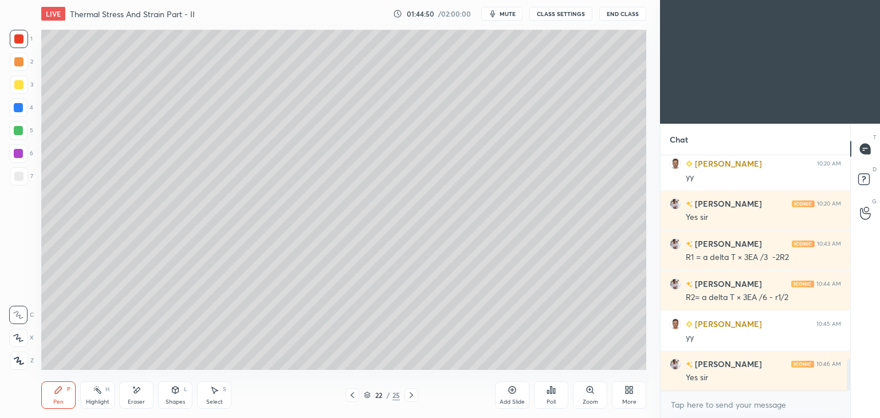
click at [349, 395] on icon at bounding box center [352, 395] width 9 height 9
click at [353, 396] on icon at bounding box center [352, 395] width 9 height 9
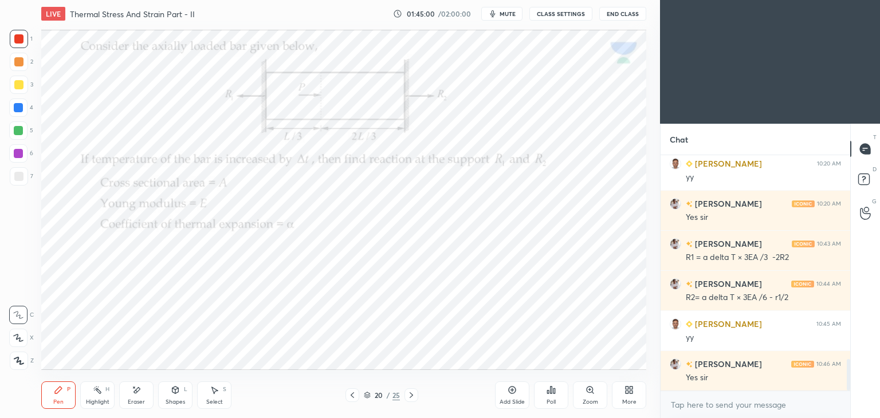
click at [405, 397] on div at bounding box center [412, 396] width 14 height 14
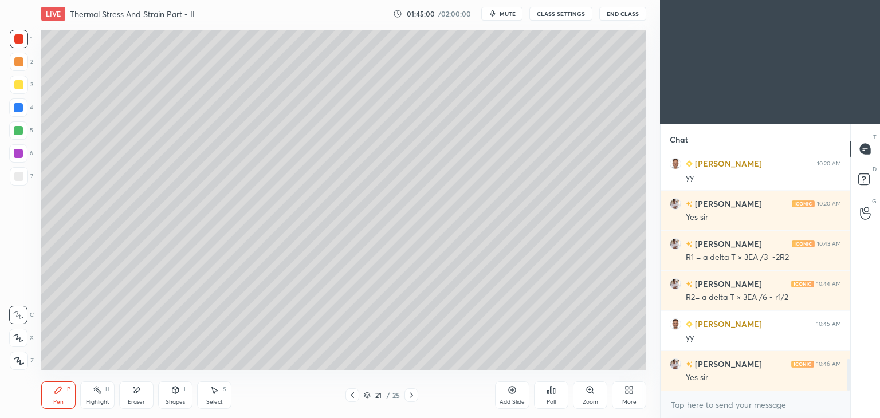
click at [410, 394] on icon at bounding box center [411, 395] width 9 height 9
click at [415, 394] on icon at bounding box center [411, 395] width 9 height 9
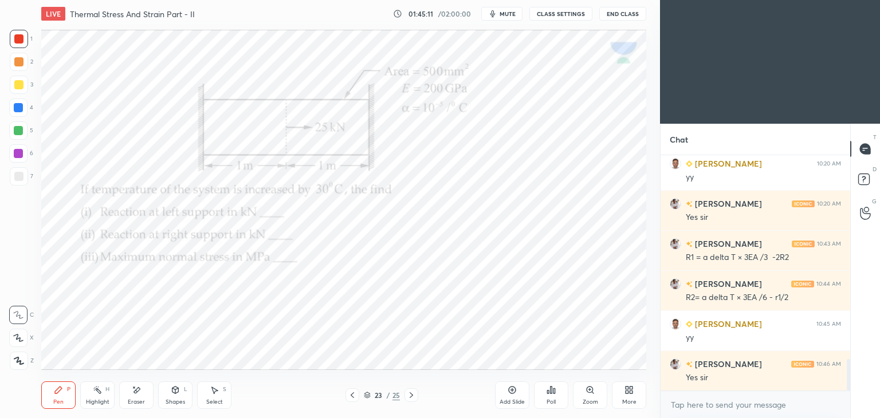
click at [411, 397] on icon at bounding box center [411, 396] width 3 height 6
click at [178, 394] on icon at bounding box center [175, 390] width 9 height 9
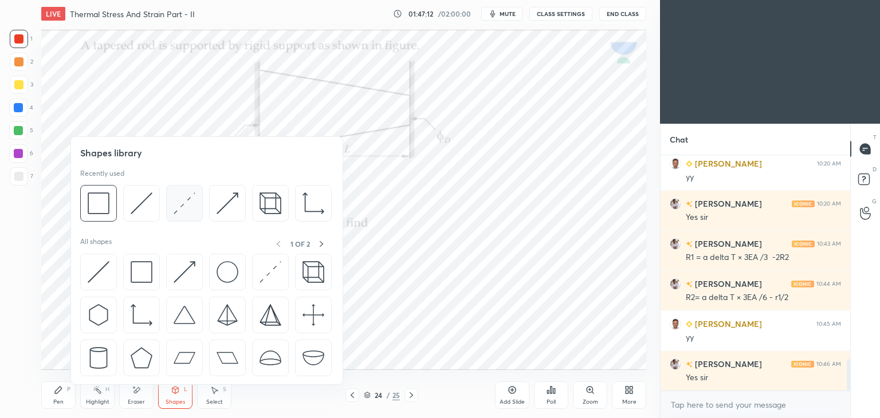
click at [186, 209] on img at bounding box center [185, 204] width 22 height 22
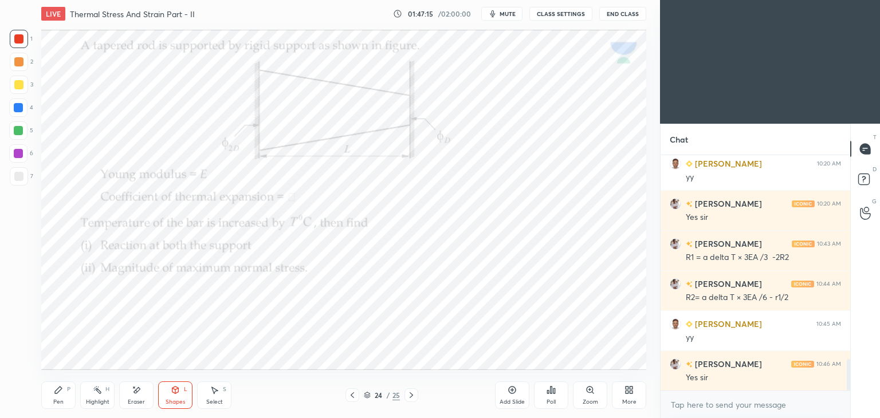
scroll to position [1580, 0]
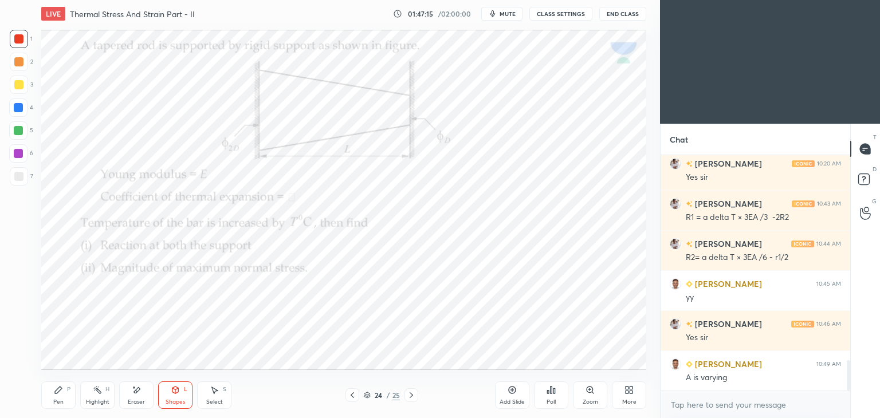
click at [171, 403] on div "Shapes" at bounding box center [175, 403] width 19 height 6
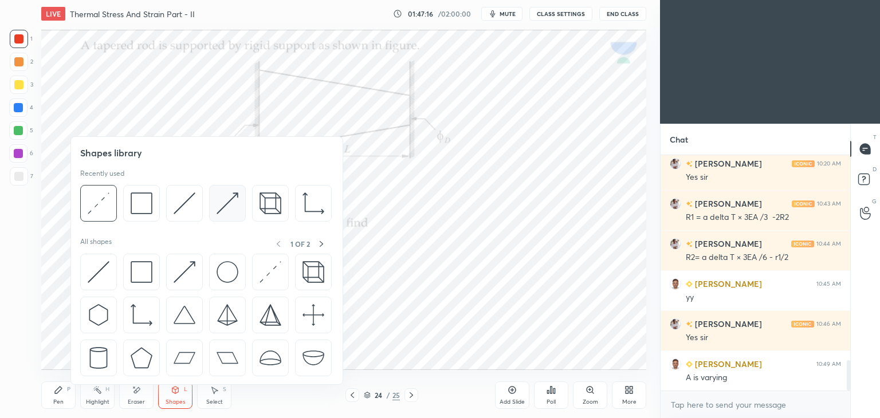
click at [226, 208] on img at bounding box center [228, 204] width 22 height 22
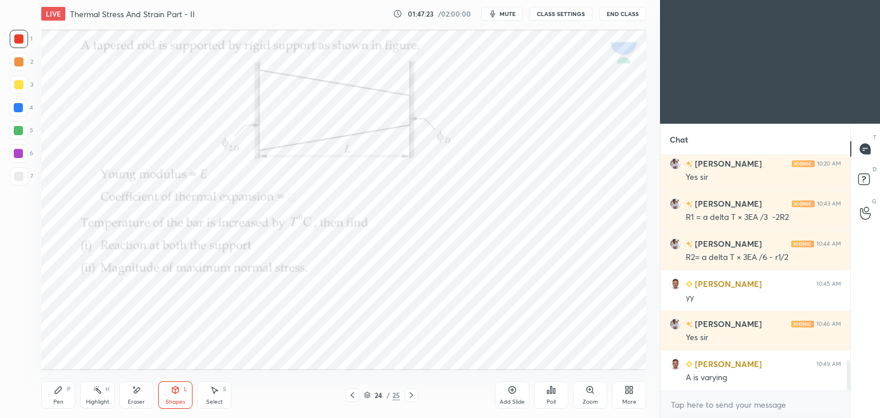
click at [62, 392] on icon at bounding box center [58, 390] width 9 height 9
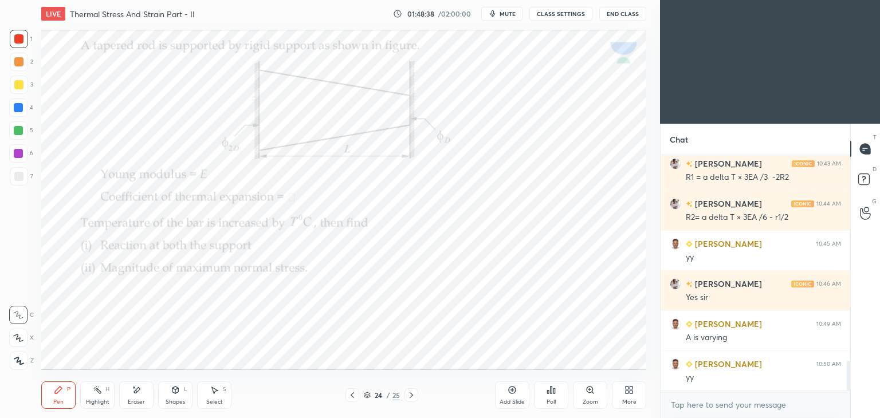
click at [512, 397] on div "Add Slide" at bounding box center [512, 396] width 34 height 28
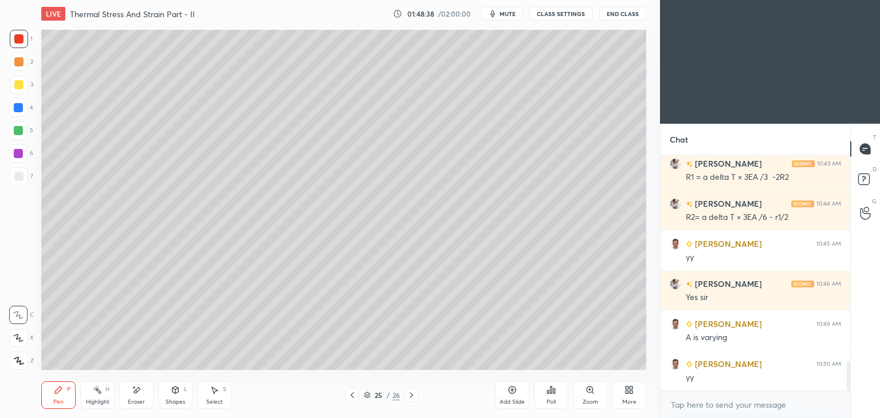
click at [177, 401] on div "Shapes" at bounding box center [175, 403] width 19 height 6
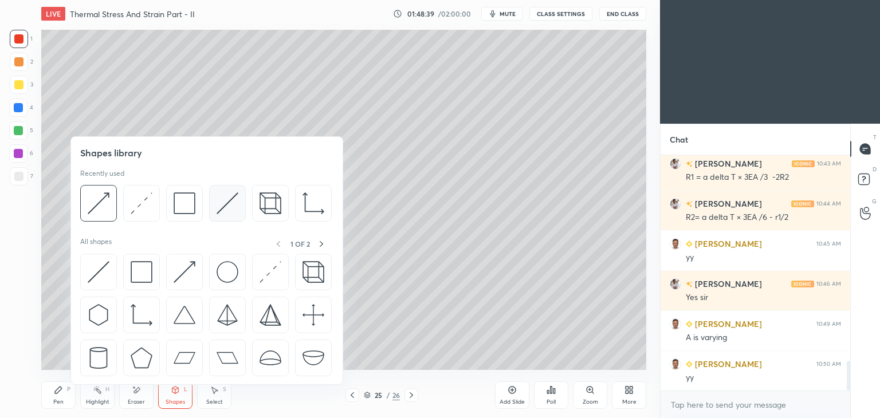
click at [218, 205] on img at bounding box center [228, 204] width 22 height 22
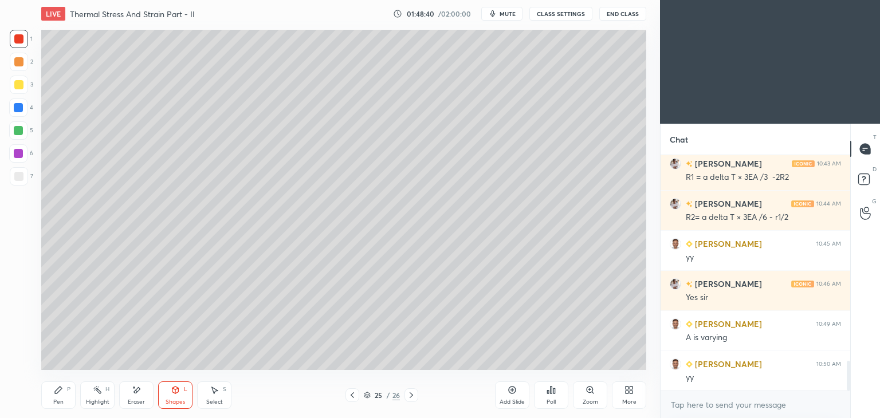
click at [18, 85] on div at bounding box center [18, 84] width 9 height 9
click at [55, 394] on icon at bounding box center [58, 390] width 7 height 7
click at [177, 396] on div "Shapes L" at bounding box center [175, 396] width 34 height 28
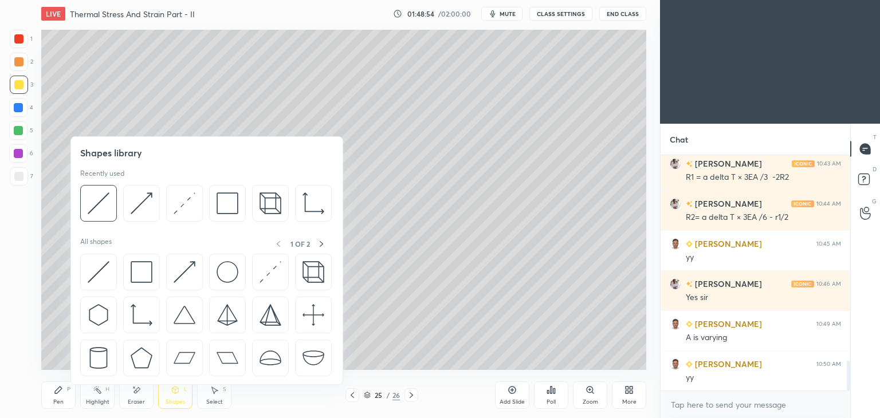
click at [354, 397] on icon at bounding box center [352, 395] width 9 height 9
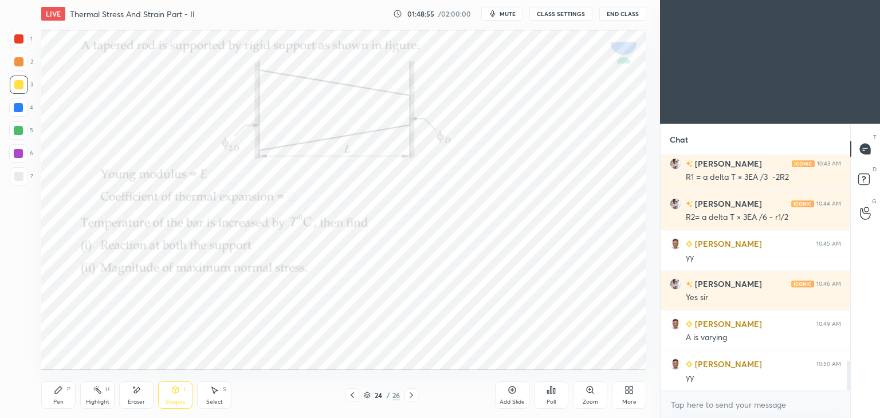
click at [413, 396] on icon at bounding box center [411, 395] width 9 height 9
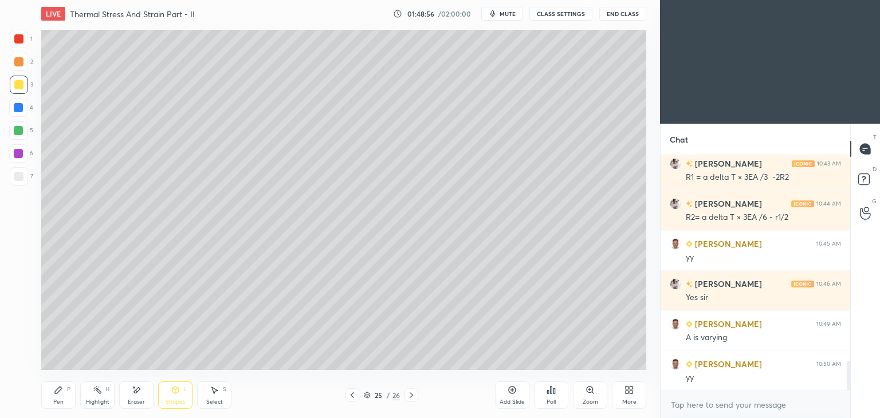
click at [171, 396] on div "Shapes L" at bounding box center [175, 396] width 34 height 28
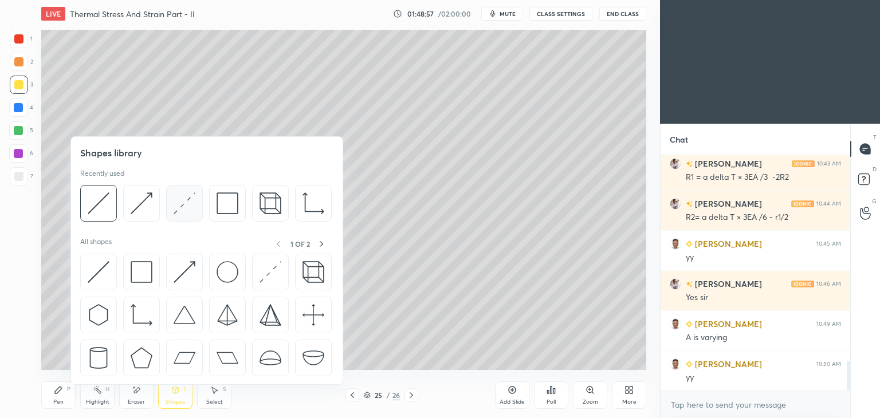
click at [181, 205] on img at bounding box center [185, 204] width 22 height 22
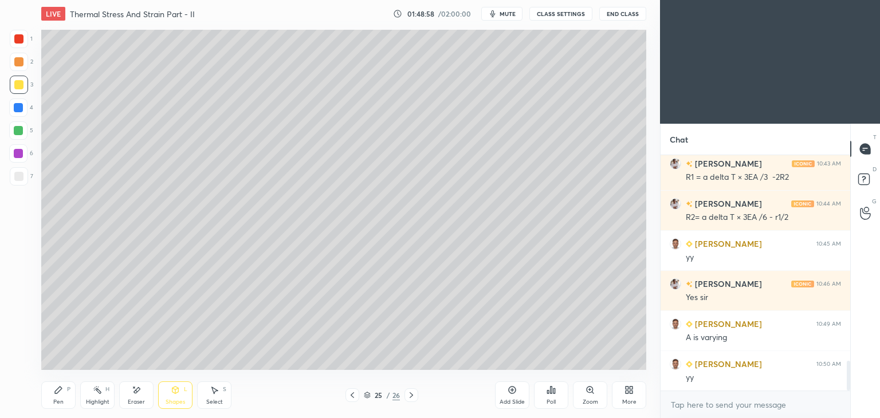
click at [23, 34] on div at bounding box center [19, 39] width 18 height 18
click at [177, 397] on div "Shapes L" at bounding box center [175, 396] width 34 height 28
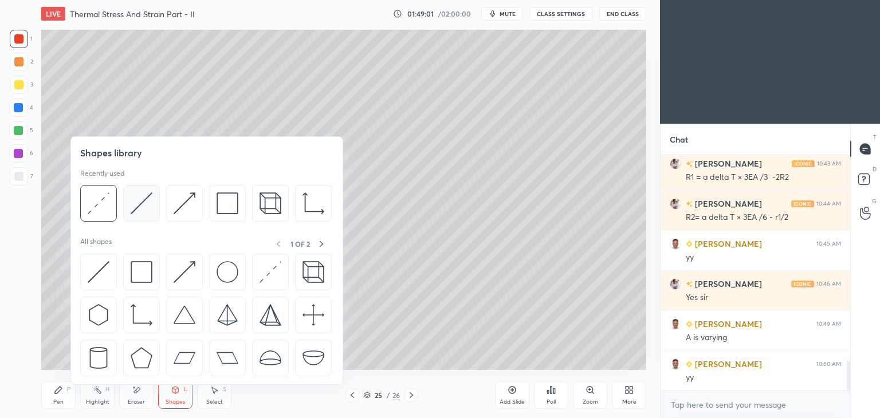
click at [139, 202] on img at bounding box center [142, 204] width 22 height 22
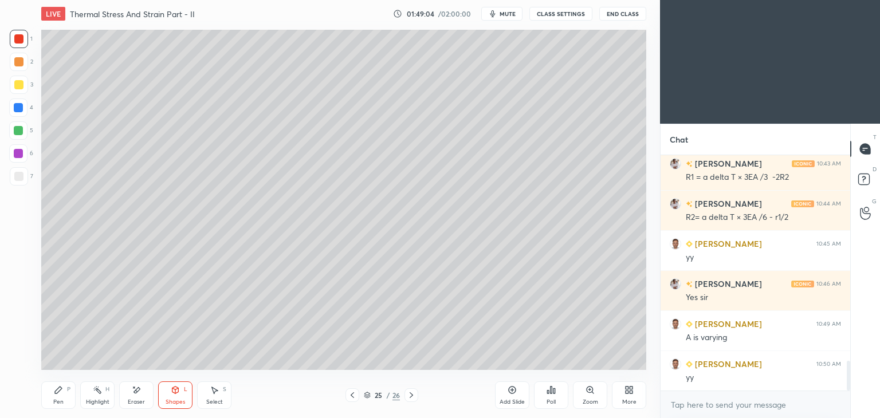
click at [55, 393] on icon at bounding box center [58, 390] width 7 height 7
click at [349, 393] on icon at bounding box center [352, 395] width 9 height 9
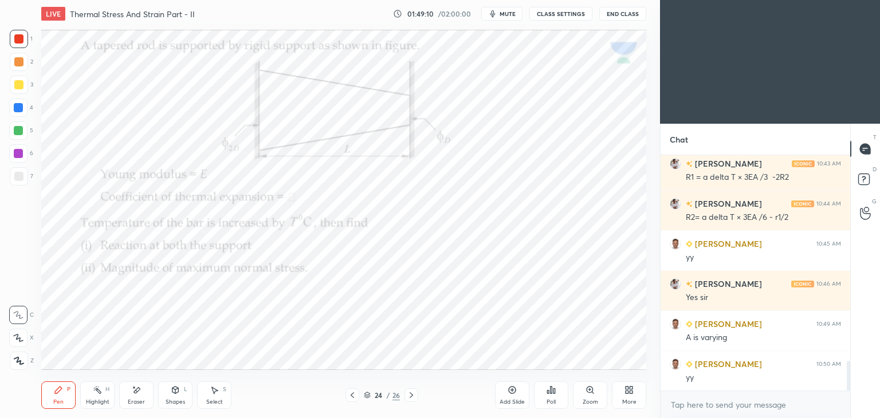
click at [413, 397] on icon at bounding box center [411, 395] width 9 height 9
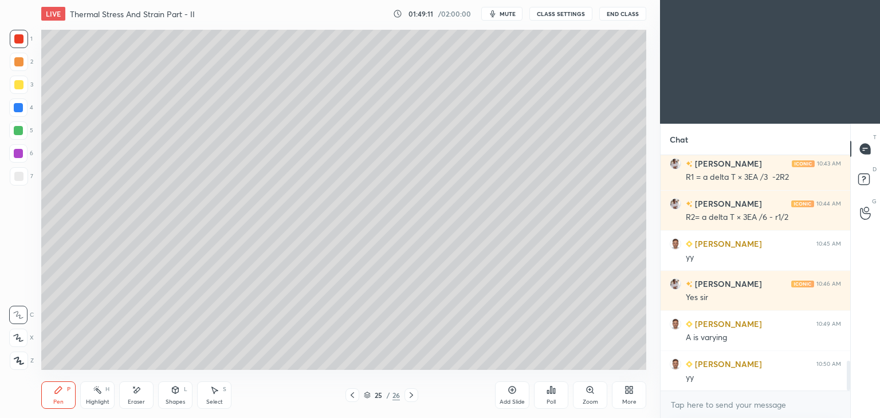
click at [56, 402] on div "Pen" at bounding box center [58, 403] width 10 height 6
click at [347, 397] on div at bounding box center [353, 396] width 14 height 14
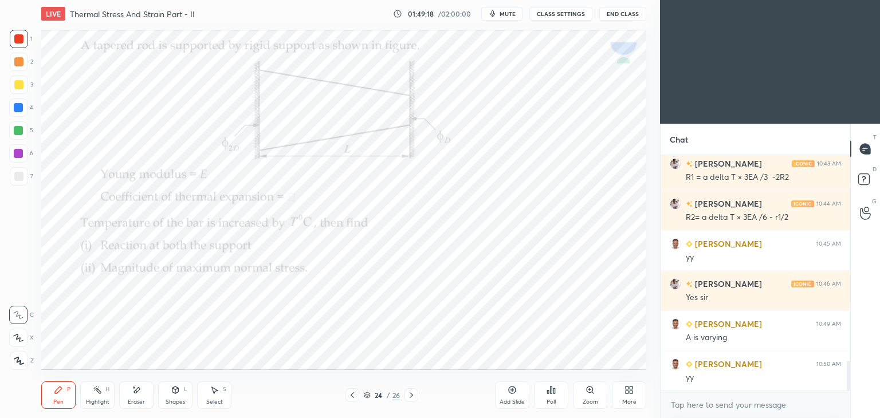
click at [410, 399] on icon at bounding box center [411, 395] width 9 height 9
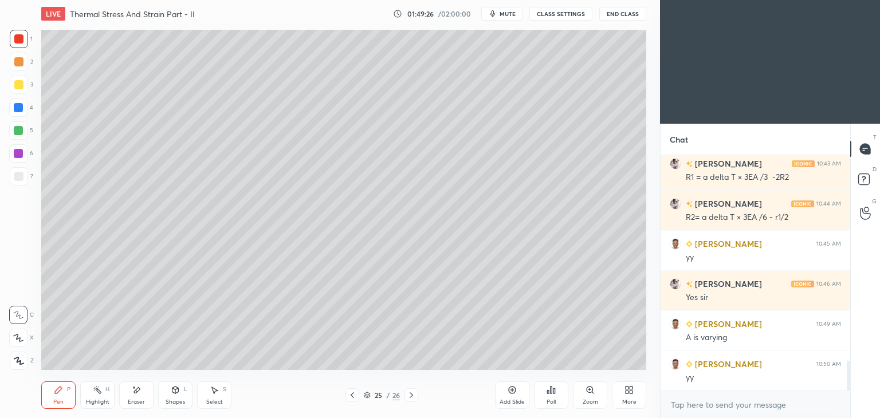
click at [172, 396] on div "Shapes L" at bounding box center [175, 396] width 34 height 28
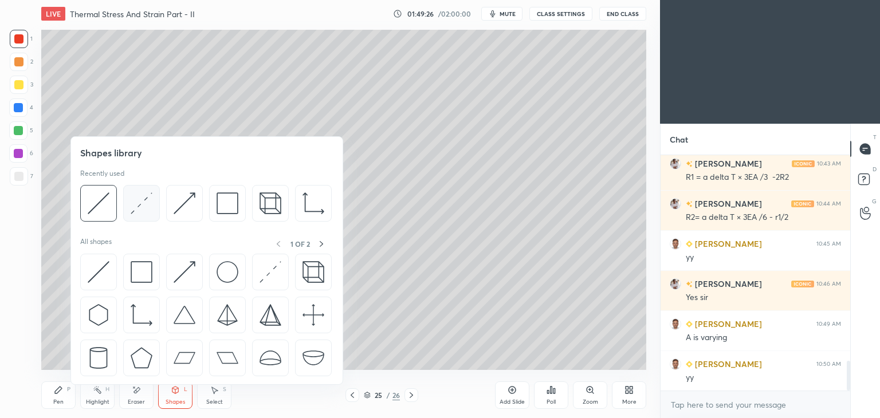
click at [140, 200] on img at bounding box center [142, 204] width 22 height 22
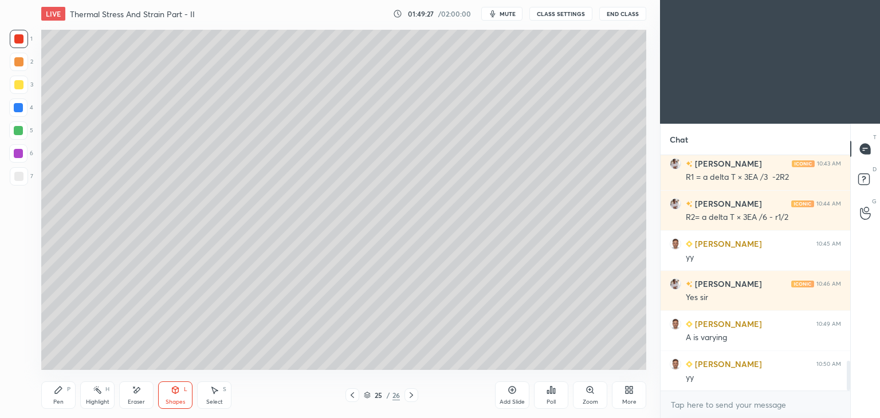
click at [17, 113] on div at bounding box center [18, 108] width 18 height 18
click at [175, 402] on div "Shapes" at bounding box center [175, 403] width 19 height 6
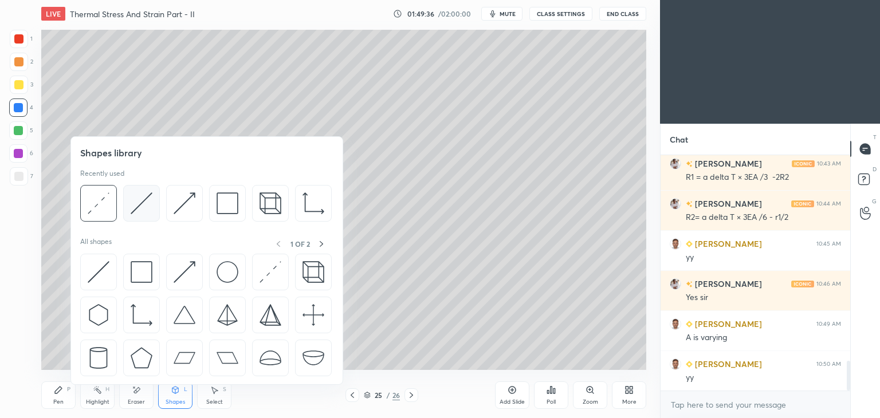
click at [138, 206] on img at bounding box center [142, 204] width 22 height 22
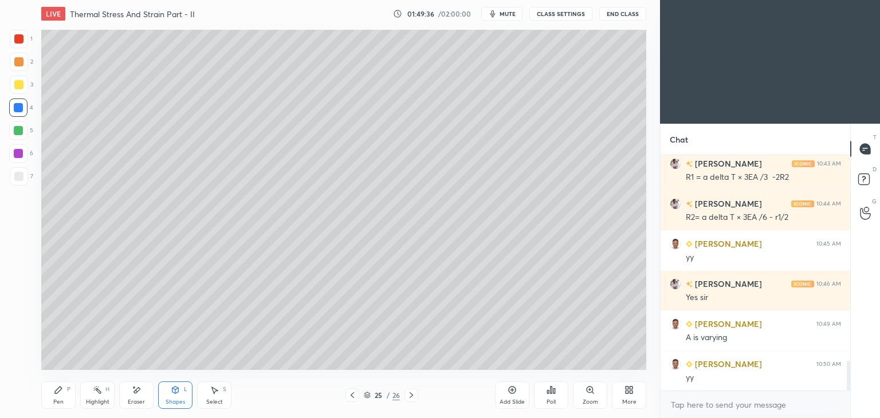
click at [18, 178] on div at bounding box center [18, 176] width 9 height 9
click at [57, 396] on div "Pen P" at bounding box center [58, 396] width 34 height 28
click at [179, 394] on icon at bounding box center [175, 390] width 9 height 9
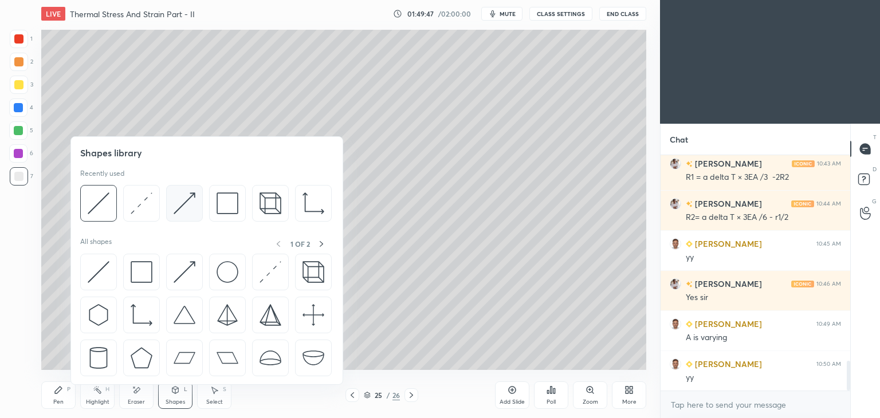
click at [184, 201] on img at bounding box center [185, 204] width 22 height 22
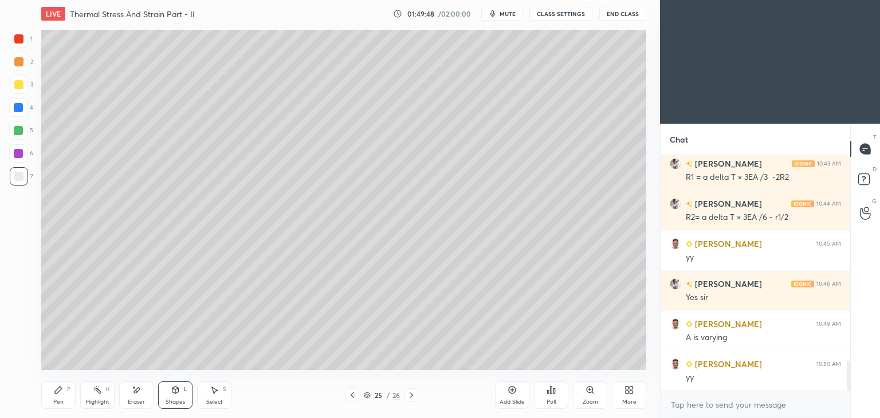
click at [21, 130] on div at bounding box center [18, 130] width 9 height 9
click at [166, 402] on div "Shapes" at bounding box center [175, 403] width 19 height 6
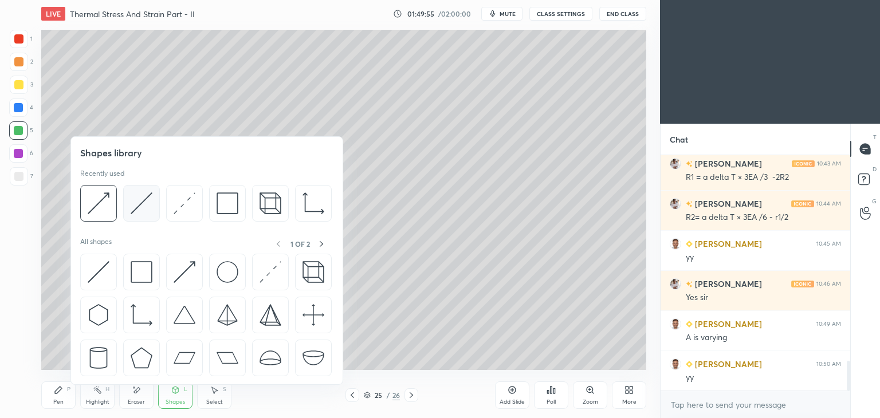
click at [142, 205] on img at bounding box center [142, 204] width 22 height 22
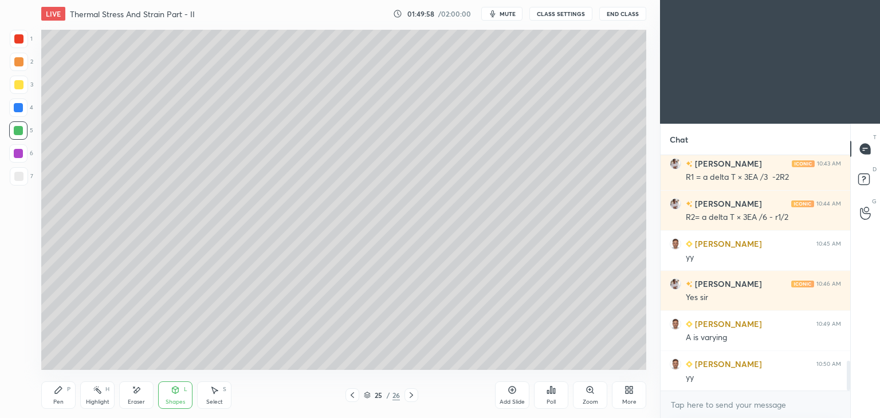
click at [57, 390] on icon at bounding box center [58, 390] width 7 height 7
click at [143, 393] on div "Eraser" at bounding box center [136, 396] width 34 height 28
click at [174, 395] on div "Shapes L" at bounding box center [175, 396] width 34 height 28
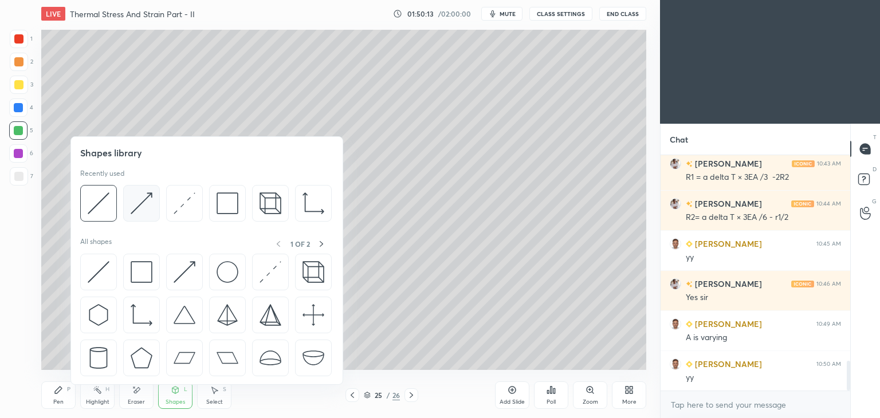
click at [151, 196] on img at bounding box center [142, 204] width 22 height 22
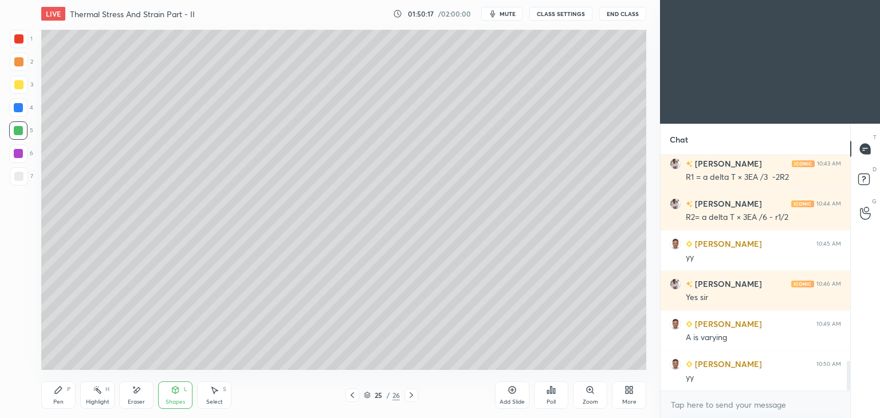
click at [60, 393] on icon at bounding box center [58, 390] width 9 height 9
click at [22, 185] on div at bounding box center [19, 176] width 18 height 18
click at [214, 402] on div "Select" at bounding box center [214, 403] width 17 height 6
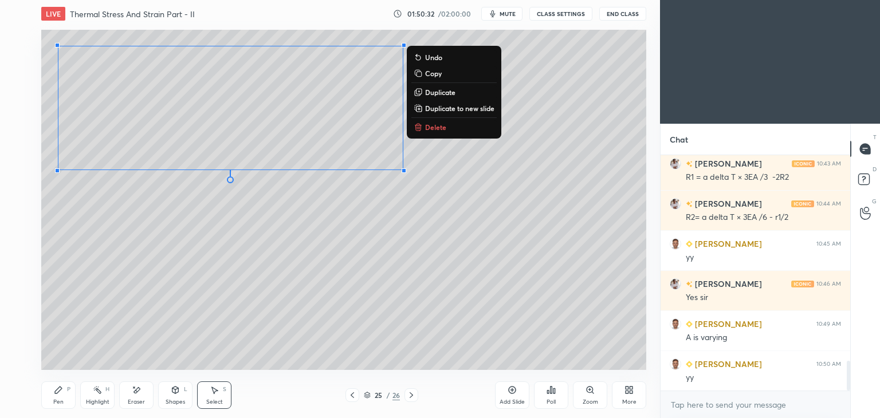
click at [57, 395] on icon at bounding box center [58, 390] width 9 height 9
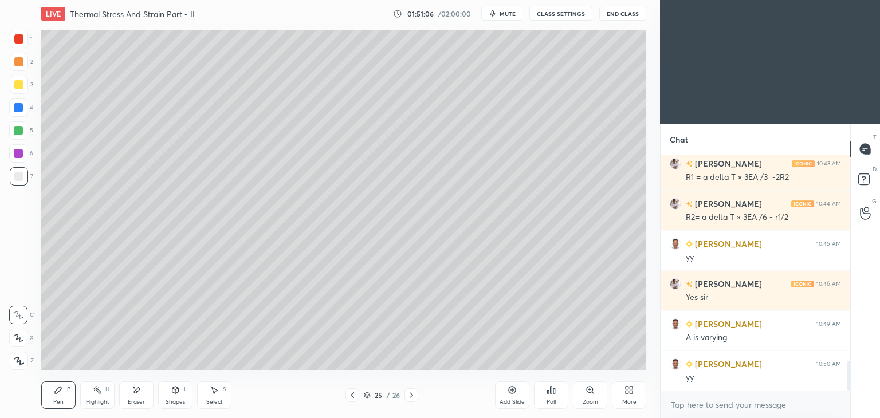
click at [212, 398] on div "Select S" at bounding box center [214, 396] width 34 height 28
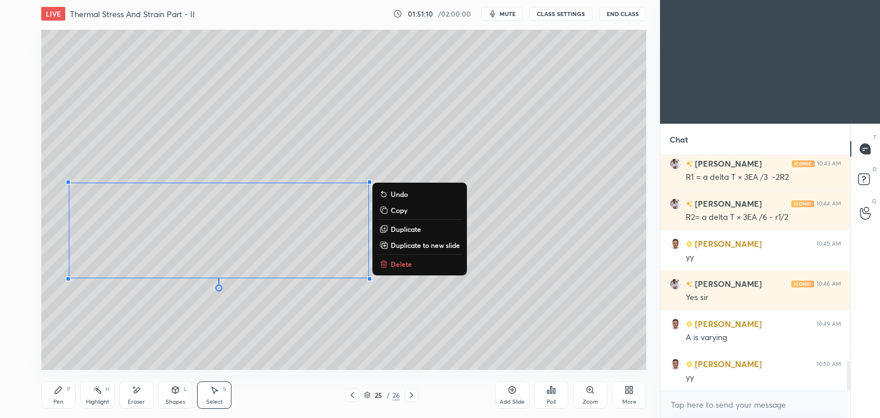
click at [55, 392] on icon at bounding box center [58, 390] width 7 height 7
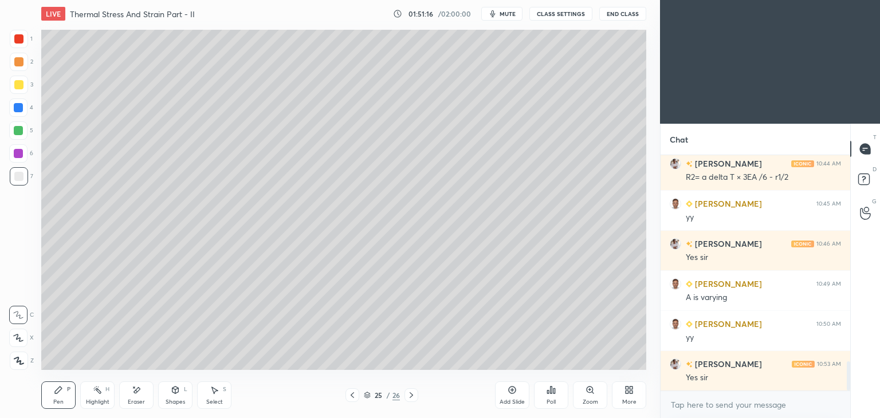
scroll to position [1700, 0]
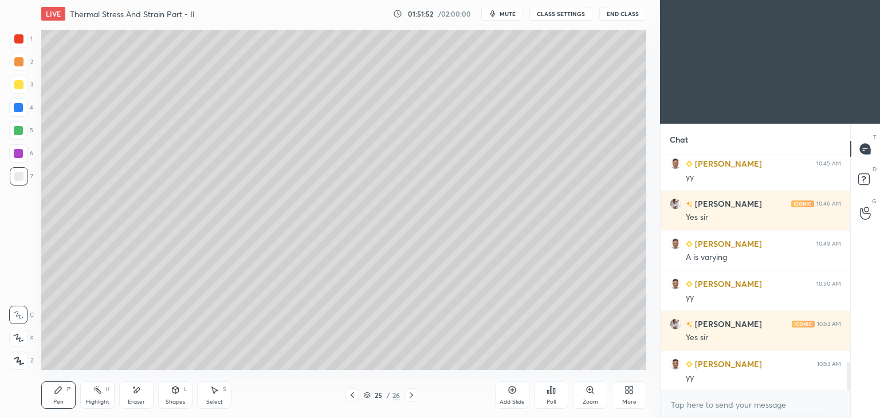
click at [174, 398] on div "Shapes L" at bounding box center [175, 396] width 34 height 28
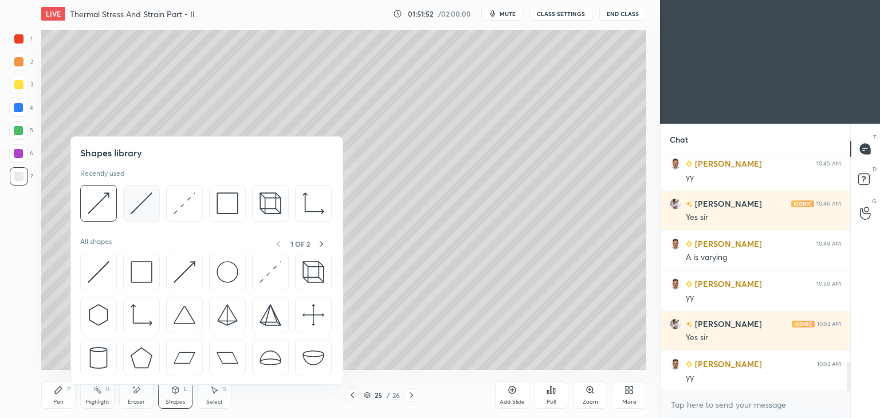
click at [134, 210] on img at bounding box center [142, 204] width 22 height 22
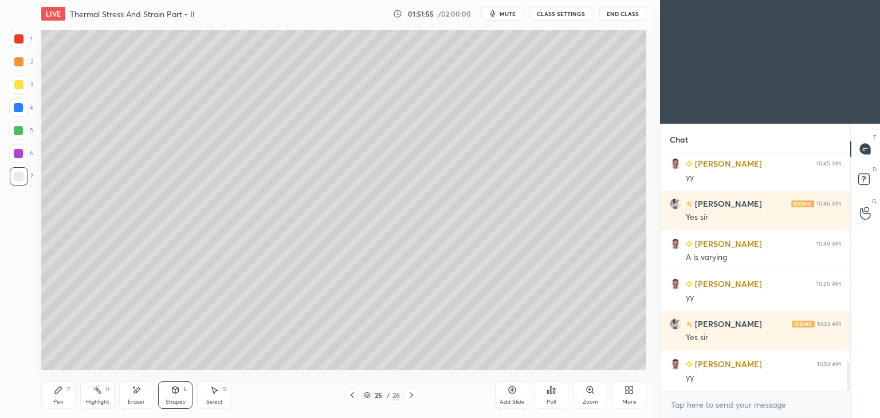
click at [55, 397] on div "Pen P" at bounding box center [58, 396] width 34 height 28
click at [511, 397] on div "Add Slide" at bounding box center [512, 396] width 34 height 28
click at [349, 398] on icon at bounding box center [352, 395] width 9 height 9
click at [408, 397] on icon at bounding box center [410, 395] width 9 height 9
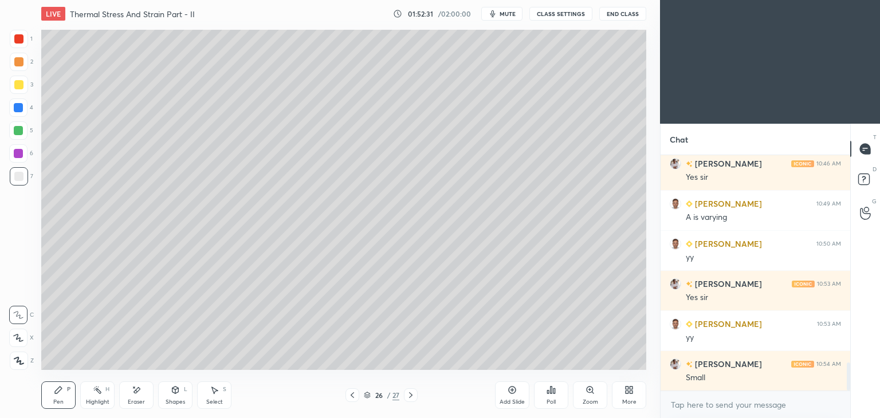
click at [352, 398] on icon at bounding box center [352, 395] width 9 height 9
click at [409, 396] on icon at bounding box center [410, 395] width 9 height 9
click at [136, 398] on div "Eraser" at bounding box center [136, 396] width 34 height 28
click at [56, 398] on div "Pen P" at bounding box center [58, 396] width 34 height 28
click at [352, 396] on icon at bounding box center [352, 396] width 3 height 6
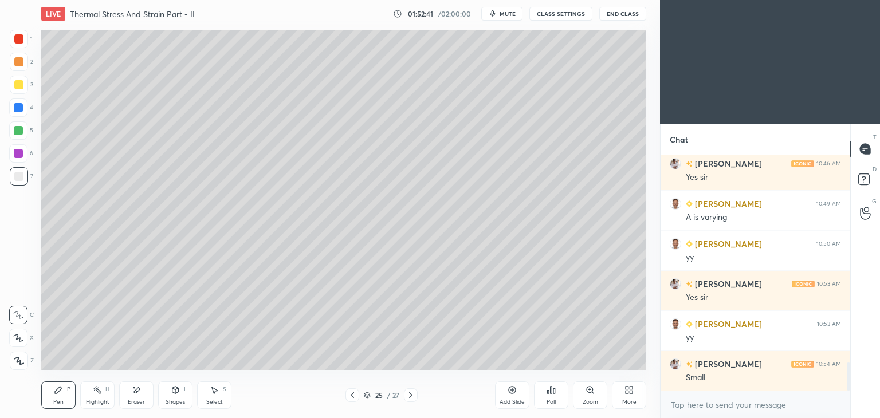
click at [409, 396] on icon at bounding box center [410, 395] width 9 height 9
click at [351, 394] on icon at bounding box center [352, 395] width 9 height 9
click at [412, 395] on icon at bounding box center [410, 396] width 3 height 6
click at [347, 397] on div at bounding box center [353, 396] width 14 height 14
click at [409, 397] on icon at bounding box center [410, 395] width 9 height 9
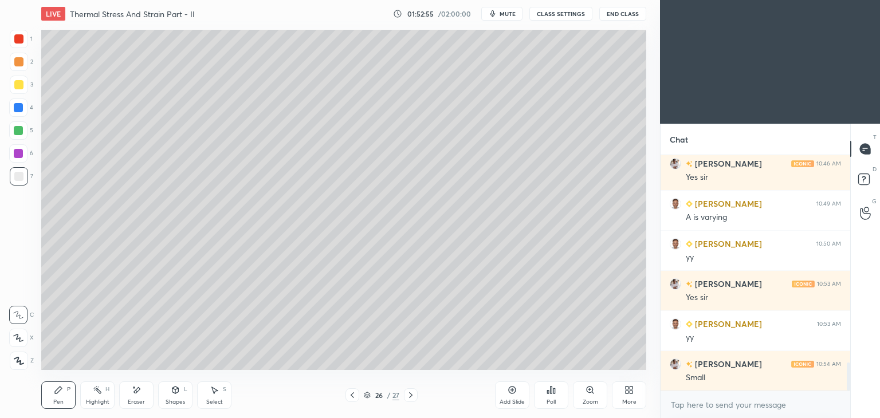
click at [174, 395] on icon at bounding box center [175, 390] width 9 height 9
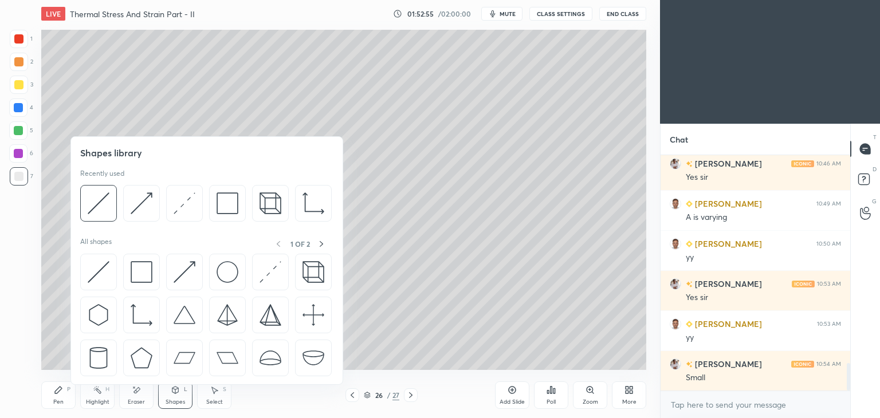
scroll to position [1780, 0]
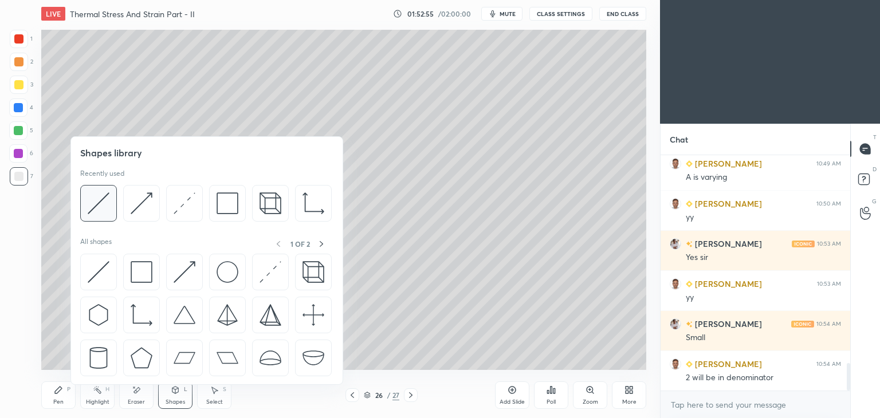
click at [104, 203] on img at bounding box center [99, 204] width 22 height 22
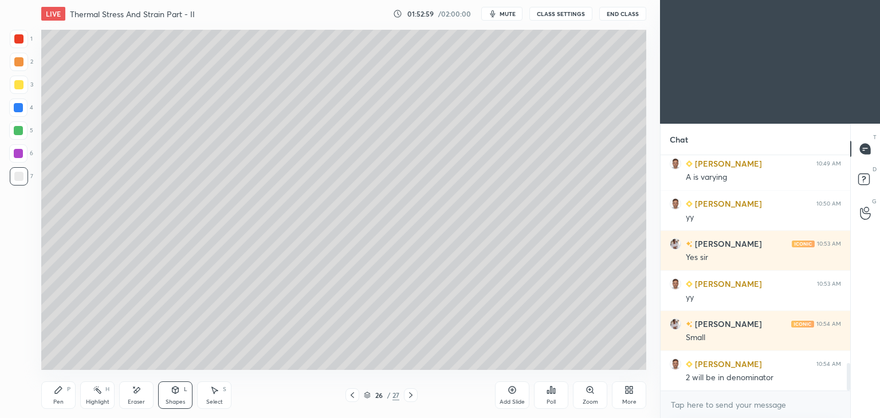
click at [350, 395] on icon at bounding box center [352, 395] width 9 height 9
click at [129, 395] on div "Eraser" at bounding box center [136, 396] width 34 height 28
click at [178, 396] on div "Shapes L" at bounding box center [175, 396] width 34 height 28
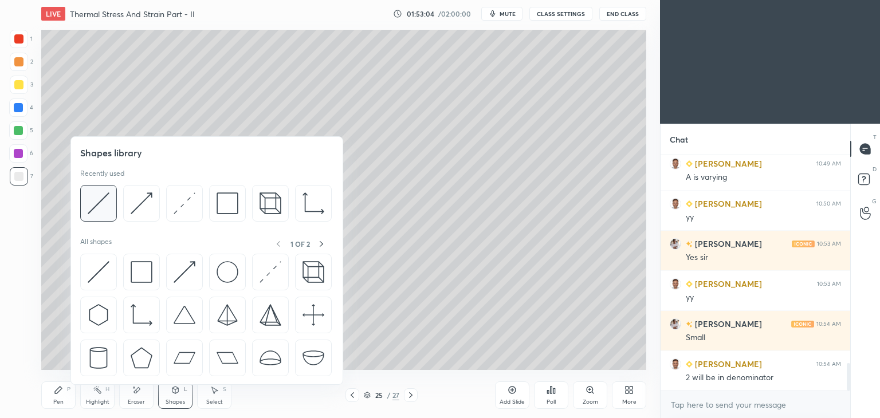
click at [103, 204] on img at bounding box center [99, 204] width 22 height 22
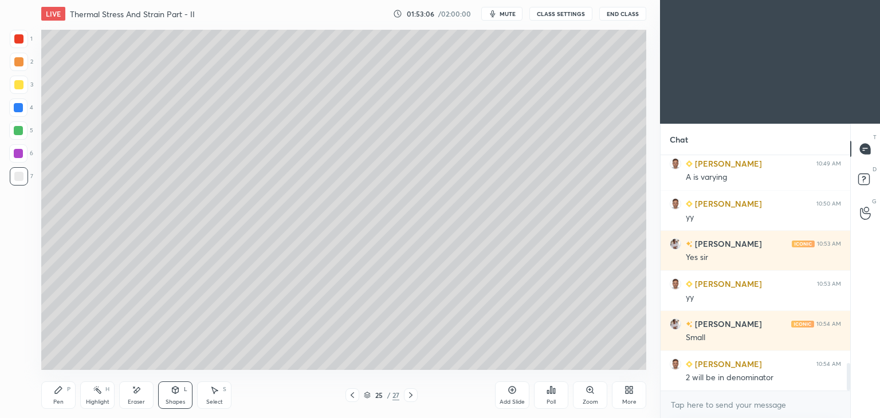
click at [71, 391] on div "Pen P" at bounding box center [58, 396] width 34 height 28
click at [413, 401] on div at bounding box center [411, 396] width 14 height 14
click at [138, 386] on icon at bounding box center [136, 391] width 9 height 10
click at [61, 397] on div "Pen P" at bounding box center [58, 396] width 34 height 28
click at [21, 39] on div at bounding box center [18, 38] width 9 height 9
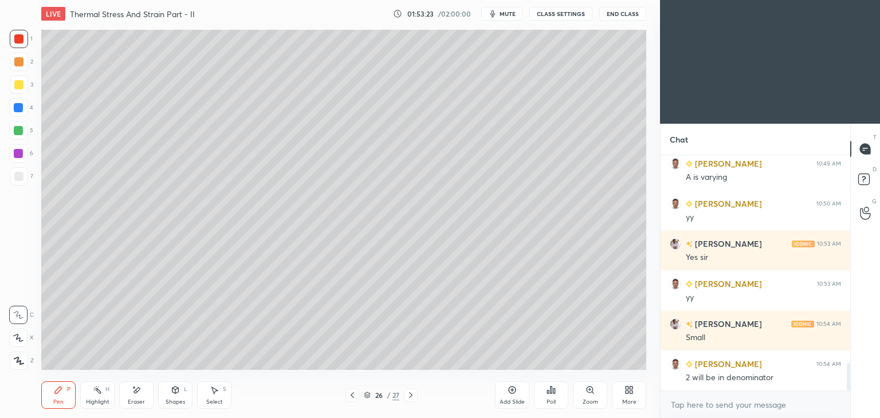
click at [18, 179] on div at bounding box center [18, 176] width 9 height 9
click at [170, 400] on div "Shapes" at bounding box center [175, 403] width 19 height 6
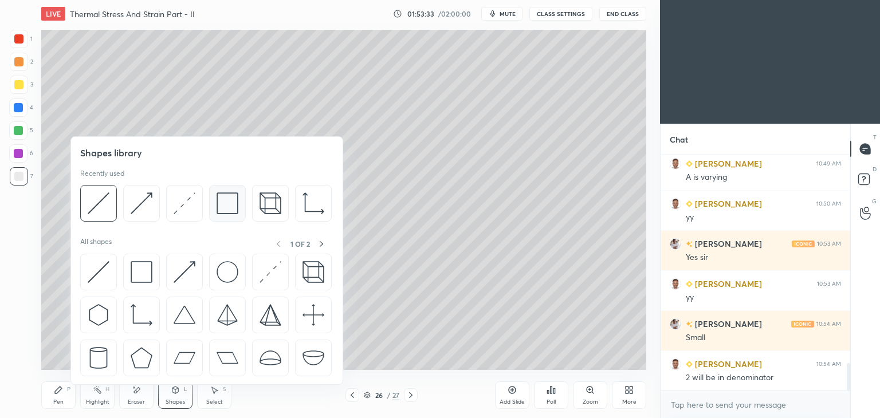
click at [220, 203] on img at bounding box center [228, 204] width 22 height 22
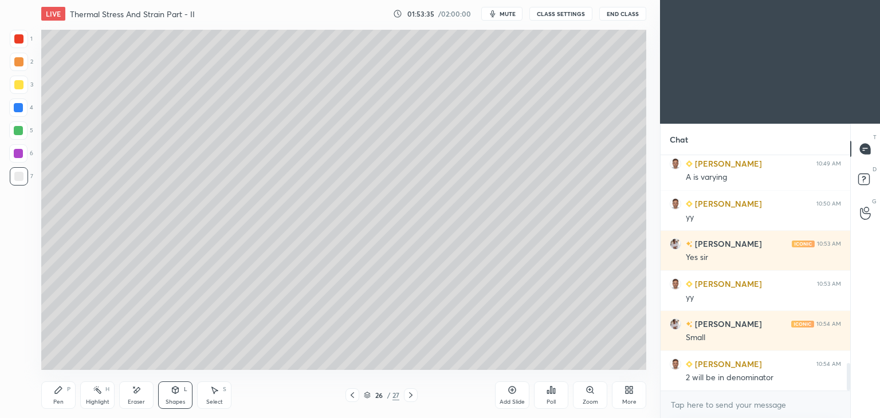
click at [352, 396] on icon at bounding box center [352, 395] width 9 height 9
click at [170, 396] on div "Shapes L" at bounding box center [175, 396] width 34 height 28
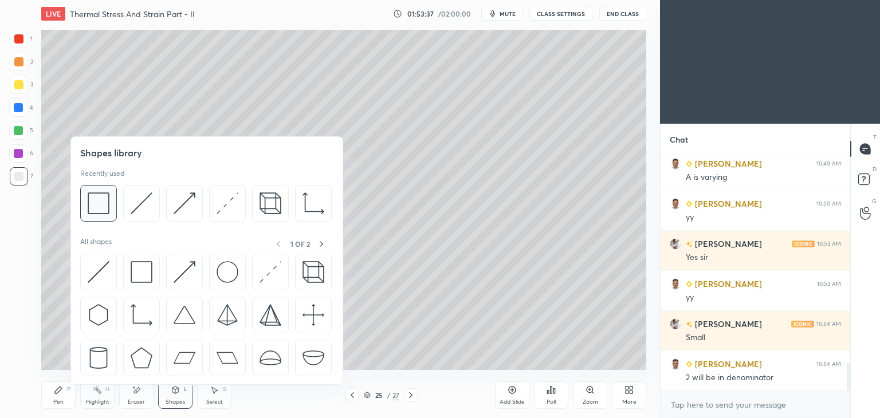
click at [99, 200] on img at bounding box center [99, 204] width 22 height 22
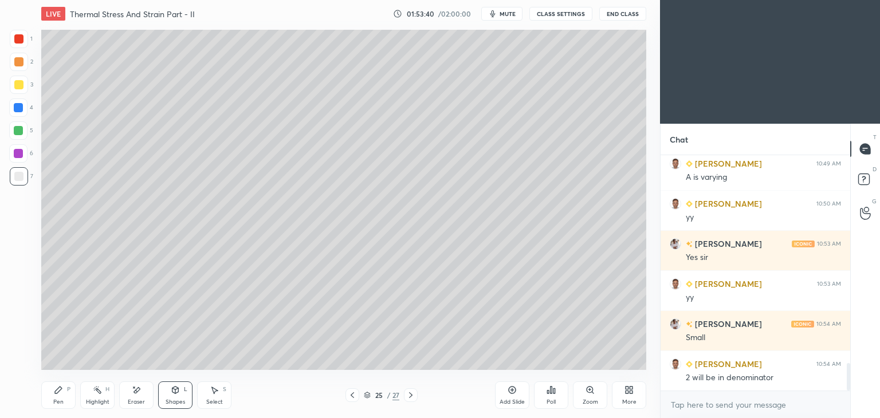
click at [222, 397] on div "Select S" at bounding box center [214, 396] width 34 height 28
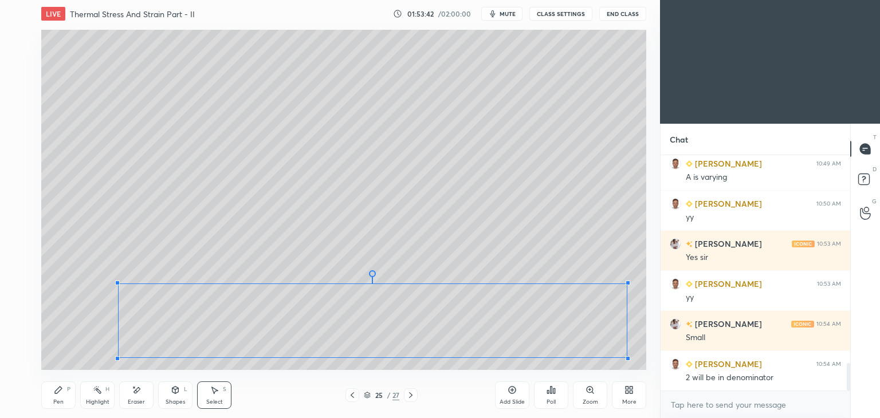
click at [627, 284] on div at bounding box center [628, 283] width 5 height 5
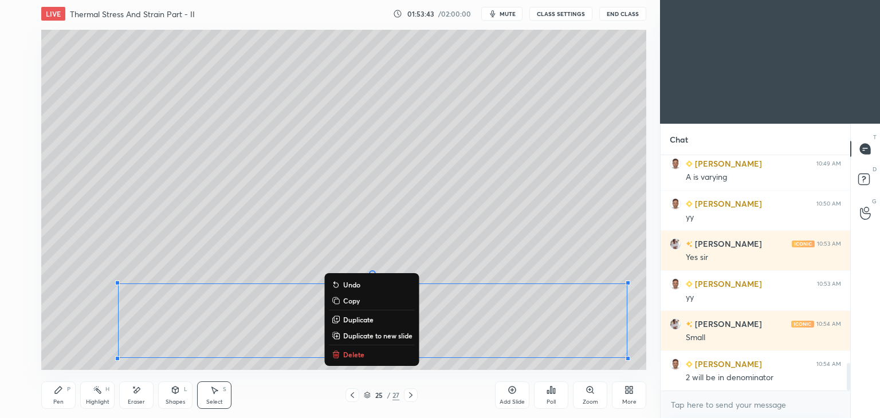
click at [349, 400] on icon at bounding box center [352, 395] width 9 height 9
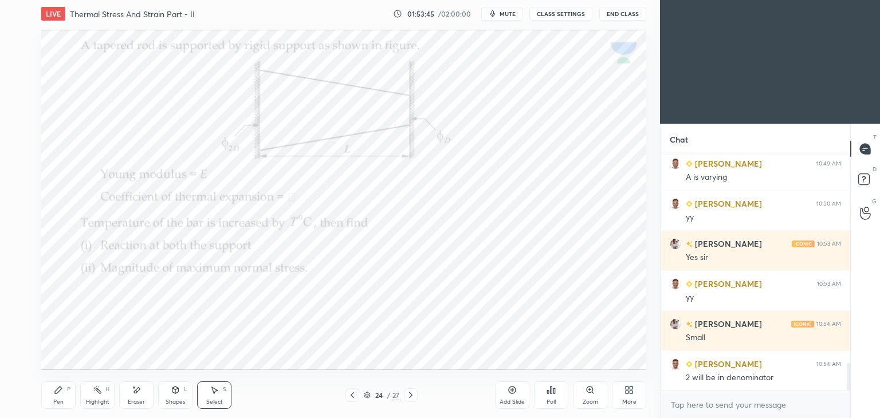
click at [409, 397] on icon at bounding box center [410, 395] width 9 height 9
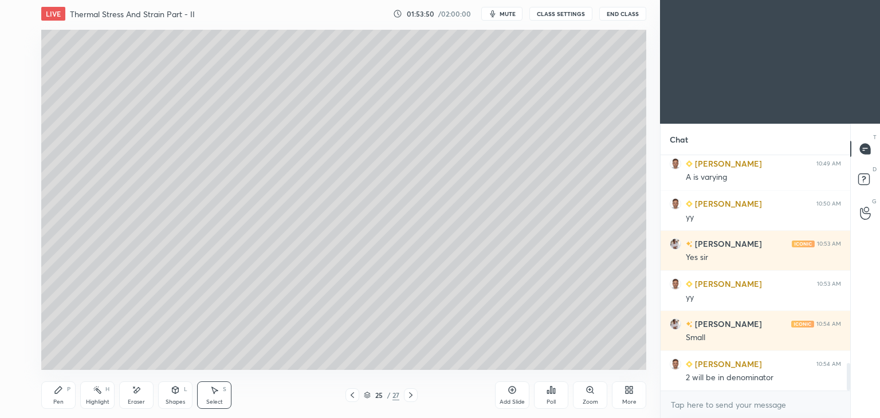
scroll to position [1821, 0]
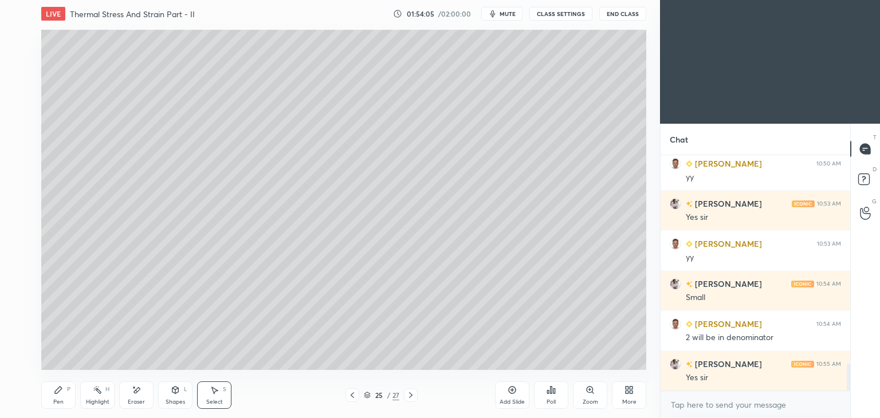
click at [412, 400] on icon at bounding box center [410, 395] width 9 height 9
click at [353, 398] on icon at bounding box center [352, 395] width 9 height 9
click at [140, 397] on div "Eraser" at bounding box center [136, 396] width 34 height 28
click at [39, 401] on div "LIVE Thermal Stress And Strain Part - II 01:54:17 / 02:00:00 mute CLASS SETTING…" at bounding box center [344, 209] width 615 height 418
click at [58, 396] on div "Pen P" at bounding box center [58, 396] width 34 height 28
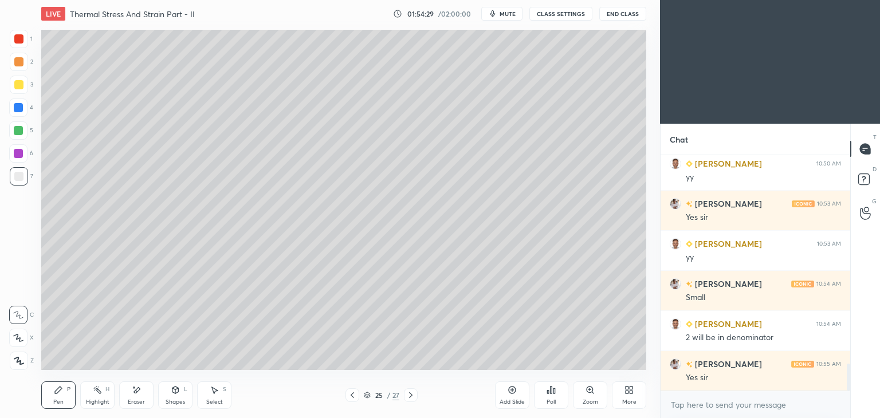
click at [143, 400] on div "Eraser" at bounding box center [136, 403] width 17 height 6
click at [56, 396] on div "Pen P" at bounding box center [58, 396] width 34 height 28
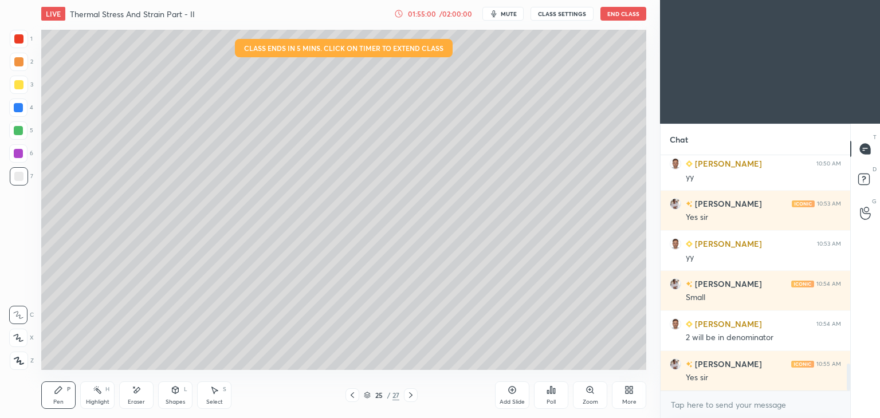
scroll to position [1861, 0]
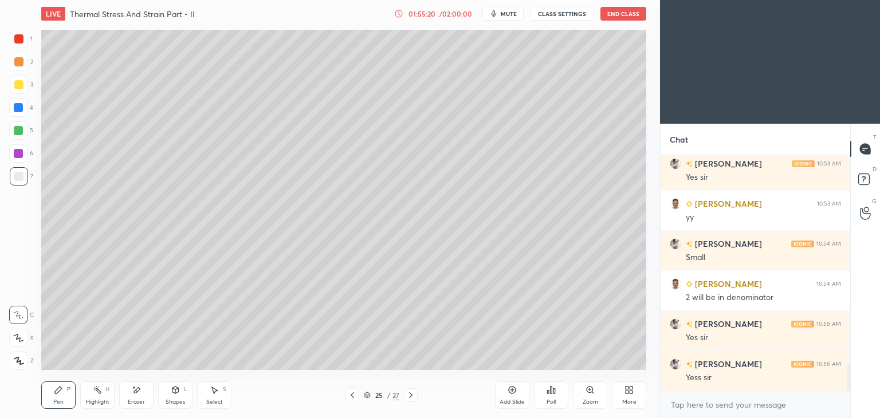
click at [410, 393] on icon at bounding box center [410, 396] width 3 height 6
click at [412, 395] on icon at bounding box center [410, 395] width 9 height 9
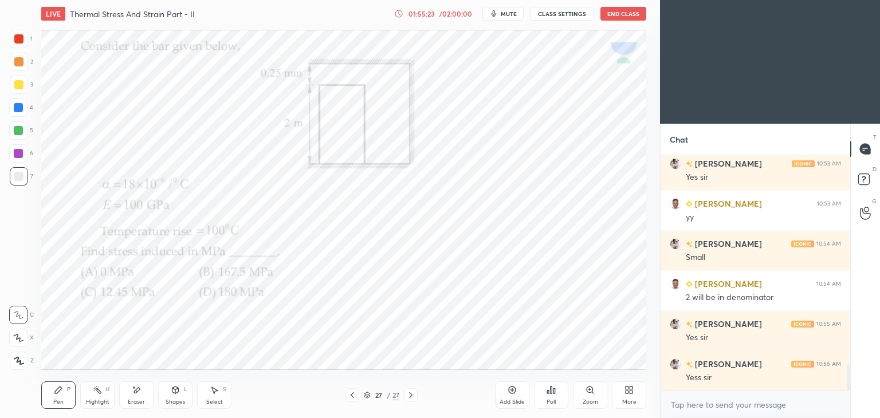
click at [21, 37] on div at bounding box center [18, 38] width 9 height 9
click at [127, 398] on div "Eraser" at bounding box center [136, 396] width 34 height 28
click at [56, 394] on icon at bounding box center [58, 390] width 7 height 7
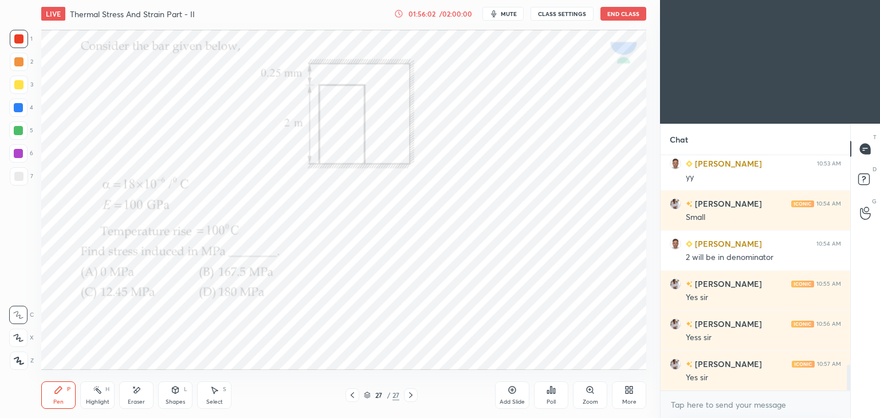
scroll to position [1941, 0]
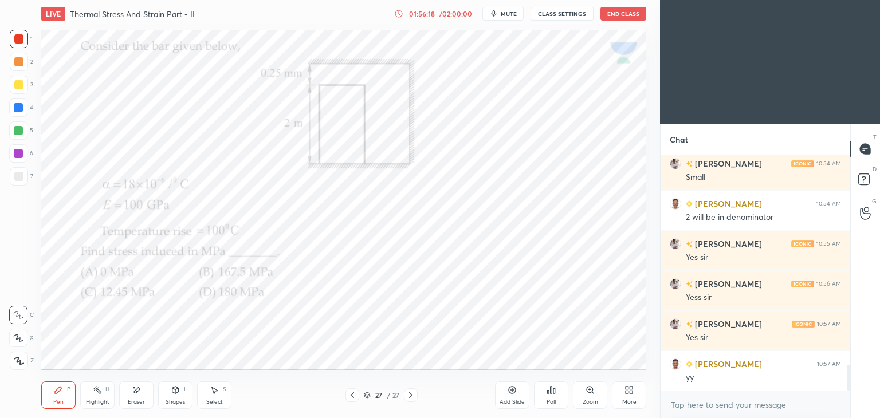
click at [349, 396] on icon at bounding box center [352, 395] width 9 height 9
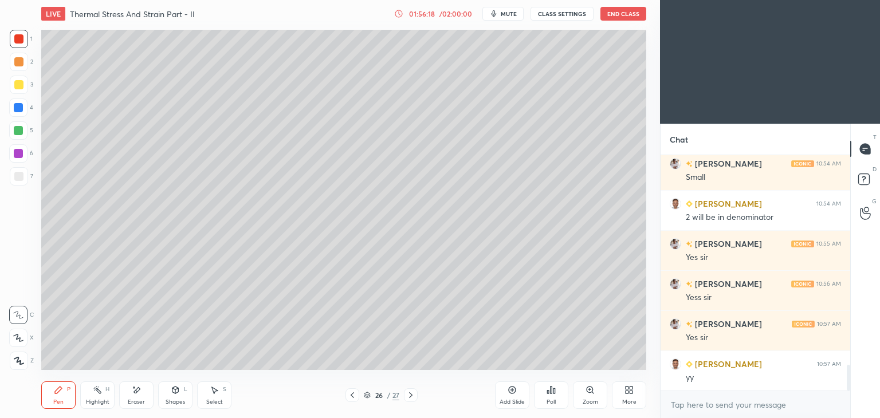
click at [353, 397] on icon at bounding box center [352, 395] width 9 height 9
click at [350, 398] on icon at bounding box center [352, 395] width 9 height 9
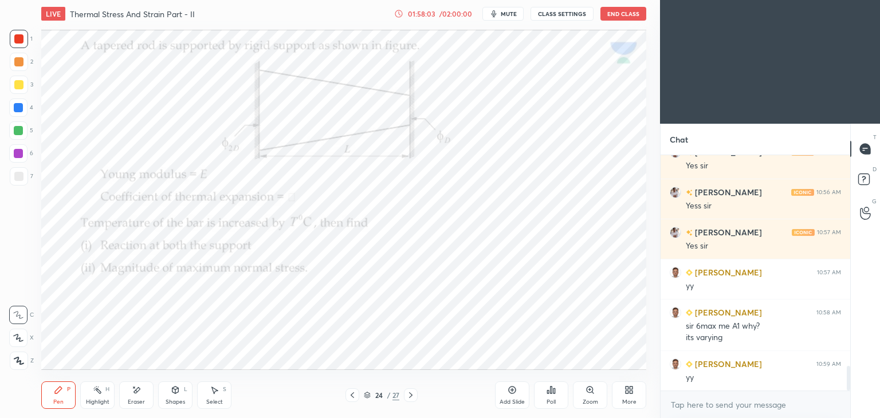
scroll to position [2073, 0]
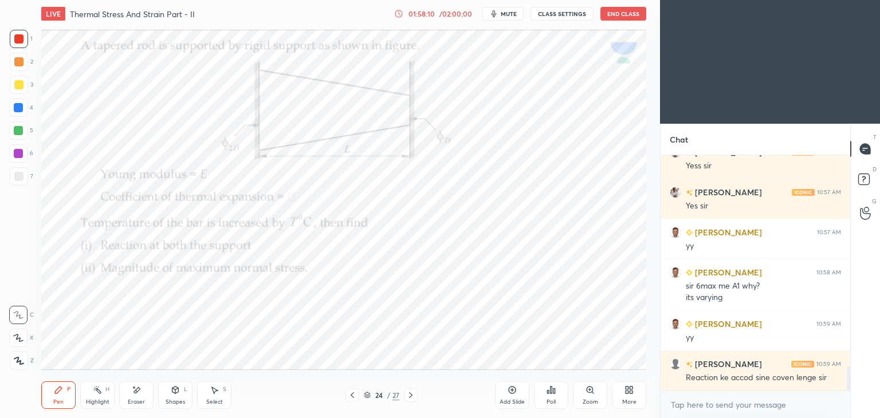
click at [145, 390] on div "Eraser" at bounding box center [136, 396] width 34 height 28
click at [408, 394] on icon at bounding box center [410, 395] width 9 height 9
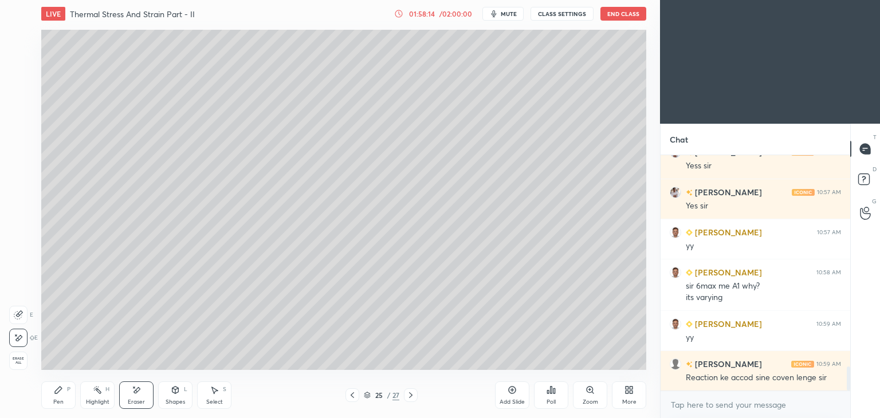
click at [63, 401] on div "Pen" at bounding box center [58, 403] width 10 height 6
click at [358, 394] on div at bounding box center [353, 396] width 14 height 14
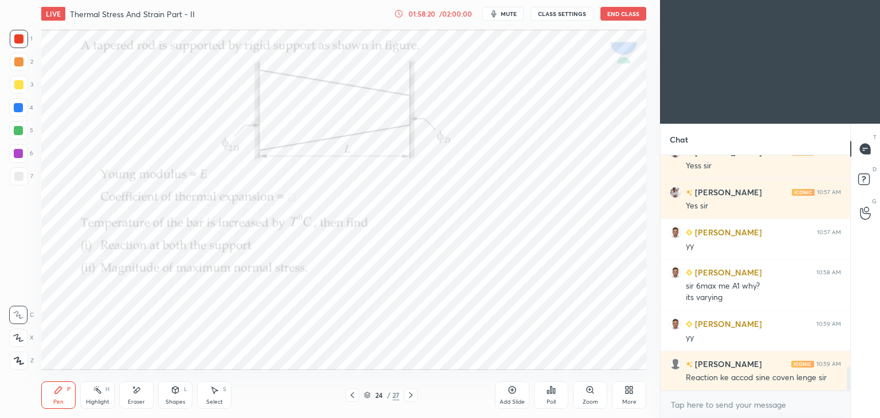
click at [417, 390] on div at bounding box center [411, 396] width 14 height 14
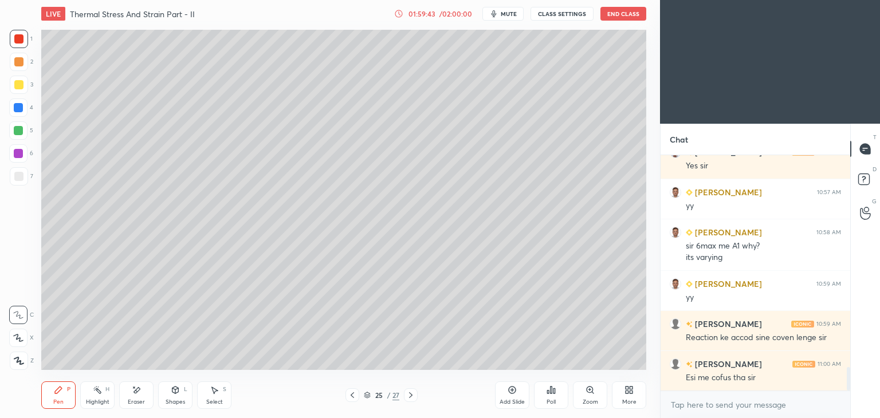
scroll to position [2140, 0]
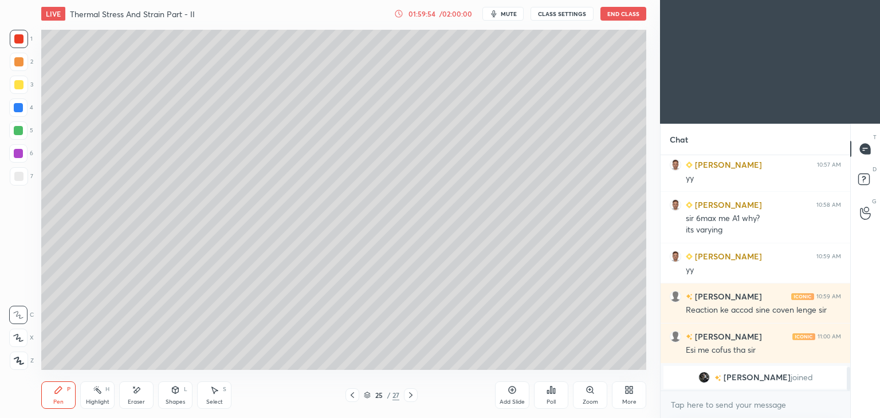
click at [404, 395] on div at bounding box center [411, 396] width 14 height 14
click at [408, 393] on icon at bounding box center [410, 395] width 9 height 9
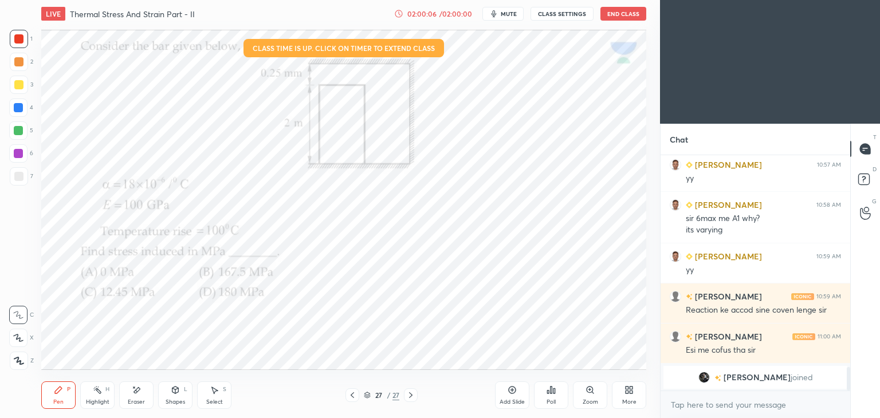
click at [139, 401] on div "Eraser" at bounding box center [136, 403] width 17 height 6
click at [349, 394] on icon at bounding box center [352, 395] width 9 height 9
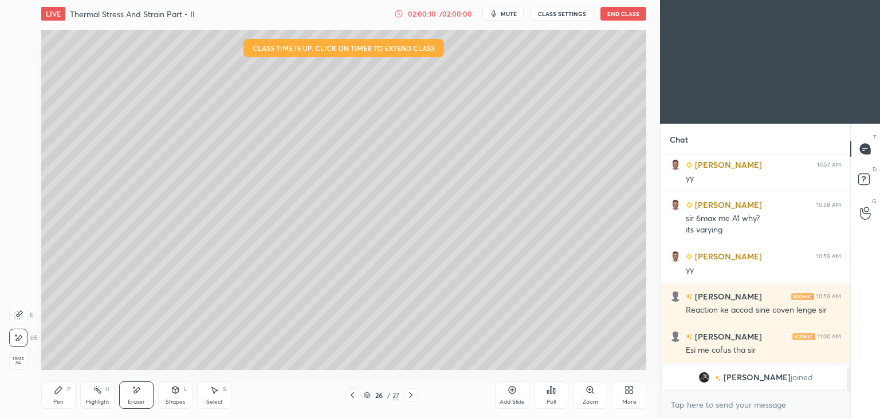
click at [354, 394] on icon at bounding box center [352, 395] width 9 height 9
click at [140, 397] on div "Eraser" at bounding box center [136, 396] width 34 height 28
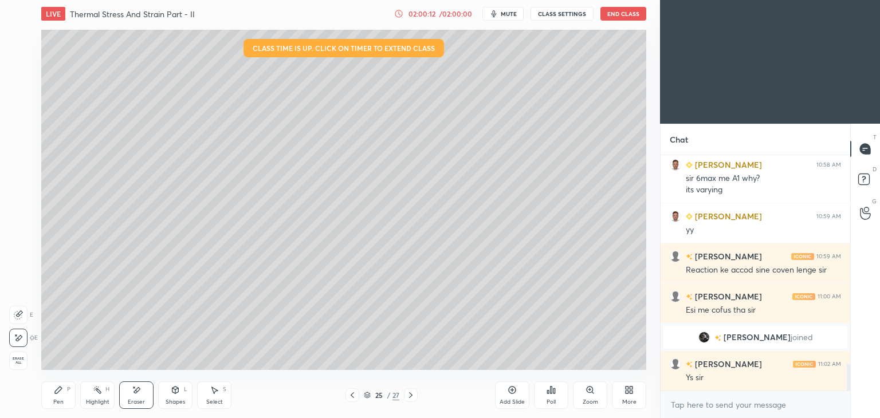
scroll to position [1815, 0]
click at [57, 394] on icon at bounding box center [58, 390] width 9 height 9
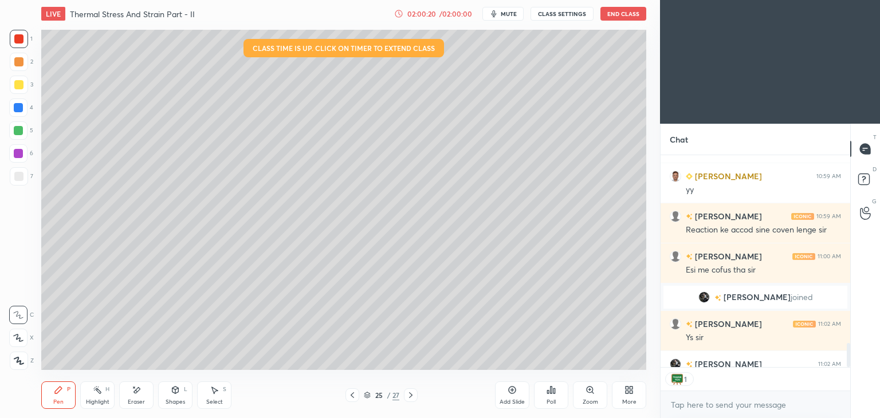
scroll to position [4, 3]
click at [623, 10] on button "End Class" at bounding box center [624, 14] width 46 height 14
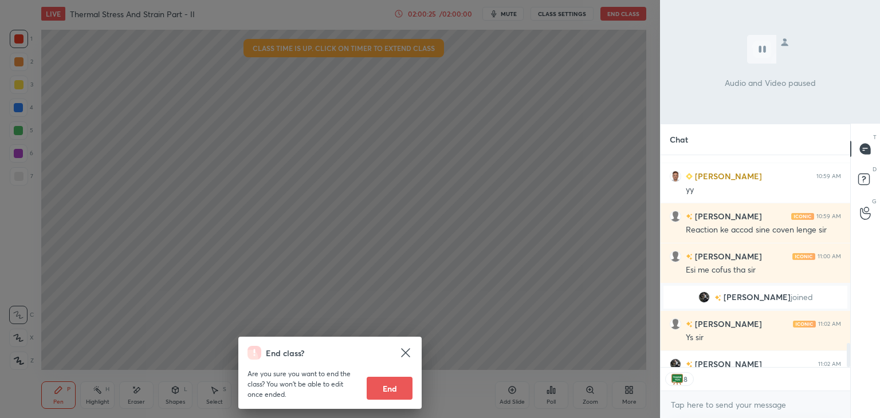
click at [394, 394] on button "End" at bounding box center [390, 388] width 46 height 23
type textarea "x"
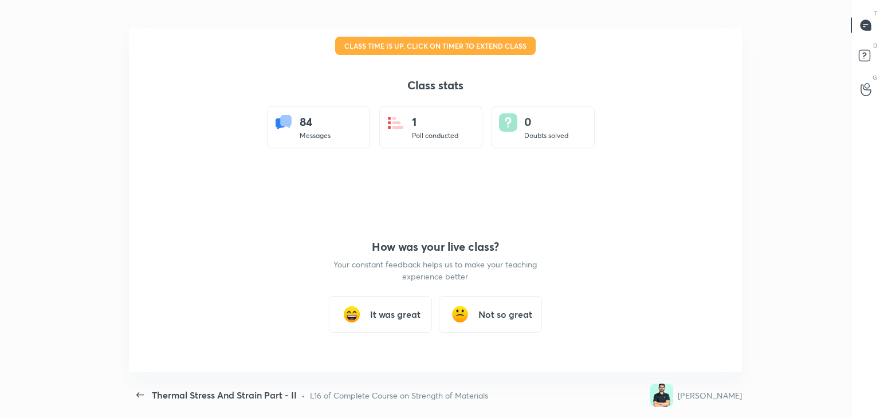
scroll to position [56978, 56484]
